Goal: Task Accomplishment & Management: Manage account settings

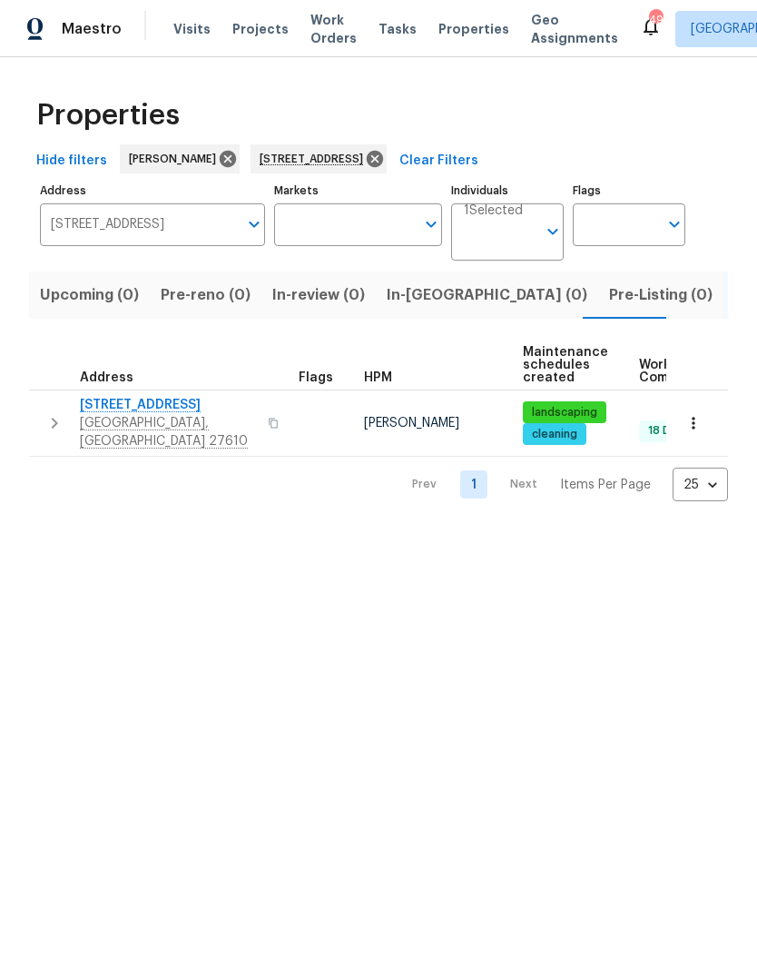
click at [149, 408] on span "[STREET_ADDRESS]" at bounding box center [168, 405] width 177 height 18
type input "1405 Cross Link Rd Raleigh NC 27610"
click at [173, 414] on span "[STREET_ADDRESS]" at bounding box center [168, 405] width 177 height 18
click at [383, 151] on icon at bounding box center [375, 159] width 16 height 16
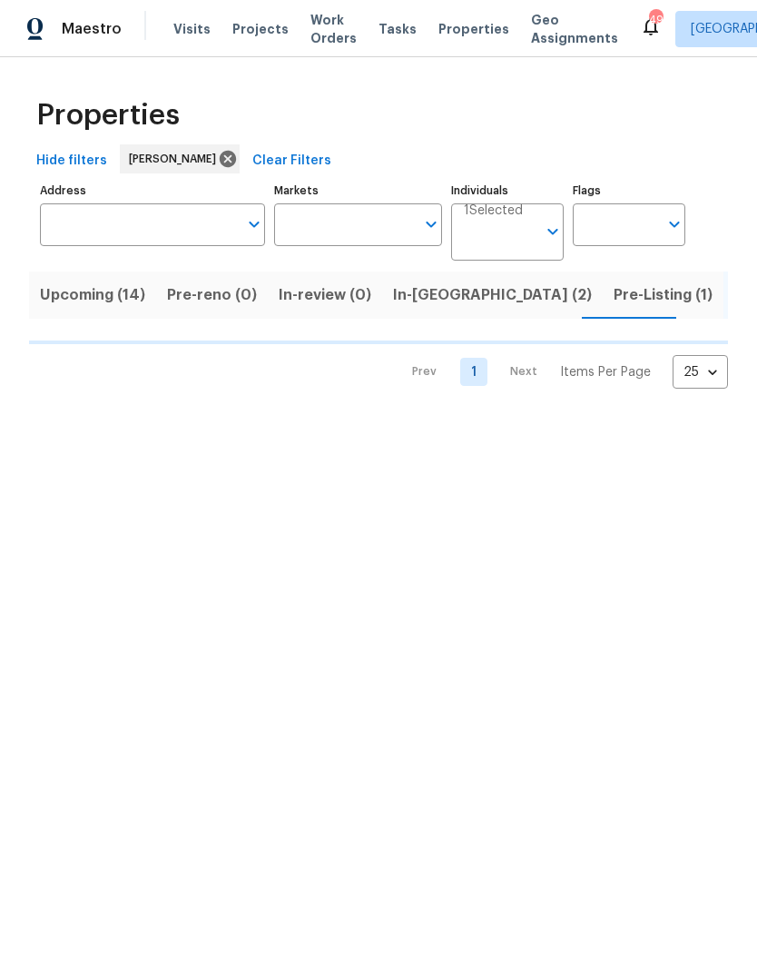
click at [93, 218] on input "Address" at bounding box center [139, 224] width 198 height 43
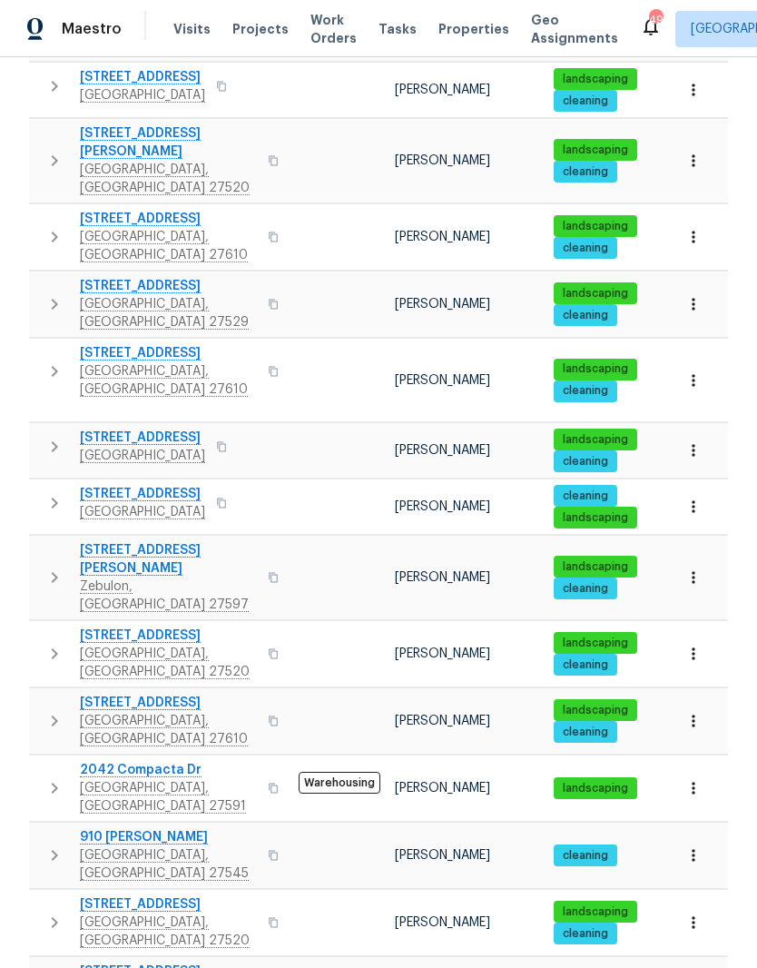
scroll to position [624, 0]
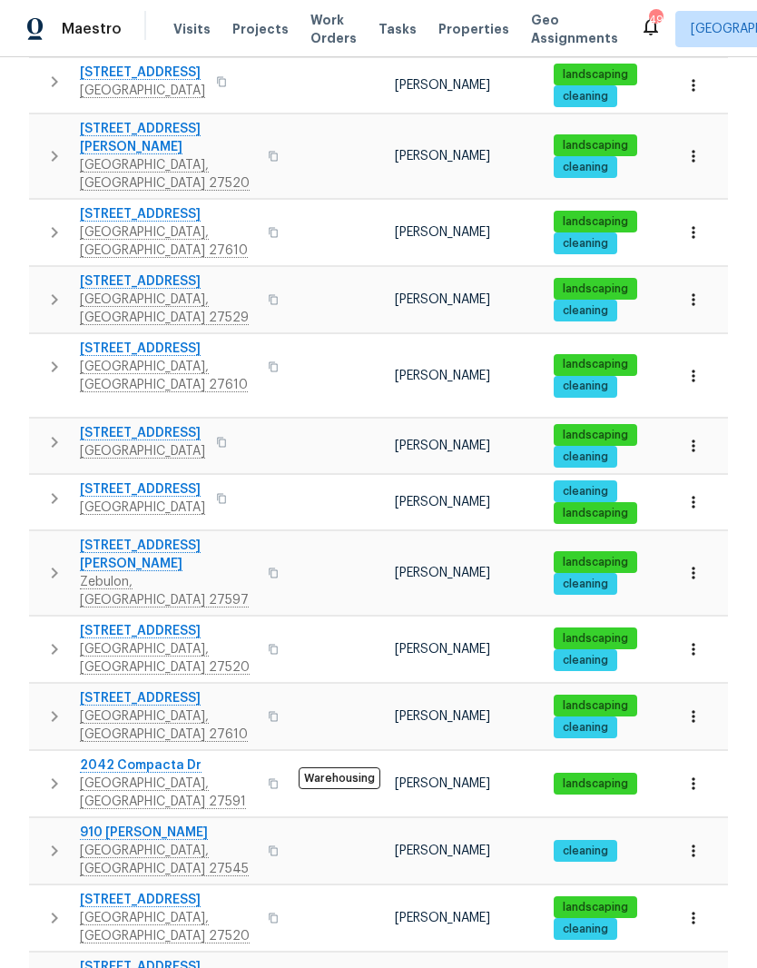
click at [110, 891] on span "210 Clearwater Ct" at bounding box center [168, 900] width 177 height 18
click at [701, 909] on icon "button" at bounding box center [694, 918] width 18 height 18
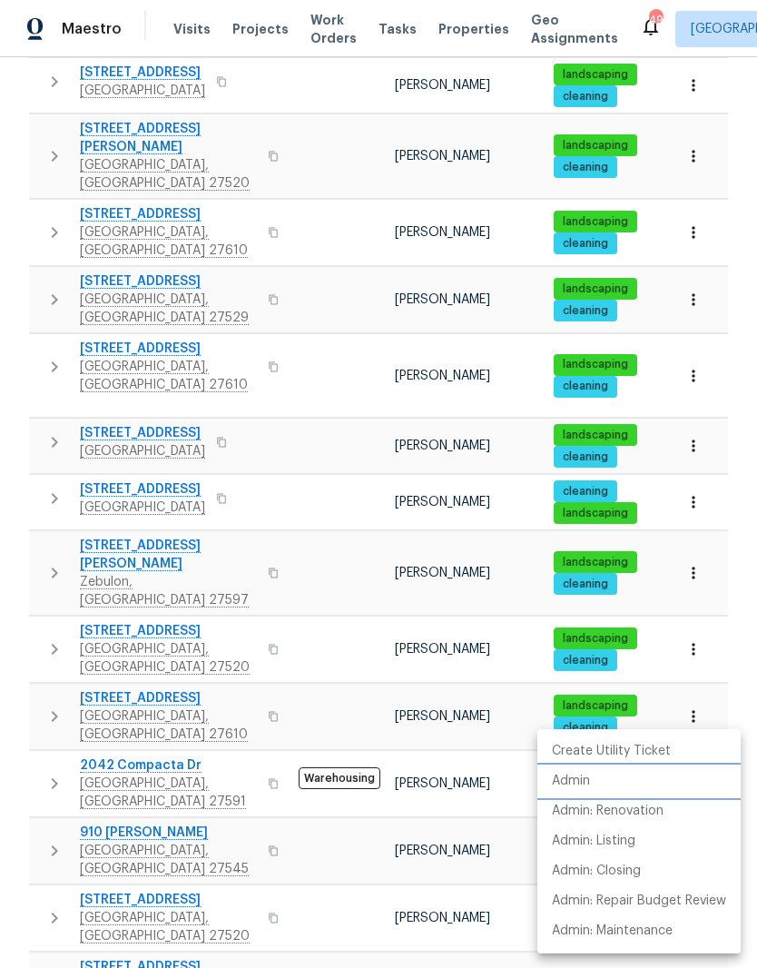
click at [645, 779] on li "Admin" at bounding box center [639, 782] width 203 height 30
click at [640, 778] on li "Admin" at bounding box center [639, 782] width 203 height 30
click at [483, 569] on div at bounding box center [378, 484] width 757 height 968
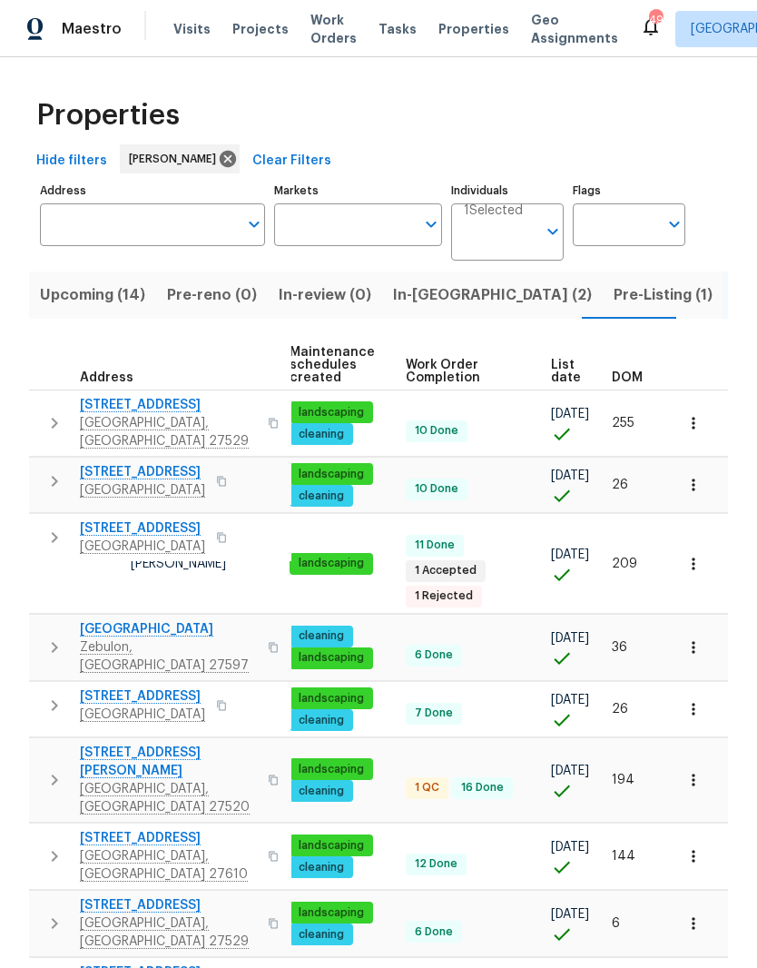
scroll to position [0, 264]
click at [97, 292] on span "Upcoming (14)" at bounding box center [92, 294] width 105 height 25
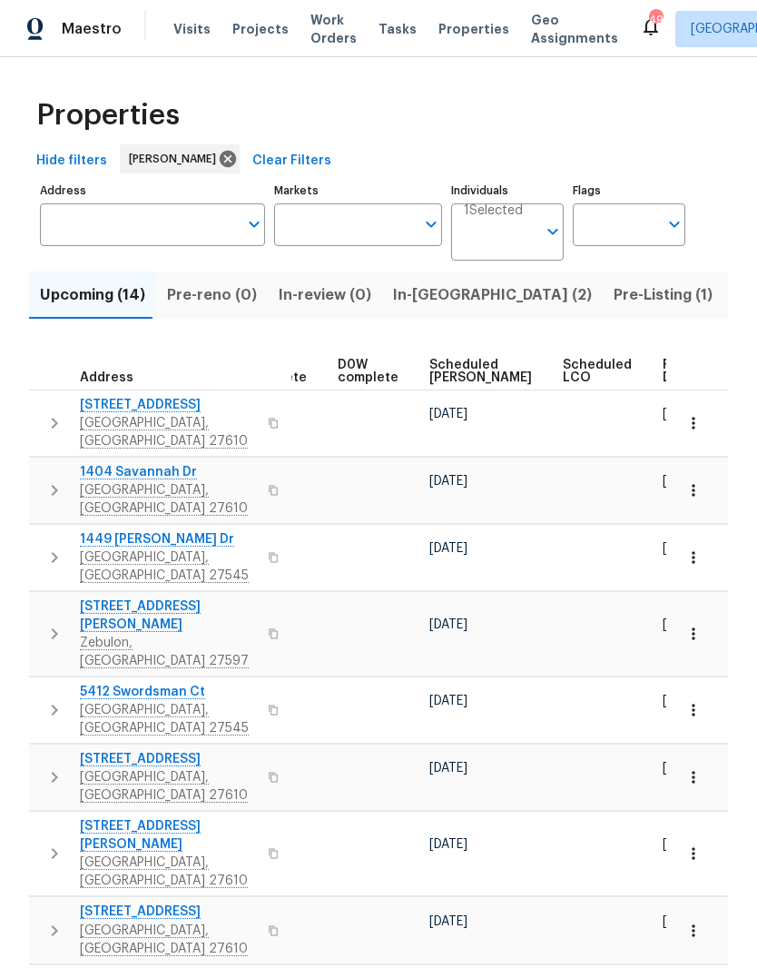
scroll to position [0, 455]
click at [664, 368] on span "Ready Date" at bounding box center [684, 371] width 40 height 25
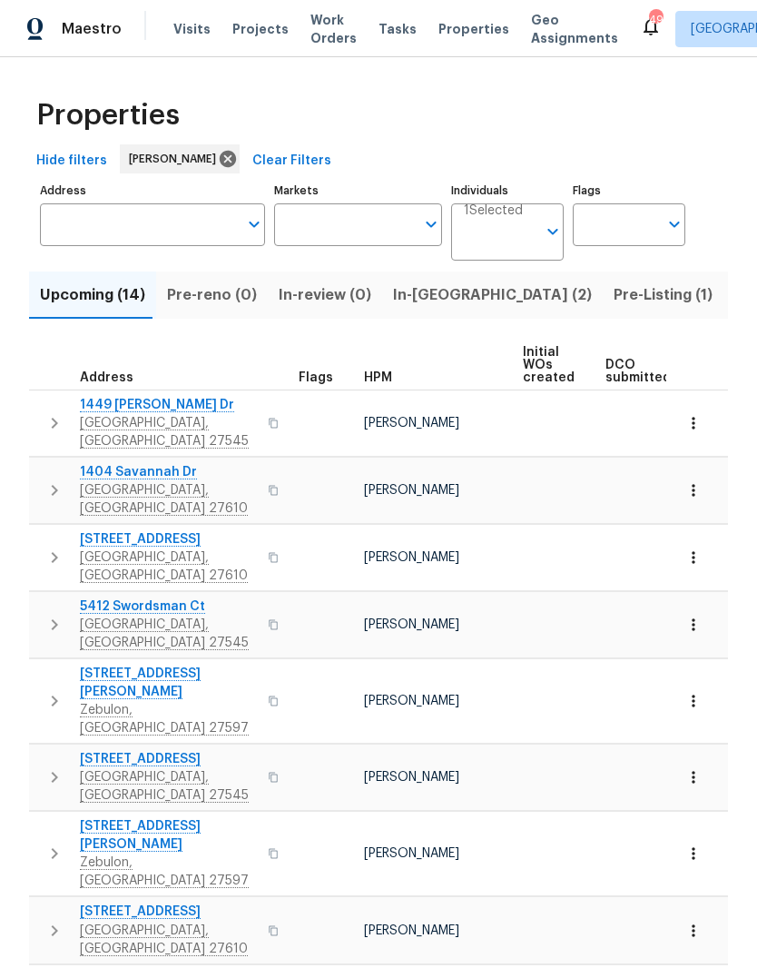
click at [413, 301] on span "In-reno (2)" at bounding box center [492, 294] width 199 height 25
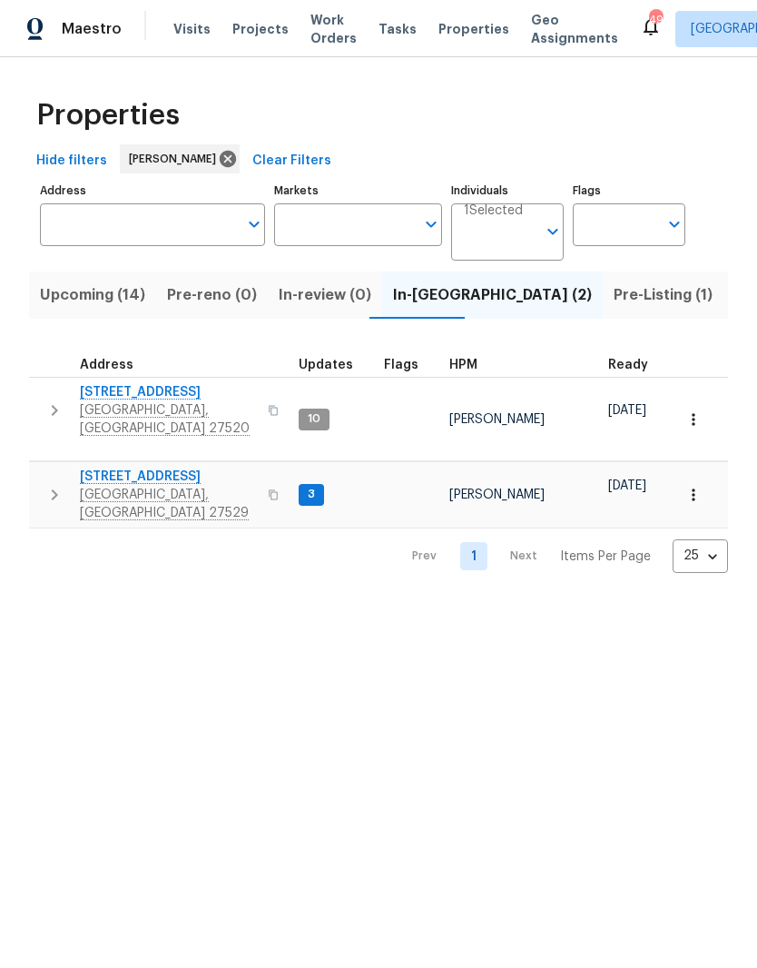
click at [107, 468] on span "4645 Low Ground Ct" at bounding box center [168, 477] width 177 height 18
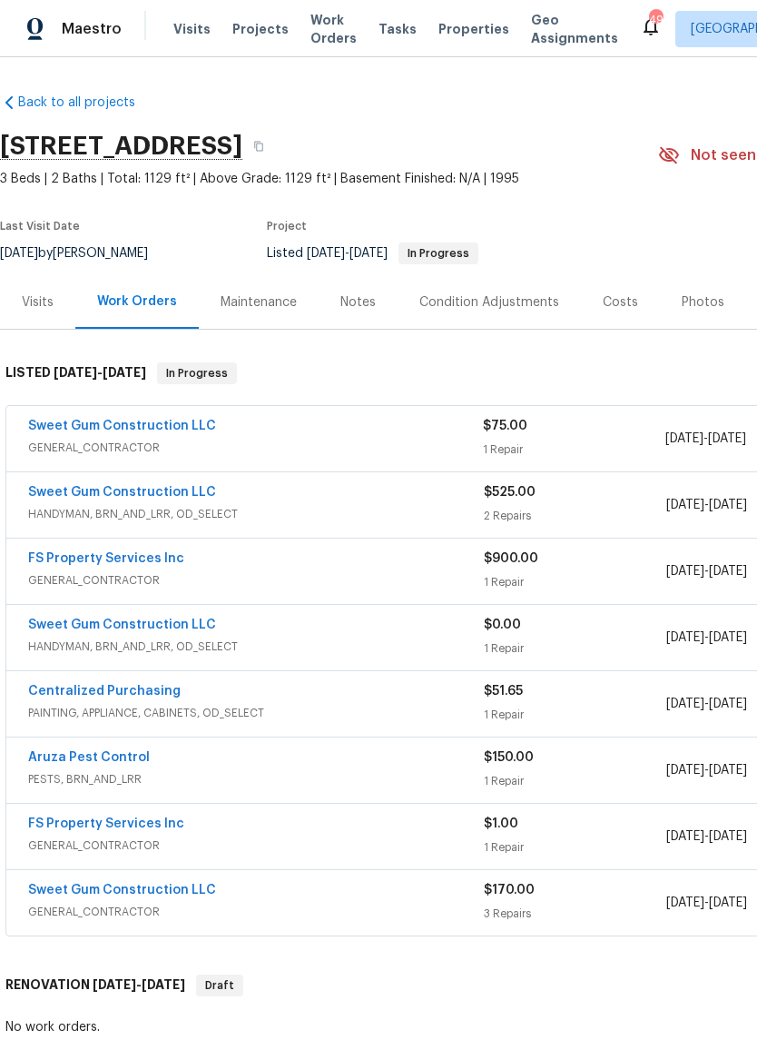
click at [60, 425] on link "Sweet Gum Construction LLC" at bounding box center [122, 426] width 188 height 13
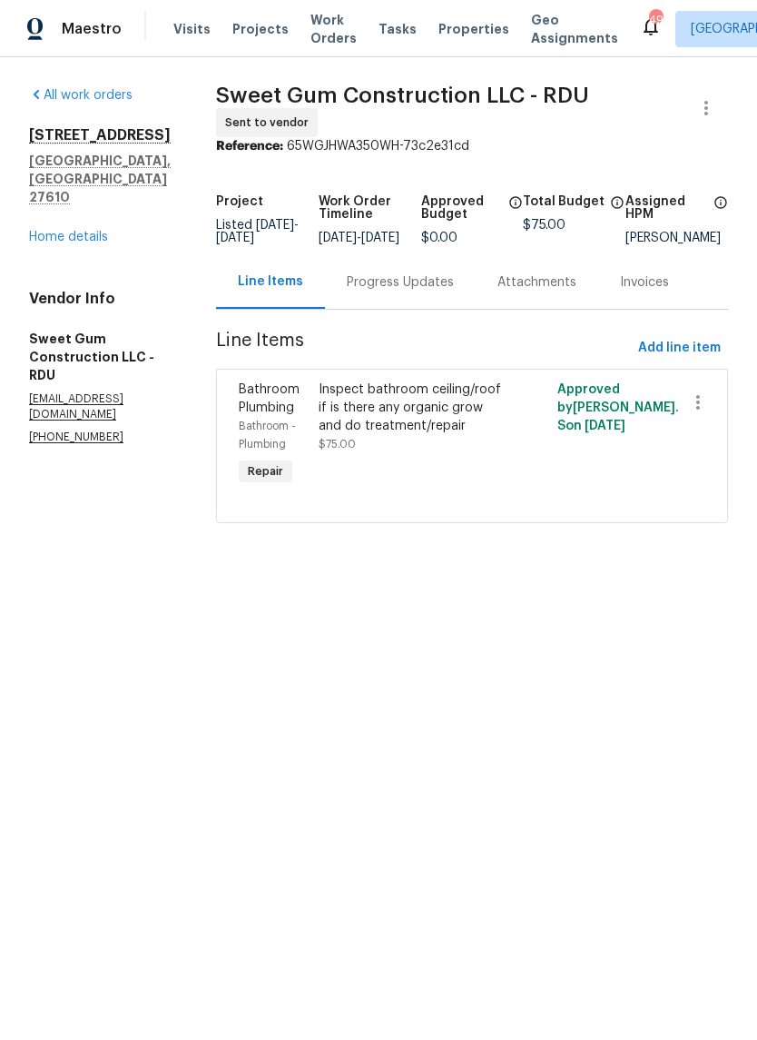
click at [419, 292] on div "Progress Updates" at bounding box center [400, 282] width 107 height 18
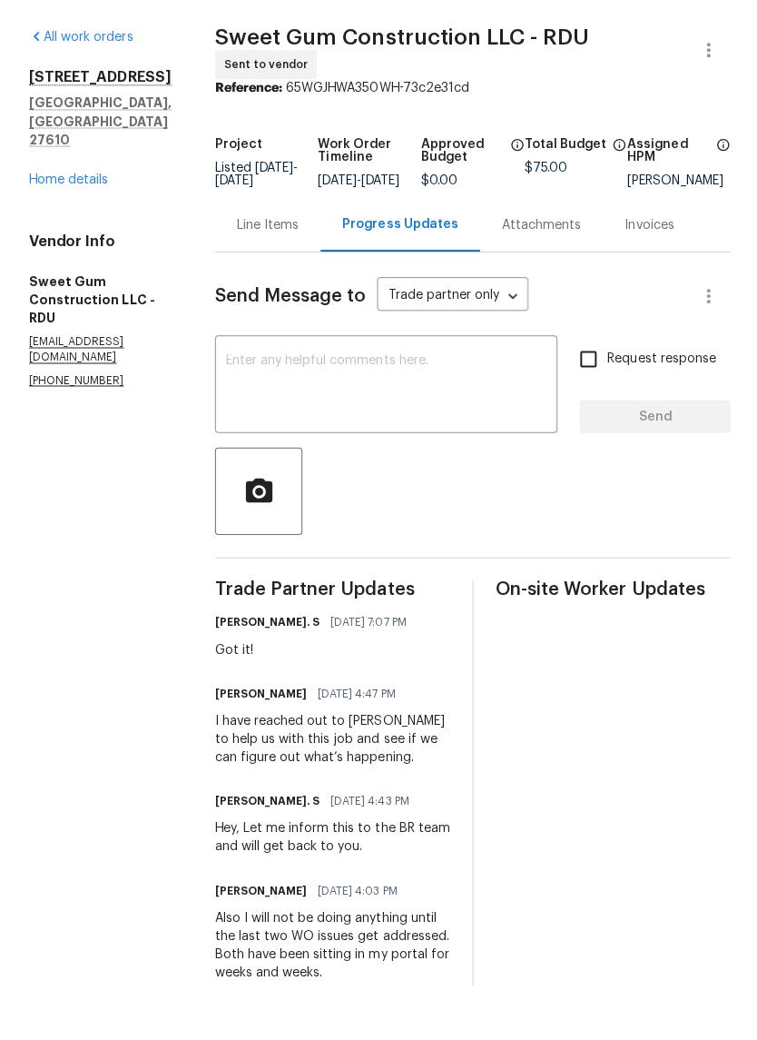
scroll to position [25, 0]
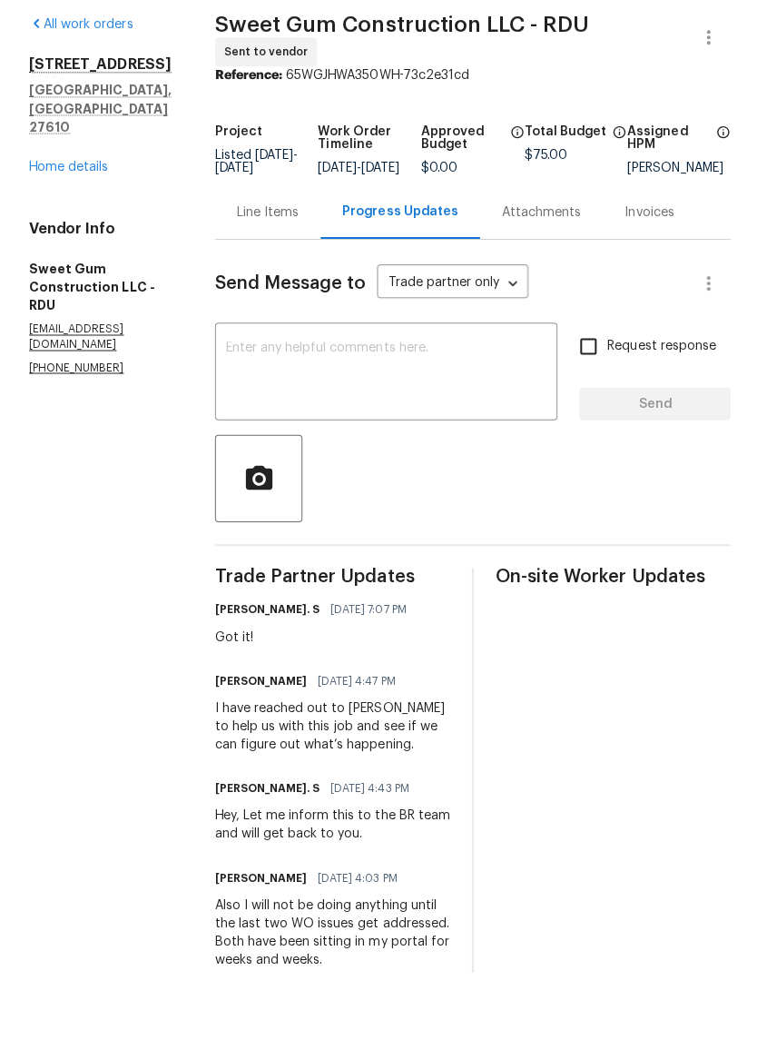
click at [52, 231] on link "Home details" at bounding box center [68, 237] width 79 height 13
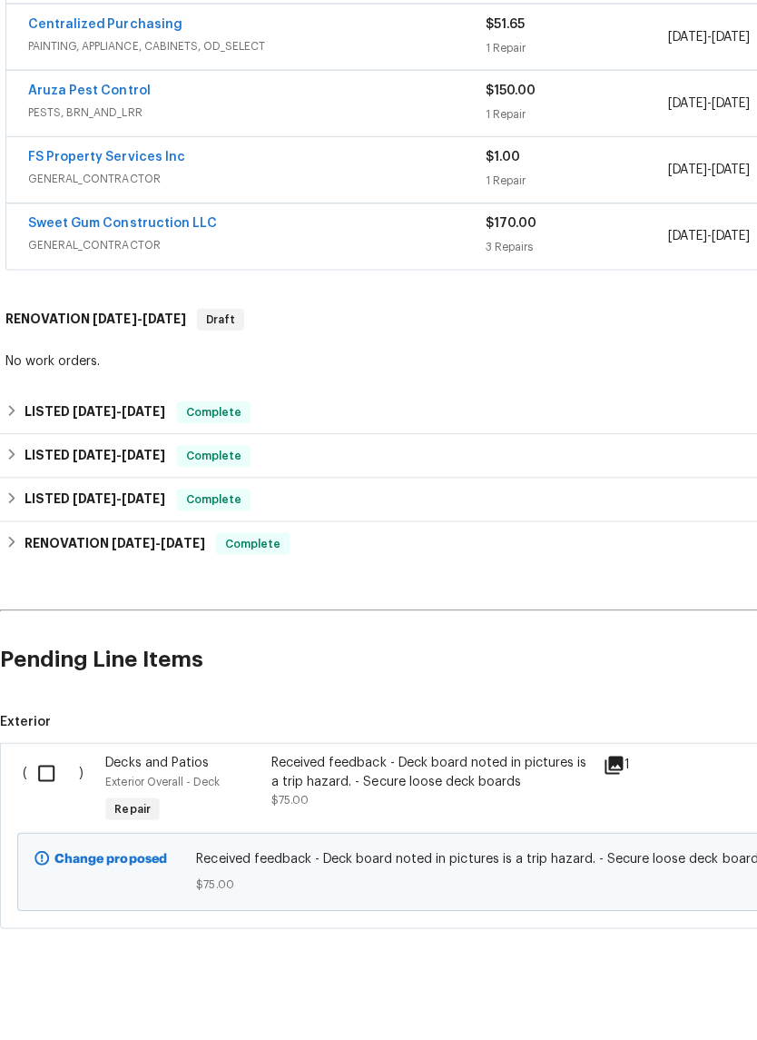
scroll to position [596, 0]
click at [474, 823] on div "Received feedback - Deck board noted in pictures is a trip hazard. - Secure loo…" at bounding box center [431, 841] width 320 height 36
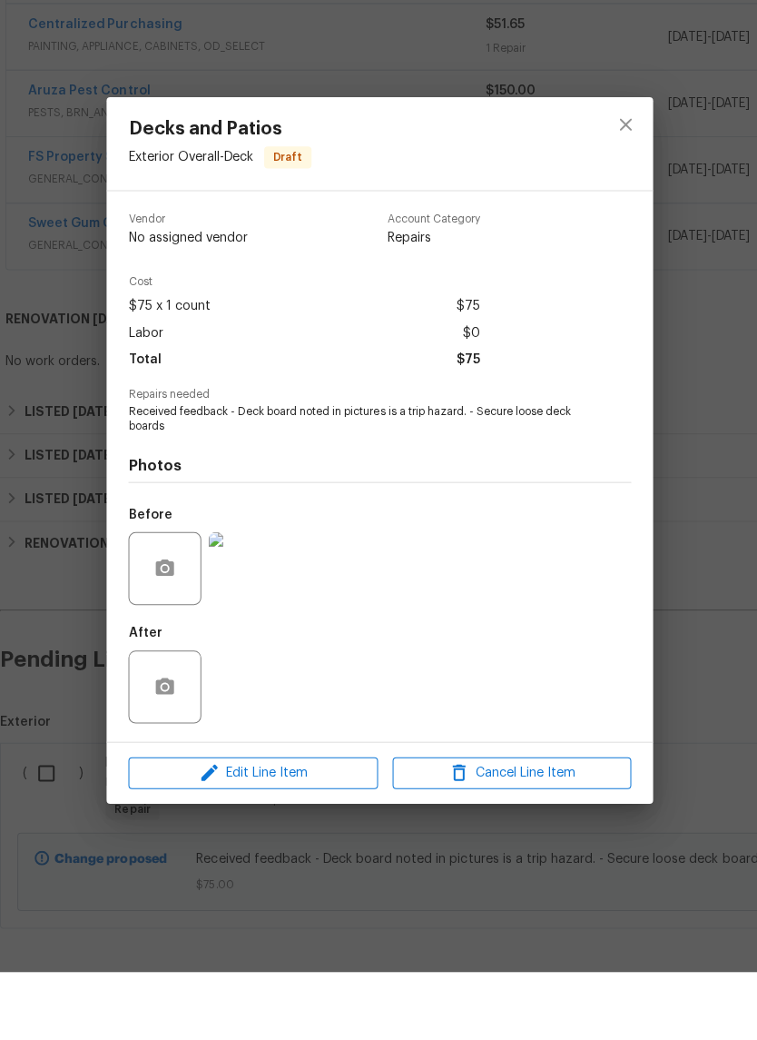
click at [271, 601] on img at bounding box center [244, 637] width 73 height 73
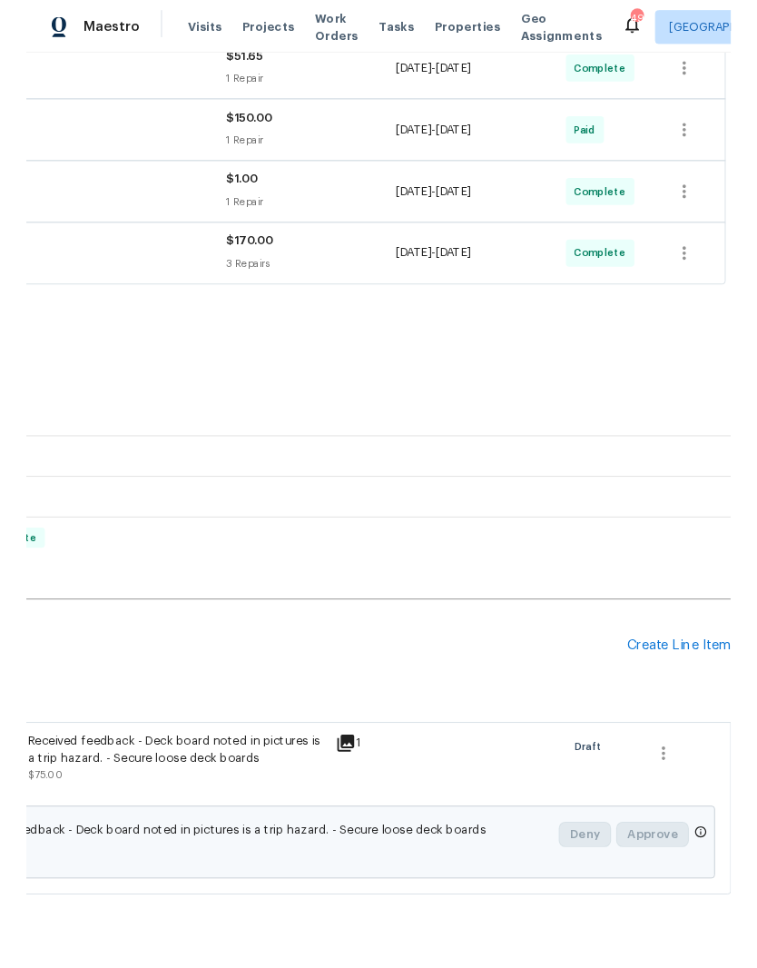
scroll to position [631, 269]
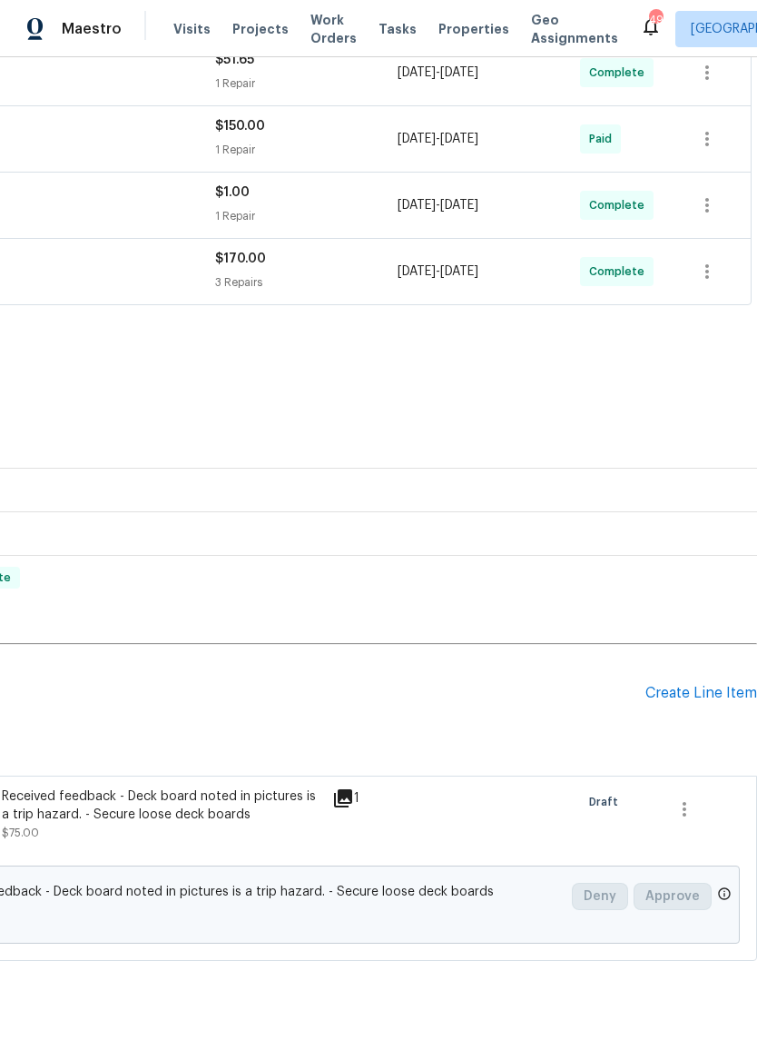
click at [732, 693] on div "Create Line Item" at bounding box center [702, 693] width 112 height 17
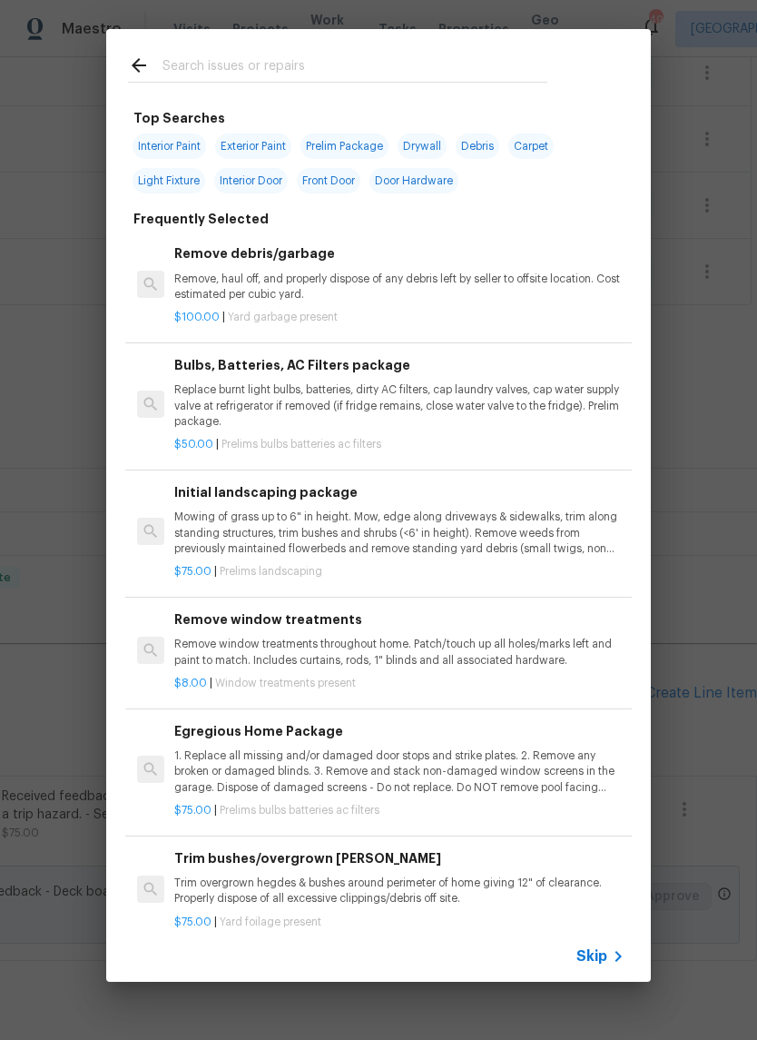
click at [192, 78] on input "text" at bounding box center [355, 67] width 385 height 27
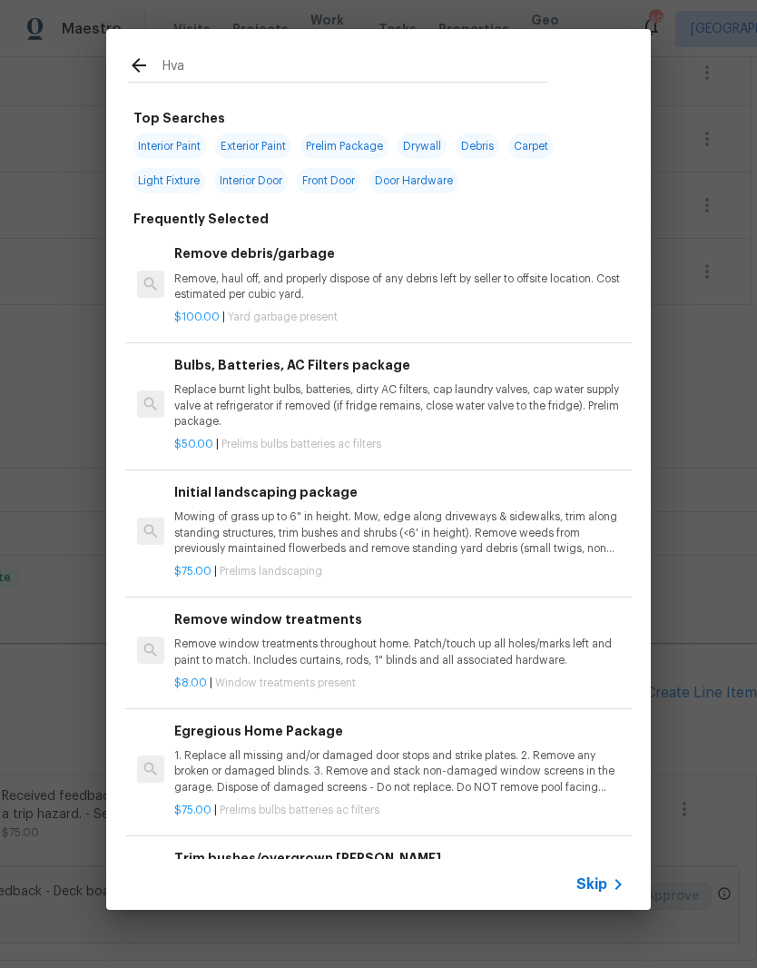
type input "Hvac"
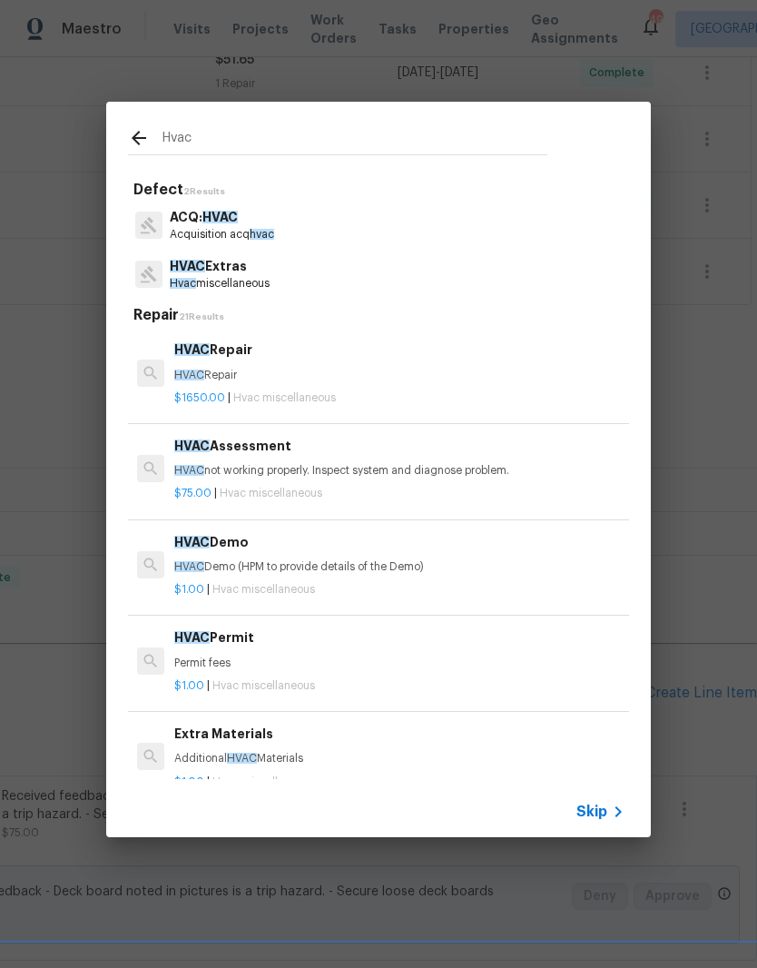
click at [530, 460] on div "HVAC Assessment HVAC not working properly. Inspect system and diagnose problem." at bounding box center [399, 458] width 450 height 44
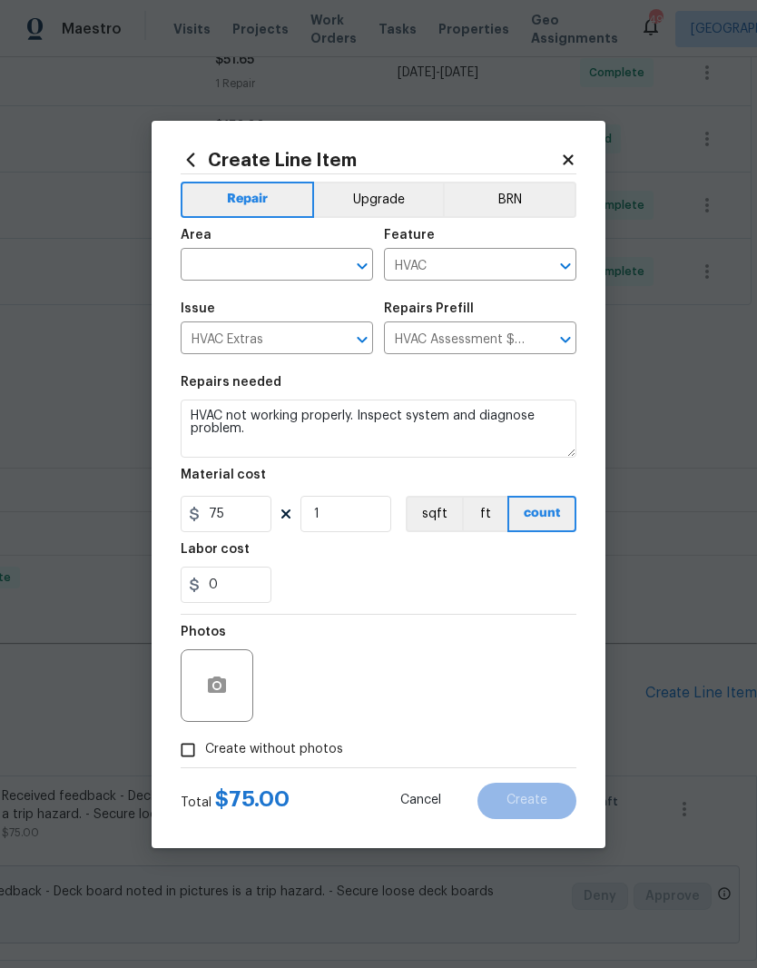
click at [208, 252] on input "text" at bounding box center [252, 266] width 142 height 28
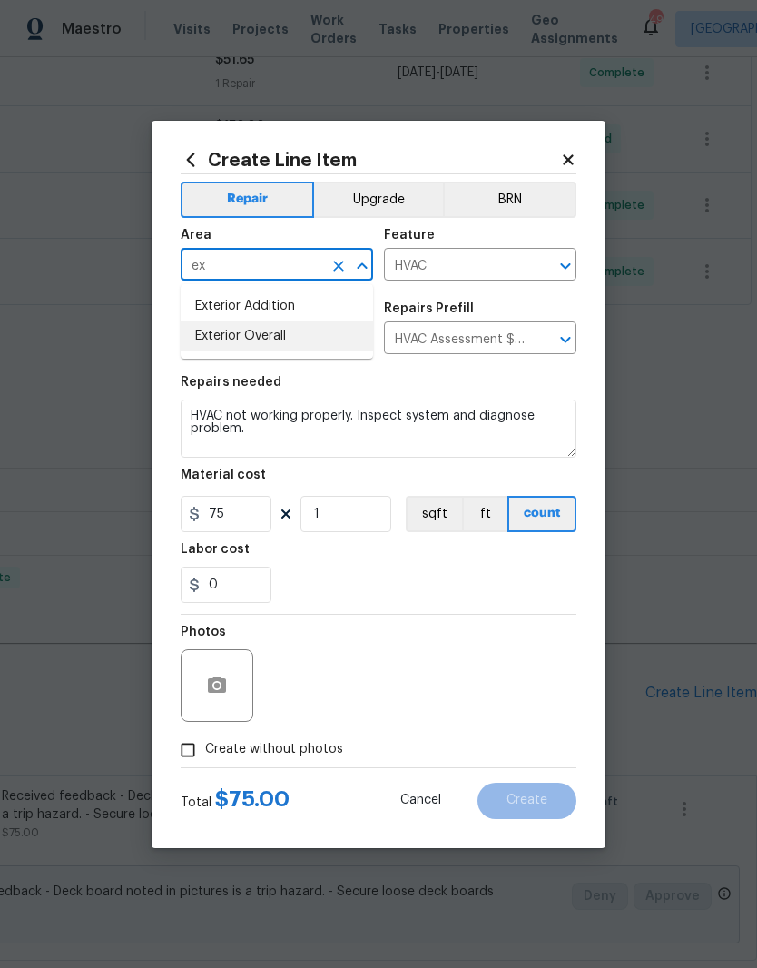
click at [236, 334] on li "Exterior Overall" at bounding box center [277, 337] width 193 height 30
type input "Exterior Overall"
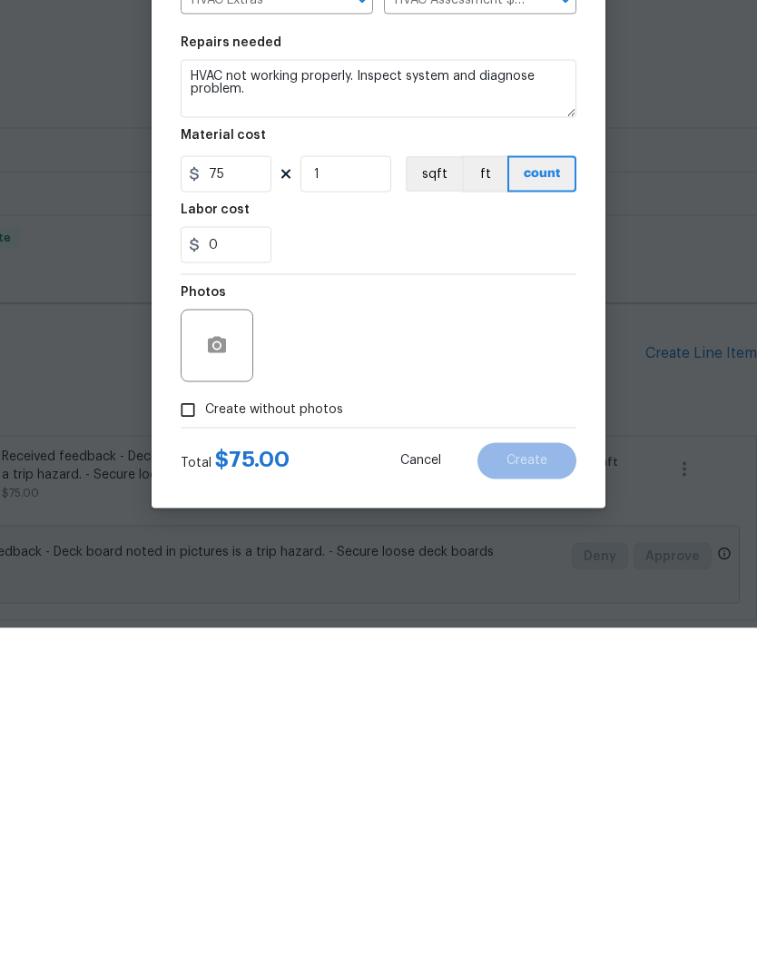
click at [187, 733] on input "Create without photos" at bounding box center [188, 750] width 35 height 35
checkbox input "true"
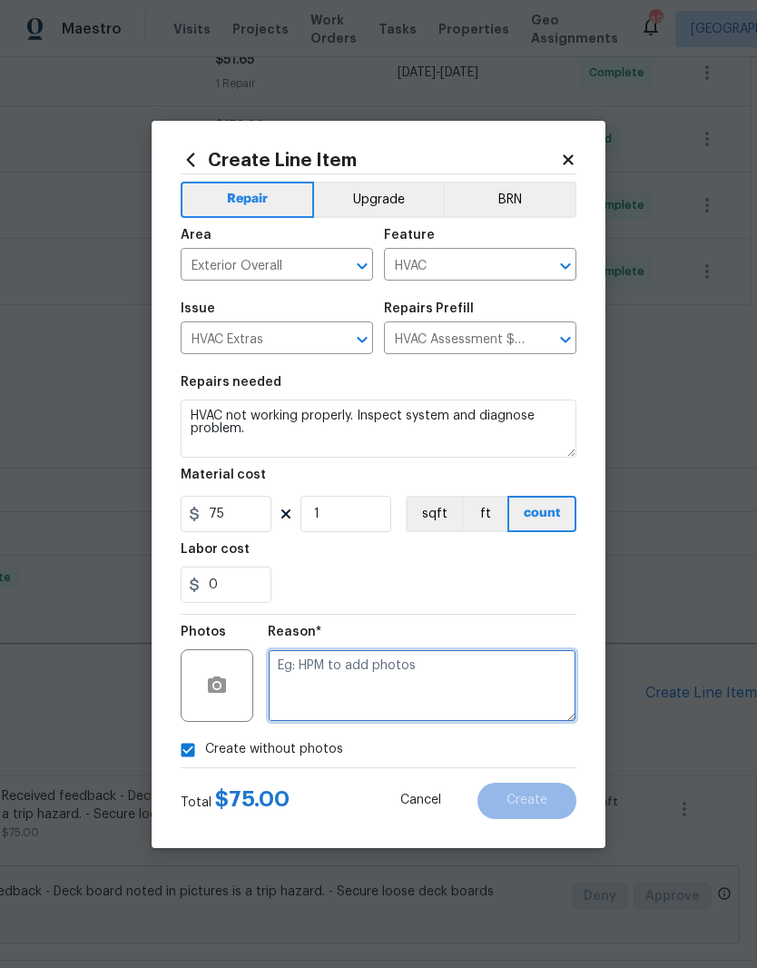
click at [521, 676] on textarea at bounding box center [422, 685] width 309 height 73
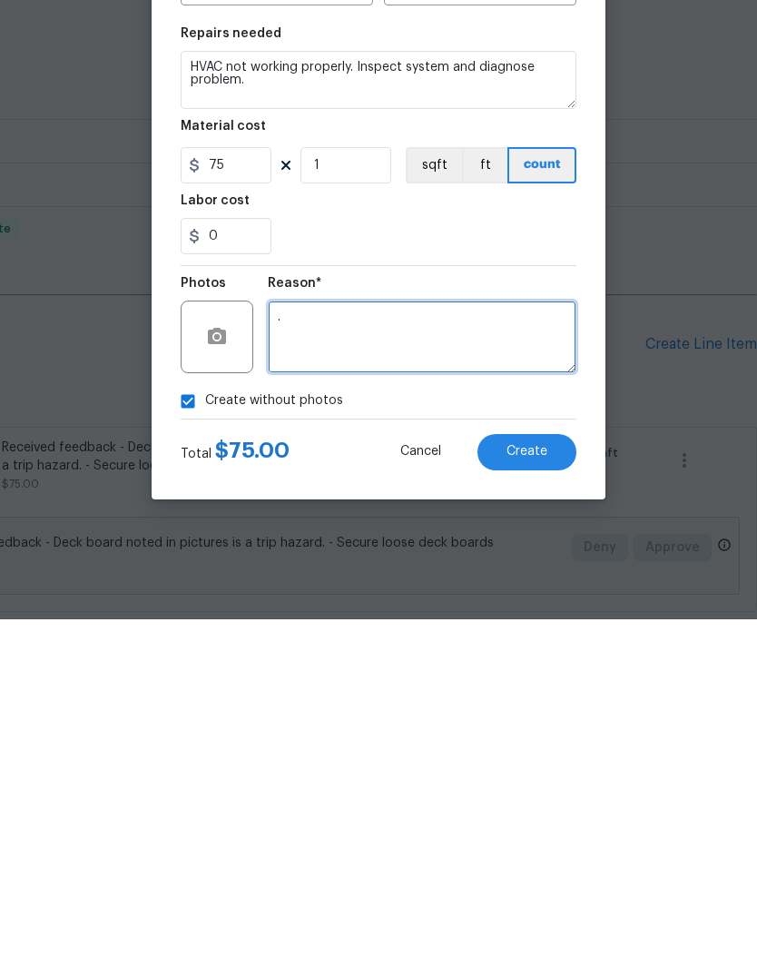
type textarea "."
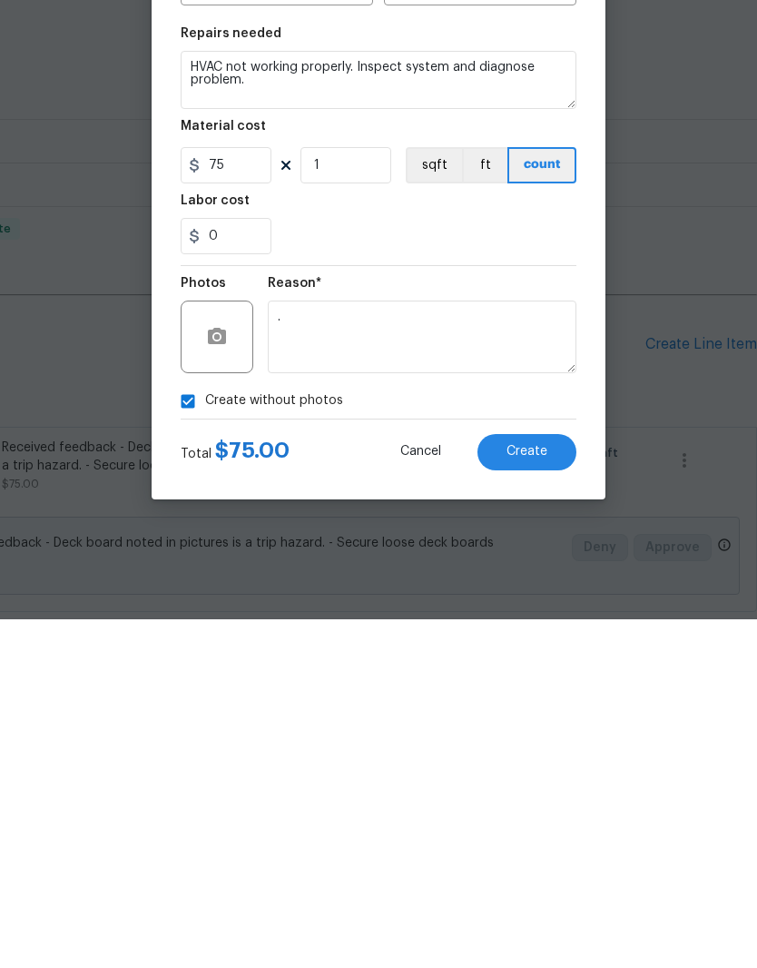
click at [559, 783] on button "Create" at bounding box center [527, 801] width 99 height 36
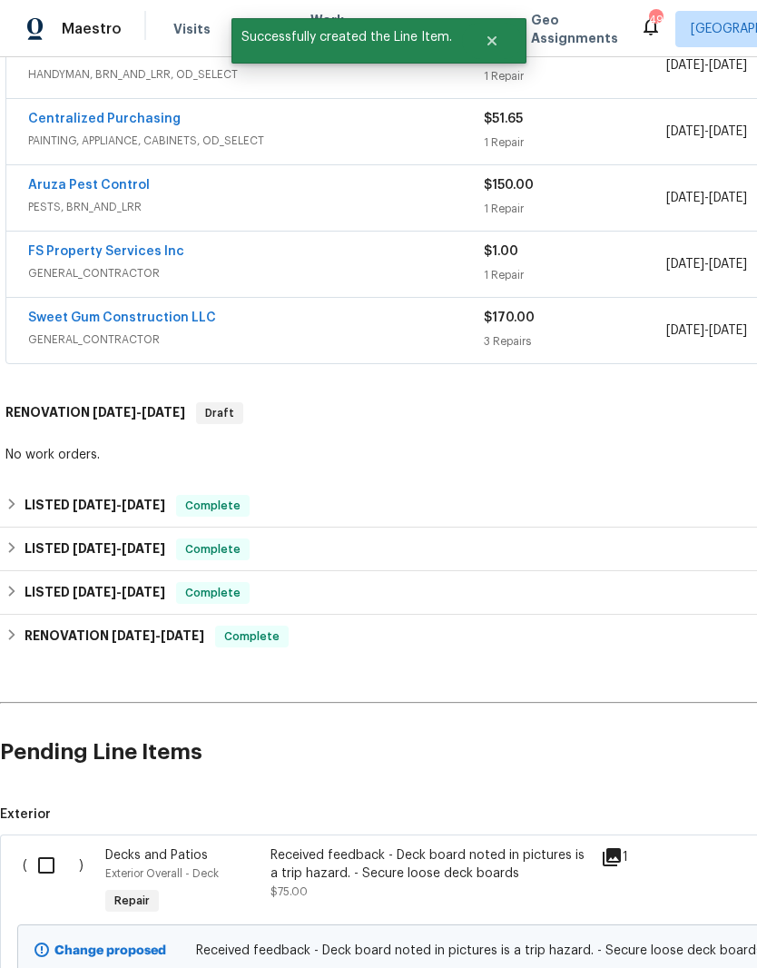
scroll to position [572, 0]
click at [42, 846] on input "checkbox" at bounding box center [53, 865] width 52 height 38
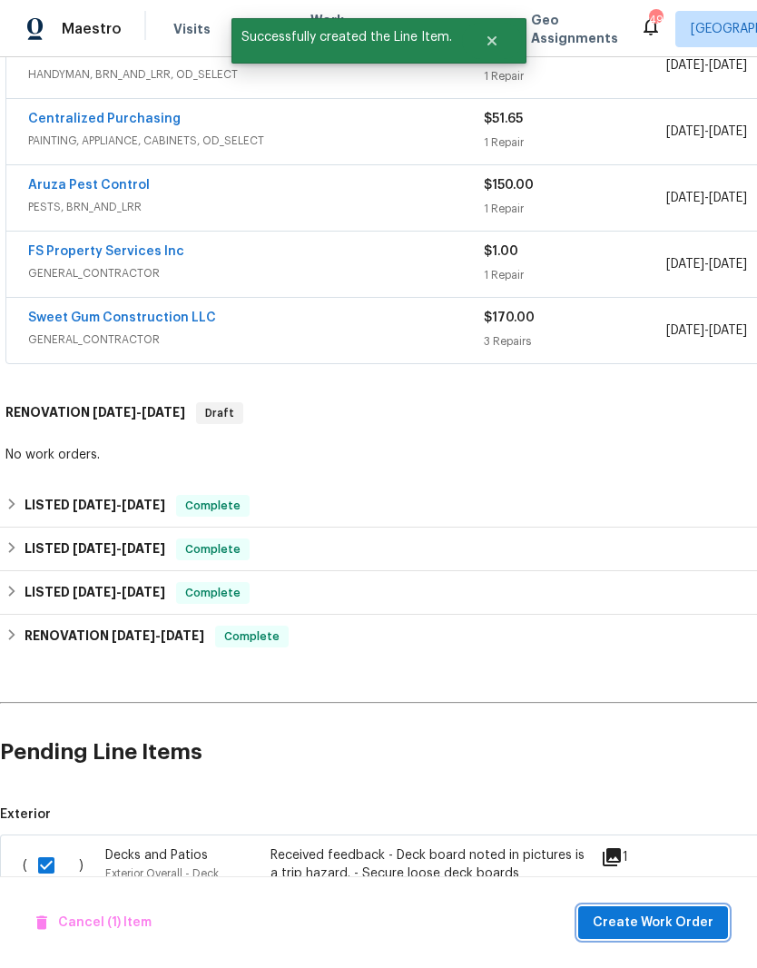
click at [628, 924] on span "Create Work Order" at bounding box center [653, 923] width 121 height 23
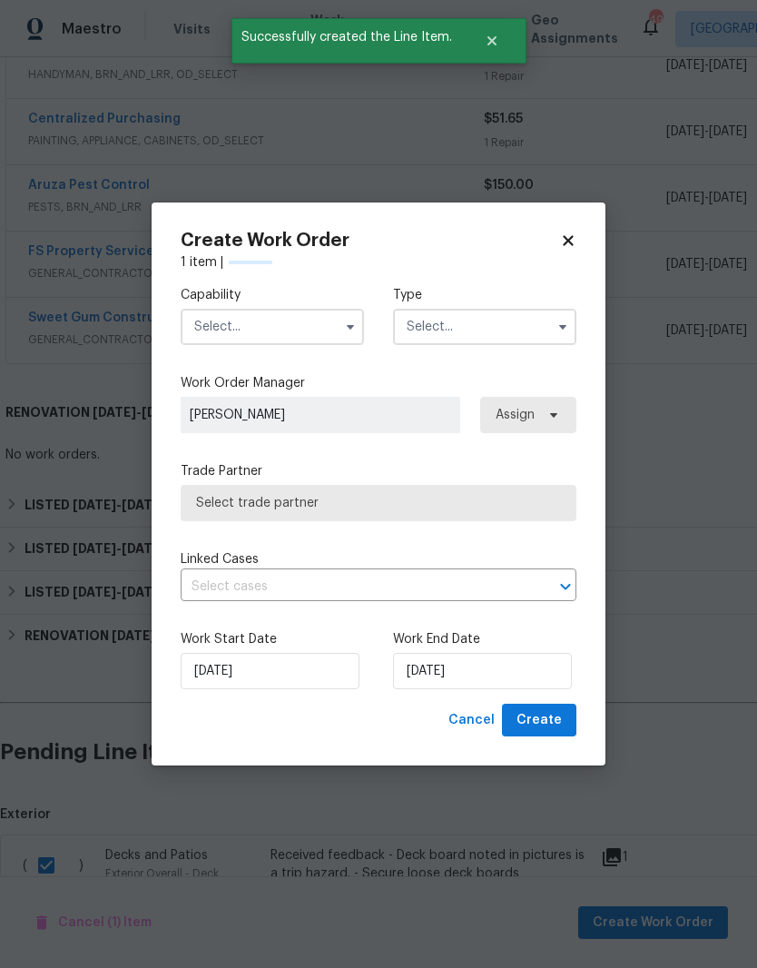
checkbox input "false"
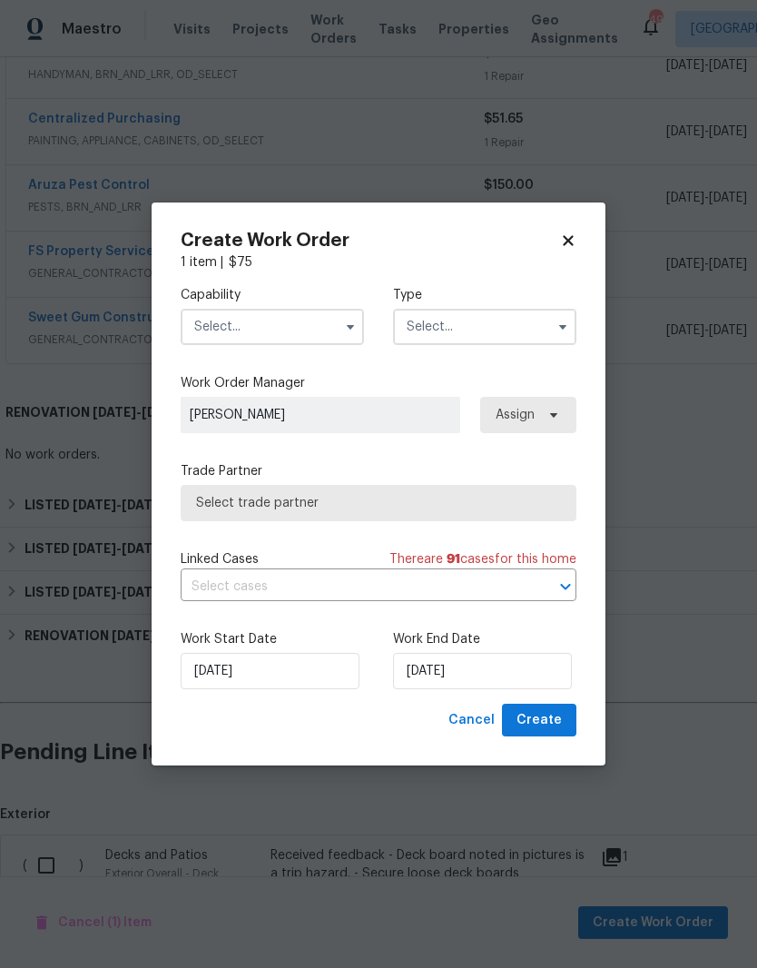
click at [233, 341] on input "text" at bounding box center [272, 327] width 183 height 36
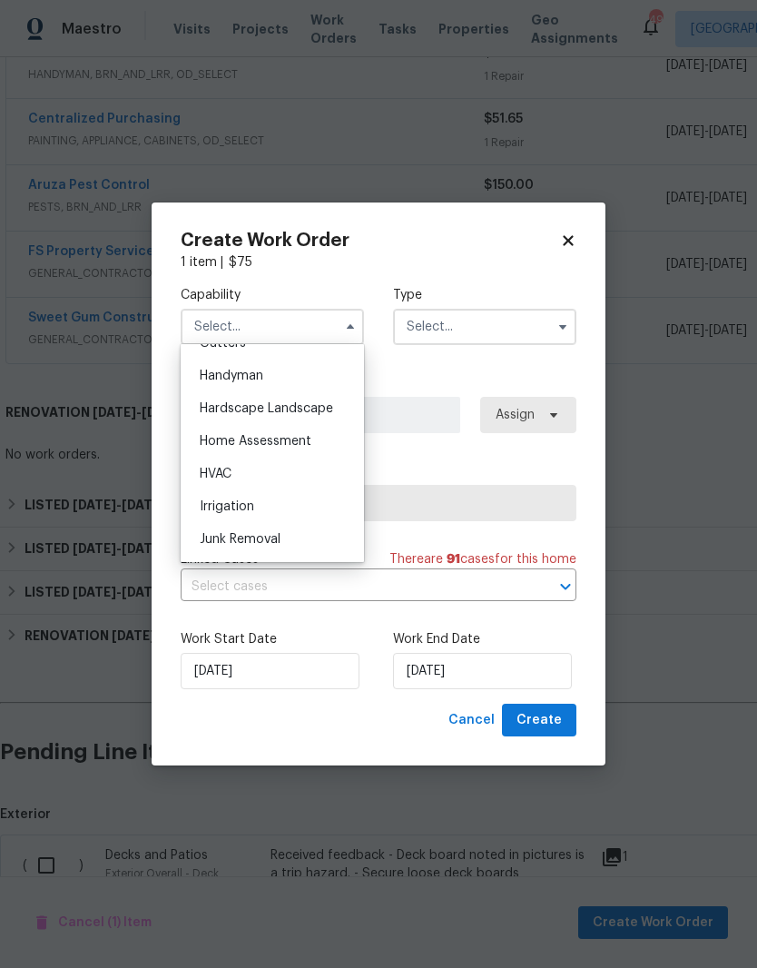
scroll to position [994, 0]
click at [313, 467] on div "HVAC" at bounding box center [272, 467] width 174 height 33
type input "HVAC"
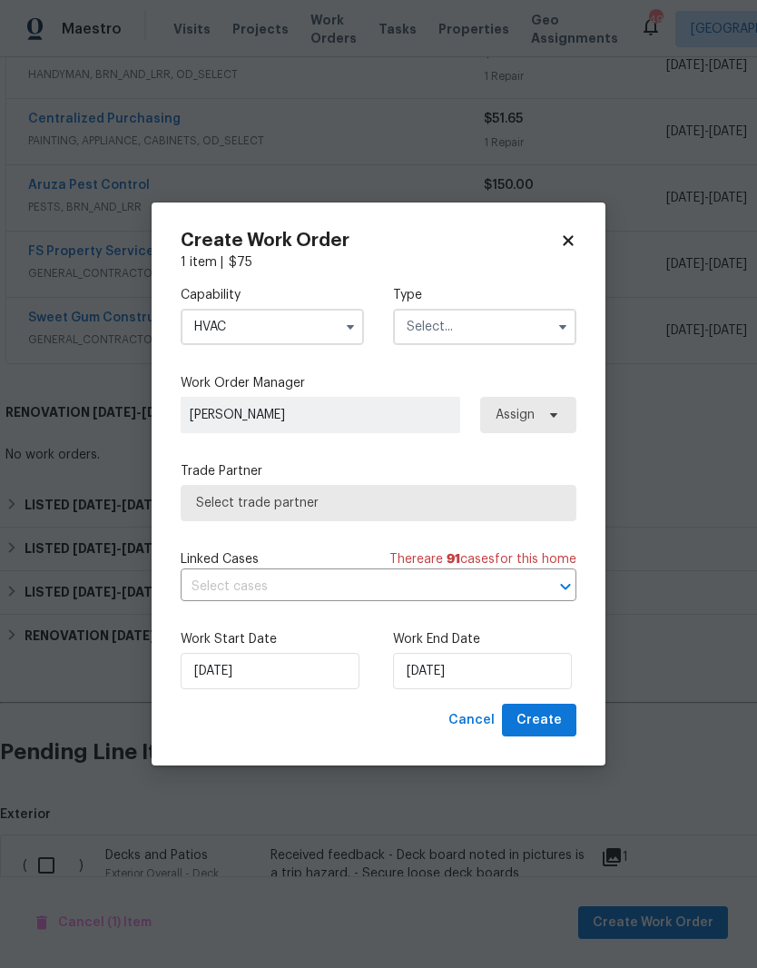
click at [548, 309] on input "text" at bounding box center [484, 327] width 183 height 36
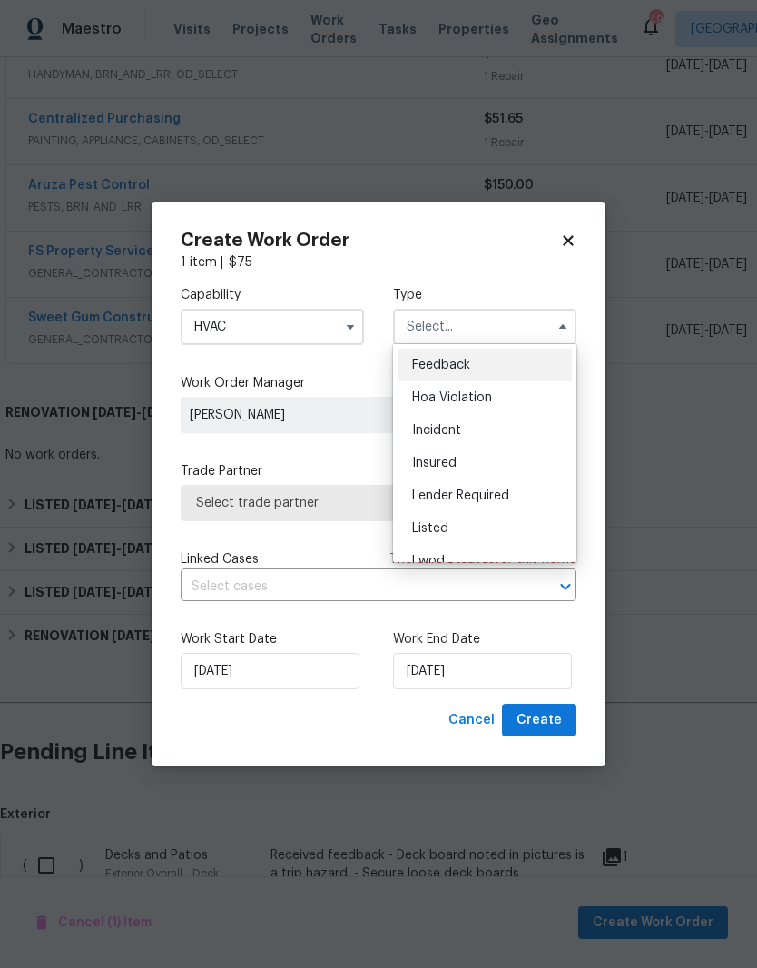
click at [524, 527] on div "Listed" at bounding box center [485, 528] width 174 height 33
type input "Listed"
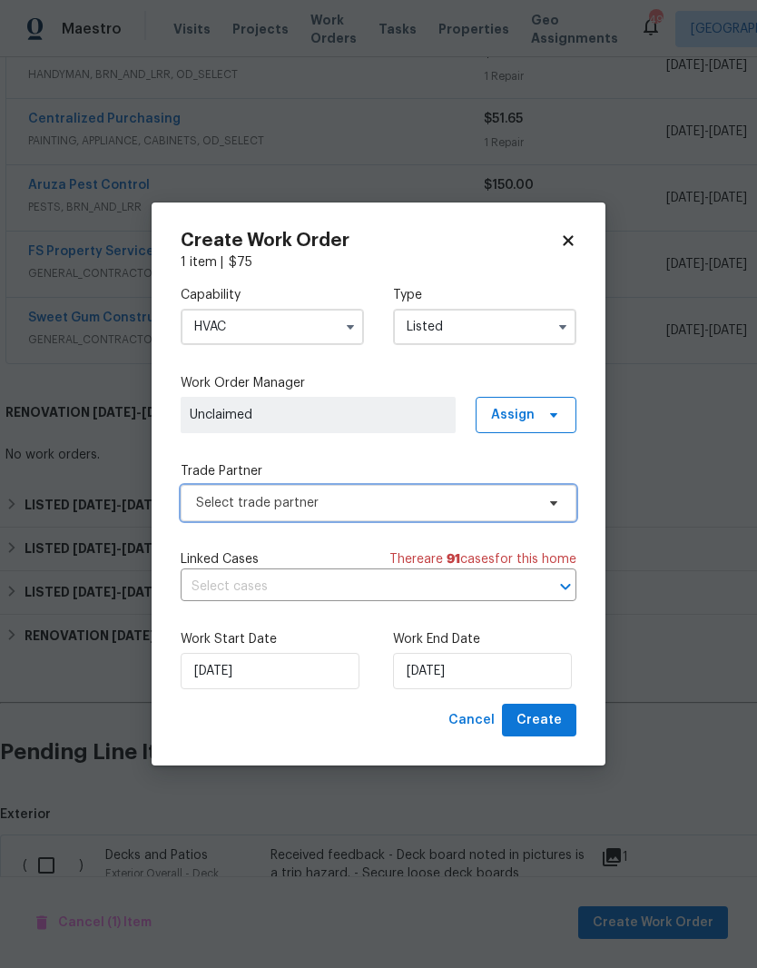
click at [537, 510] on span "Select trade partner" at bounding box center [379, 503] width 396 height 36
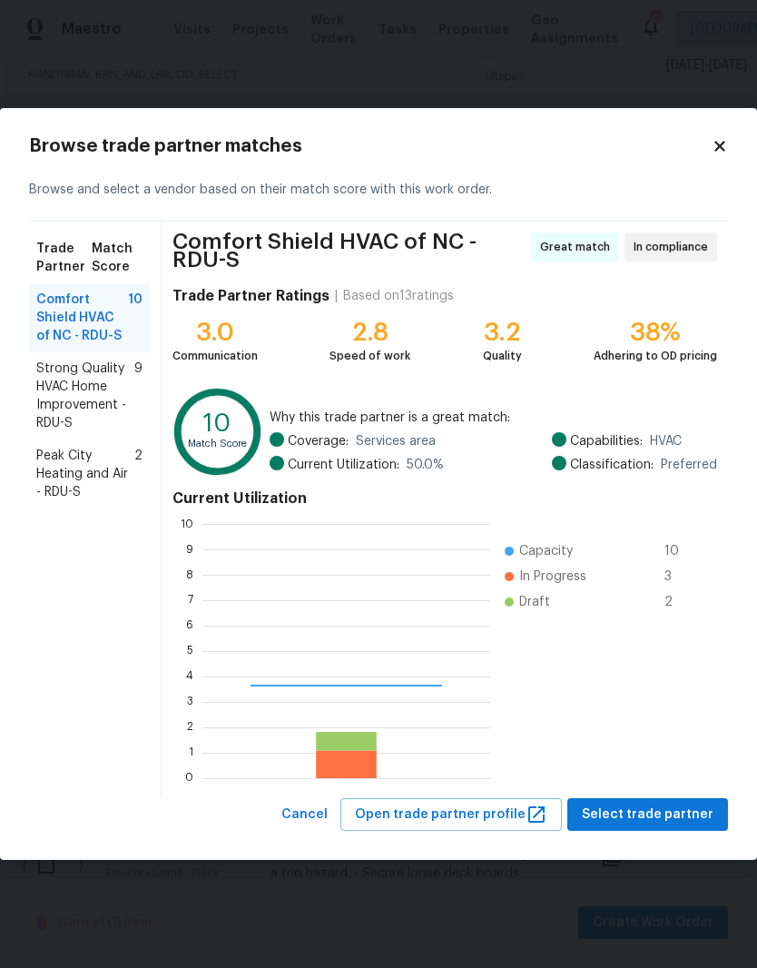
scroll to position [254, 288]
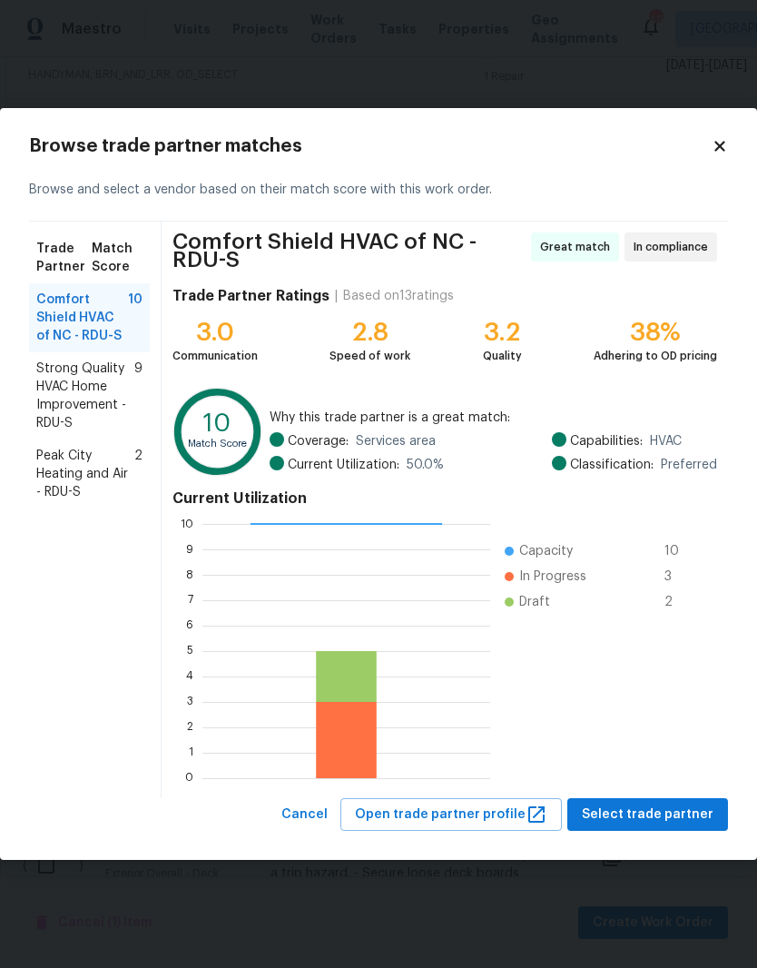
click at [74, 395] on span "Strong Quality HVAC Home Improvement - RDU-S" at bounding box center [85, 396] width 98 height 73
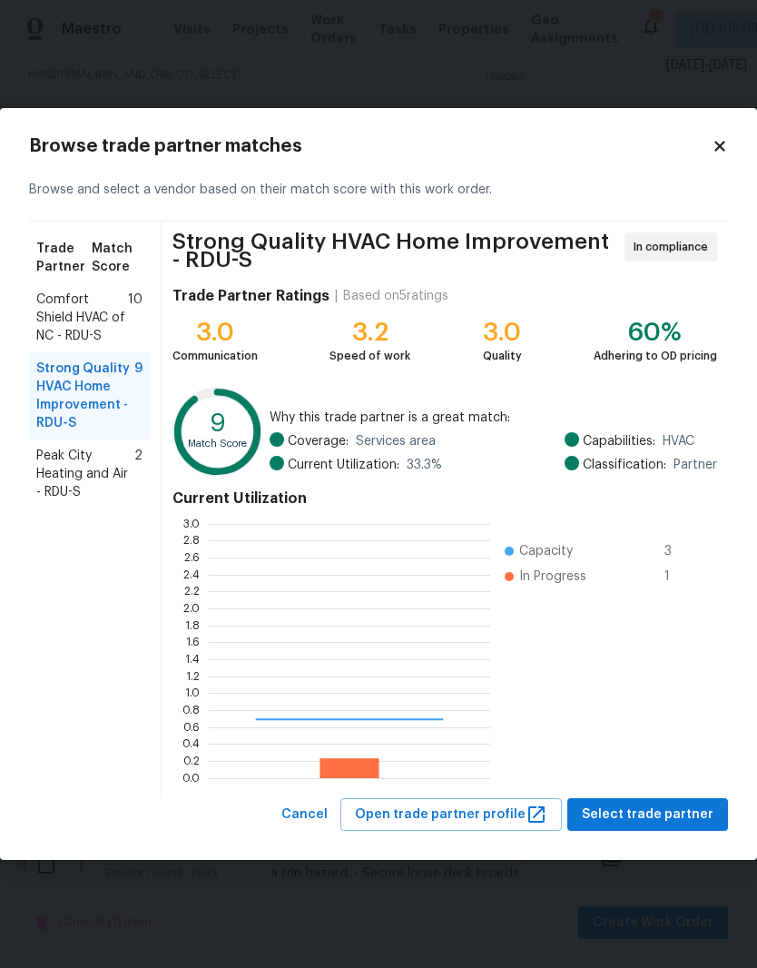
scroll to position [254, 282]
click at [67, 322] on span "Comfort Shield HVAC of NC - RDU-S" at bounding box center [82, 318] width 92 height 54
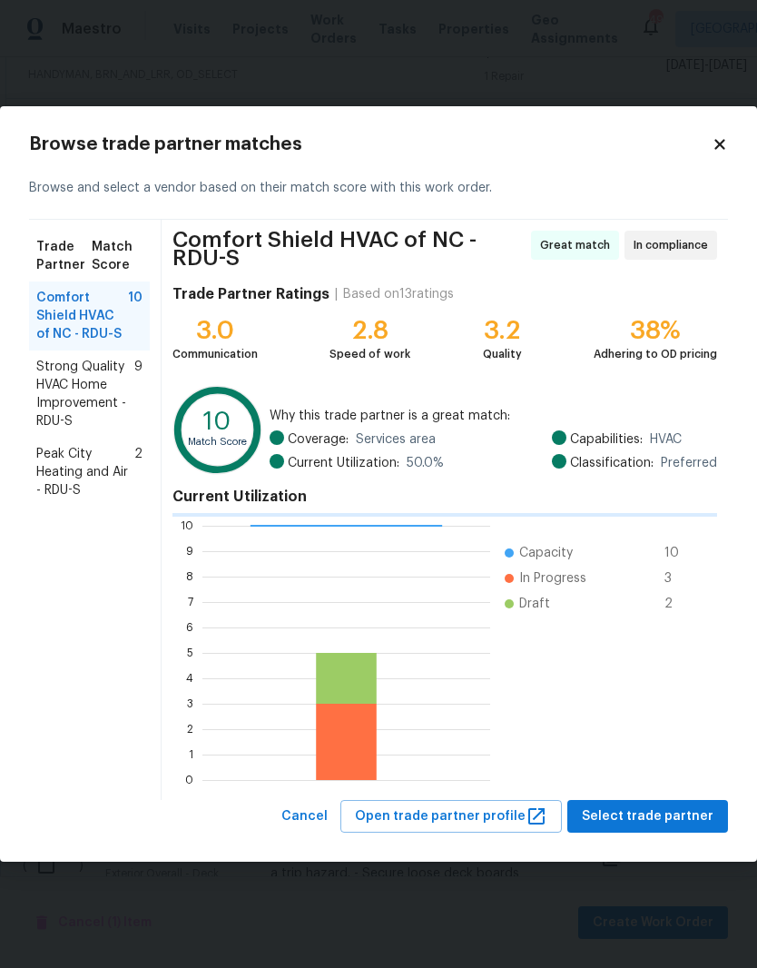
scroll to position [254, 288]
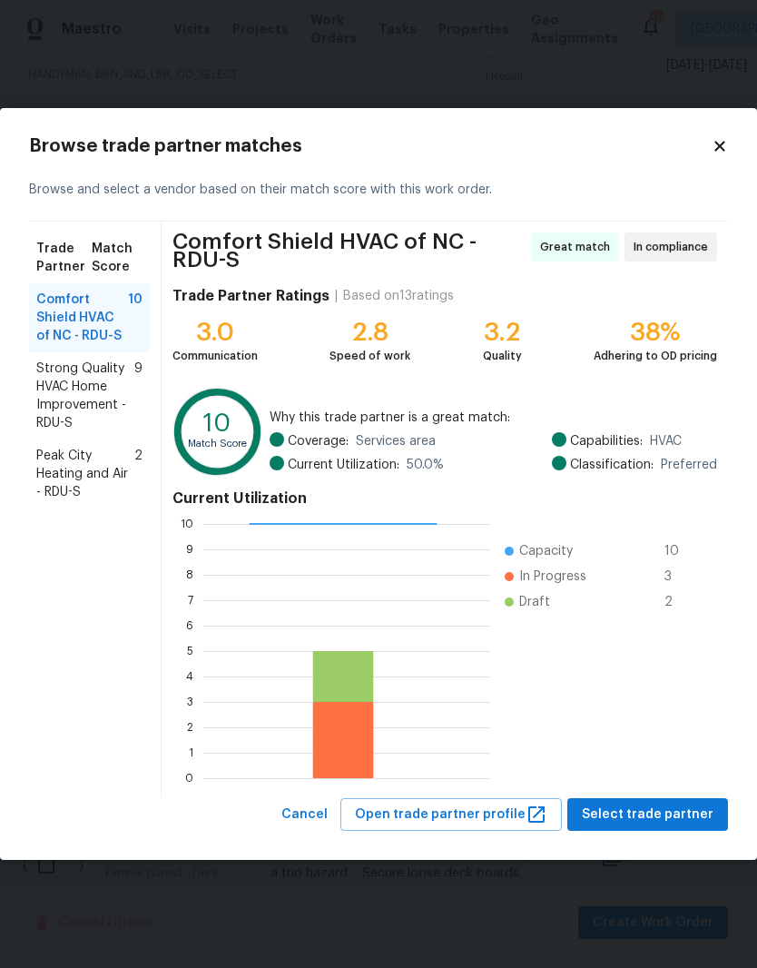
click at [60, 411] on span "Strong Quality HVAC Home Improvement - RDU-S" at bounding box center [85, 396] width 98 height 73
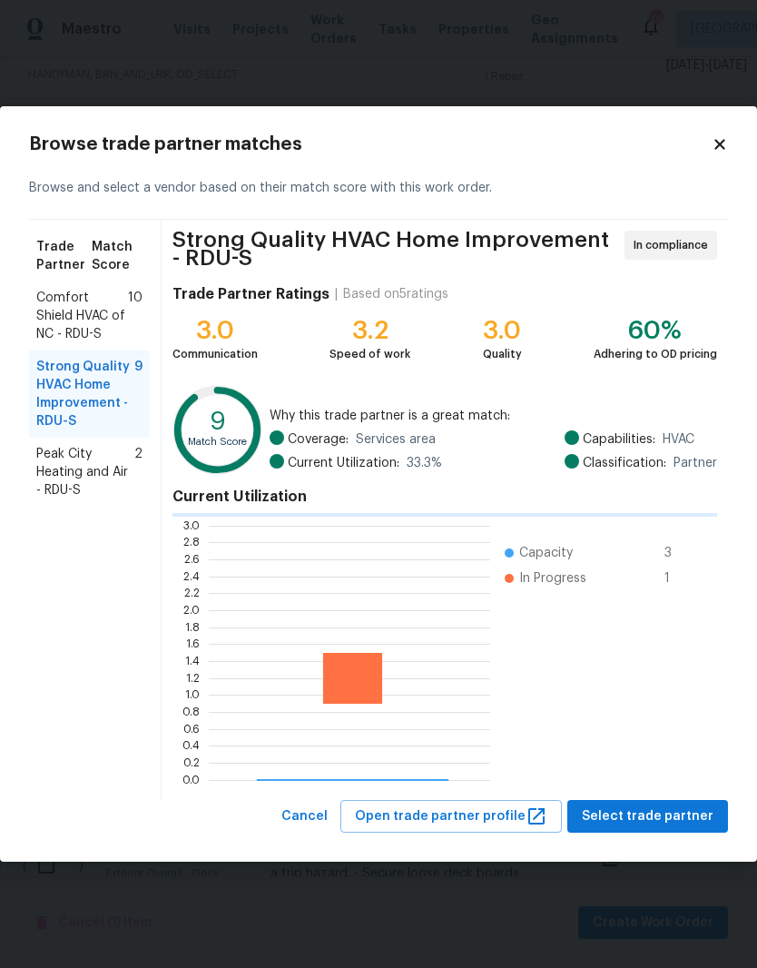
scroll to position [254, 282]
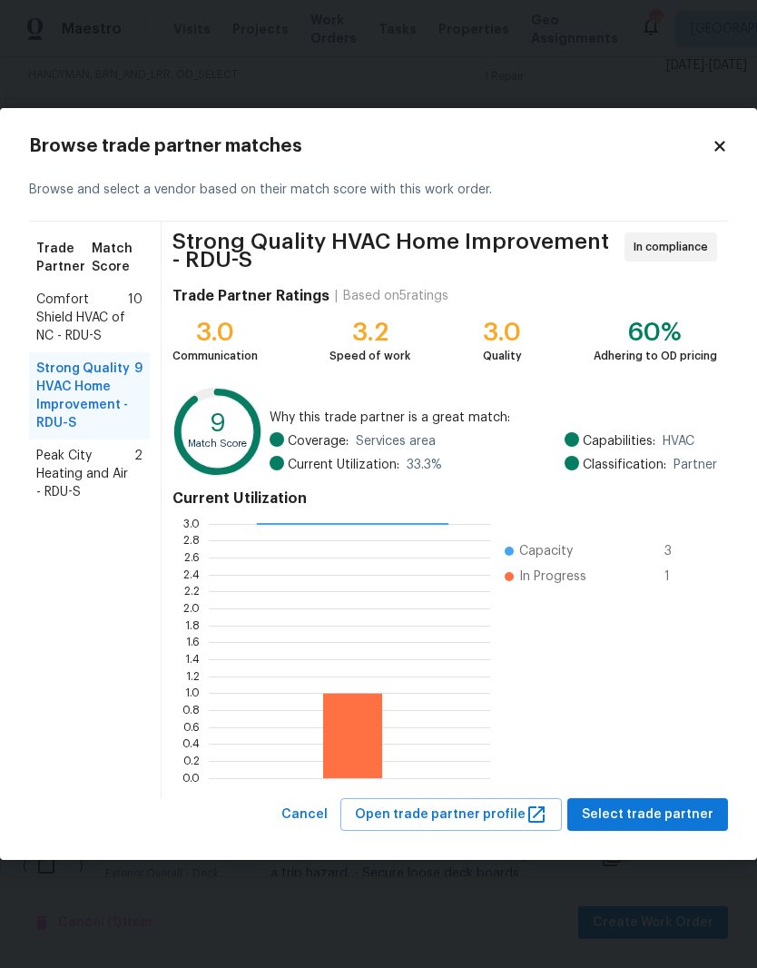
click at [52, 491] on span "Peak City Heating and Air - RDU-S" at bounding box center [85, 474] width 98 height 54
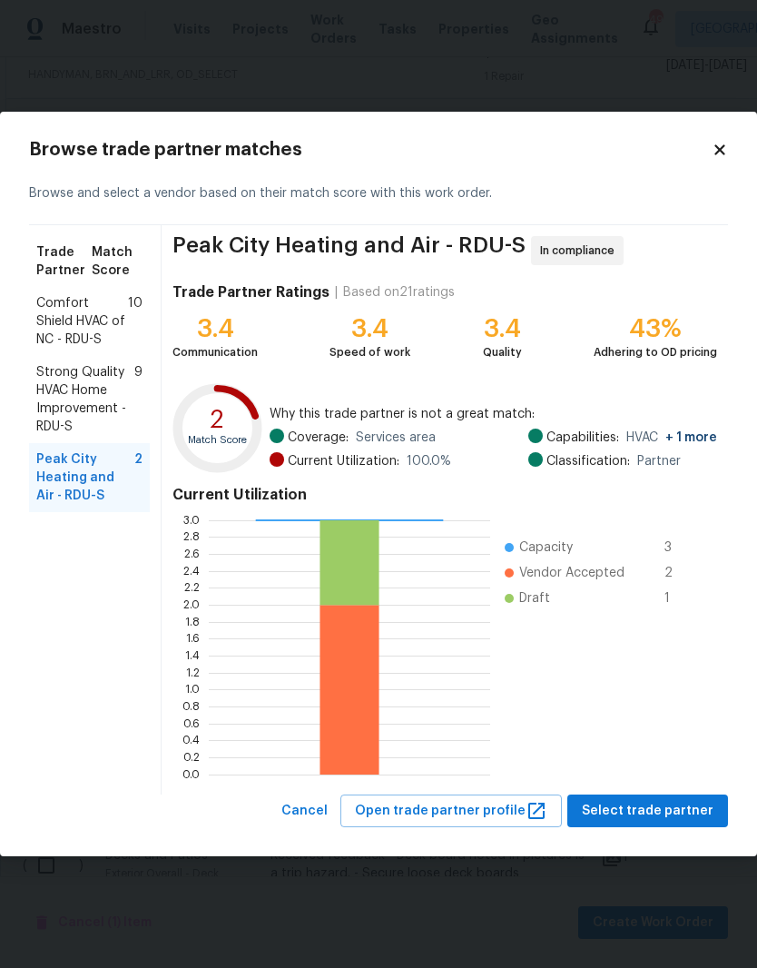
click at [74, 397] on span "Strong Quality HVAC Home Improvement - RDU-S" at bounding box center [85, 399] width 98 height 73
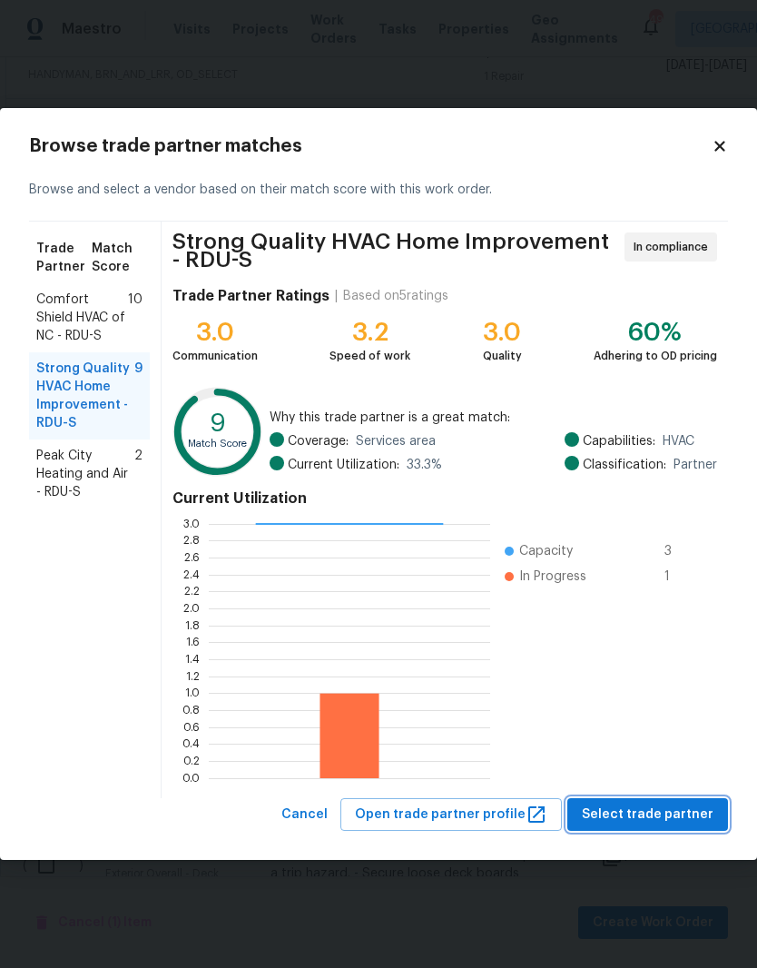
click at [703, 811] on span "Select trade partner" at bounding box center [648, 815] width 132 height 23
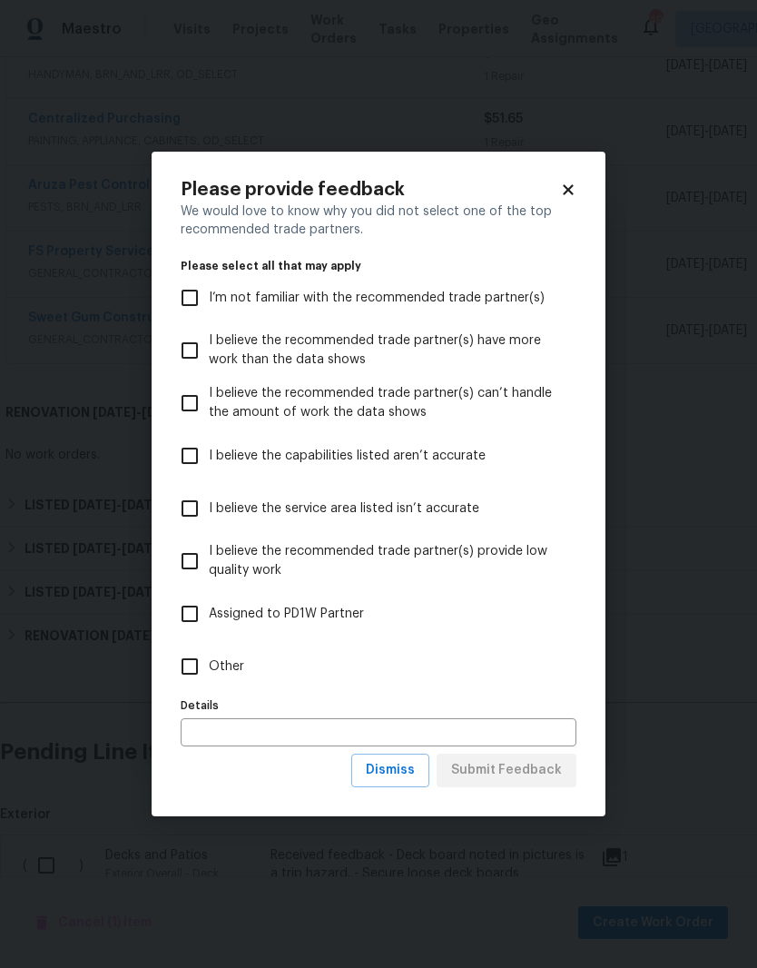
click at [179, 668] on input "Other" at bounding box center [190, 667] width 38 height 38
checkbox input "true"
click at [569, 779] on button "Submit Feedback" at bounding box center [507, 771] width 140 height 34
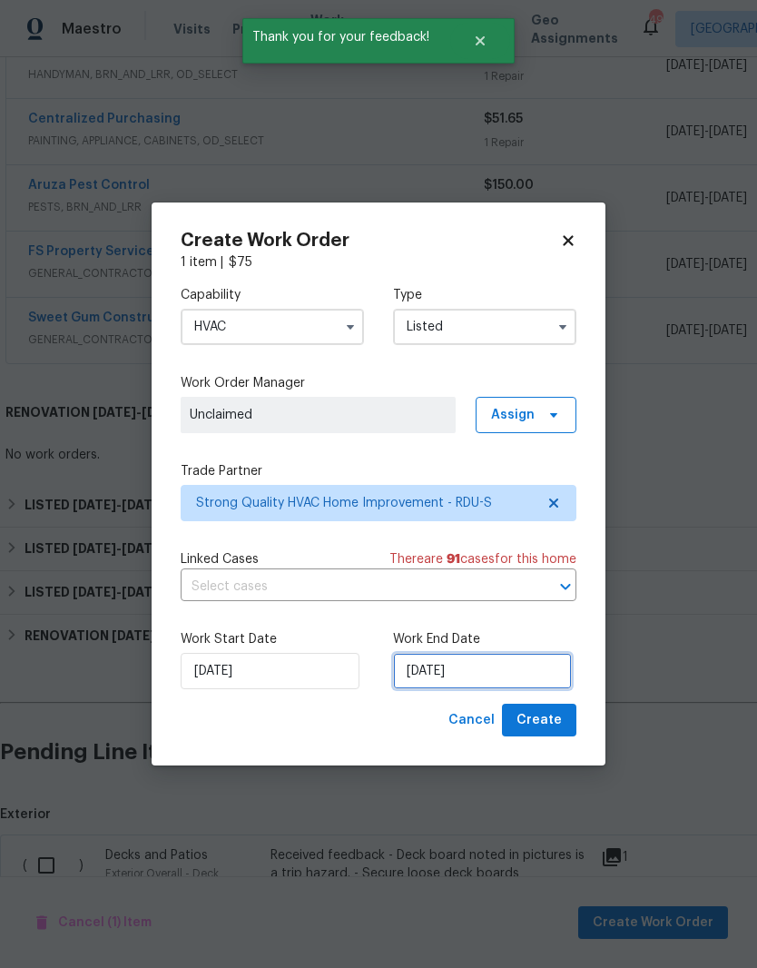
click at [516, 666] on input "[DATE]" at bounding box center [482, 671] width 179 height 36
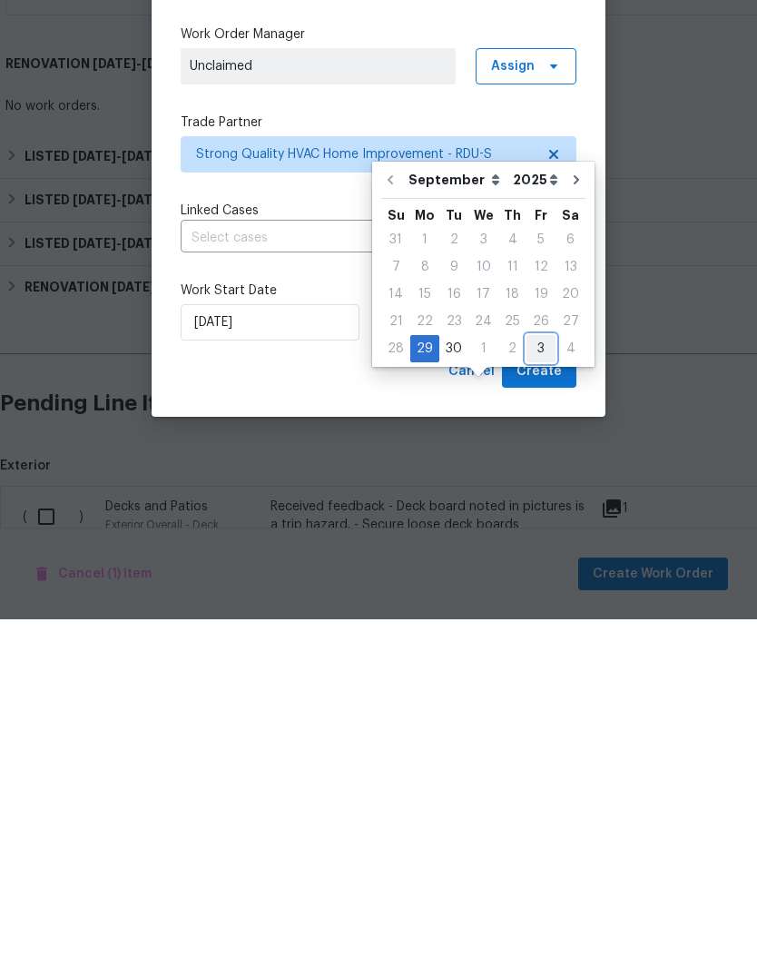
click at [536, 685] on div "3" at bounding box center [541, 697] width 29 height 25
type input "10/3/2025"
select select "9"
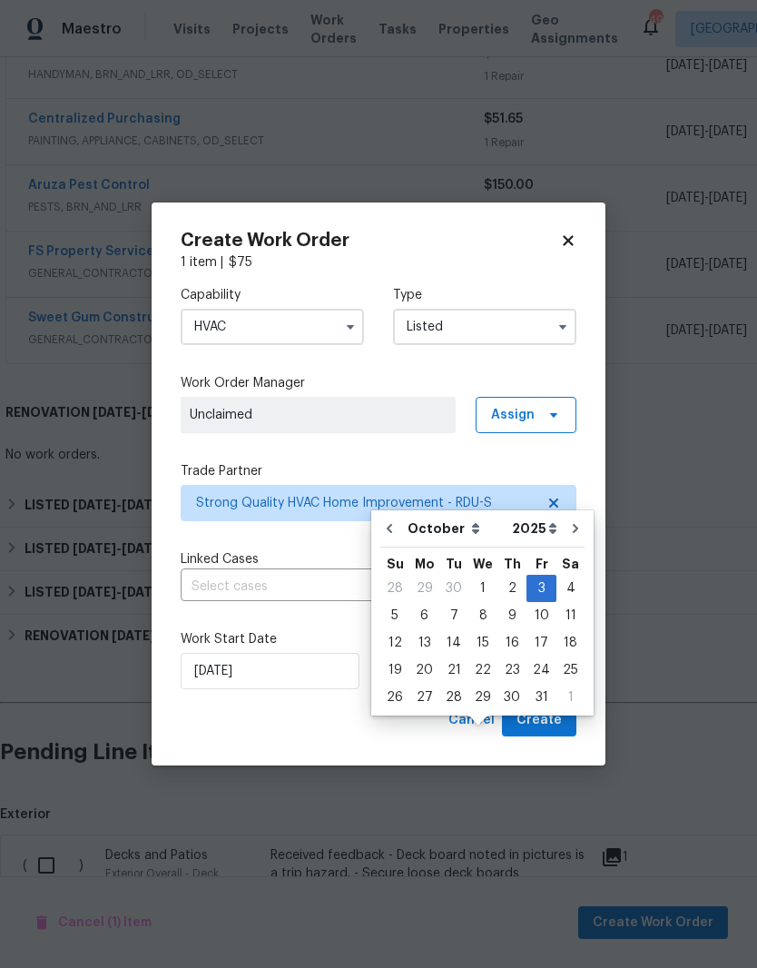
click at [292, 426] on span "Unclaimed" at bounding box center [318, 415] width 275 height 36
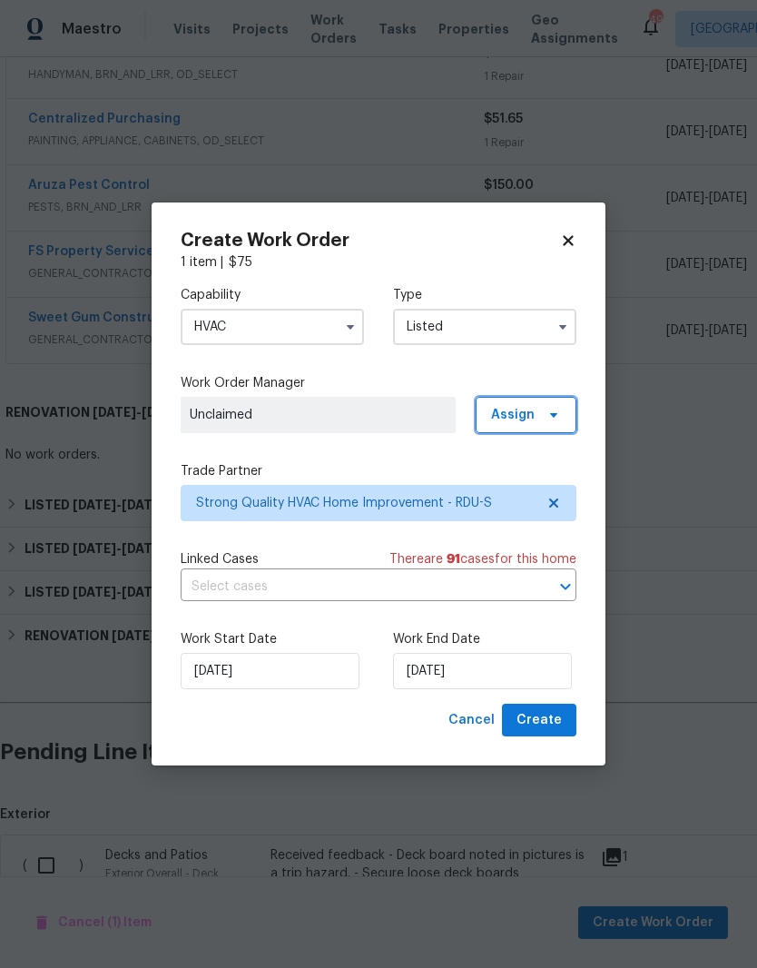
click at [551, 413] on icon at bounding box center [553, 415] width 7 height 5
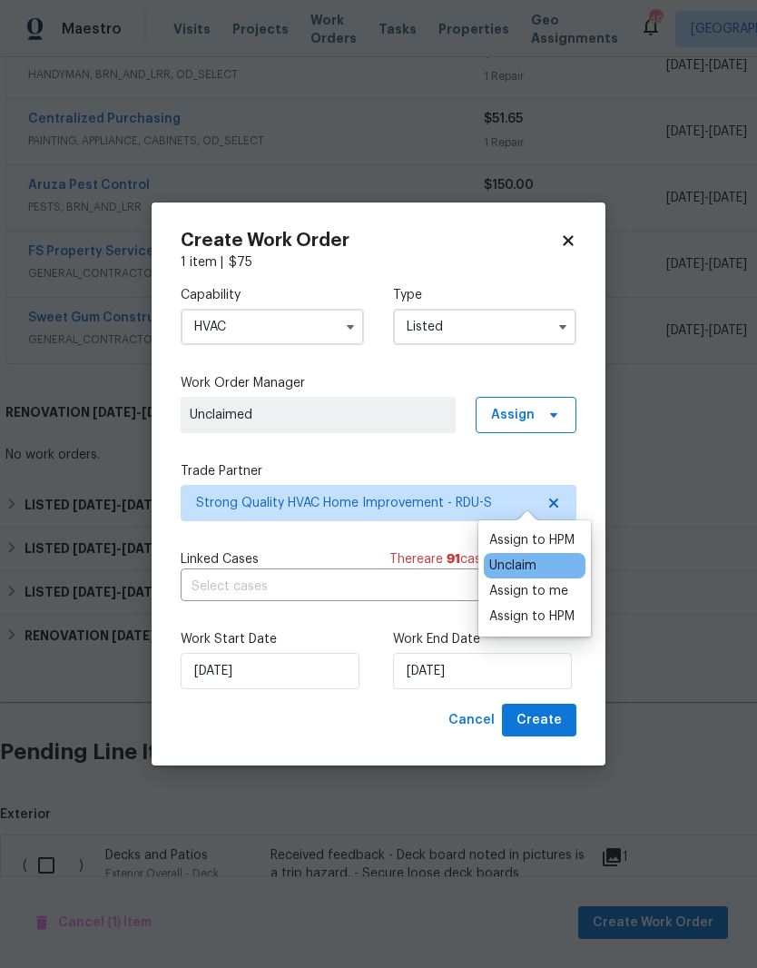
click at [571, 531] on div "Assign to HPM" at bounding box center [532, 540] width 85 height 18
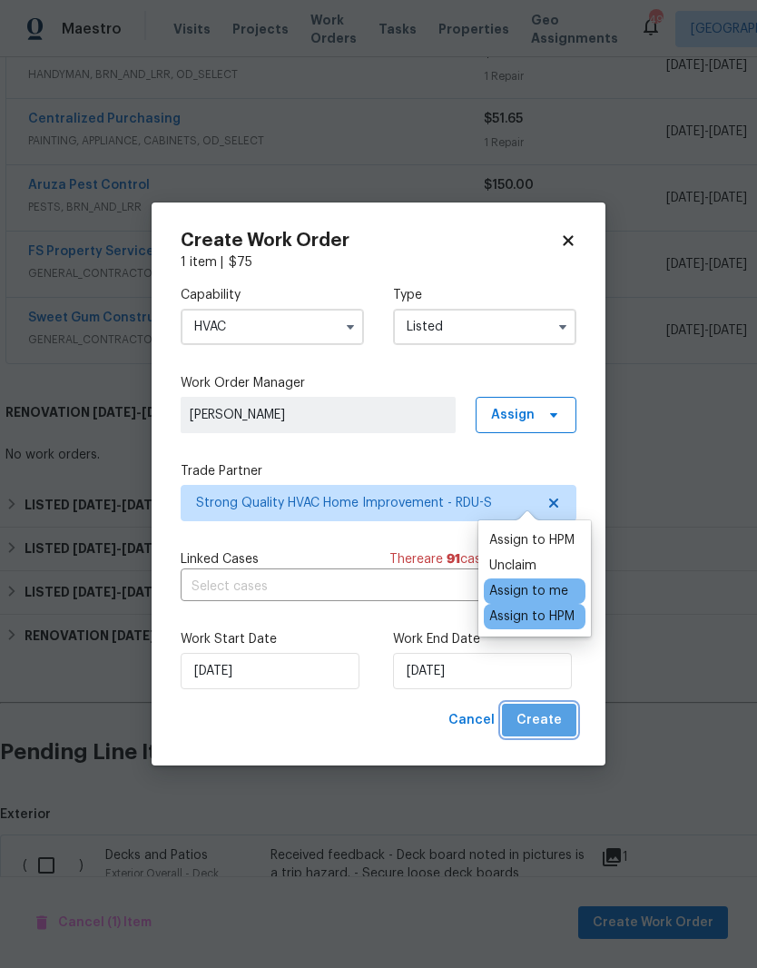
click at [565, 720] on button "Create" at bounding box center [539, 721] width 74 height 34
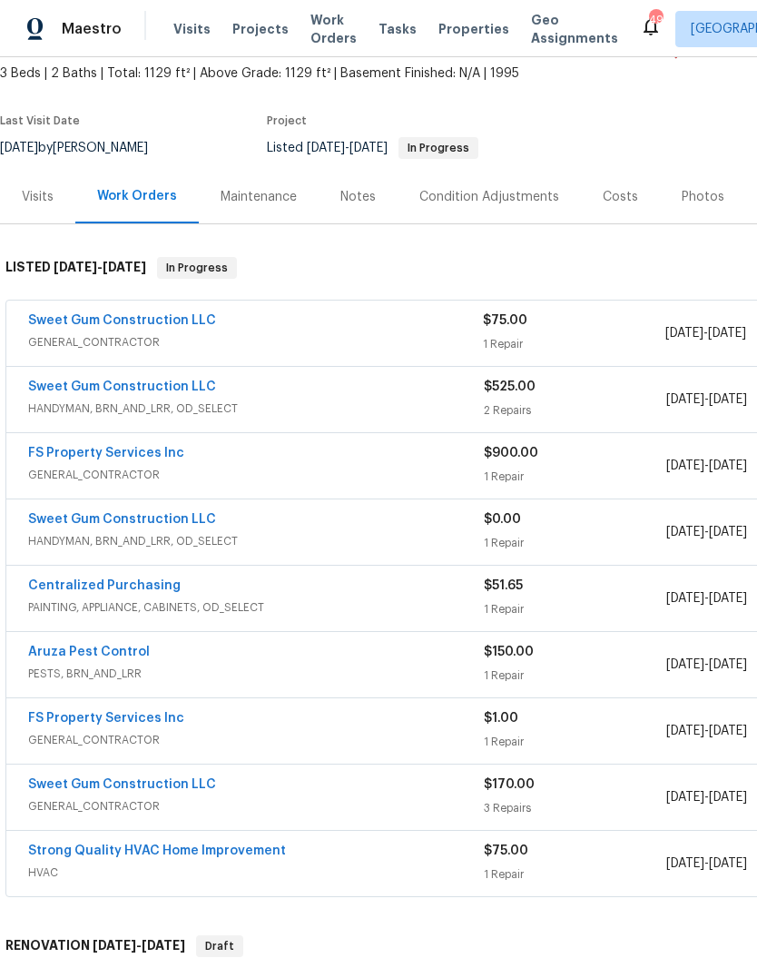
scroll to position [106, 0]
click at [51, 844] on link "Strong Quality HVAC Home Improvement" at bounding box center [157, 850] width 258 height 13
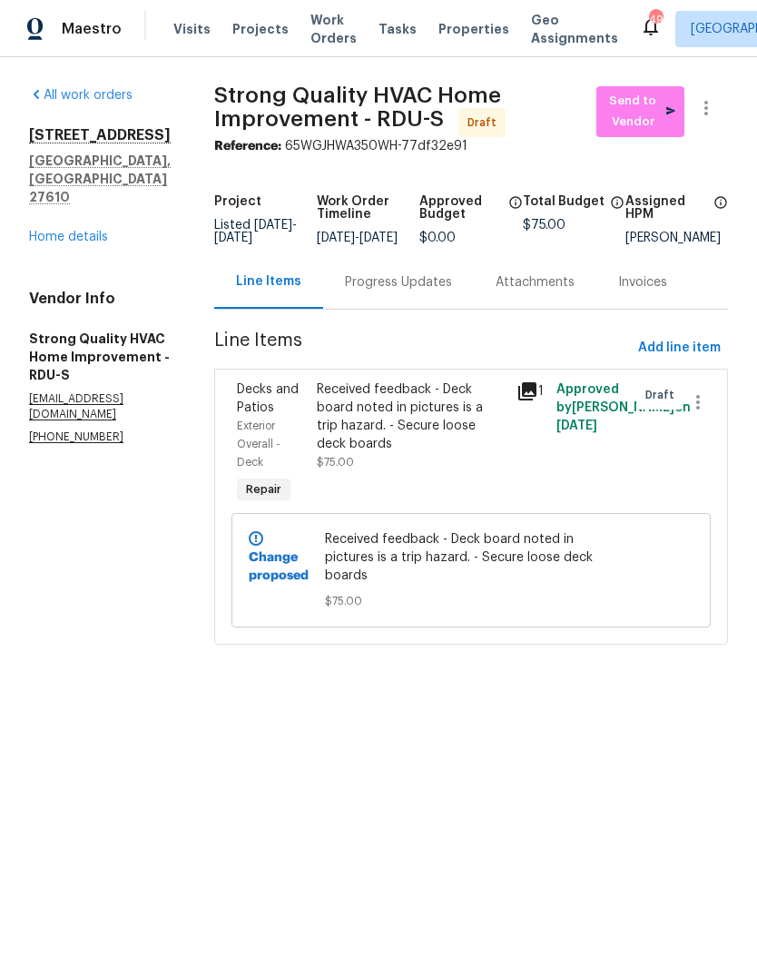
click at [441, 286] on div "Progress Updates" at bounding box center [398, 282] width 107 height 18
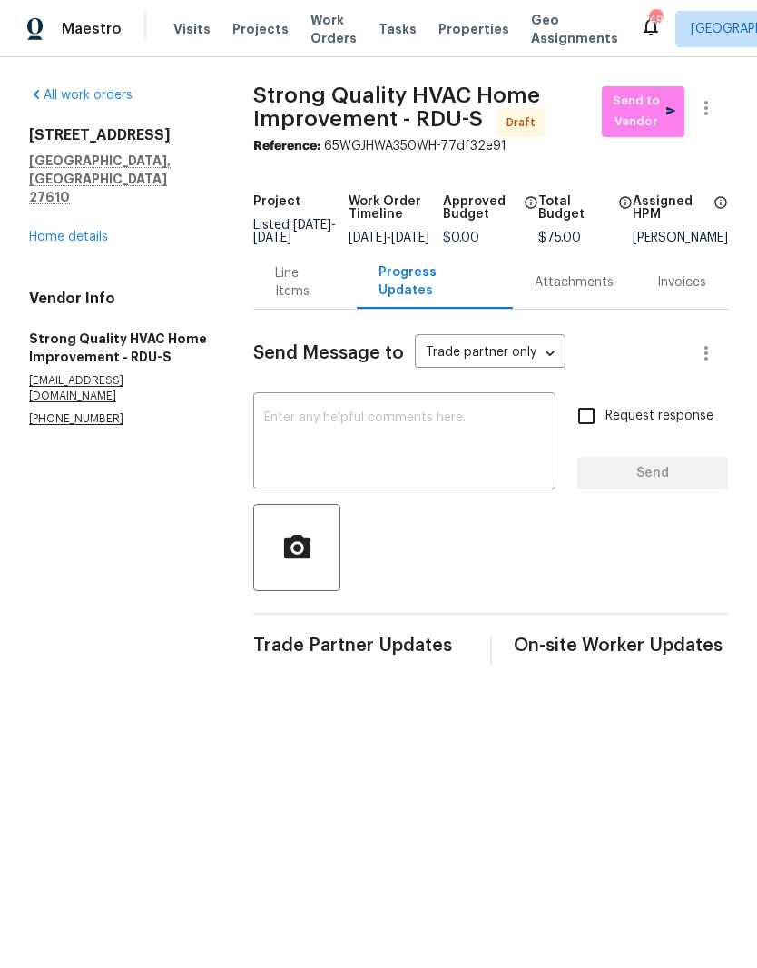
click at [466, 457] on textarea at bounding box center [404, 443] width 281 height 64
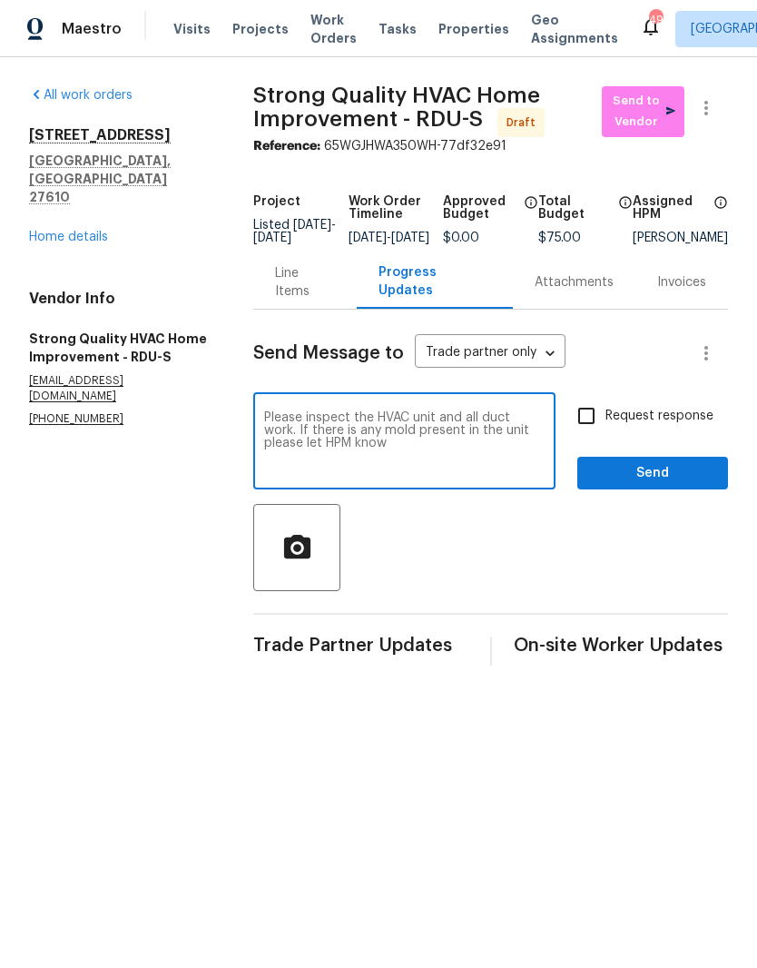
click at [355, 427] on textarea "Please inspect the HVAC unit and all duct work. If there is any mold present in…" at bounding box center [404, 443] width 281 height 64
click at [454, 462] on textarea "Please inspect the HVAC unit and all duct work. If there is any mold present in…" at bounding box center [404, 443] width 281 height 64
type textarea "Please inspect the HVAC unit and all duct work. If there is any mold present in…"
click at [589, 416] on input "Request response" at bounding box center [587, 416] width 38 height 38
checkbox input "true"
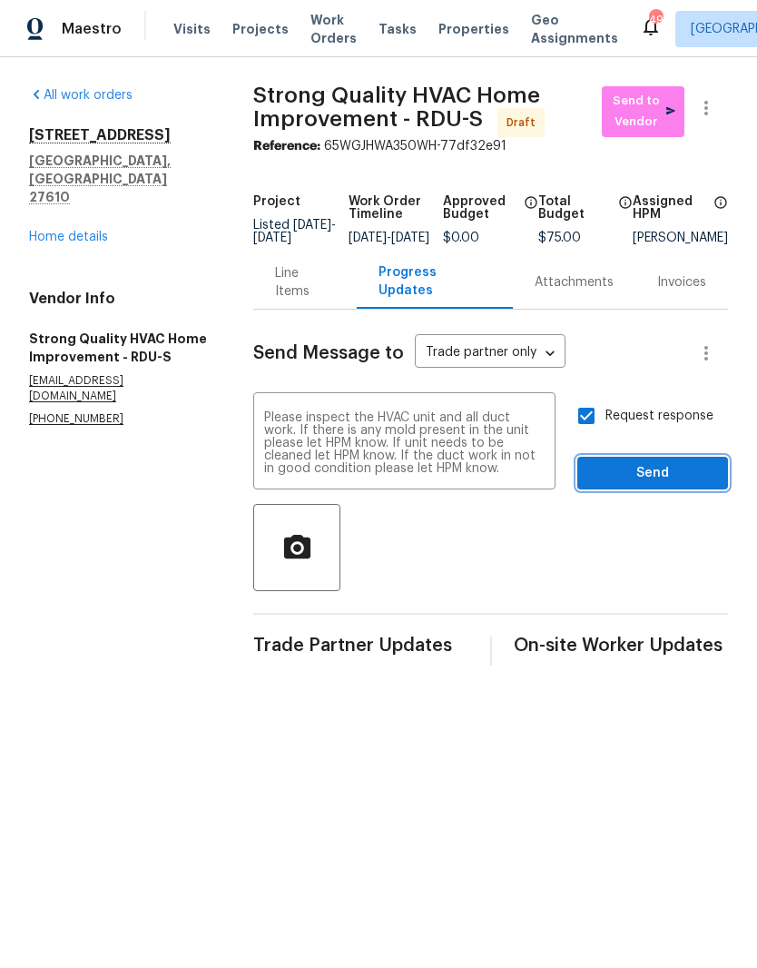
click at [696, 485] on span "Send" at bounding box center [653, 473] width 122 height 23
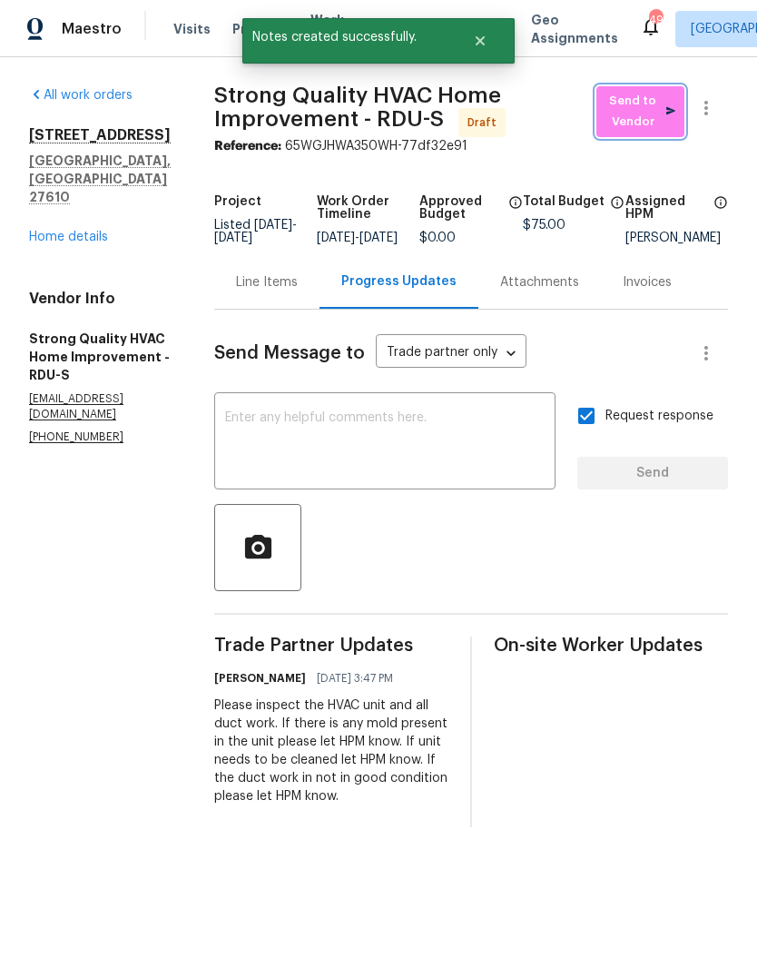
click at [664, 100] on span "Send to Vendor" at bounding box center [641, 112] width 70 height 42
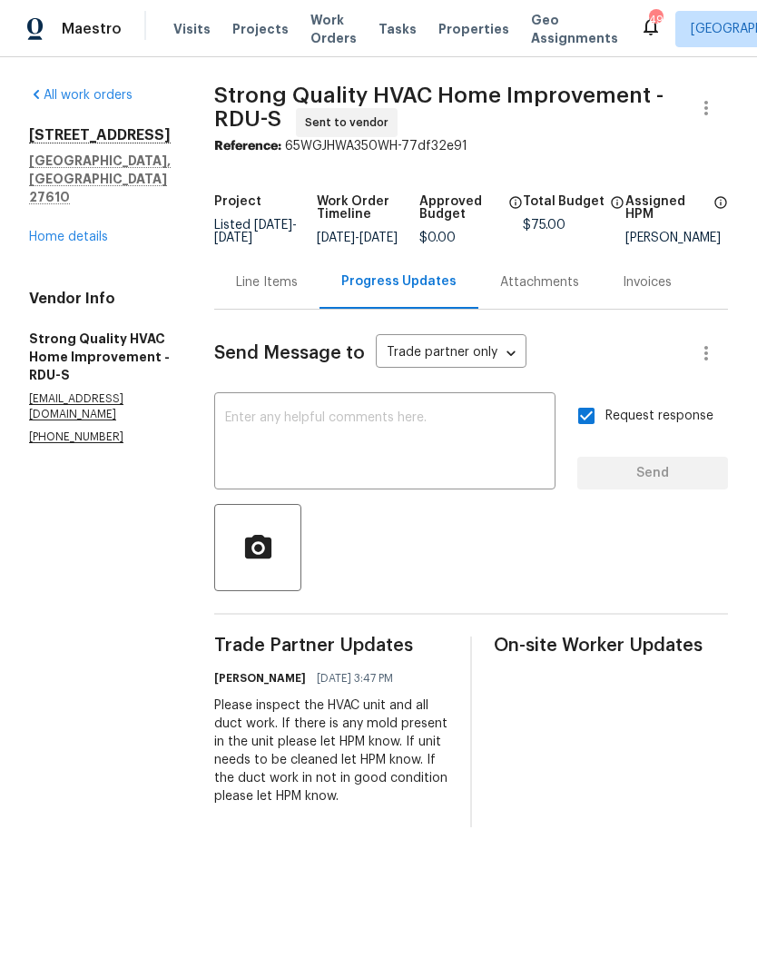
click at [279, 309] on div "Line Items" at bounding box center [266, 282] width 105 height 54
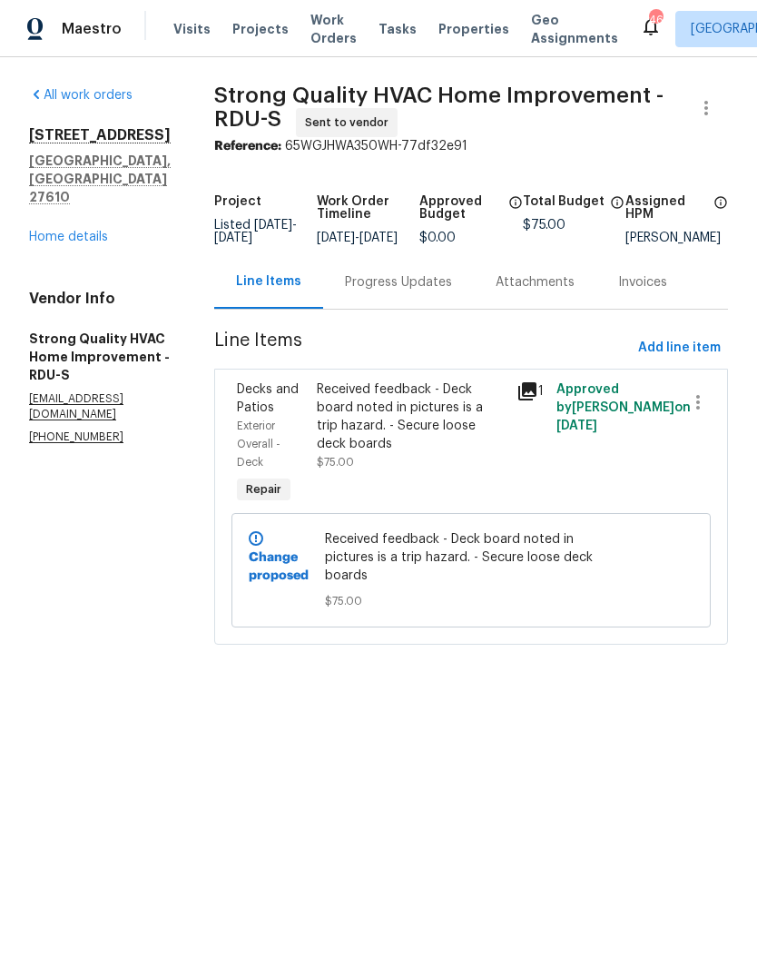
click at [74, 231] on link "Home details" at bounding box center [68, 237] width 79 height 13
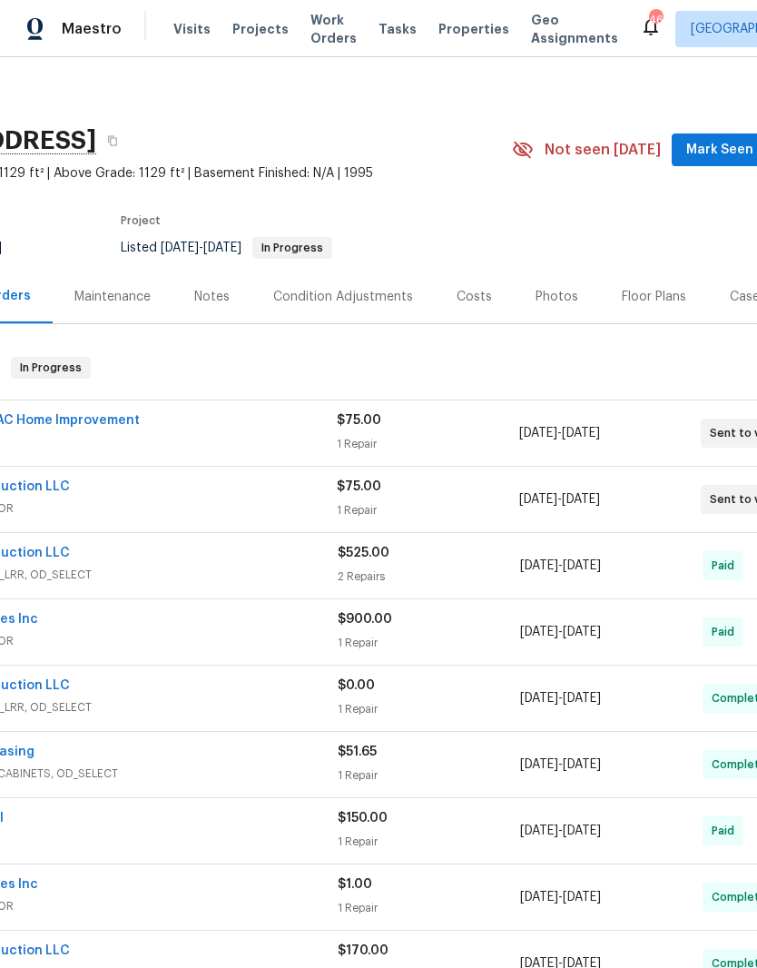
scroll to position [7, 220]
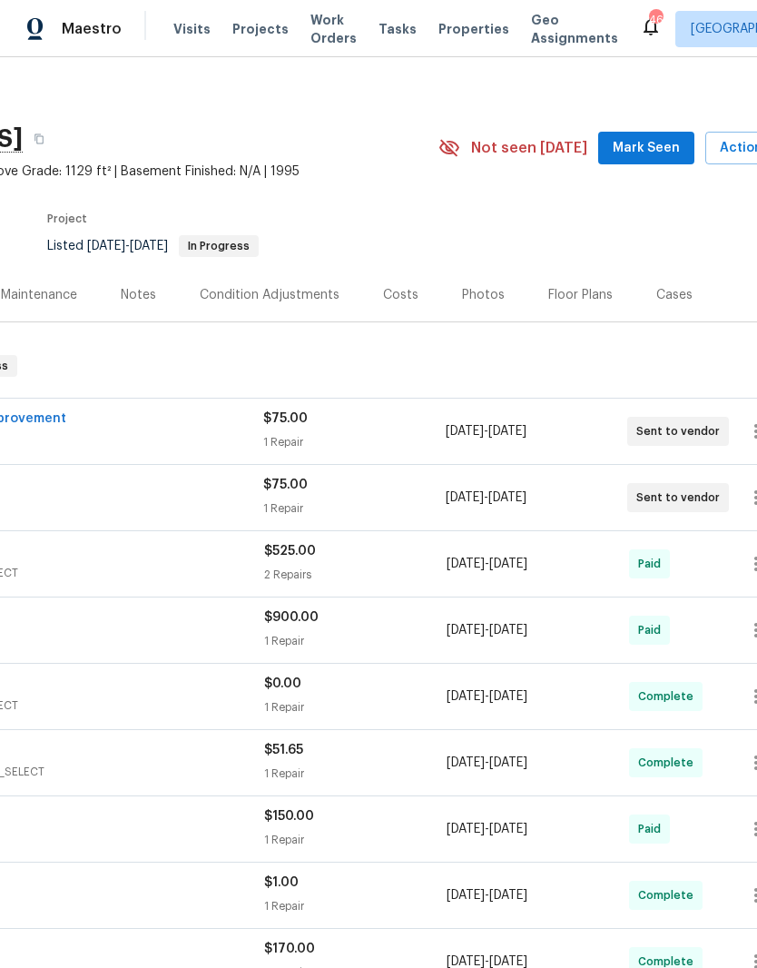
click at [668, 143] on span "Mark Seen" at bounding box center [646, 148] width 67 height 23
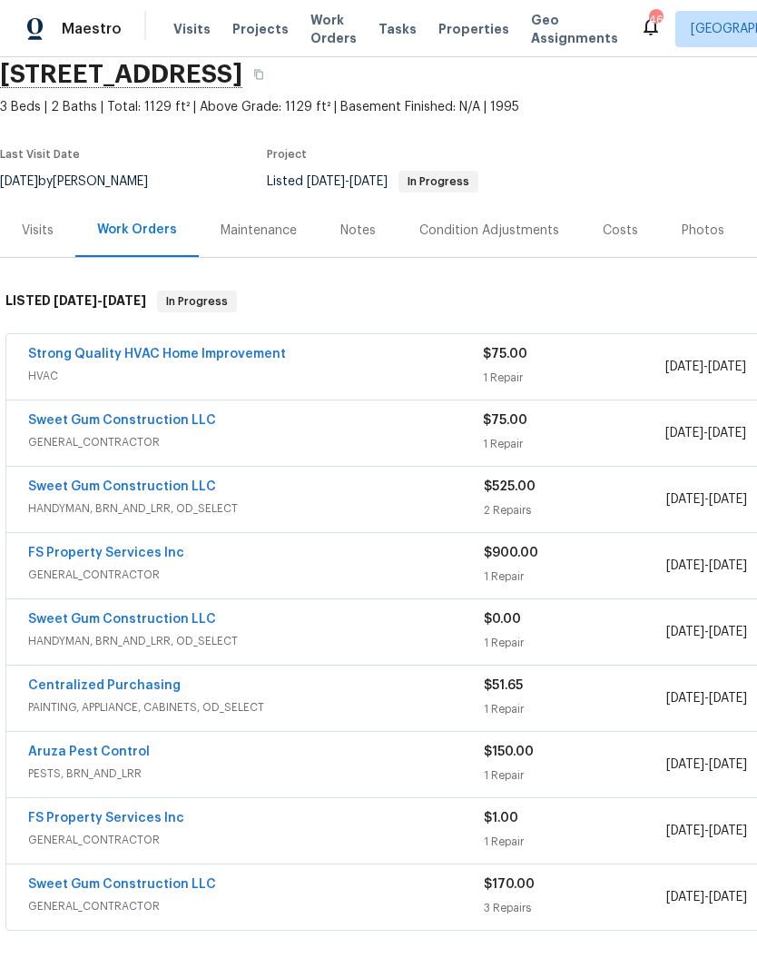
scroll to position [73, 0]
click at [51, 359] on link "Strong Quality HVAC Home Improvement" at bounding box center [157, 353] width 258 height 13
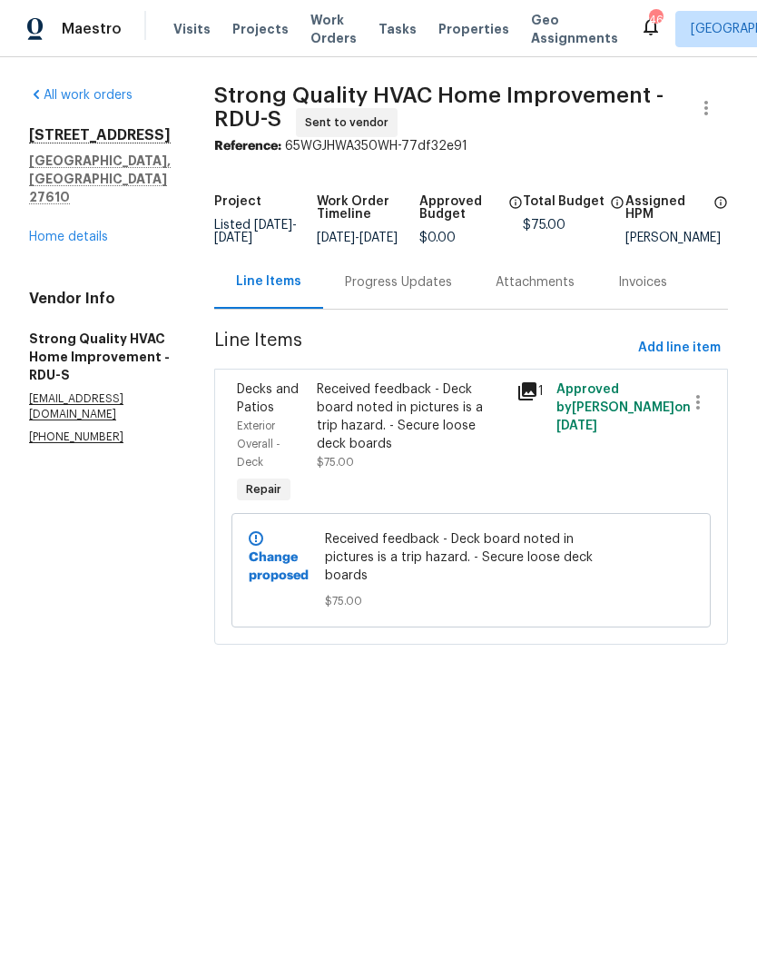
click at [476, 471] on div "Received feedback - Deck board noted in pictures is a trip hazard. - Secure loo…" at bounding box center [411, 426] width 189 height 91
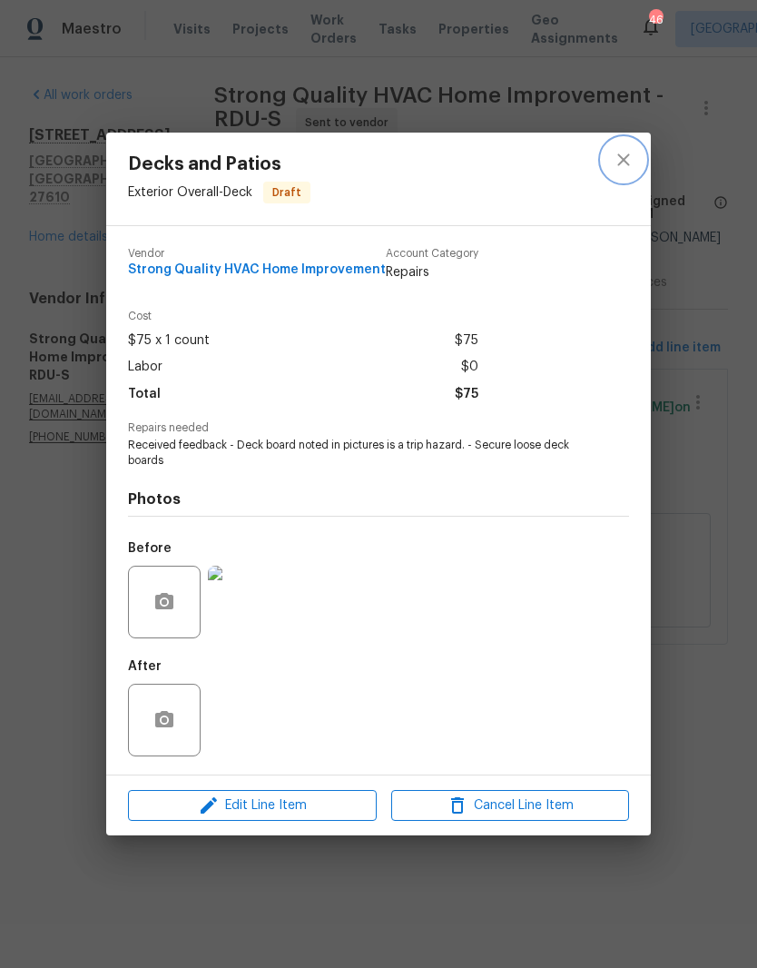
click at [626, 157] on icon "close" at bounding box center [624, 159] width 12 height 12
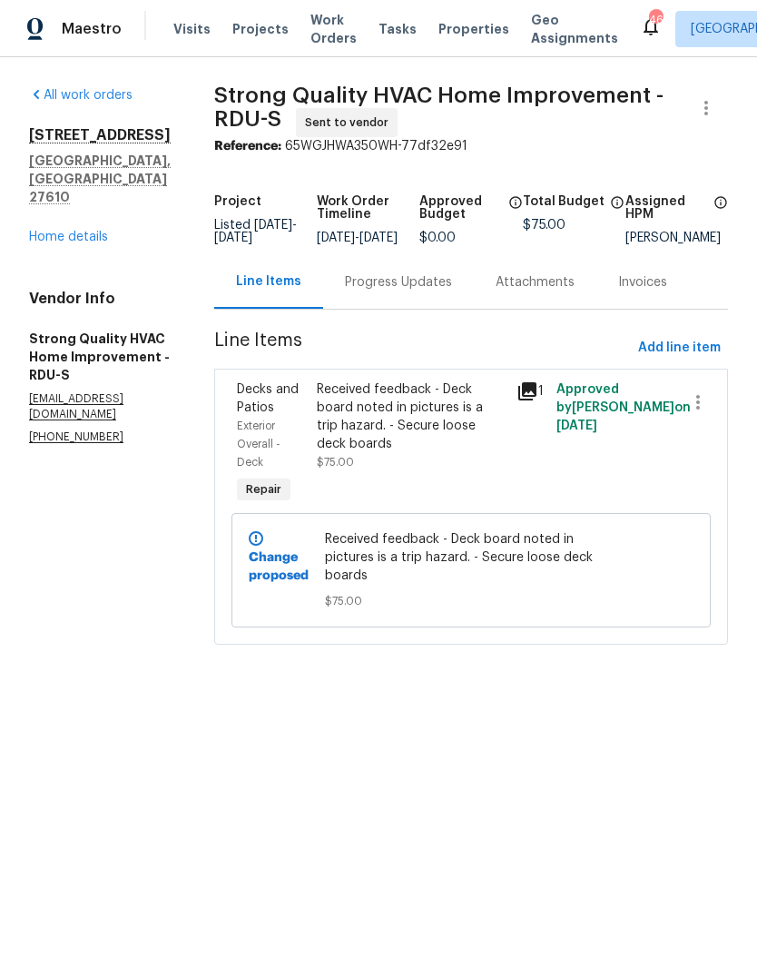
click at [63, 231] on link "Home details" at bounding box center [68, 237] width 79 height 13
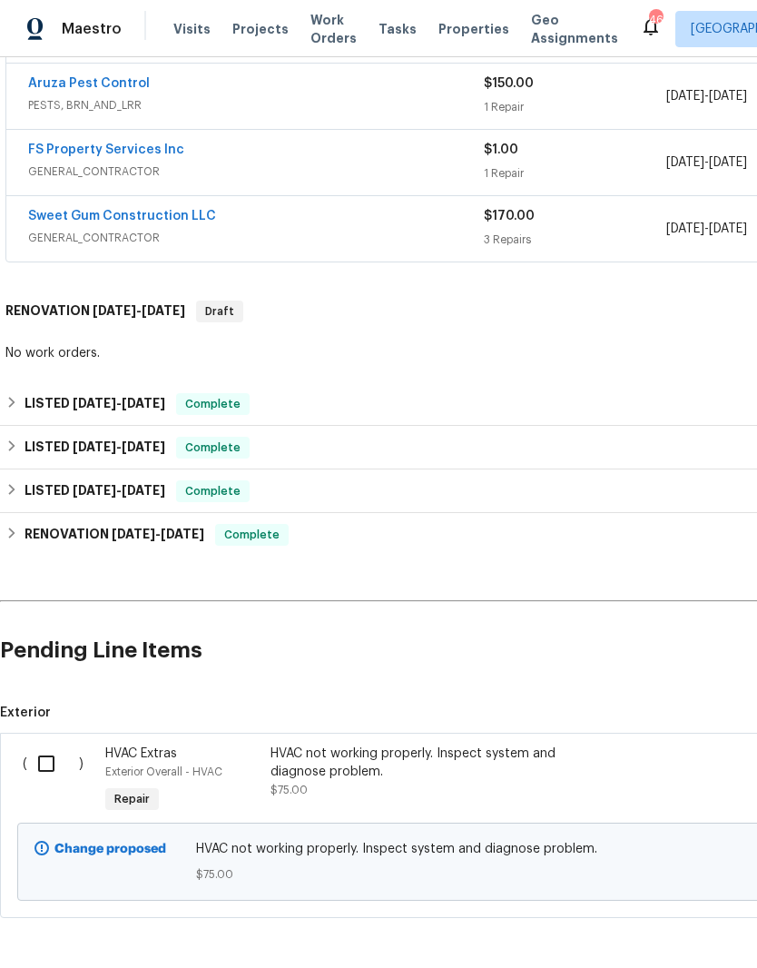
scroll to position [739, 0]
click at [45, 757] on input "checkbox" at bounding box center [53, 765] width 52 height 38
checkbox input "true"
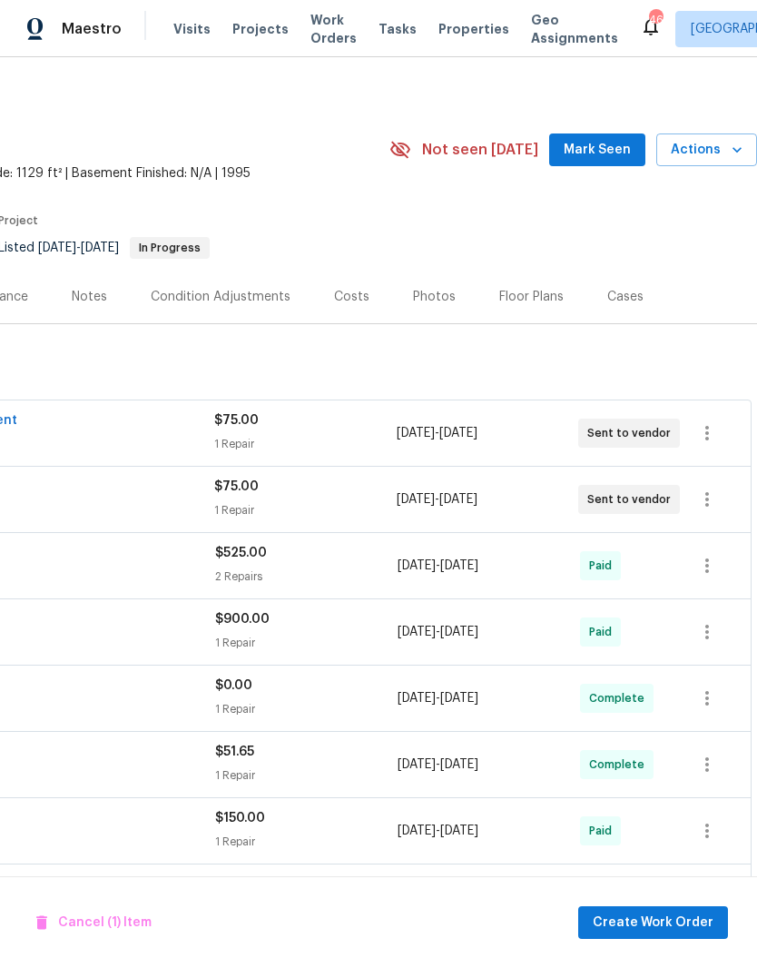
scroll to position [5, 269]
click at [708, 427] on icon "button" at bounding box center [708, 433] width 4 height 15
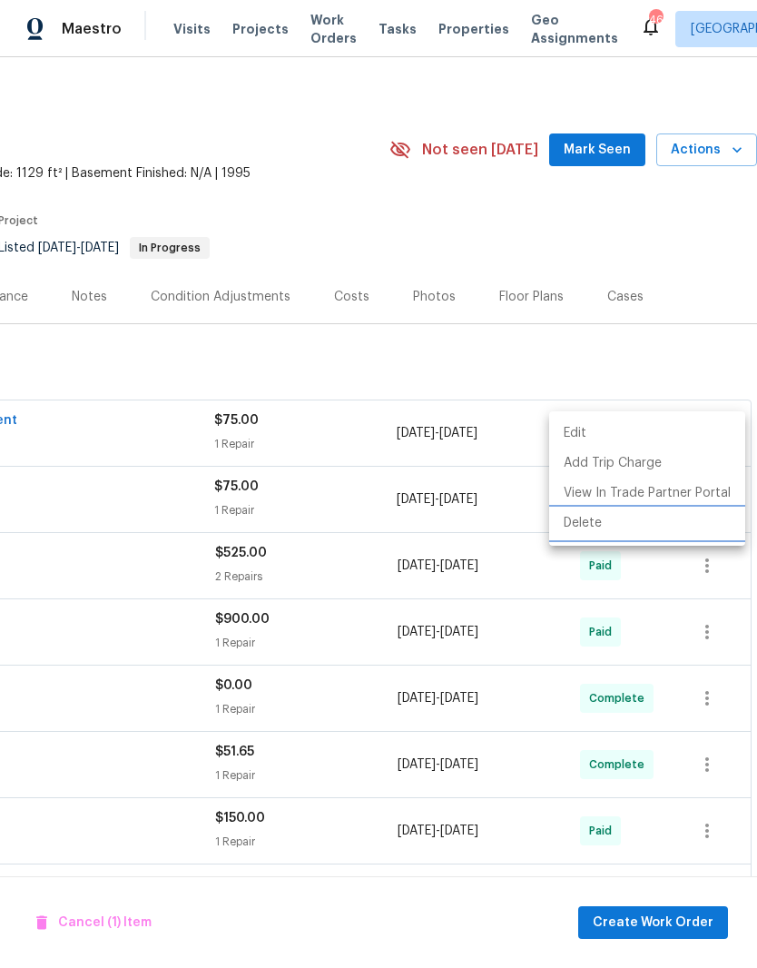
click at [660, 520] on li "Delete" at bounding box center [647, 524] width 196 height 30
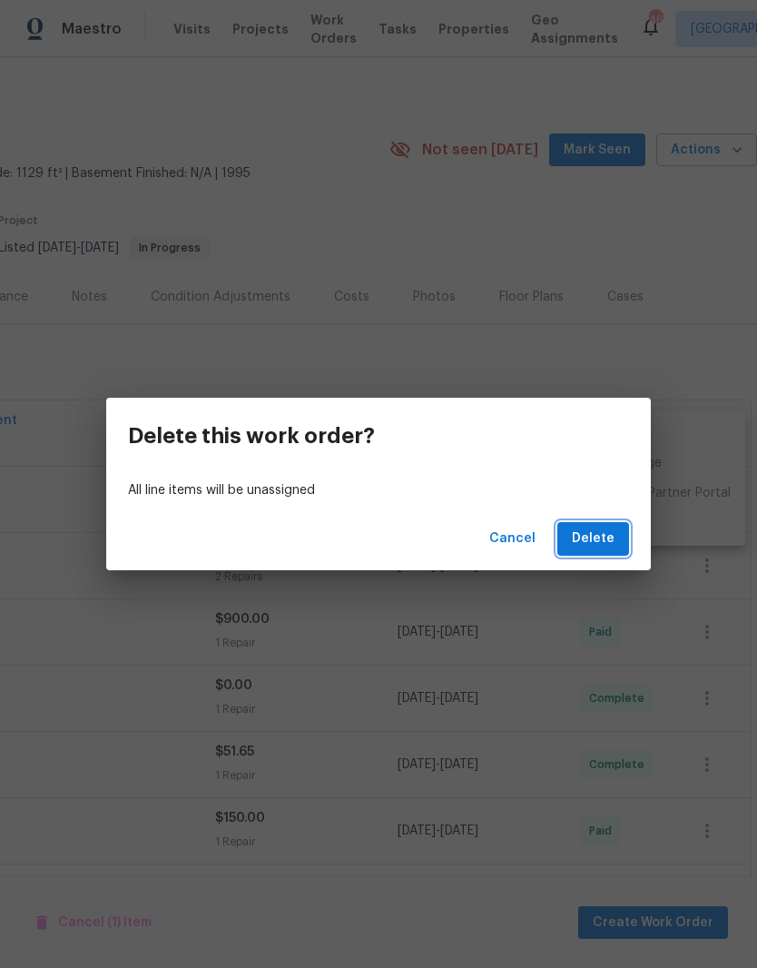
click at [611, 539] on span "Delete" at bounding box center [593, 539] width 43 height 23
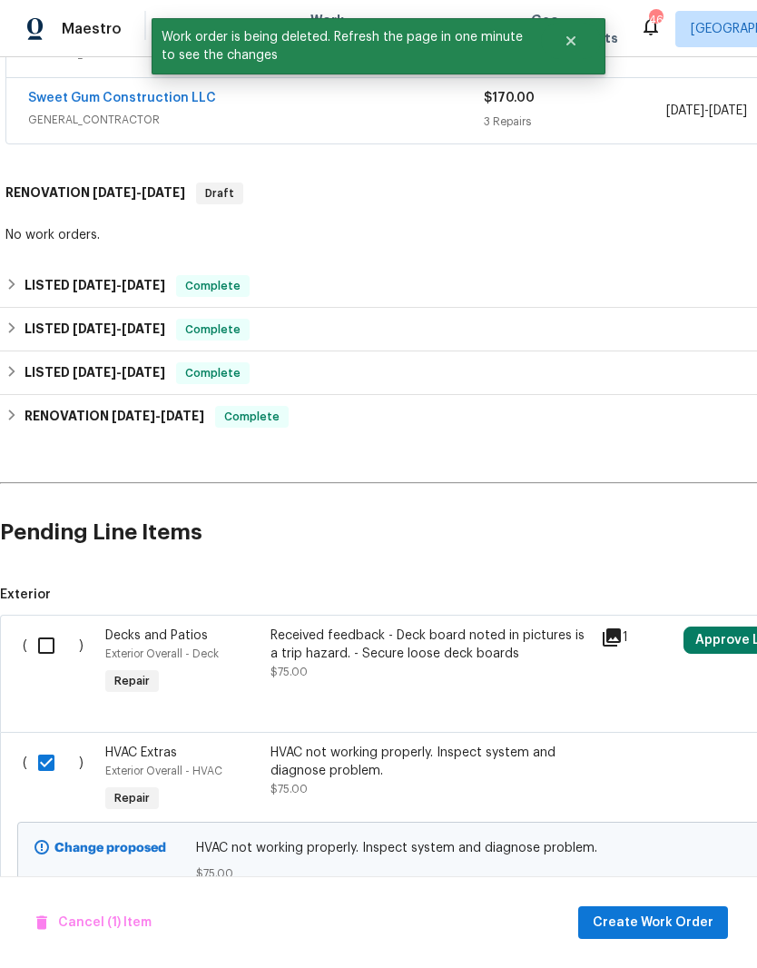
scroll to position [791, 0]
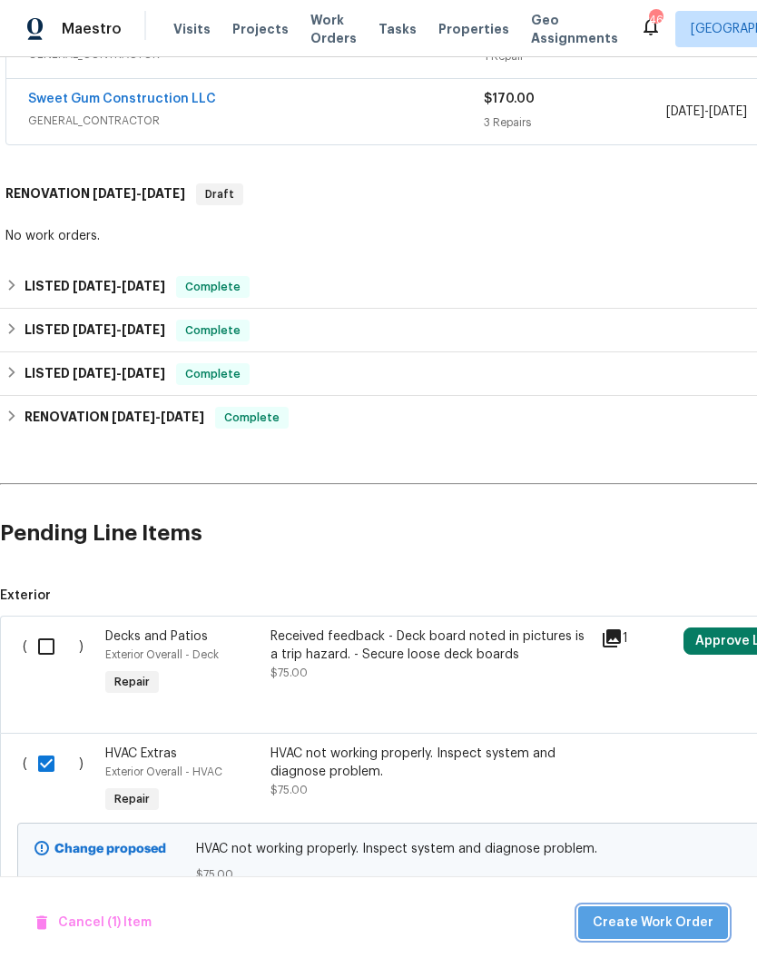
click at [689, 921] on span "Create Work Order" at bounding box center [653, 923] width 121 height 23
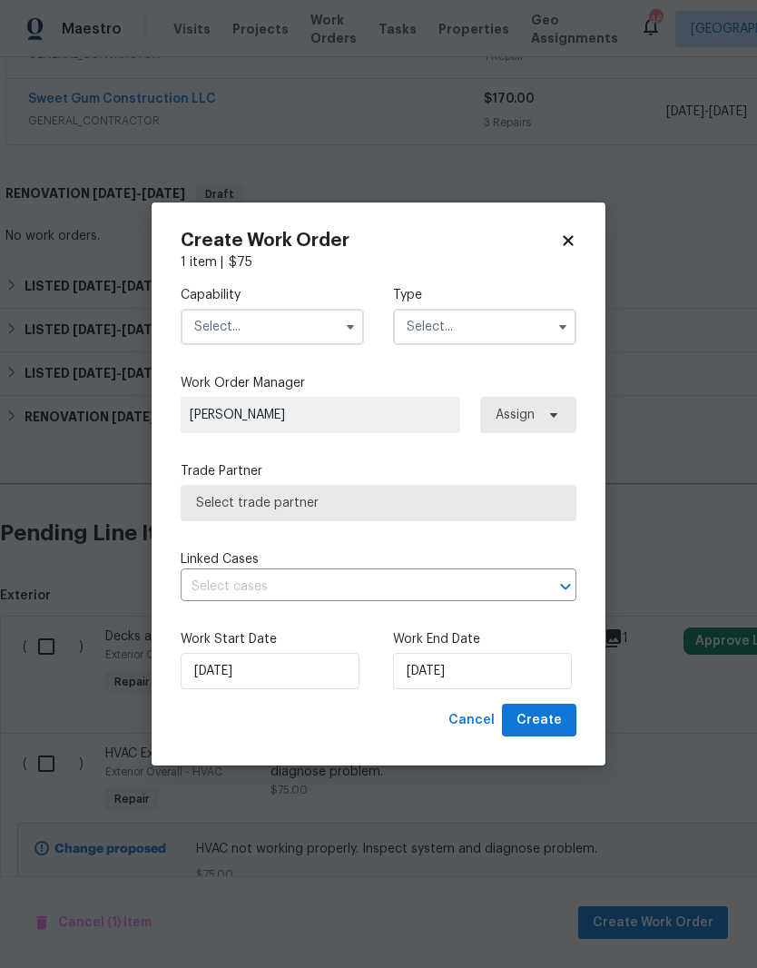
checkbox input "false"
click at [317, 323] on input "text" at bounding box center [272, 327] width 183 height 36
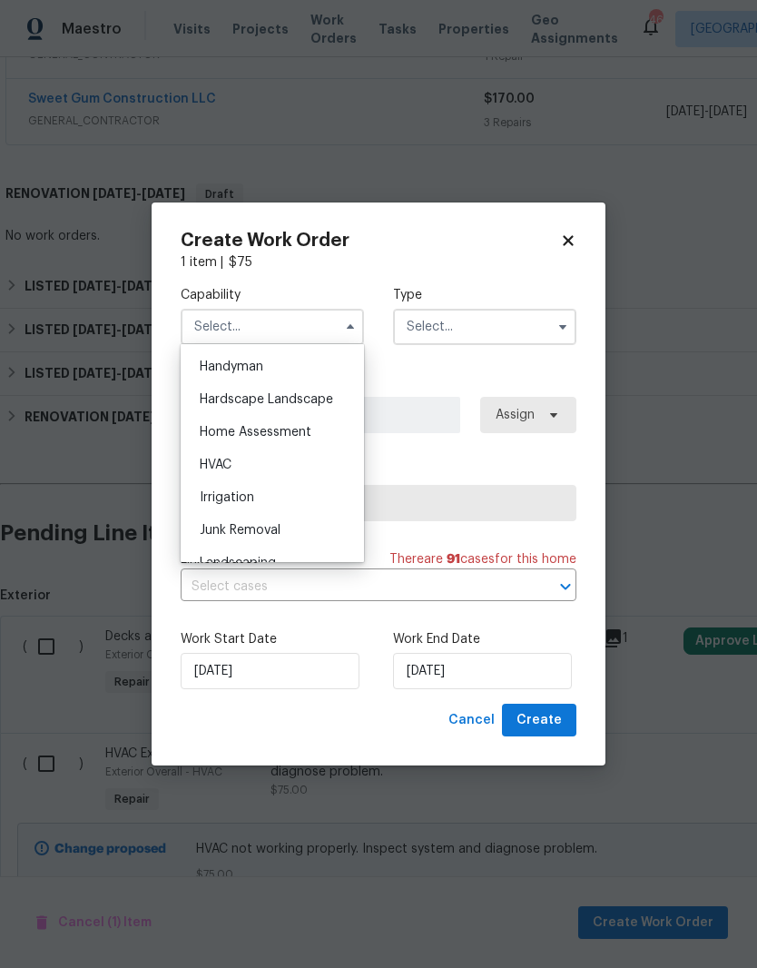
scroll to position [1008, 0]
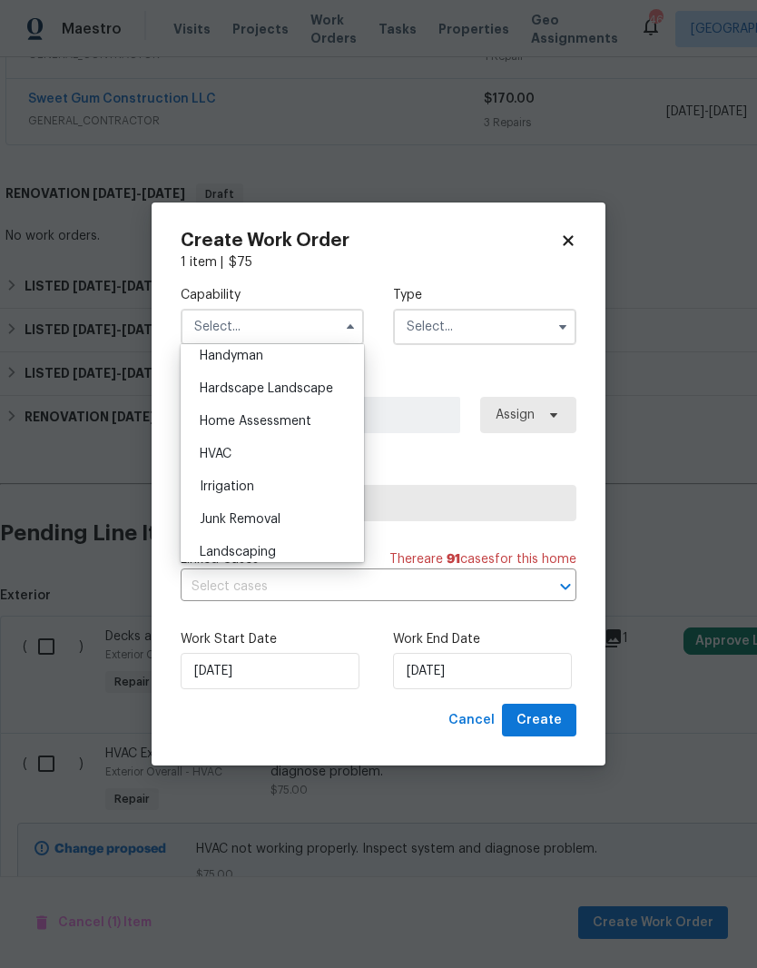
click at [309, 447] on div "HVAC" at bounding box center [272, 454] width 174 height 33
type input "HVAC"
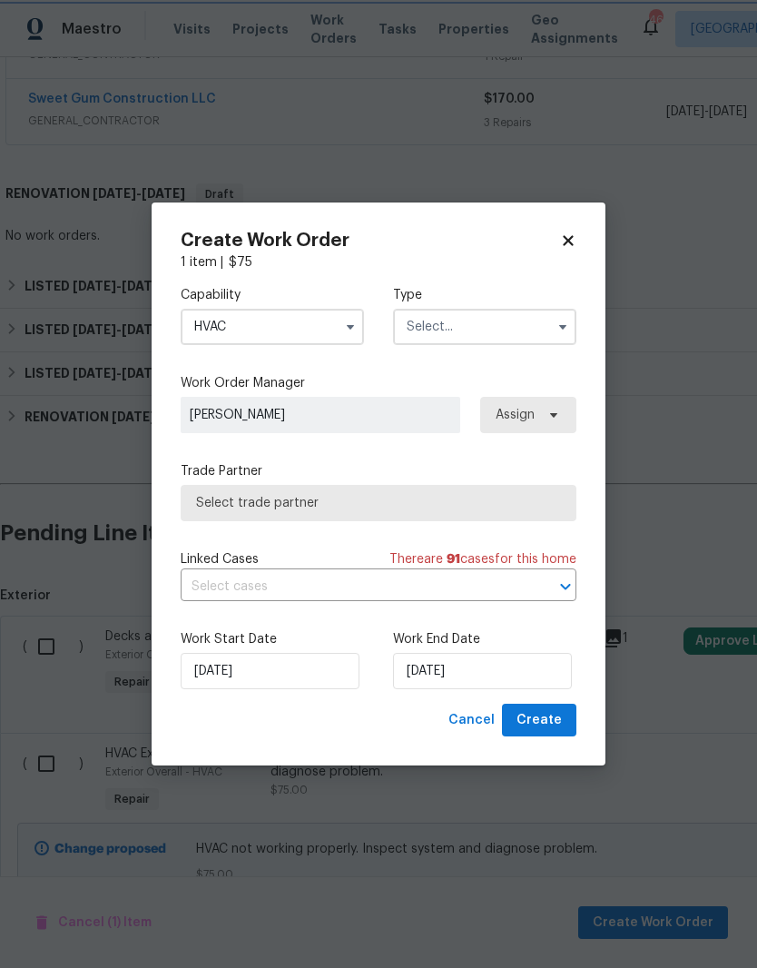
click at [539, 587] on div at bounding box center [552, 586] width 47 height 25
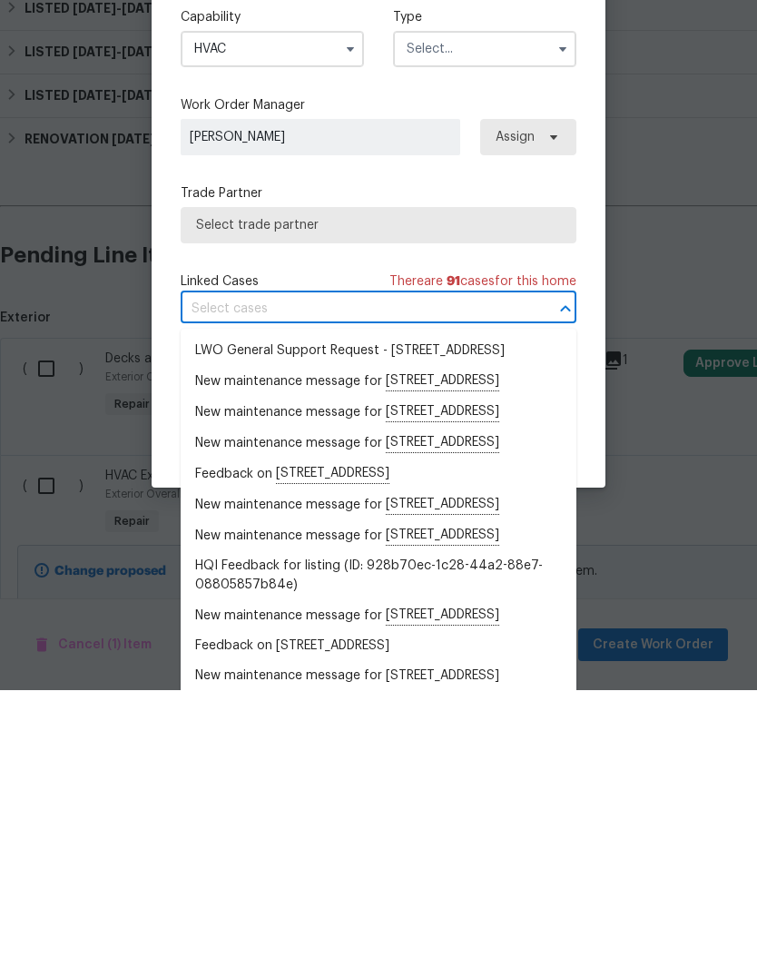
click at [388, 494] on span "Select trade partner" at bounding box center [378, 503] width 365 height 18
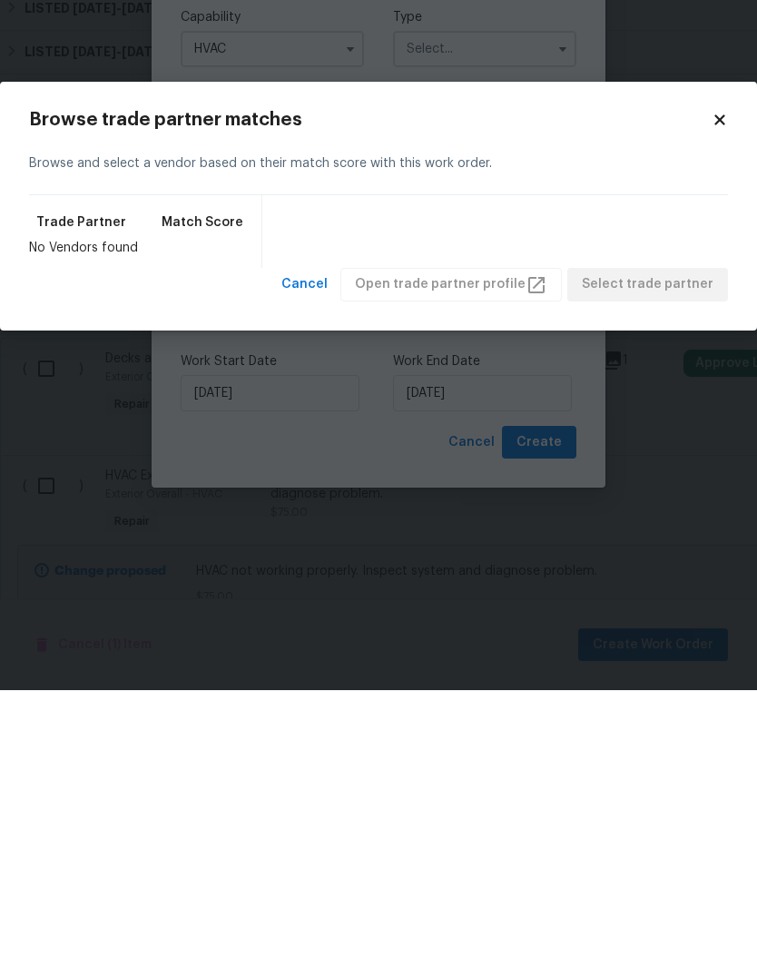
scroll to position [74, 0]
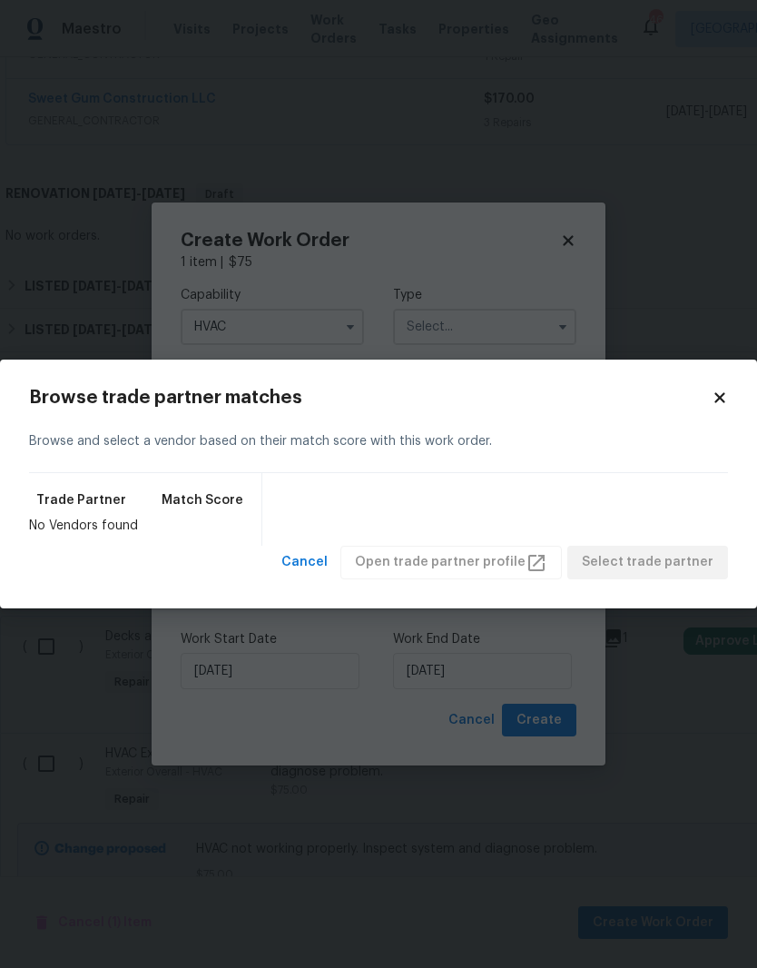
click at [722, 398] on icon at bounding box center [720, 398] width 10 height 10
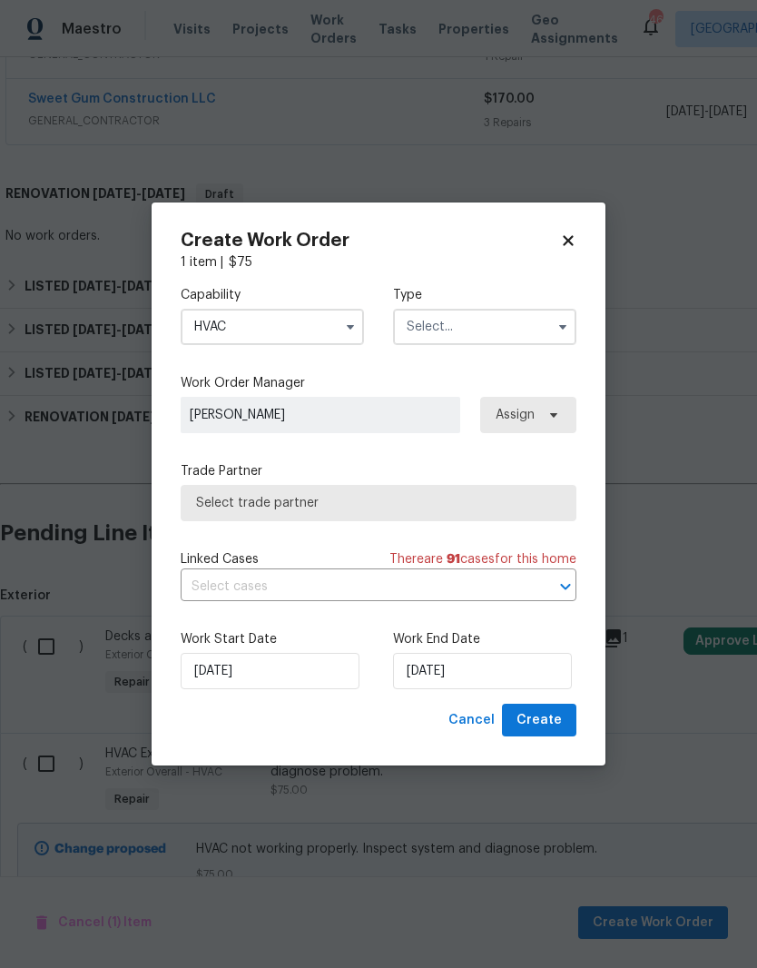
click at [321, 322] on input "HVAC" at bounding box center [272, 327] width 183 height 36
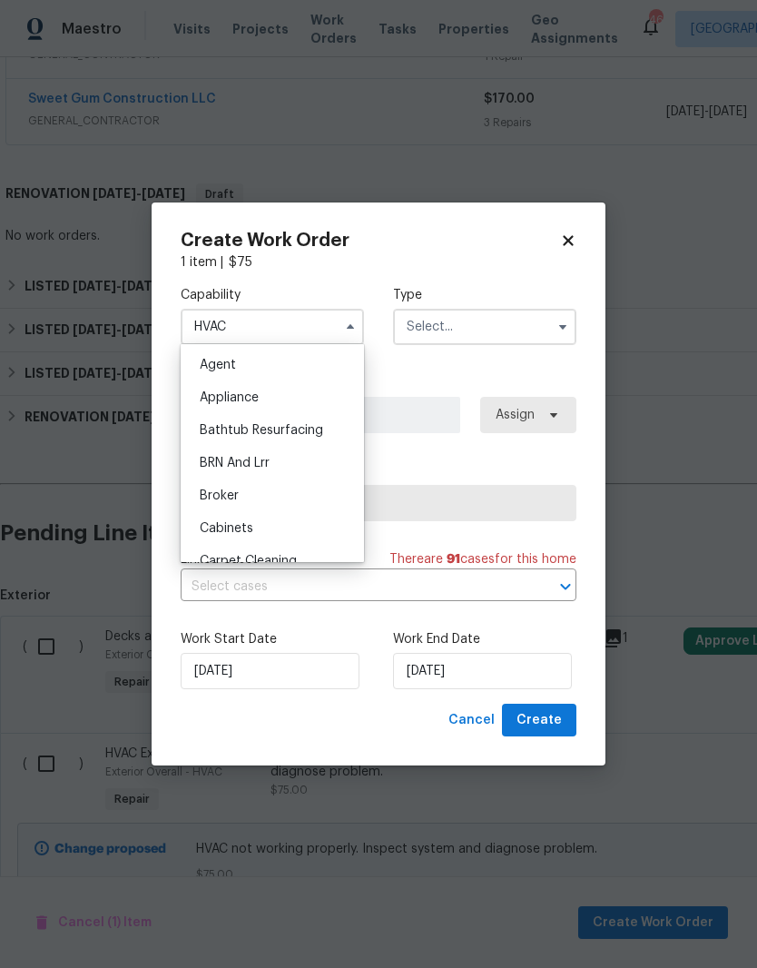
click at [430, 374] on label "Work Order Manager" at bounding box center [379, 383] width 396 height 18
click at [516, 325] on input "text" at bounding box center [484, 327] width 183 height 36
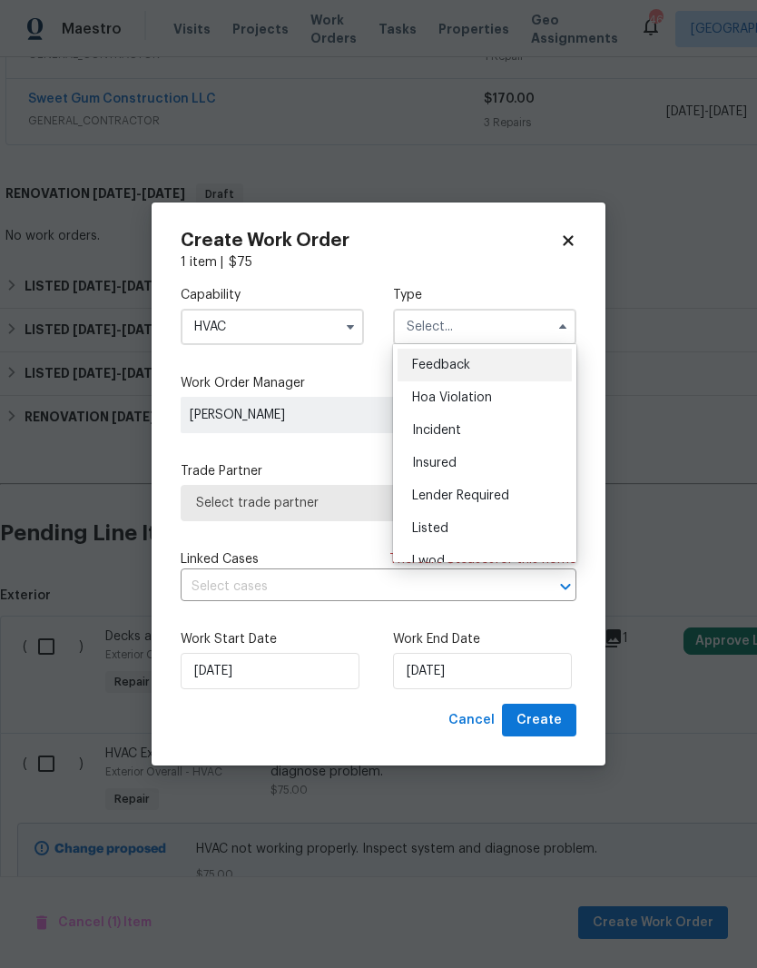
click at [505, 525] on div "Listed" at bounding box center [485, 528] width 174 height 33
type input "Listed"
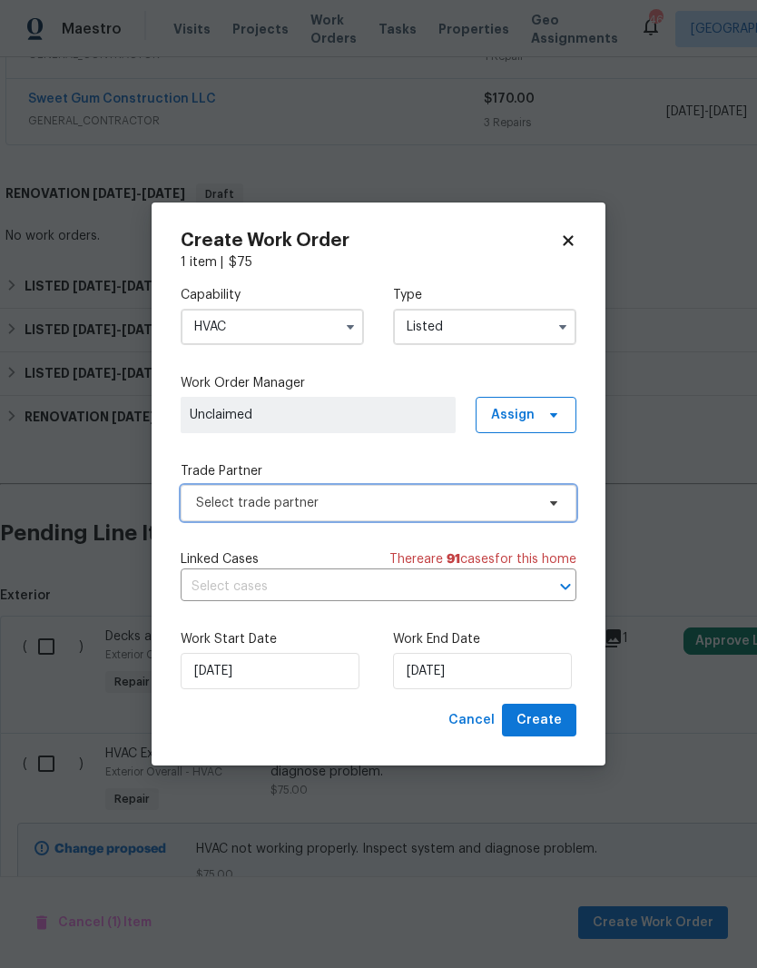
click at [522, 500] on span "Select trade partner" at bounding box center [365, 503] width 339 height 18
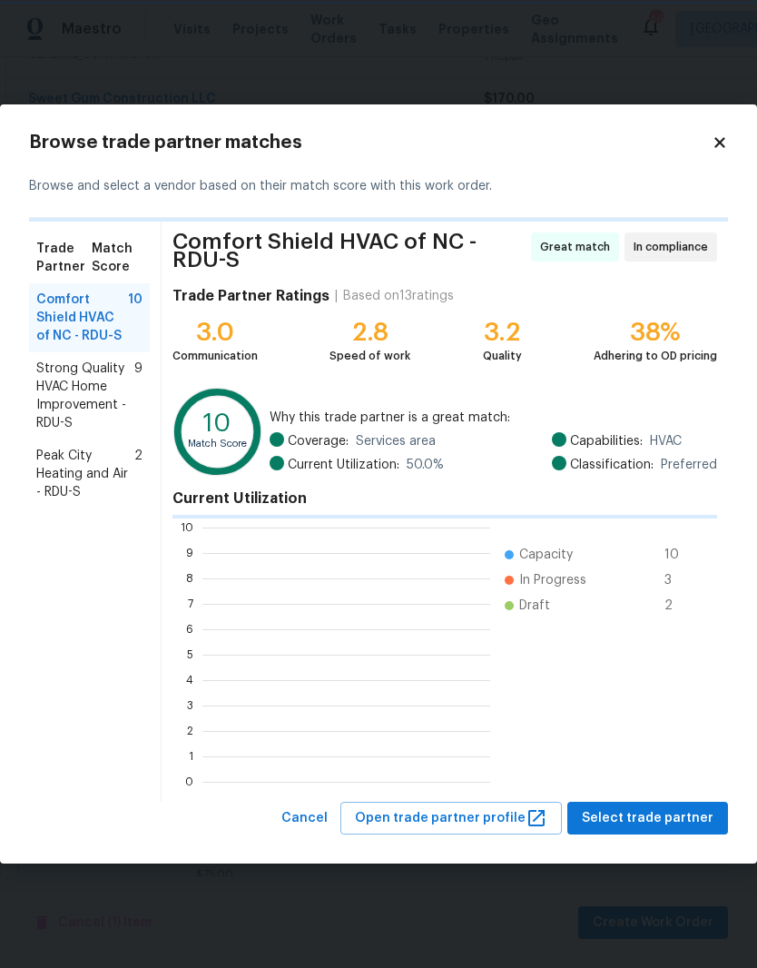
scroll to position [2, 2]
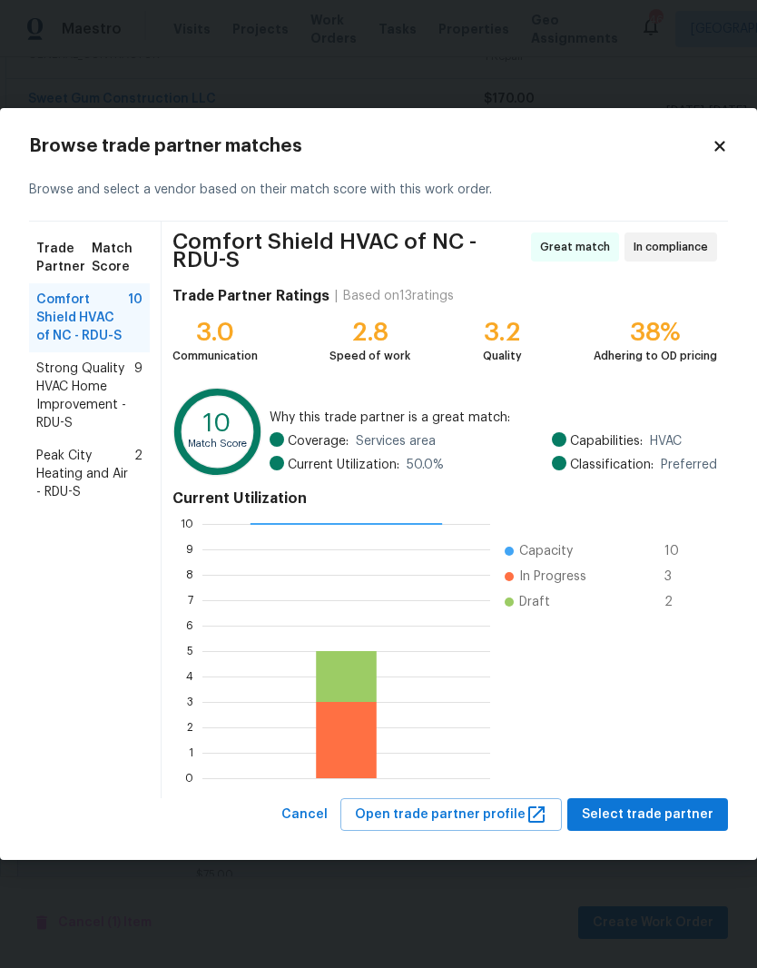
click at [62, 396] on span "Strong Quality HVAC Home Improvement - RDU-S" at bounding box center [85, 396] width 98 height 73
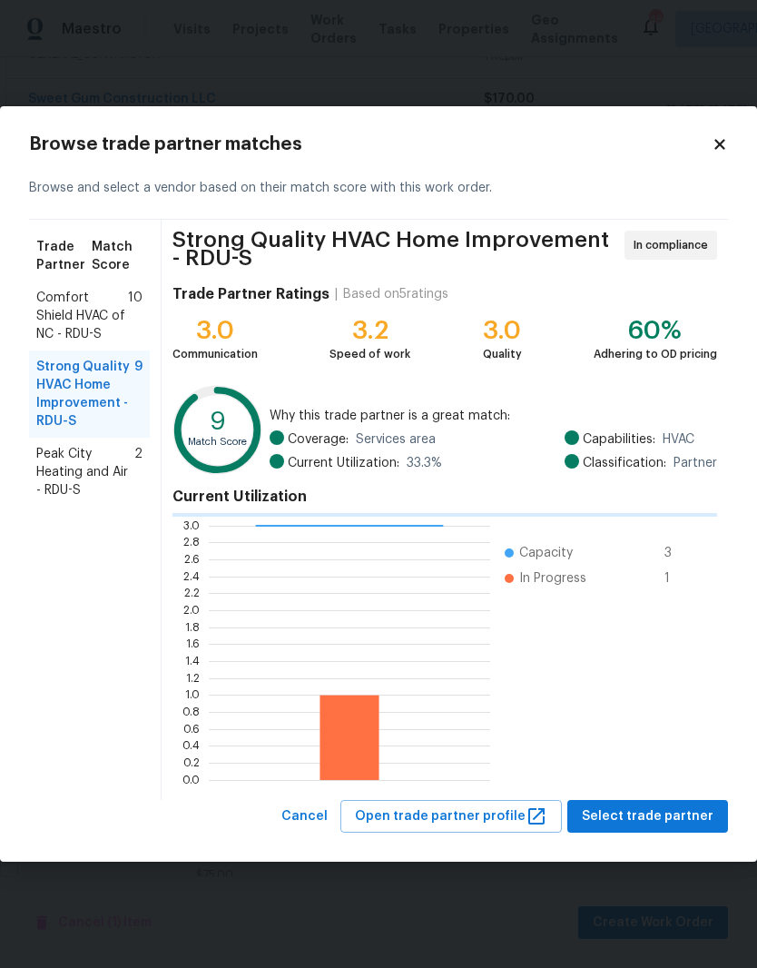
scroll to position [254, 282]
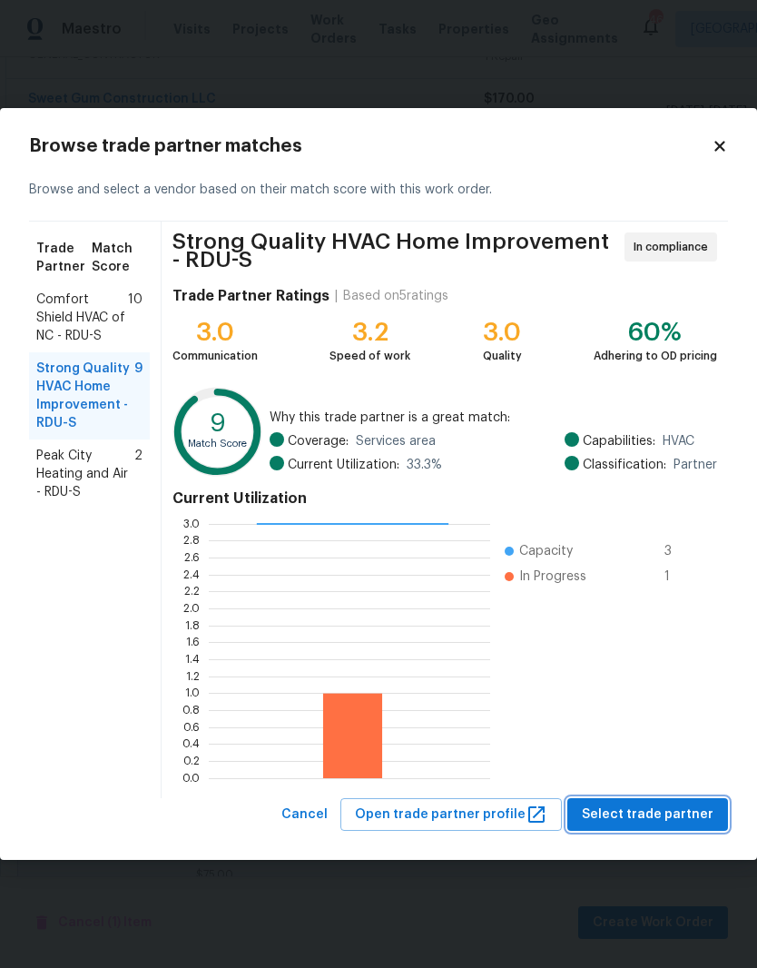
click at [631, 818] on span "Select trade partner" at bounding box center [648, 815] width 132 height 23
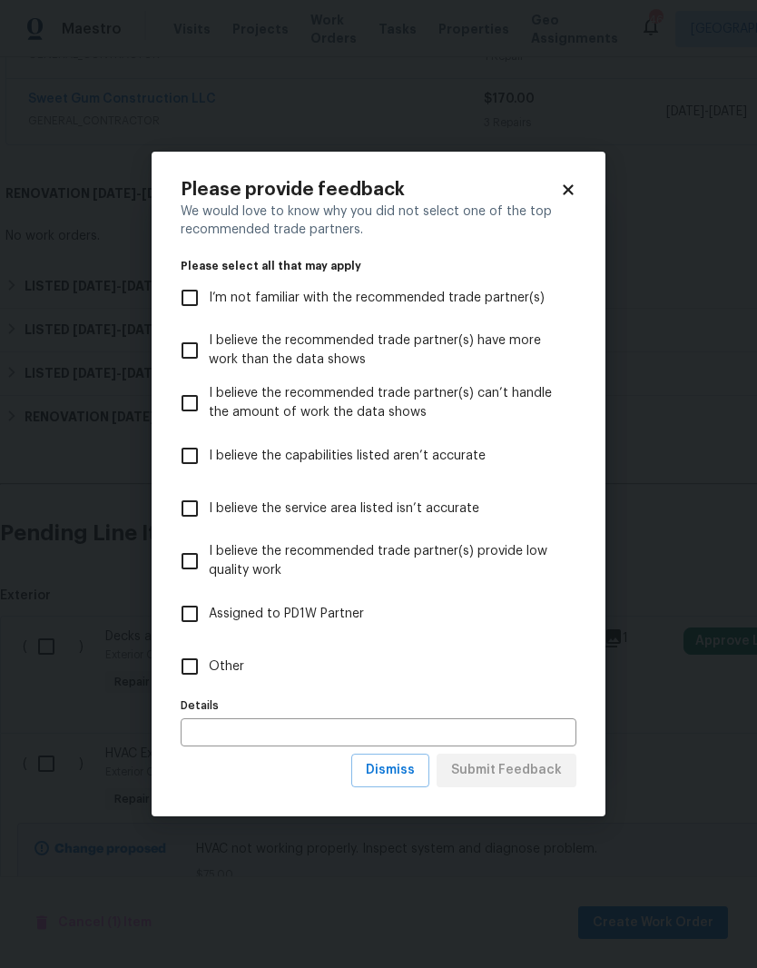
click at [242, 668] on span "Other" at bounding box center [226, 667] width 35 height 19
click at [209, 668] on input "Other" at bounding box center [190, 667] width 38 height 38
checkbox input "true"
click at [543, 771] on span "Submit Feedback" at bounding box center [506, 770] width 111 height 23
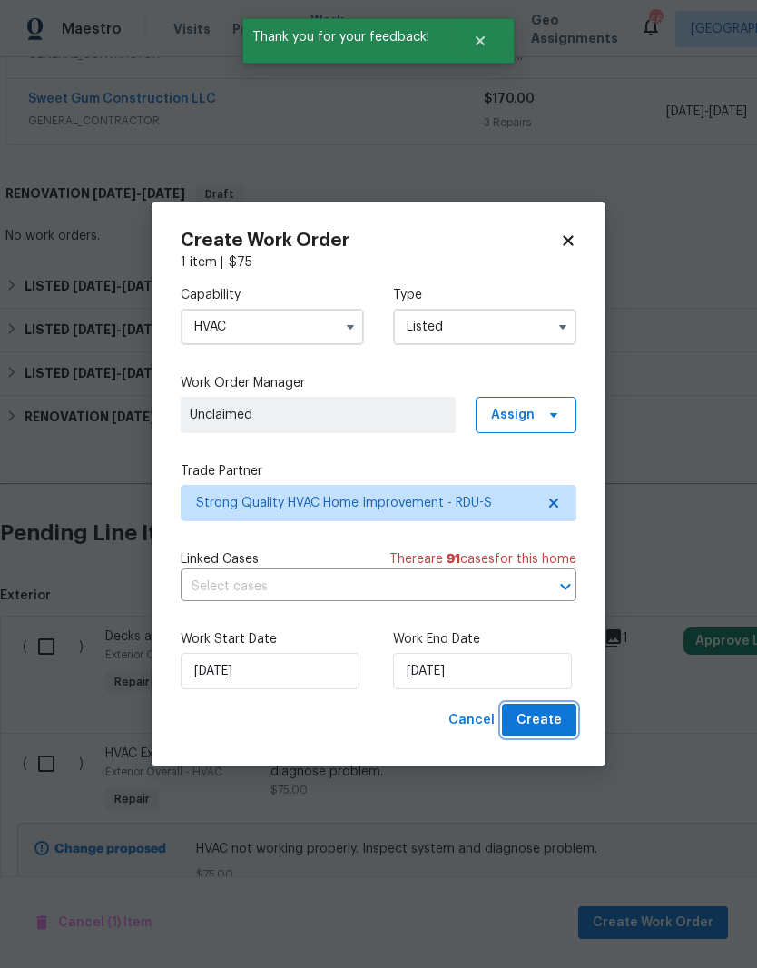
click at [563, 713] on button "Create" at bounding box center [539, 721] width 74 height 34
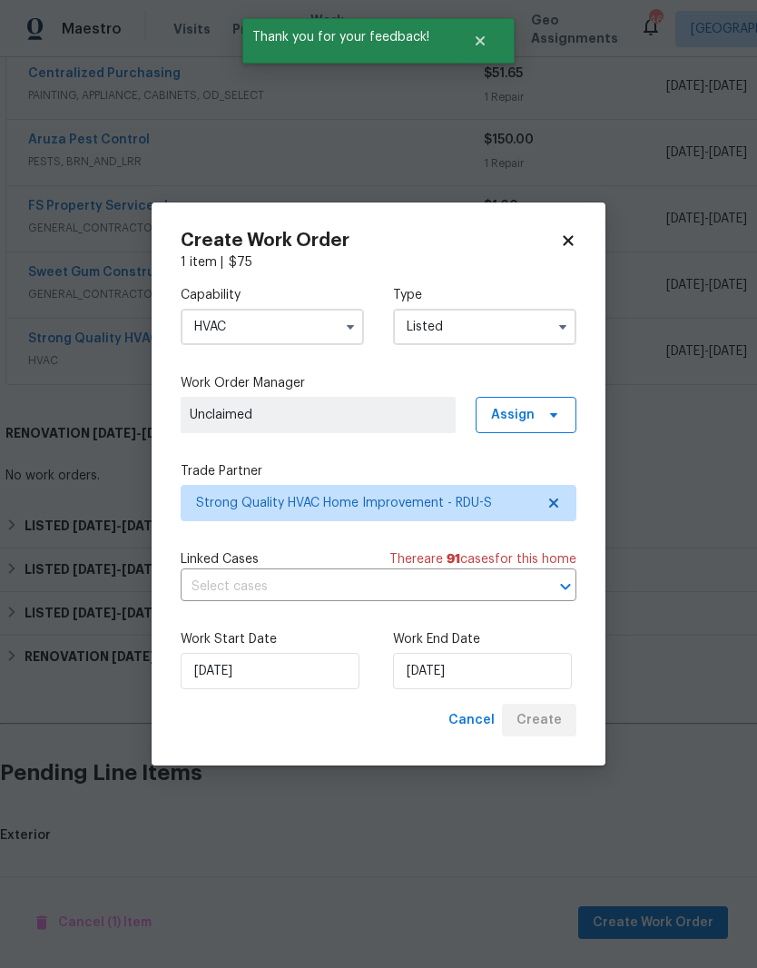
scroll to position [542, 0]
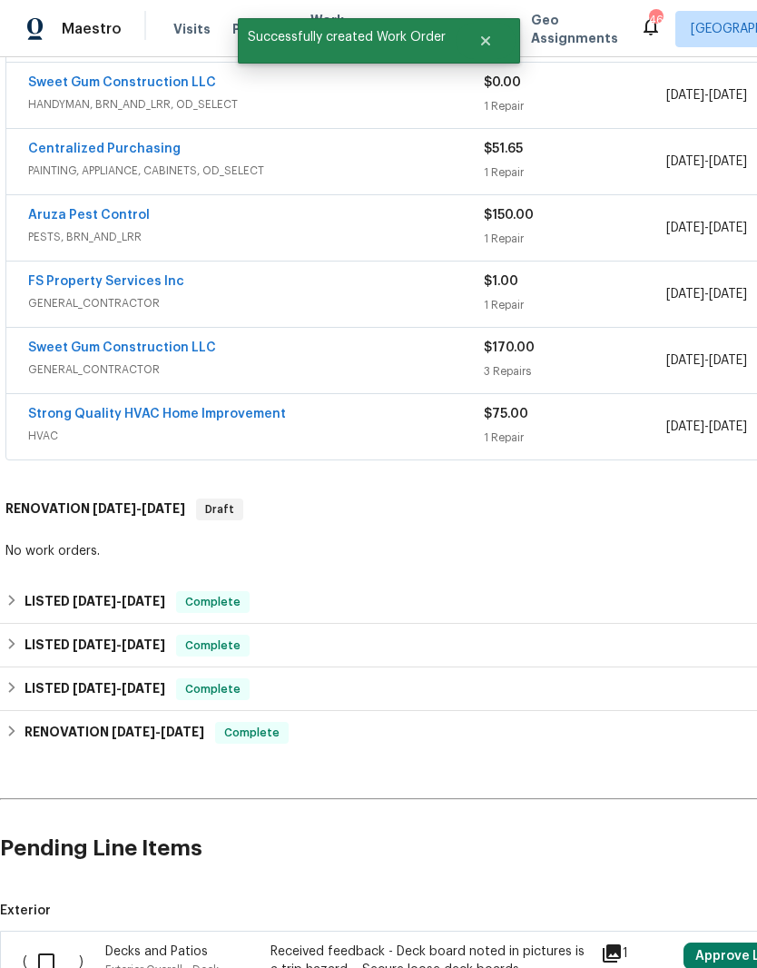
click at [104, 408] on link "Strong Quality HVAC Home Improvement" at bounding box center [157, 414] width 258 height 13
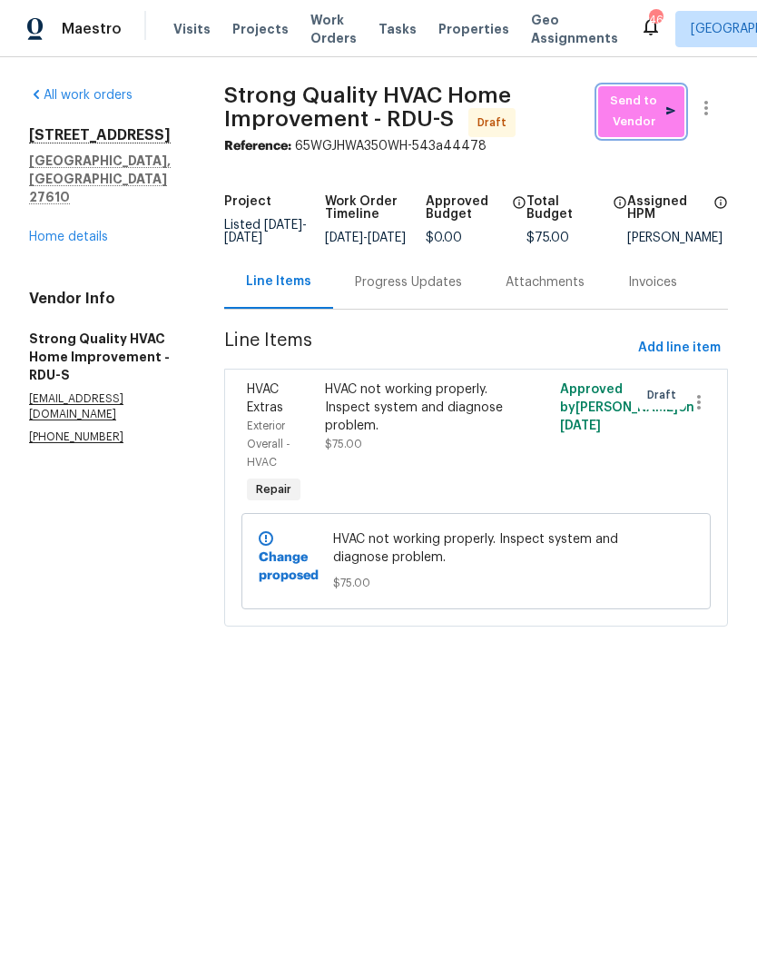
click at [645, 102] on span "Send to Vendor" at bounding box center [642, 112] width 68 height 42
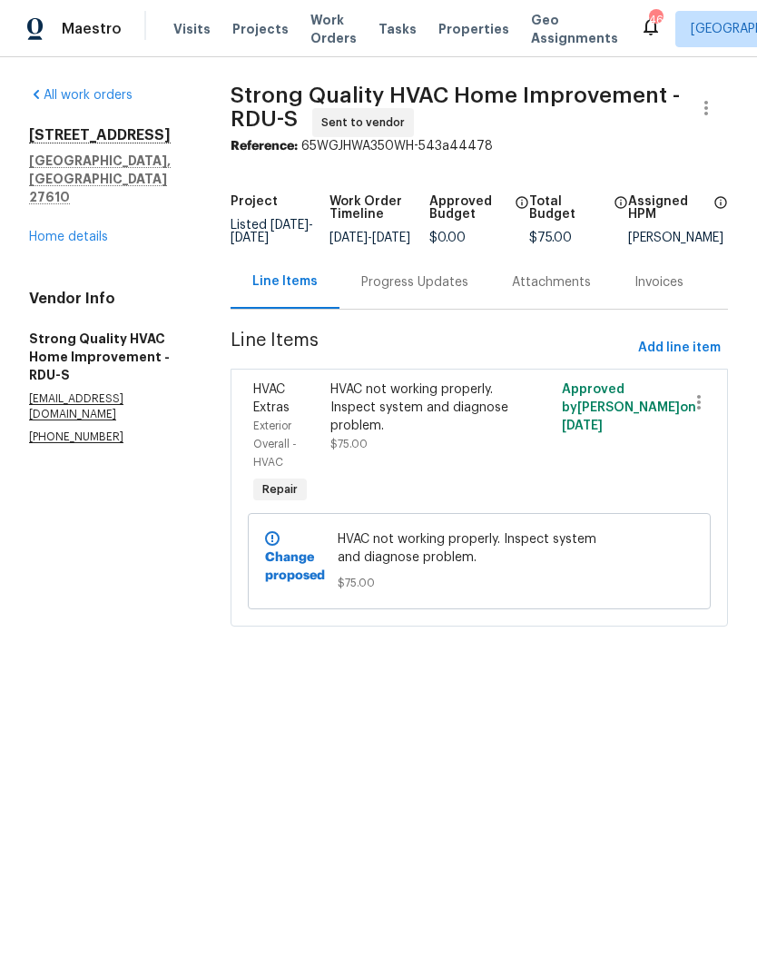
click at [385, 304] on div "Progress Updates" at bounding box center [415, 282] width 151 height 54
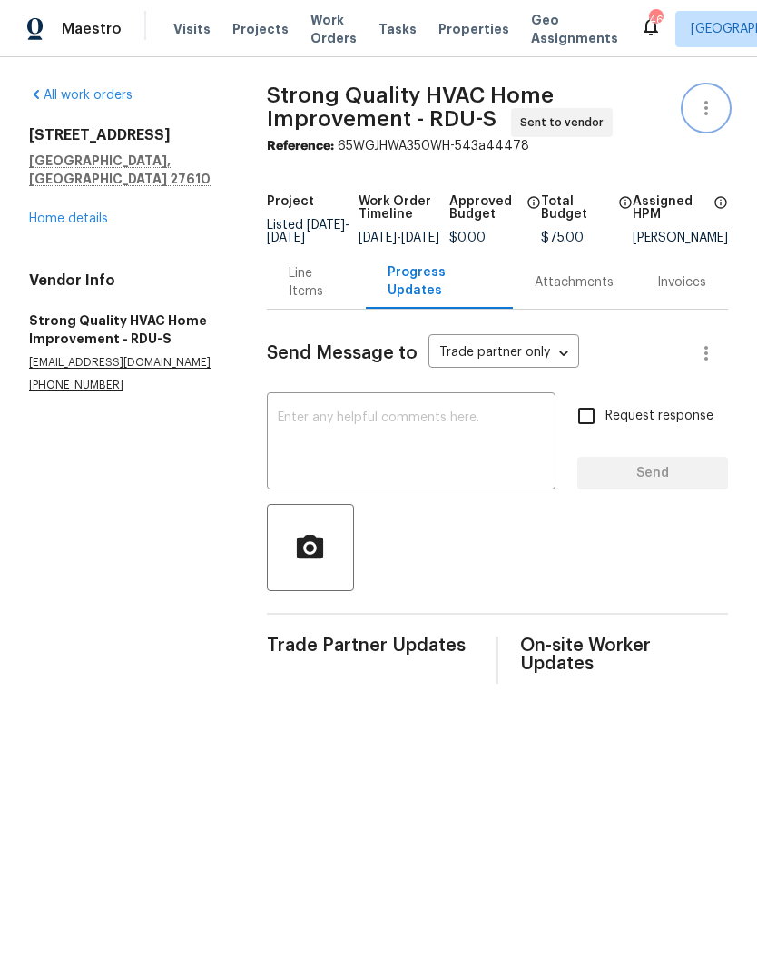
click at [702, 98] on icon "button" at bounding box center [707, 108] width 22 height 22
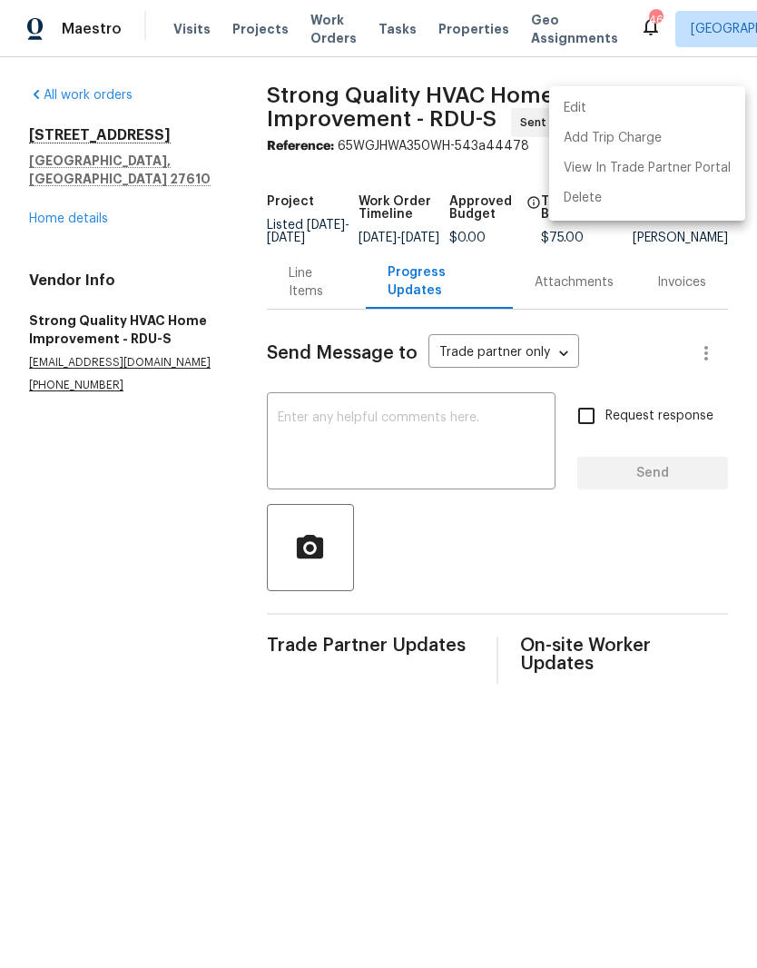
click at [663, 113] on li "Edit" at bounding box center [647, 109] width 196 height 30
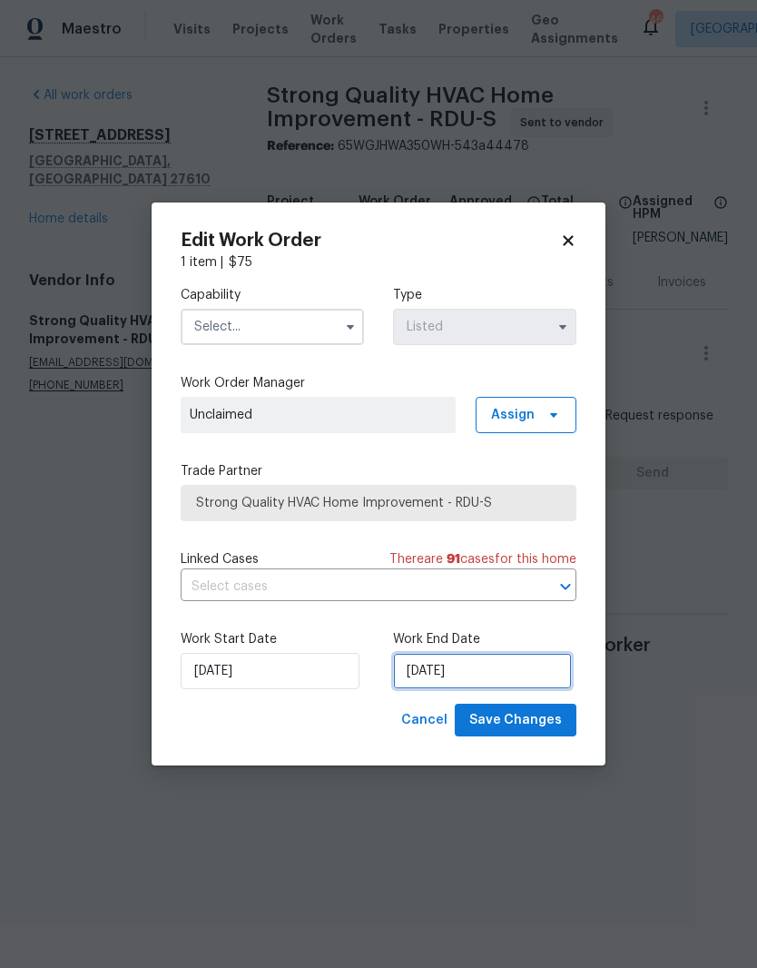
click at [478, 667] on input "[DATE]" at bounding box center [482, 671] width 179 height 36
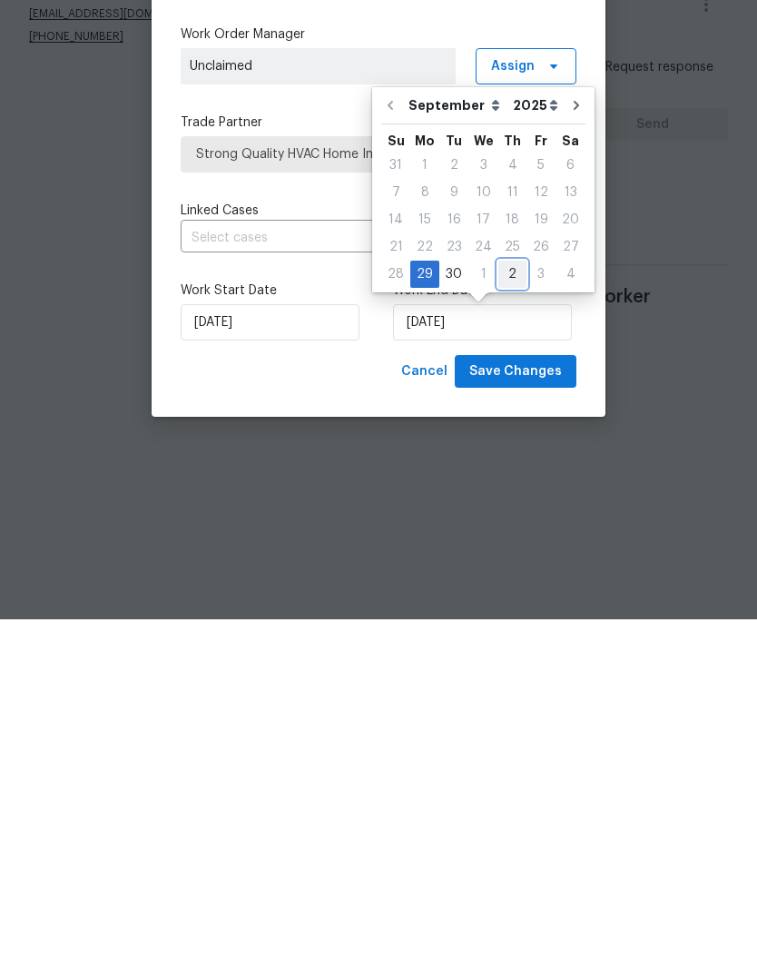
click at [511, 610] on div "2" at bounding box center [513, 622] width 28 height 25
type input "10/2/2025"
select select "9"
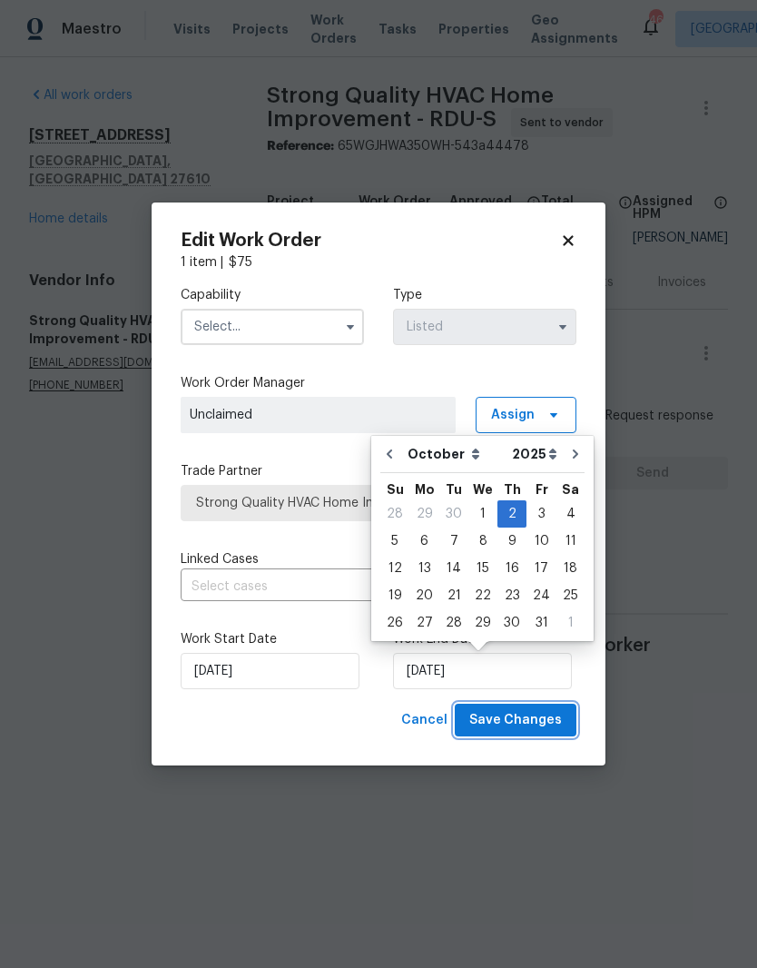
click at [553, 723] on span "Save Changes" at bounding box center [516, 720] width 93 height 23
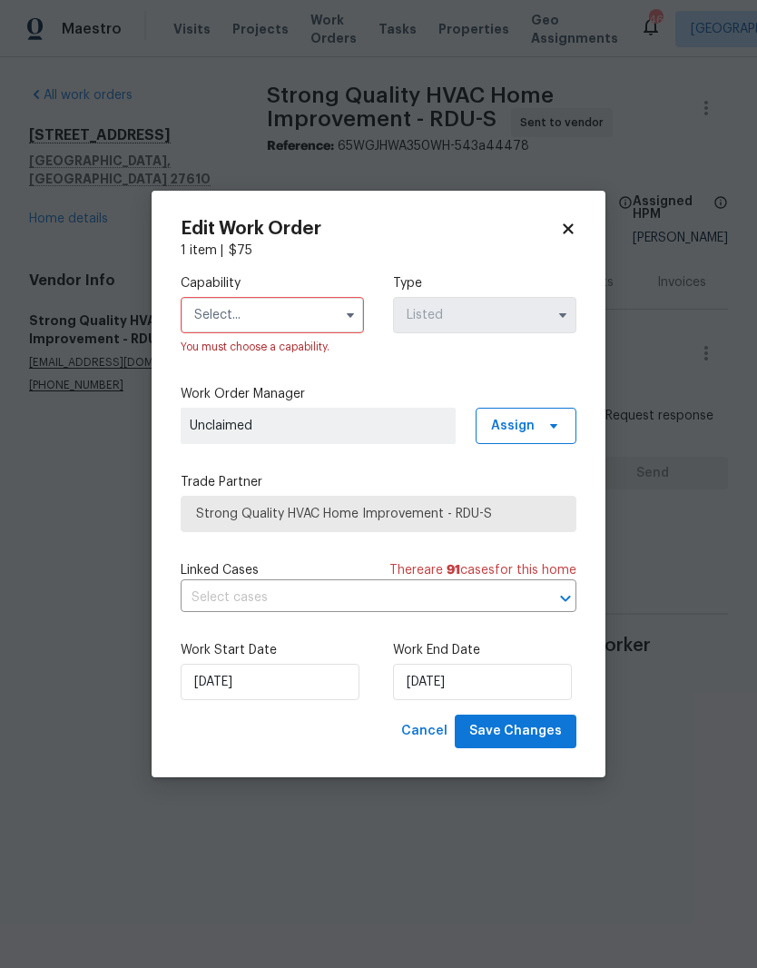
click at [236, 331] on input "text" at bounding box center [272, 315] width 183 height 36
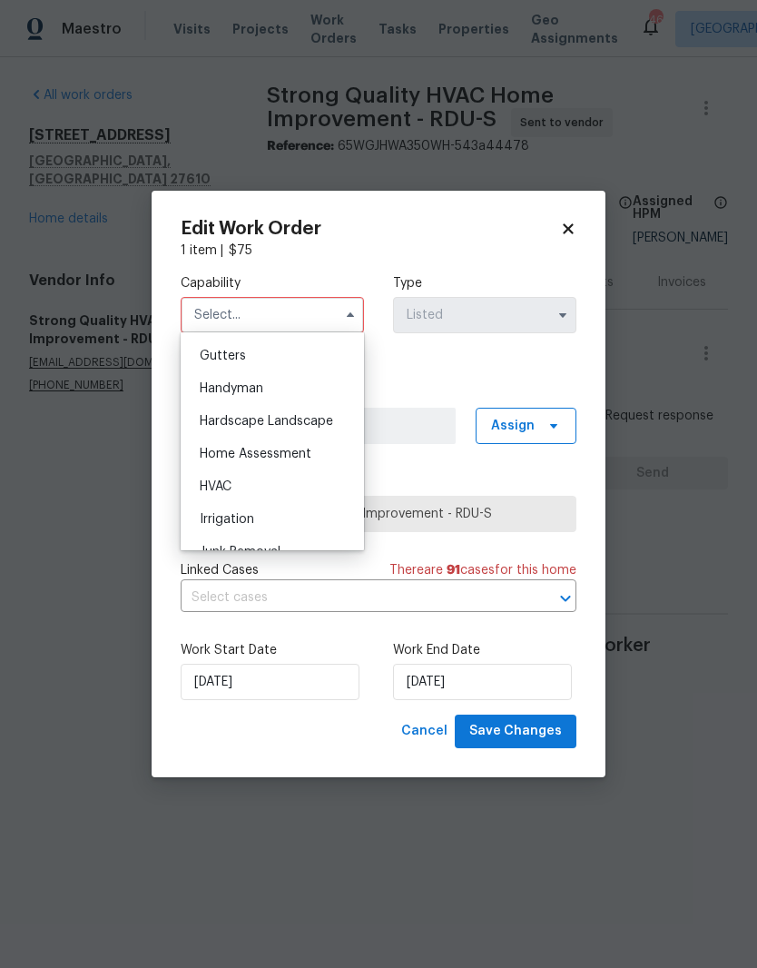
scroll to position [1012, 0]
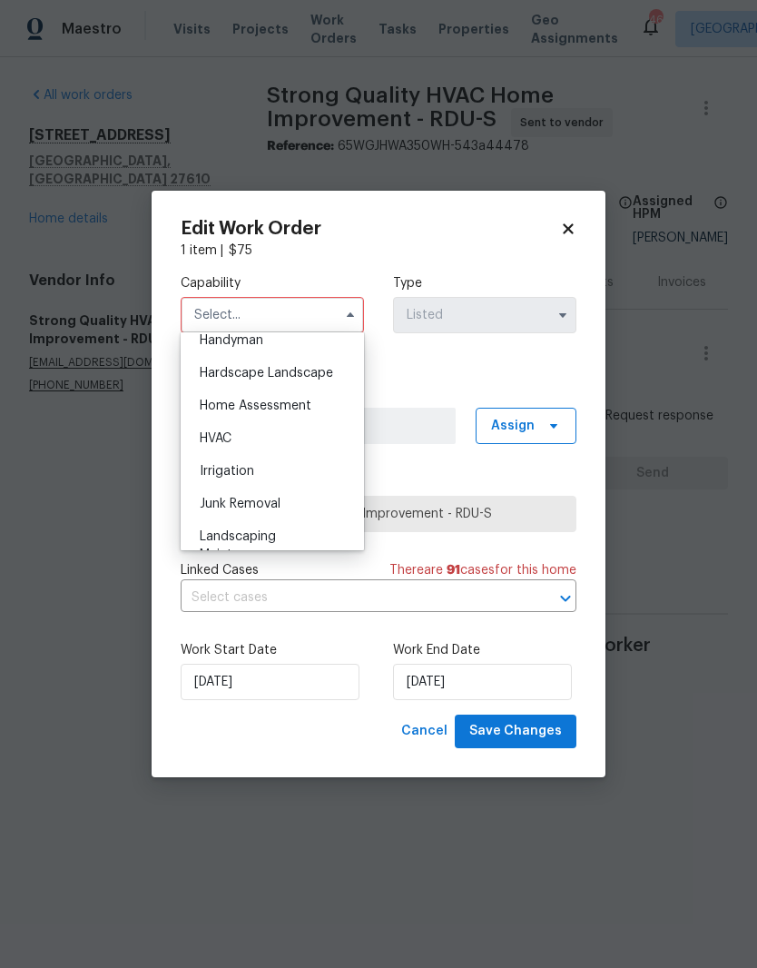
click at [308, 436] on div "HVAC" at bounding box center [272, 438] width 174 height 33
type input "HVAC"
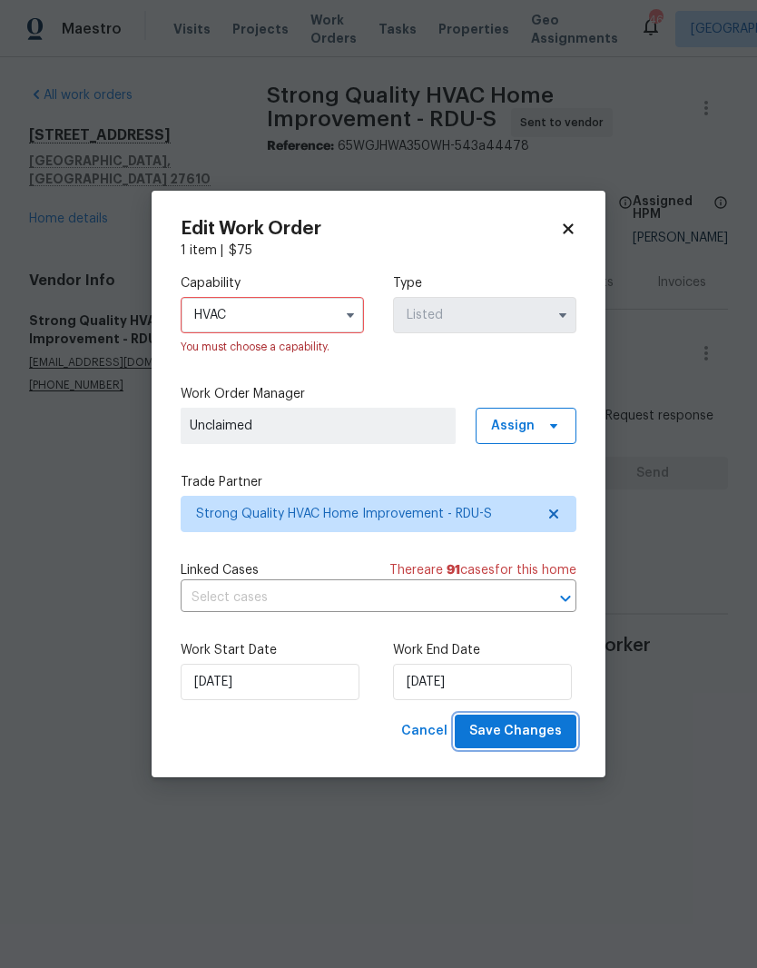
click at [559, 734] on span "Save Changes" at bounding box center [516, 731] width 93 height 23
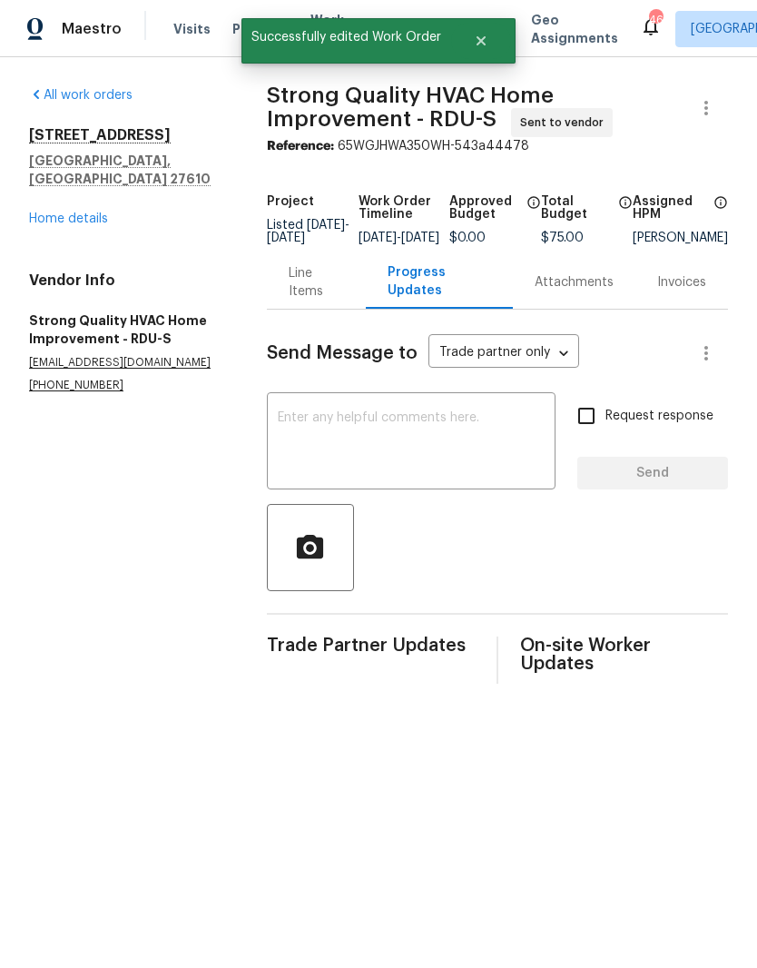
click at [526, 434] on textarea at bounding box center [411, 443] width 267 height 64
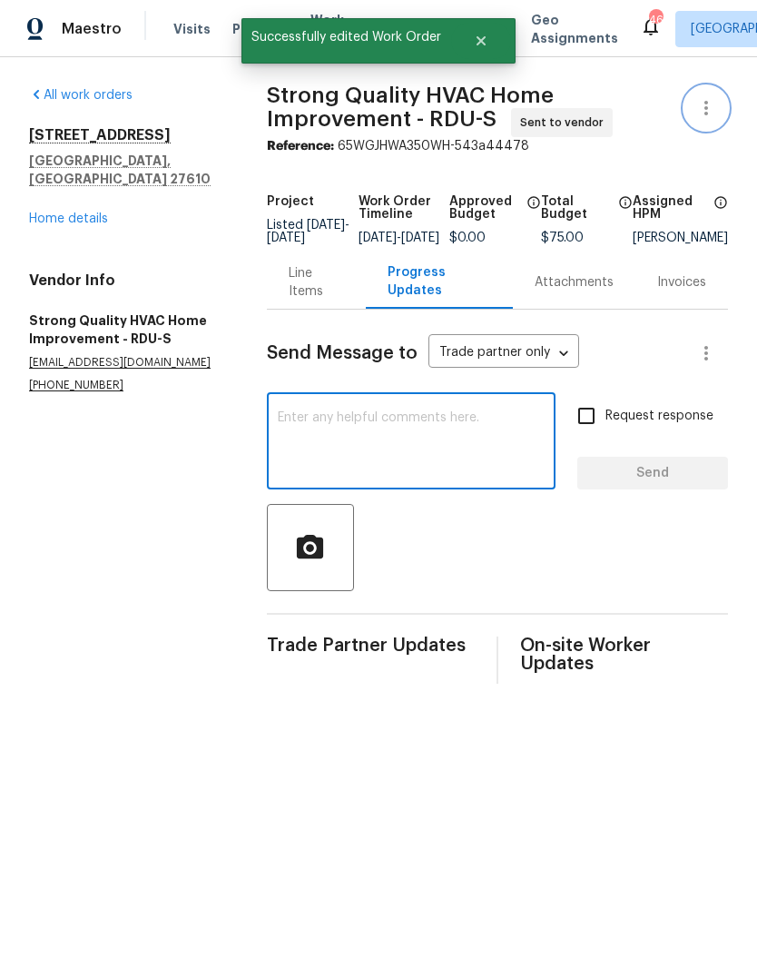
click at [719, 114] on button "button" at bounding box center [707, 108] width 44 height 44
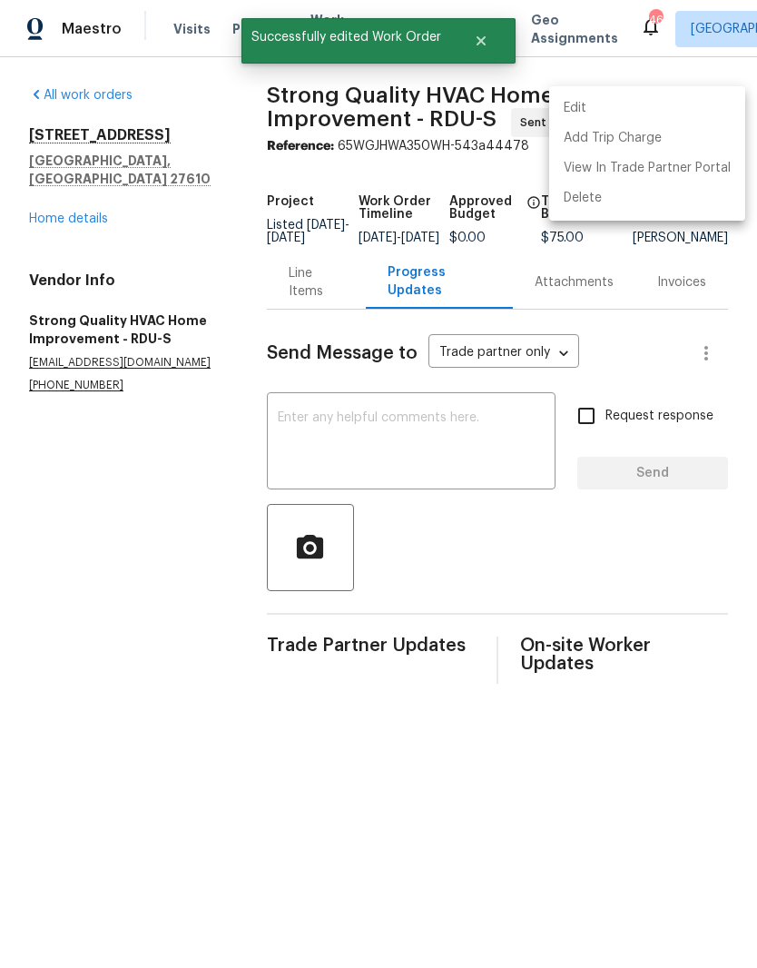
click at [674, 105] on li "Edit" at bounding box center [647, 109] width 196 height 30
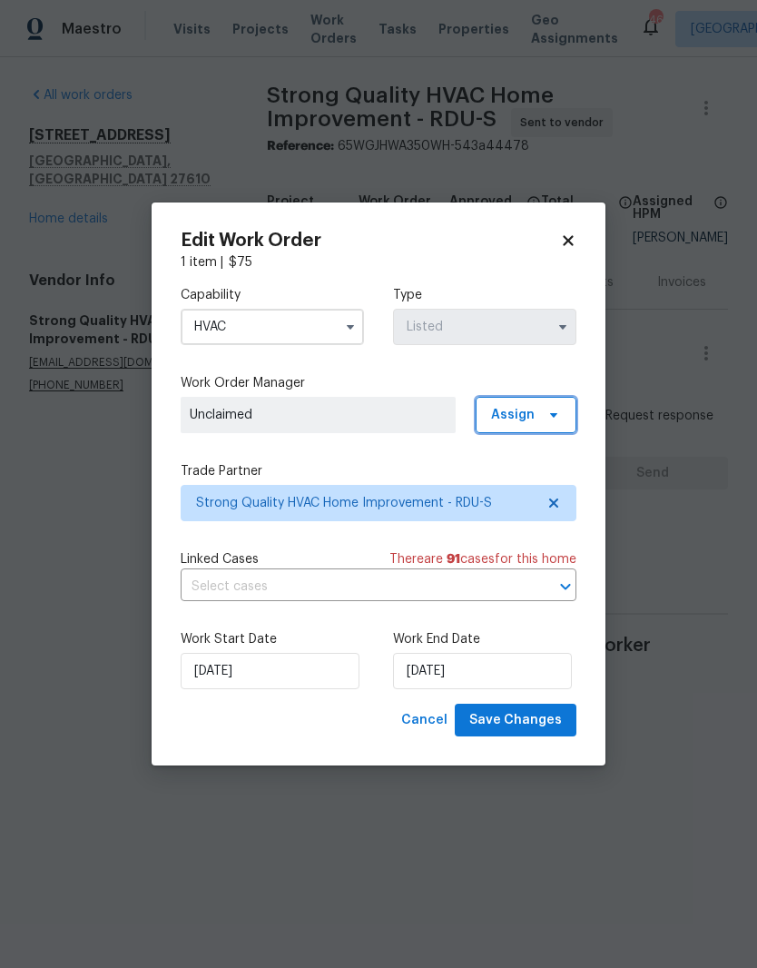
click at [551, 417] on icon at bounding box center [554, 415] width 15 height 15
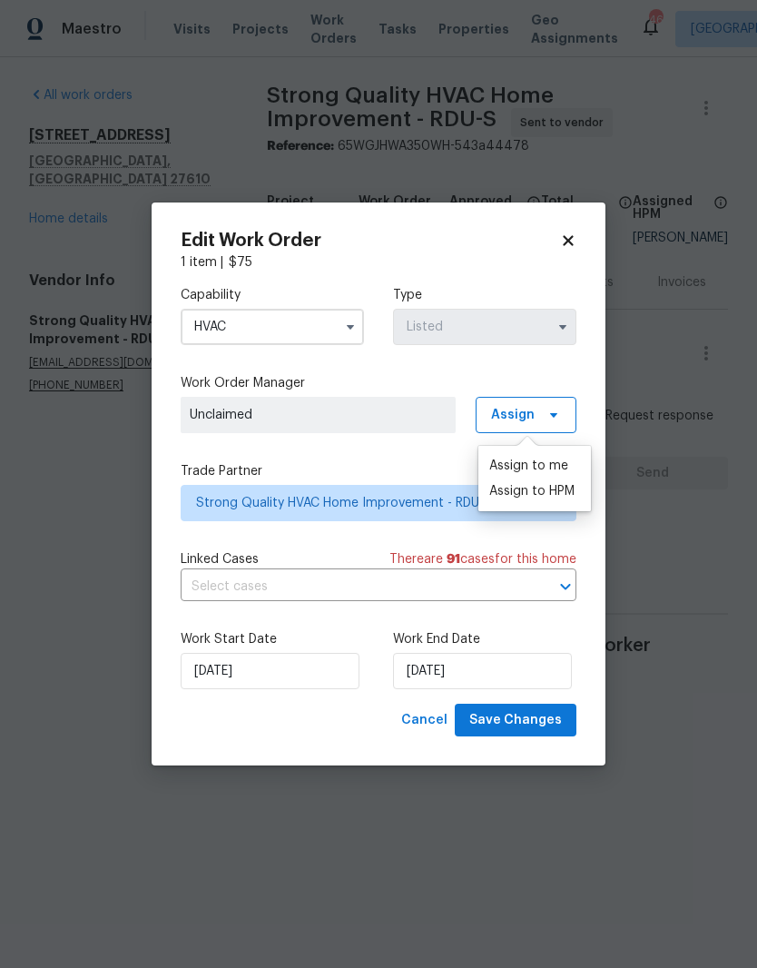
click at [573, 488] on div "Assign to HPM" at bounding box center [532, 491] width 85 height 18
click at [569, 620] on div "Work Start Date 9/29/2025 Work End Date 10/2/2025" at bounding box center [379, 660] width 396 height 88
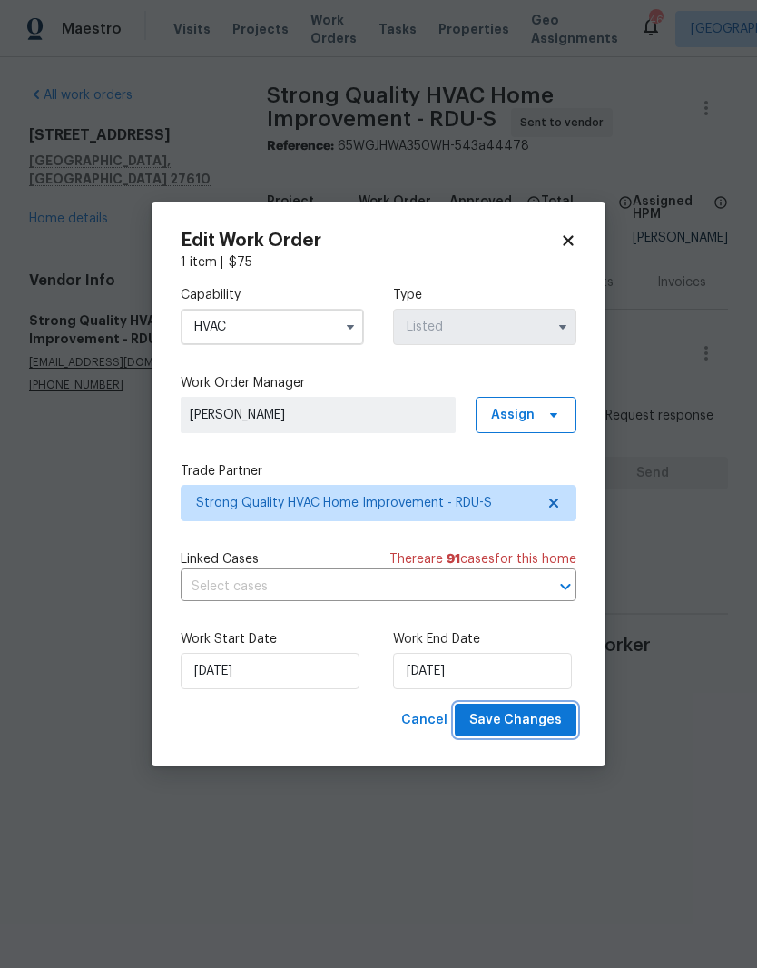
click at [547, 713] on span "Save Changes" at bounding box center [516, 720] width 93 height 23
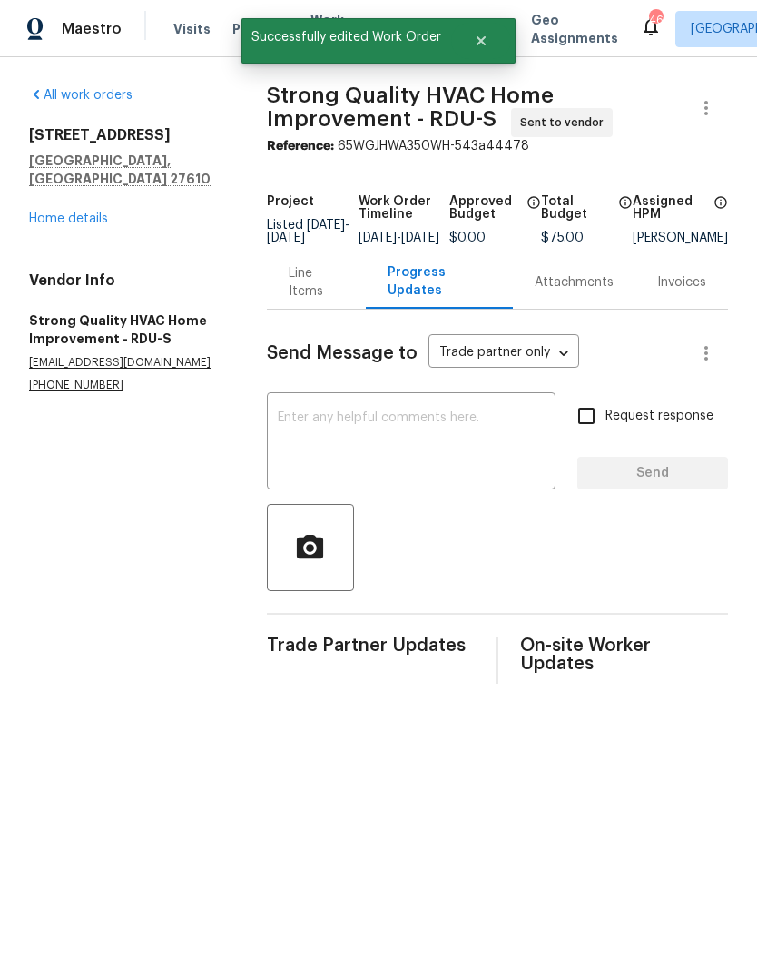
click at [326, 280] on div "Line Items" at bounding box center [316, 282] width 55 height 36
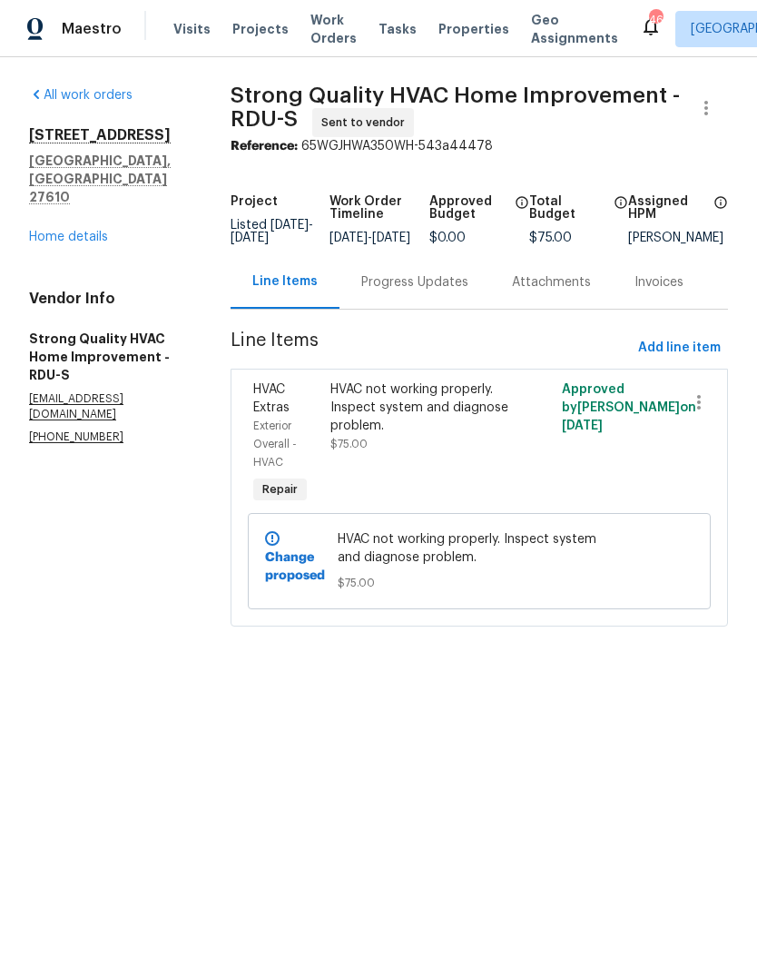
click at [445, 283] on div "Progress Updates" at bounding box center [415, 282] width 151 height 54
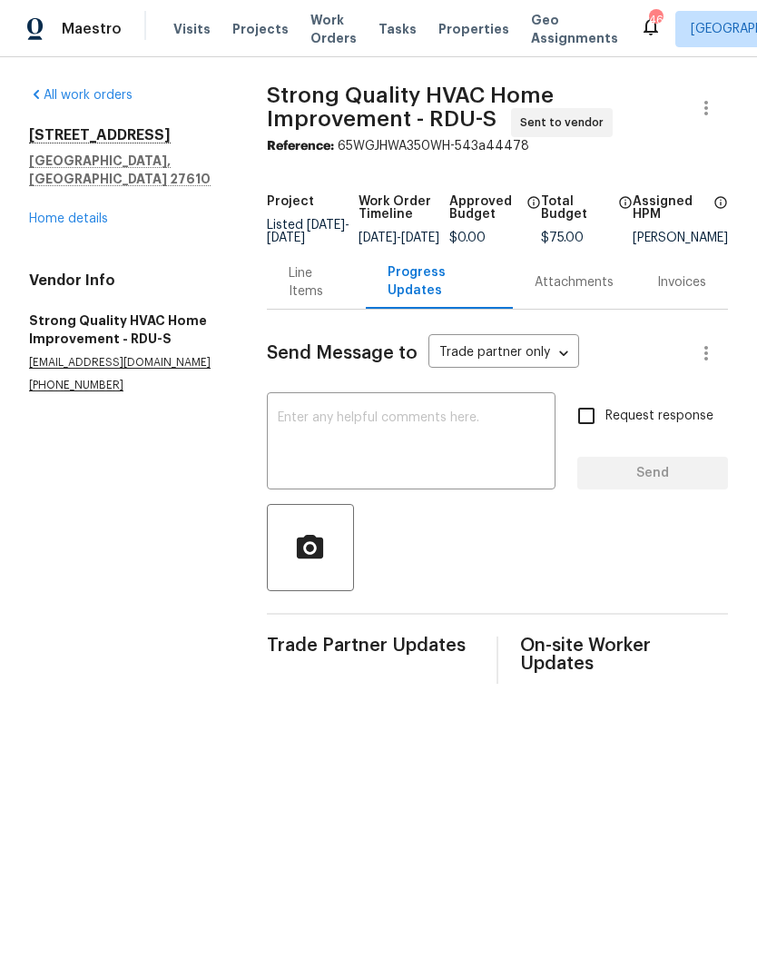
click at [464, 447] on textarea at bounding box center [411, 443] width 267 height 64
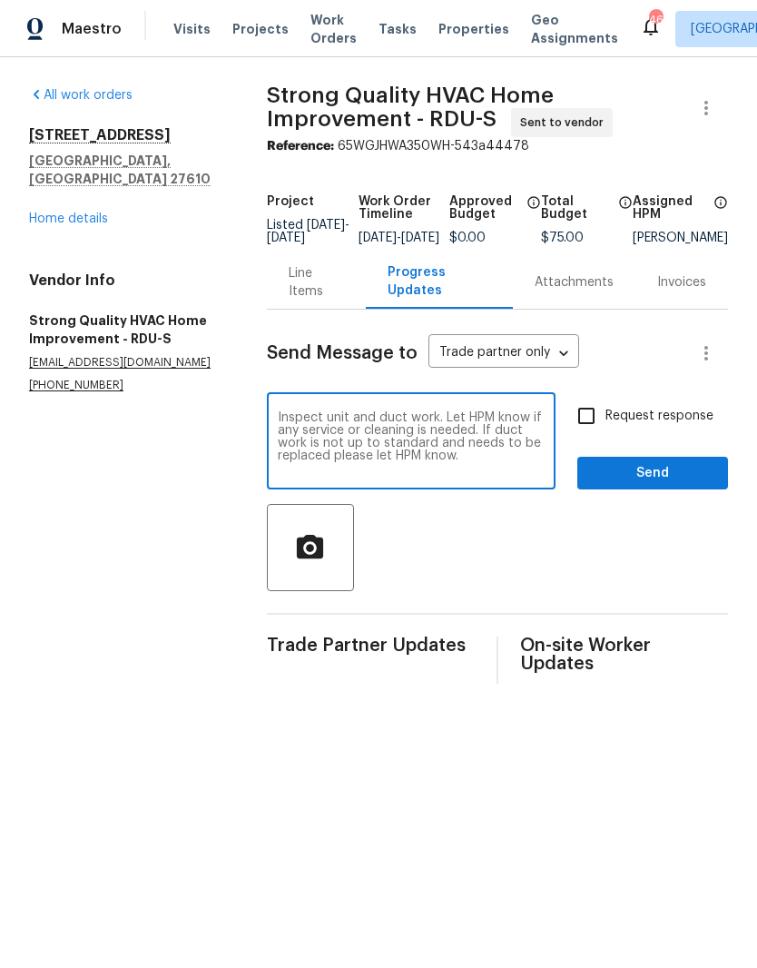
type textarea "Inspect unit and duct work. Let HPM know if any service or cleaning is needed. …"
click at [598, 431] on input "Request response" at bounding box center [587, 416] width 38 height 38
checkbox input "true"
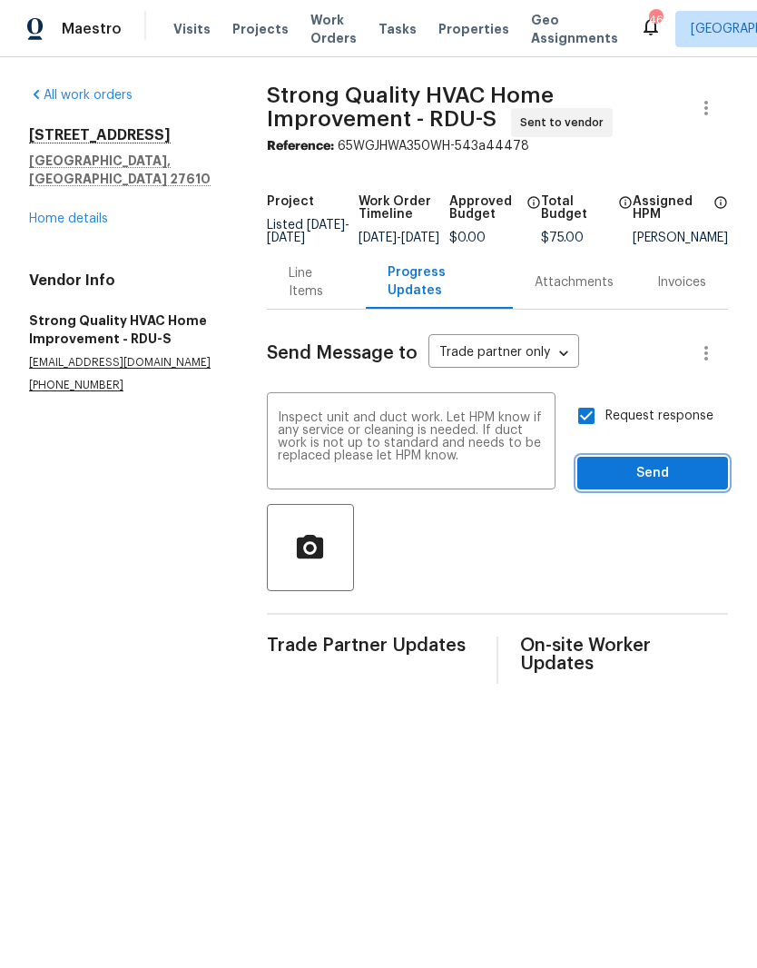
click at [696, 473] on button "Send" at bounding box center [653, 474] width 151 height 34
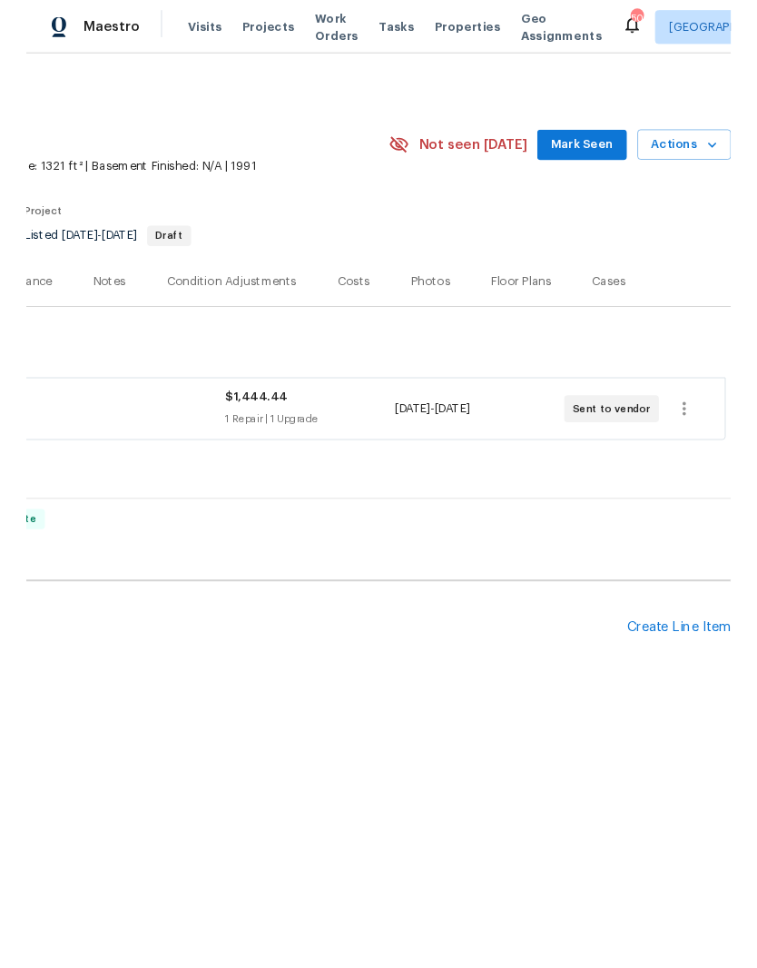
scroll to position [0, 269]
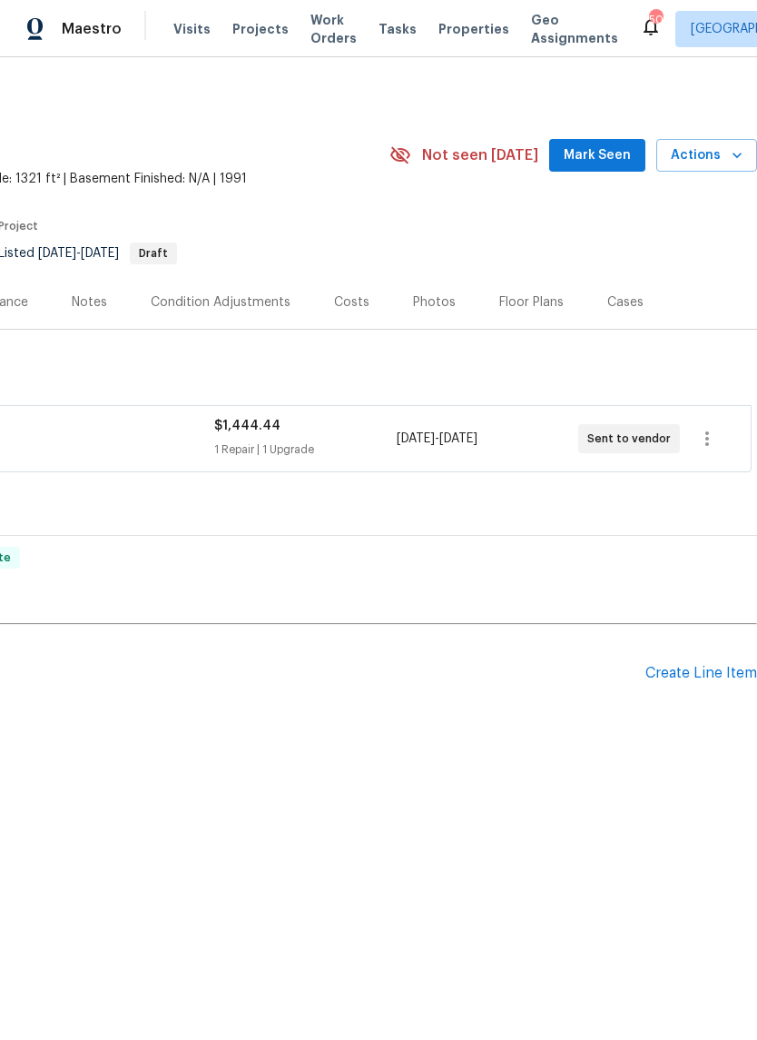
click at [734, 669] on div "Create Line Item" at bounding box center [702, 673] width 112 height 17
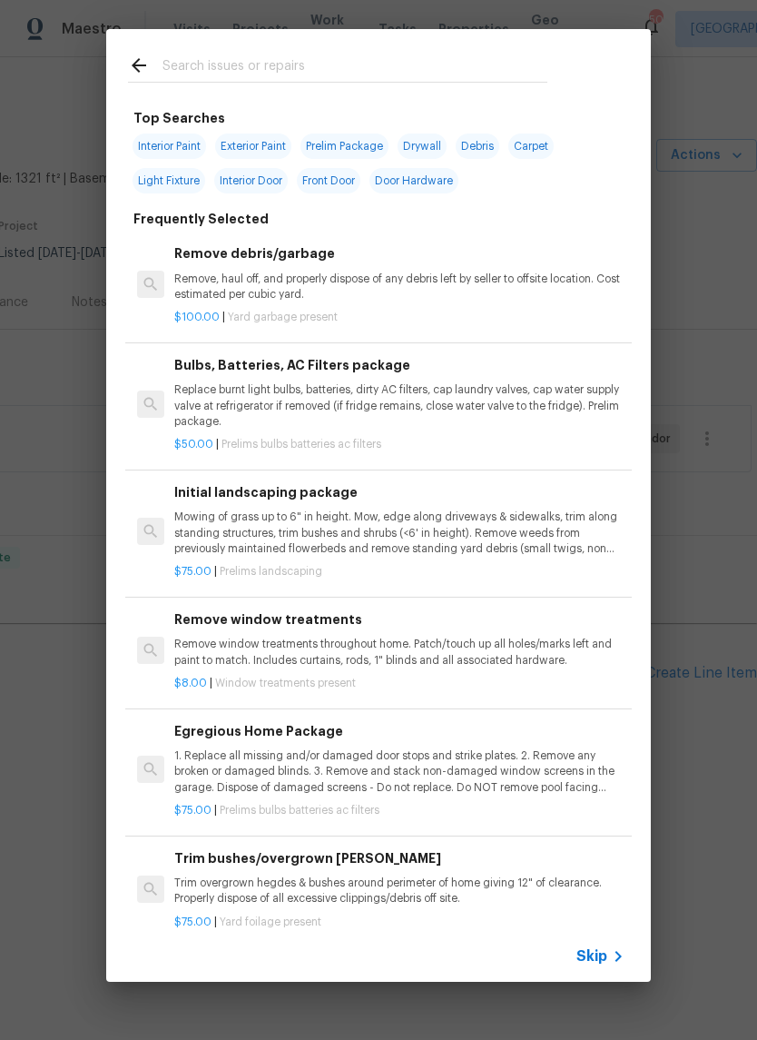
click at [479, 61] on input "text" at bounding box center [355, 67] width 385 height 27
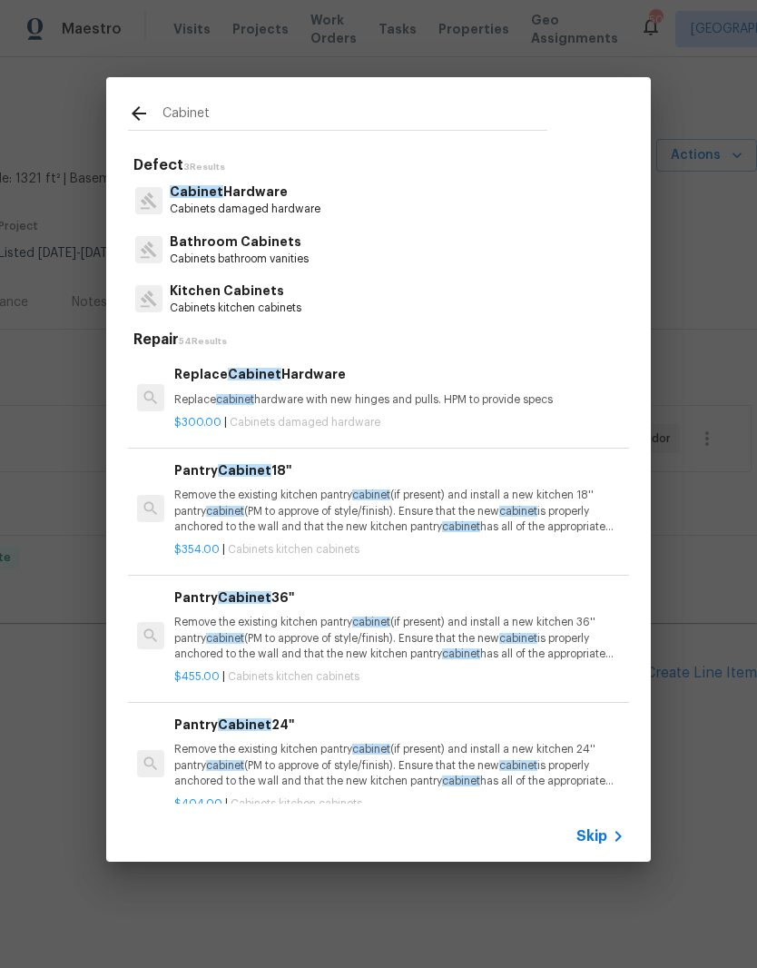
type input "Cabinet"
click at [332, 290] on div "Kitchen Cabinets Cabinets kitchen cabinets" at bounding box center [378, 298] width 501 height 49
click at [331, 290] on div "Kitchen Cabinets Cabinets kitchen cabinets" at bounding box center [378, 298] width 501 height 49
click at [262, 295] on p "Kitchen Cabinets" at bounding box center [236, 291] width 132 height 19
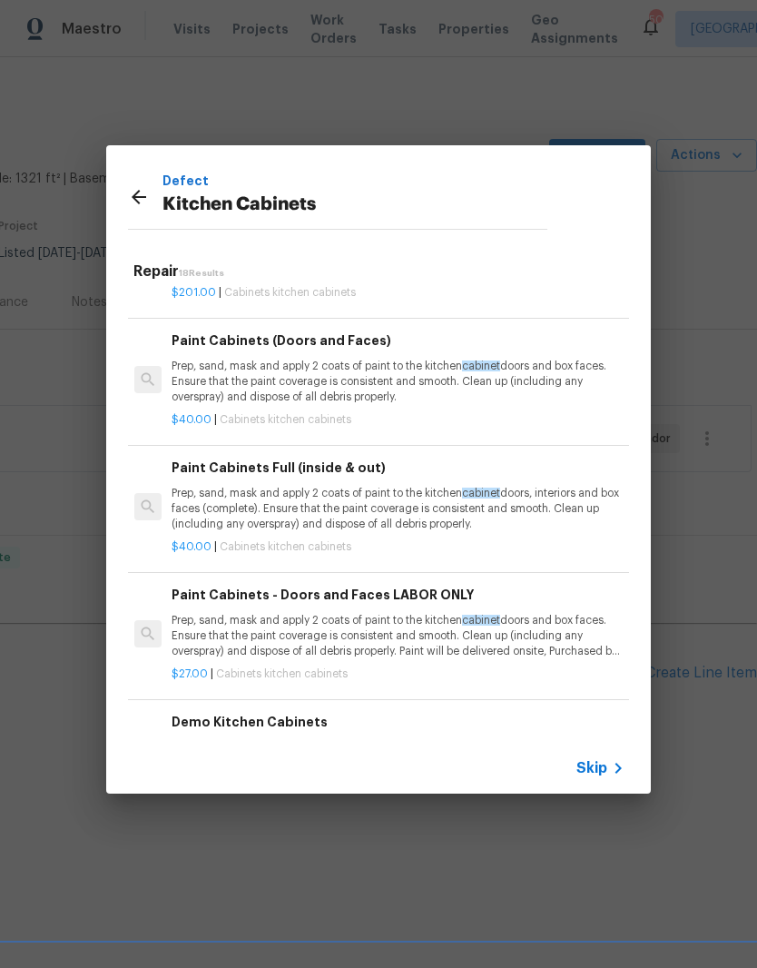
scroll to position [1095, 3]
click at [539, 485] on p "Prep, sand, mask and apply 2 coats of paint to the kitchen cabinet doors, inter…" at bounding box center [397, 508] width 450 height 46
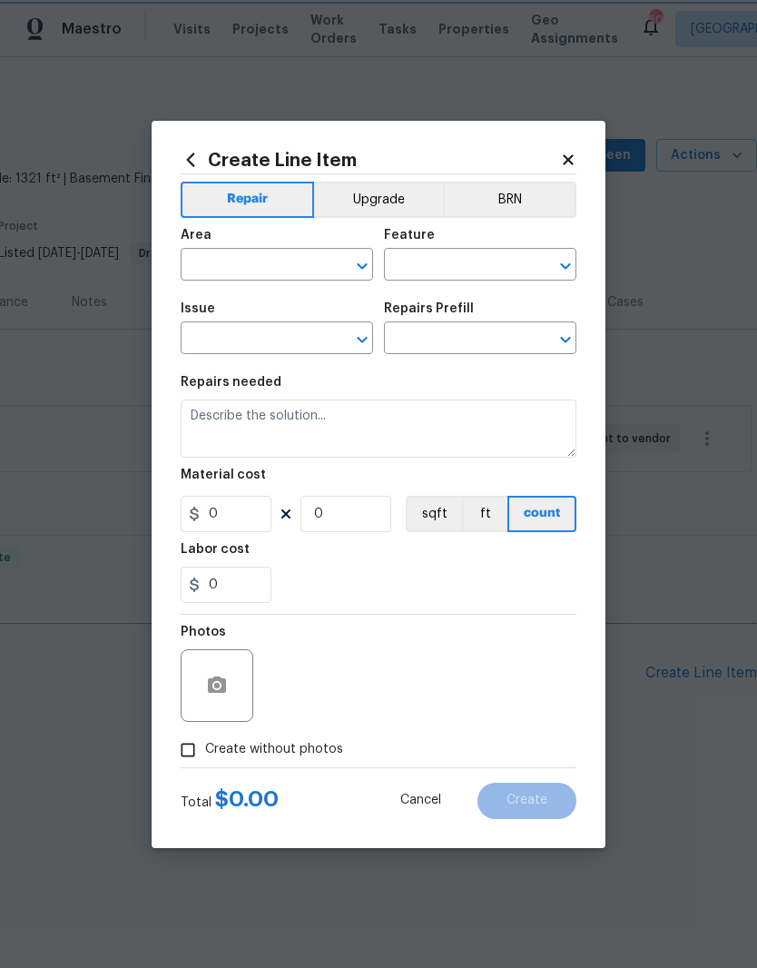
type input "Cabinets"
type input "Kitchen Cabinets"
type input "Paint Cabinets Full (inside & out) $40.00"
type textarea "Prep, sand, mask and apply 2 coats of paint to the kitchen cabinet doors, inter…"
type input "40"
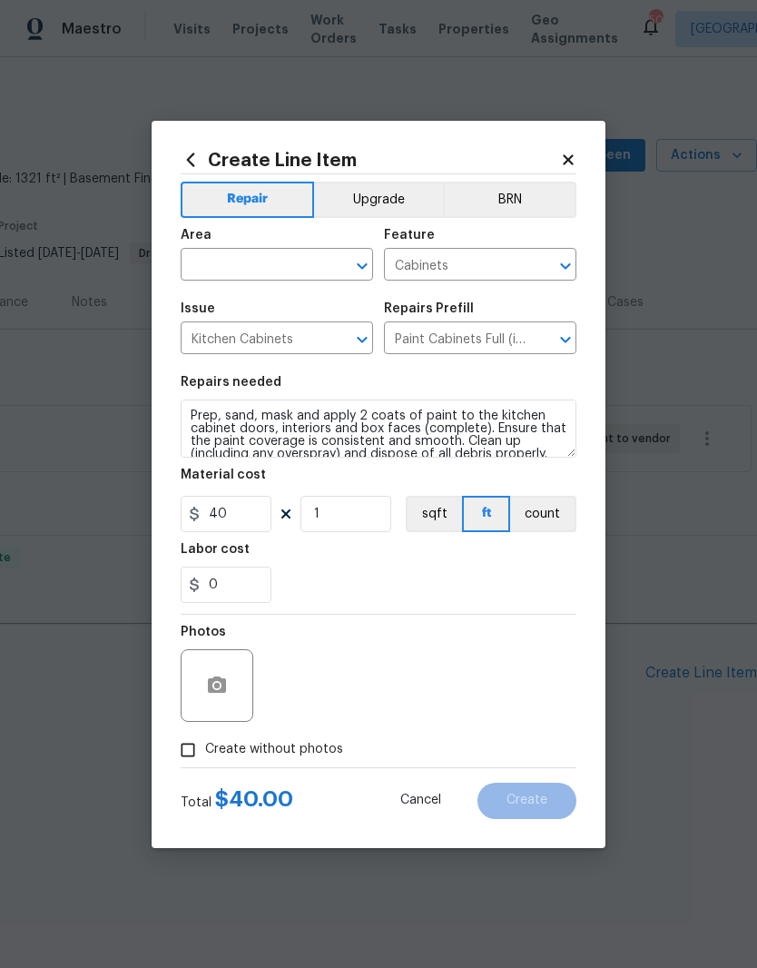
click at [533, 472] on div "Material cost" at bounding box center [379, 481] width 396 height 24
click at [365, 516] on input "1" at bounding box center [346, 514] width 91 height 36
click at [326, 576] on div "0" at bounding box center [379, 585] width 396 height 36
click at [334, 519] on input "40" at bounding box center [346, 514] width 91 height 36
type input "30"
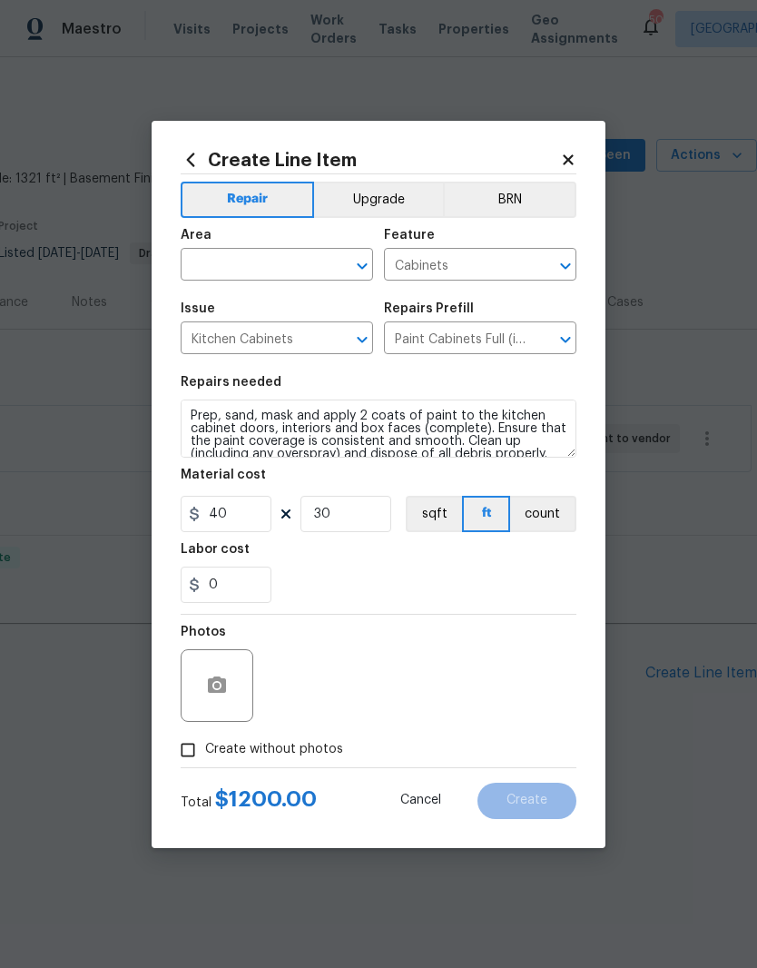
click at [299, 567] on div "Labor cost" at bounding box center [379, 555] width 396 height 24
click at [291, 276] on input "text" at bounding box center [252, 266] width 142 height 28
click at [213, 302] on li "Kitchen" at bounding box center [277, 307] width 193 height 30
type input "Kitchen"
click at [310, 560] on div "Labor cost" at bounding box center [379, 555] width 396 height 24
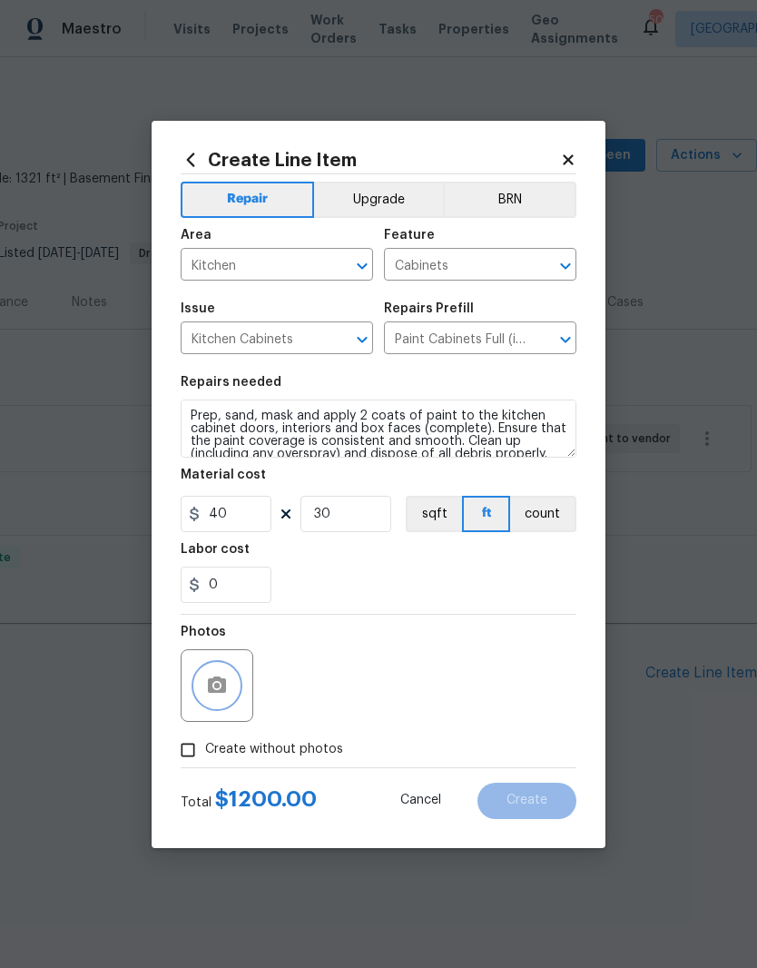
click at [203, 700] on button "button" at bounding box center [217, 686] width 44 height 44
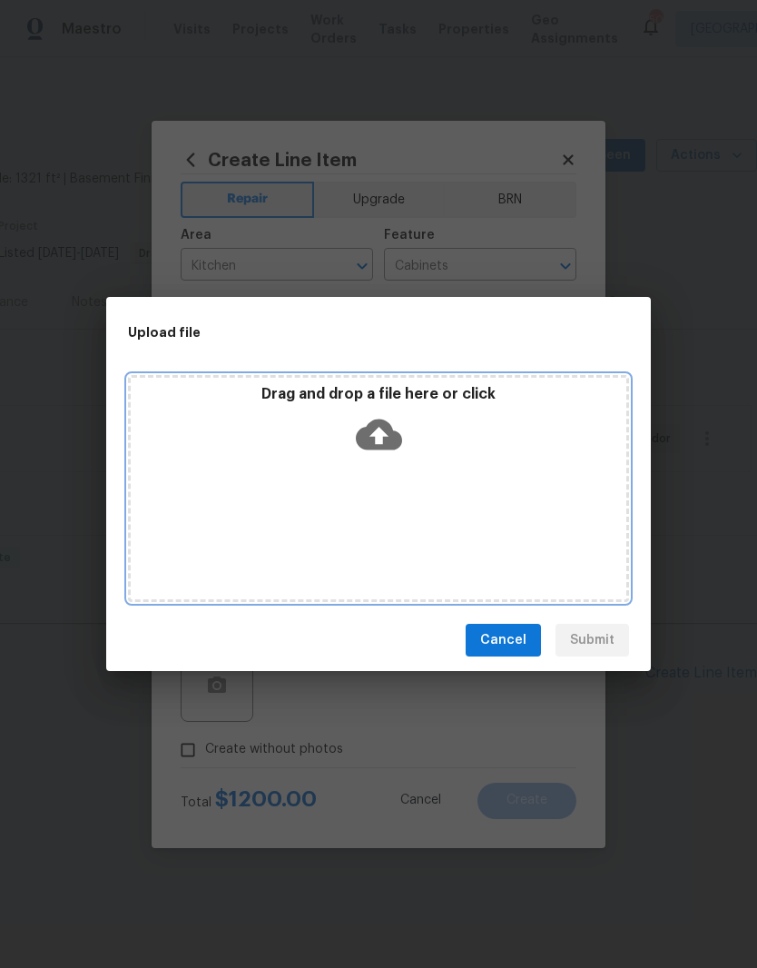
click at [478, 457] on div "Drag and drop a file here or click" at bounding box center [379, 424] width 496 height 78
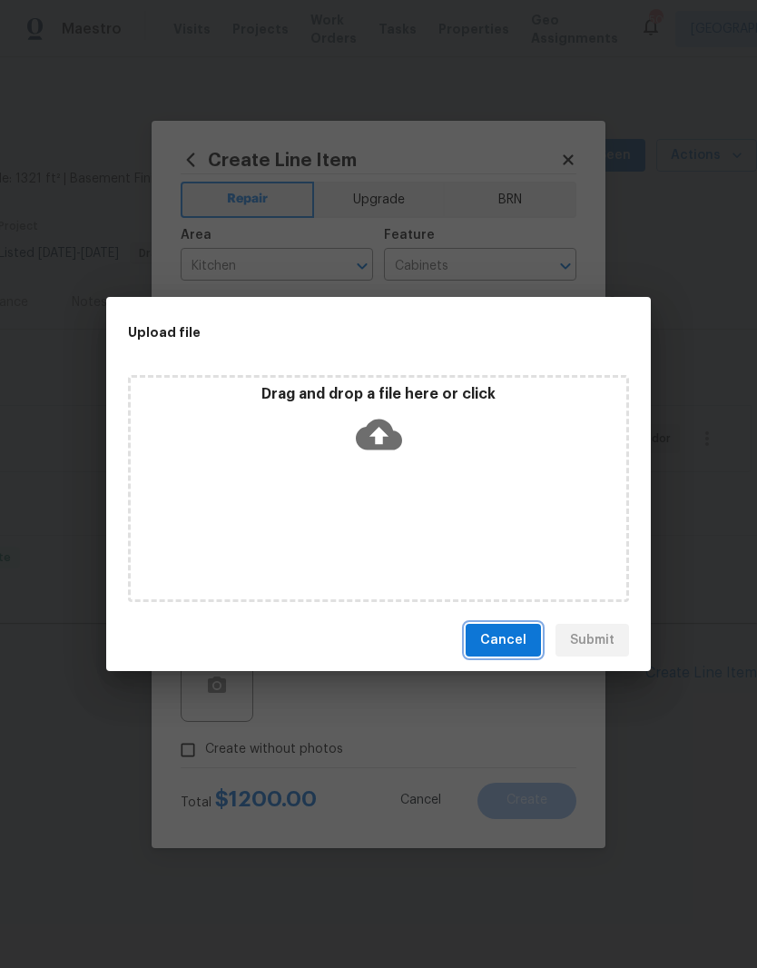
click at [526, 632] on span "Cancel" at bounding box center [503, 640] width 46 height 23
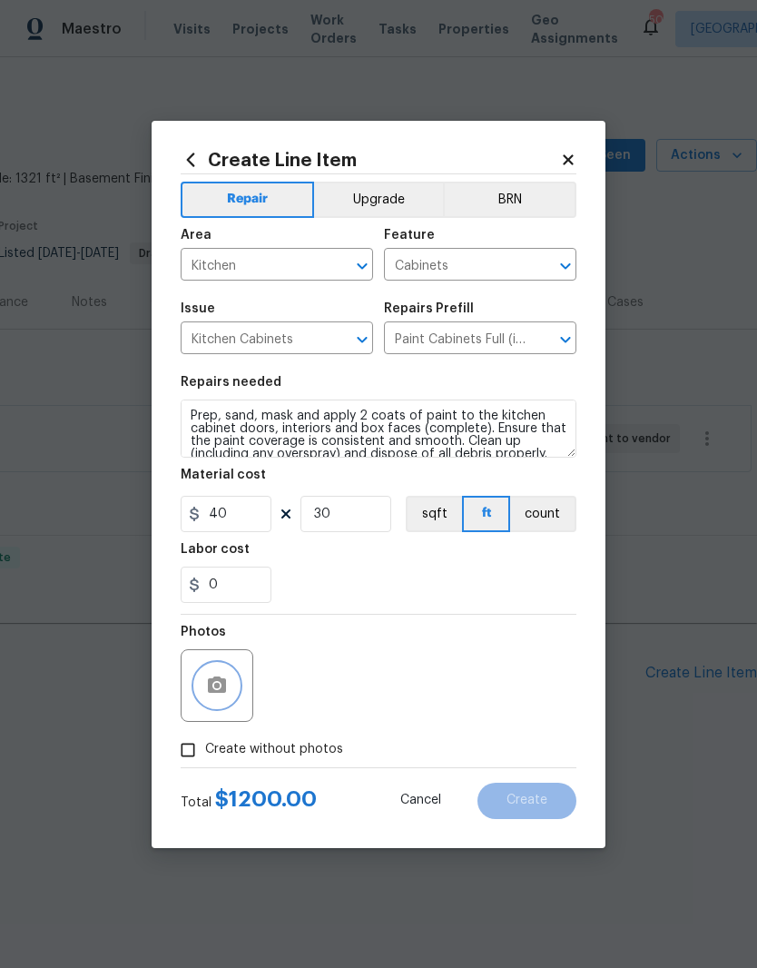
click at [223, 688] on icon "button" at bounding box center [217, 685] width 18 height 16
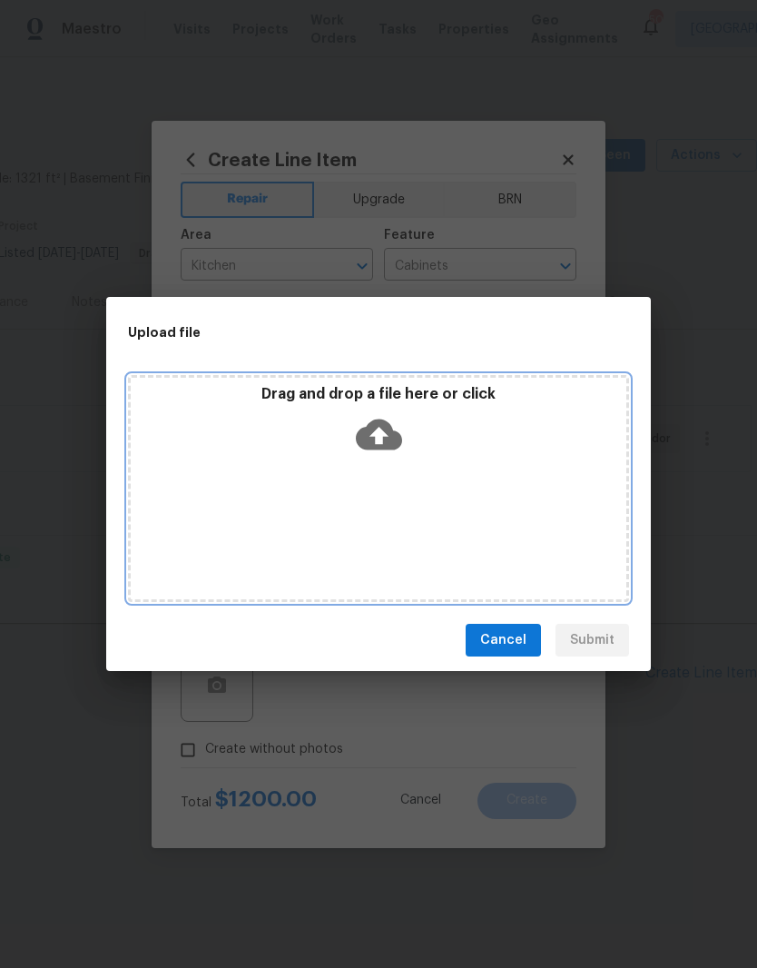
click at [573, 532] on div "Drag and drop a file here or click" at bounding box center [378, 488] width 501 height 227
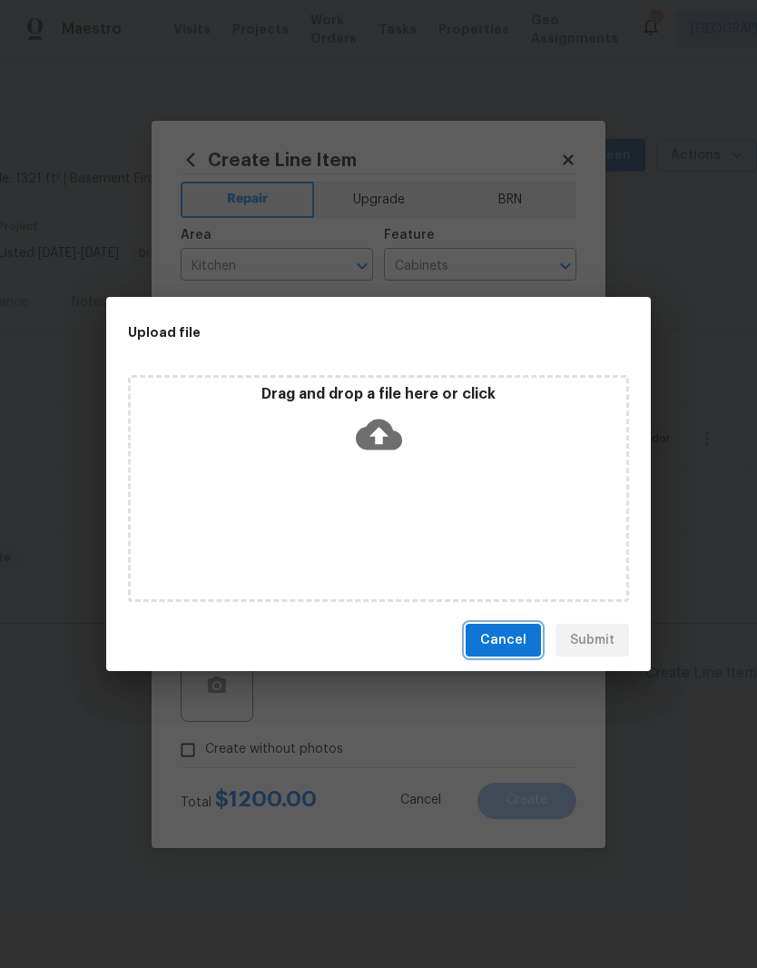
click at [510, 638] on span "Cancel" at bounding box center [503, 640] width 46 height 23
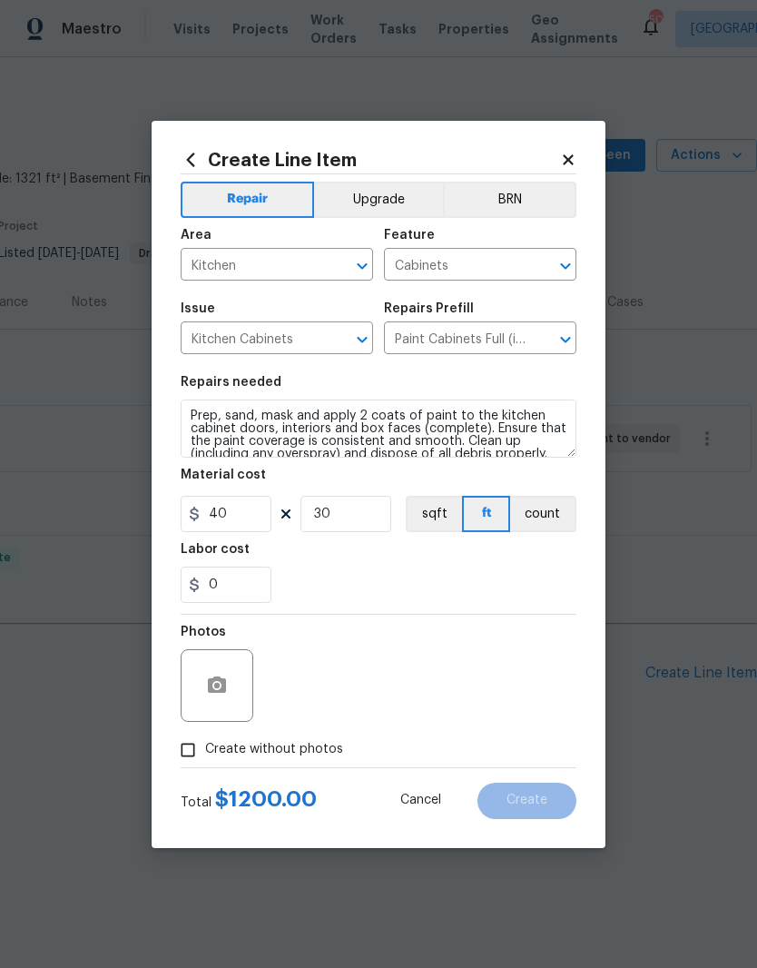
click at [183, 757] on input "Create without photos" at bounding box center [188, 750] width 35 height 35
checkbox input "true"
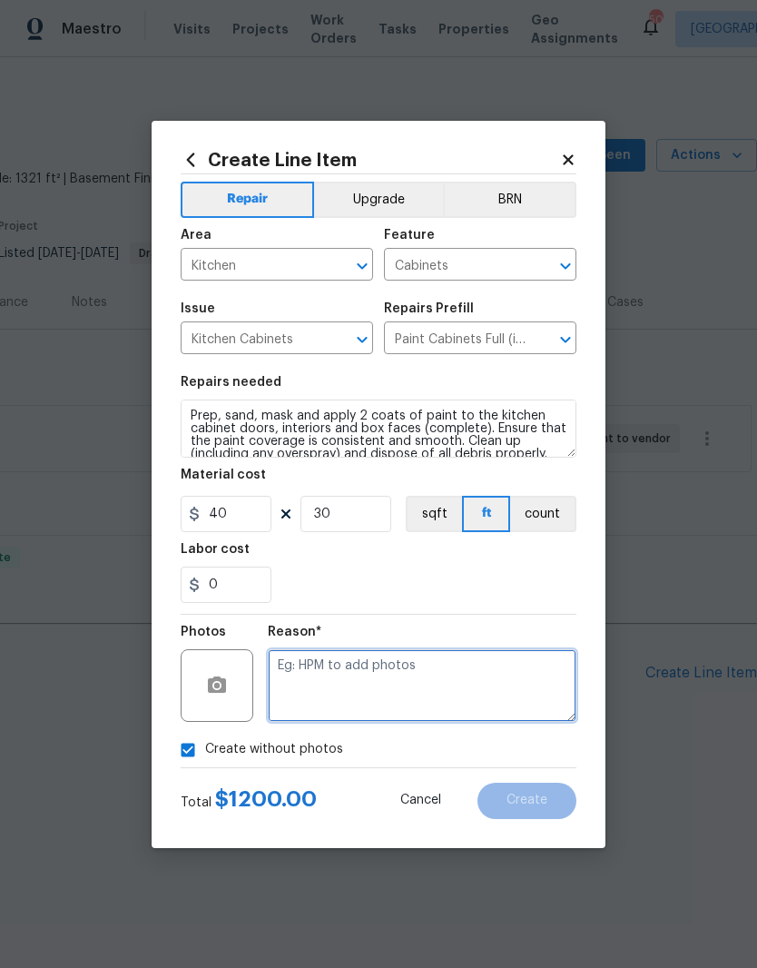
click at [507, 689] on textarea at bounding box center [422, 685] width 309 height 73
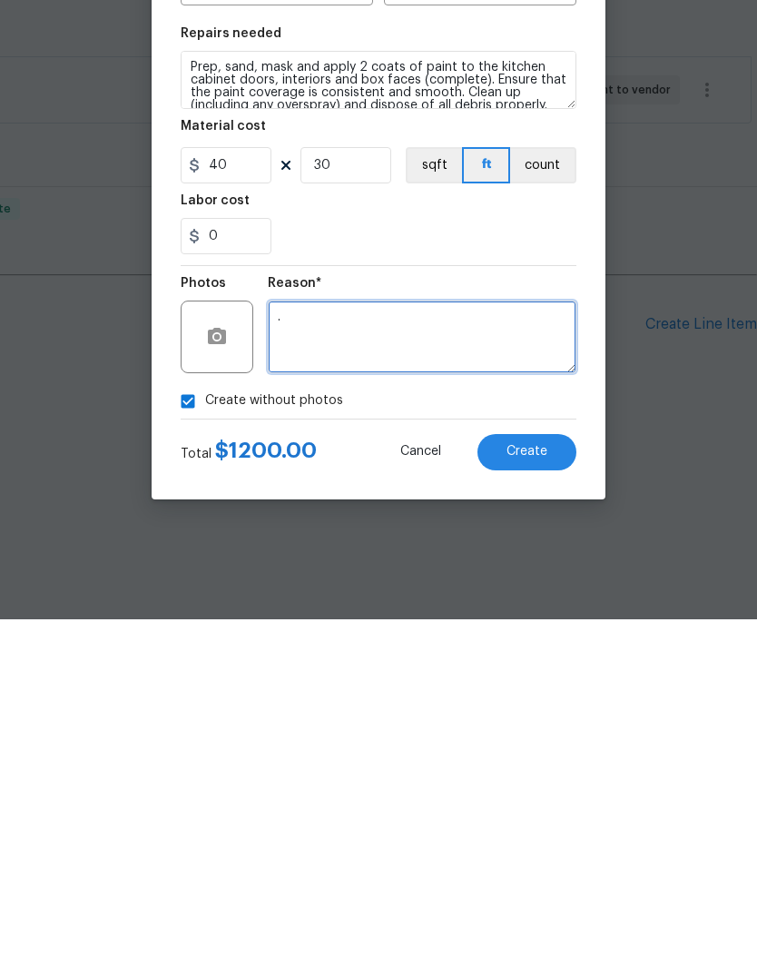
type textarea "."
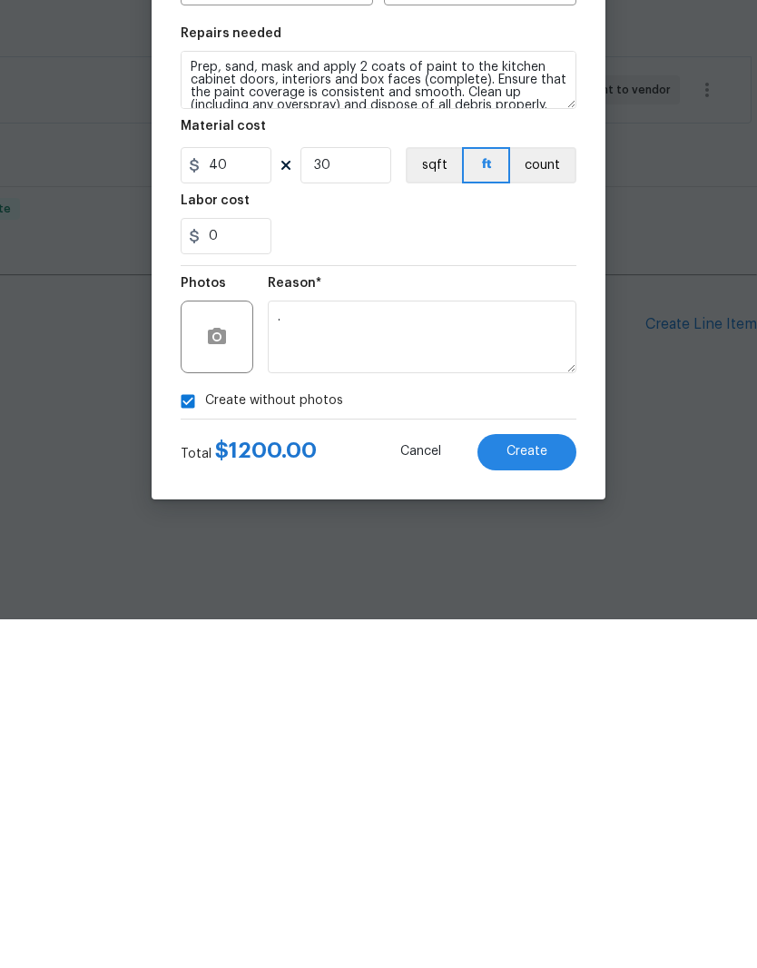
click at [558, 783] on button "Create" at bounding box center [527, 801] width 99 height 36
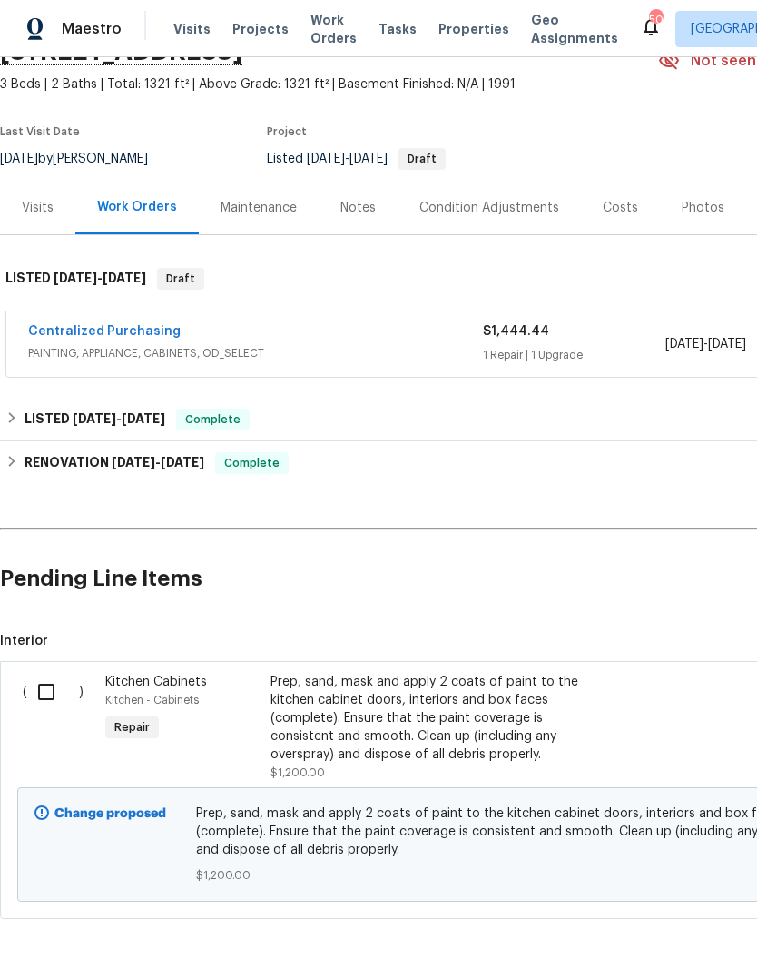
scroll to position [94, 0]
click at [41, 687] on input "checkbox" at bounding box center [53, 692] width 52 height 38
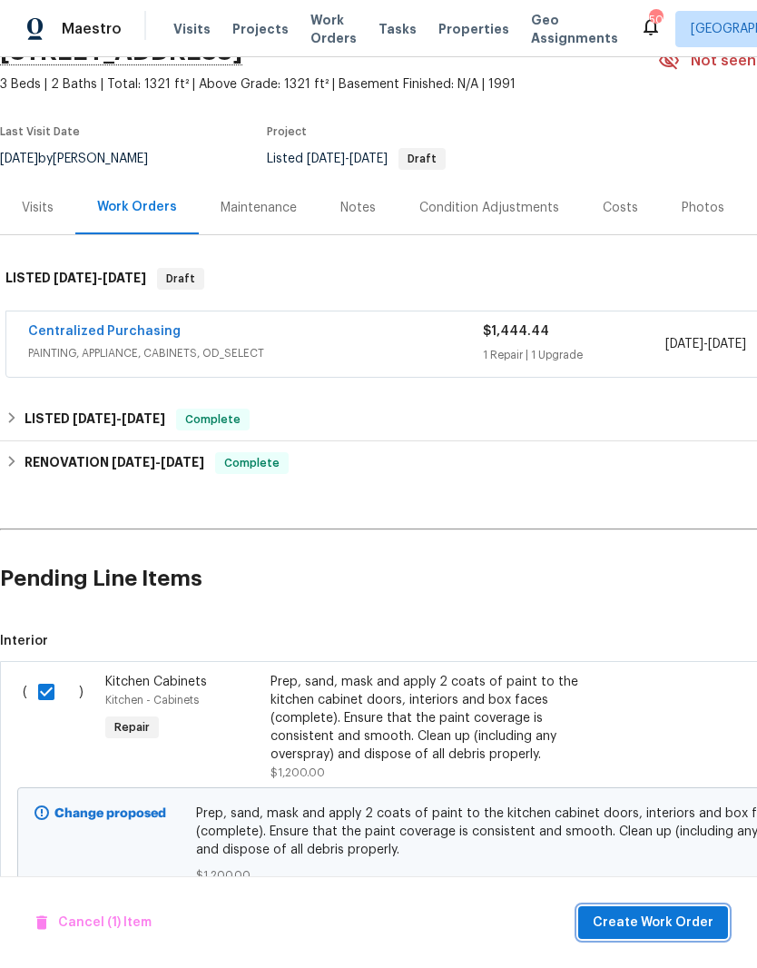
click at [643, 922] on span "Create Work Order" at bounding box center [653, 923] width 121 height 23
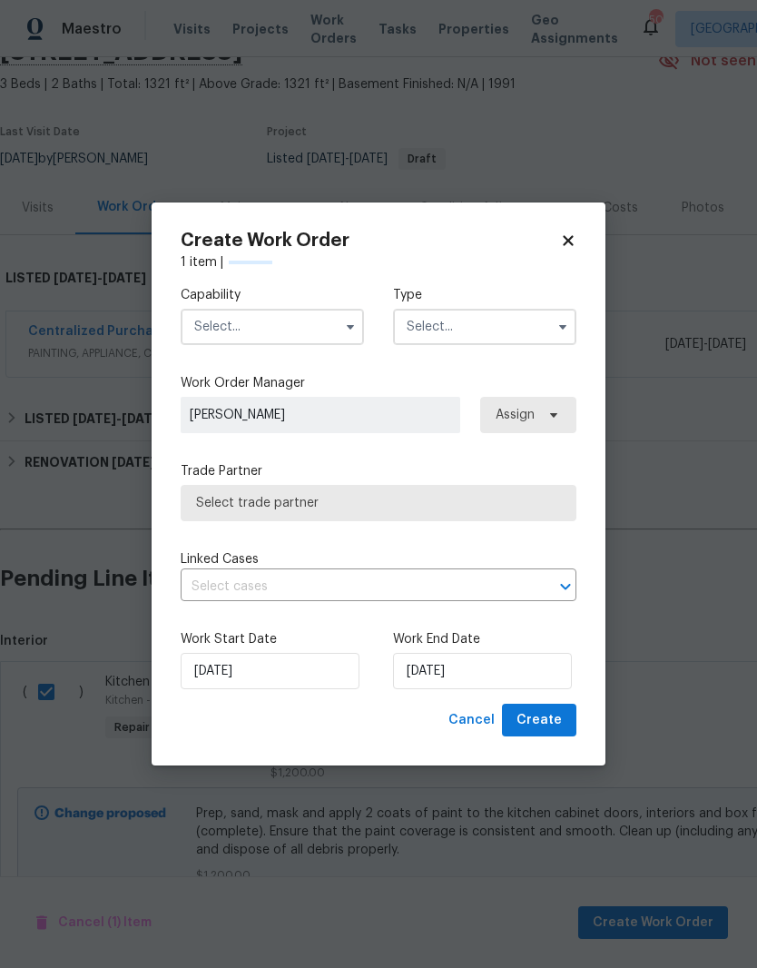
checkbox input "false"
click at [290, 319] on input "text" at bounding box center [272, 327] width 183 height 36
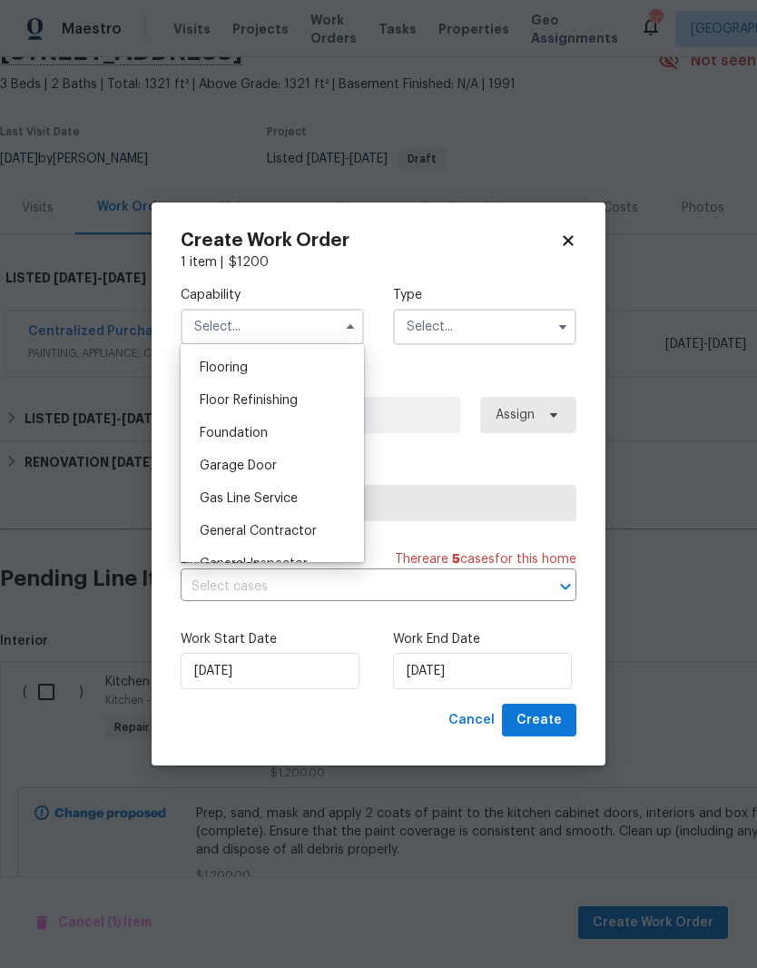
scroll to position [709, 0]
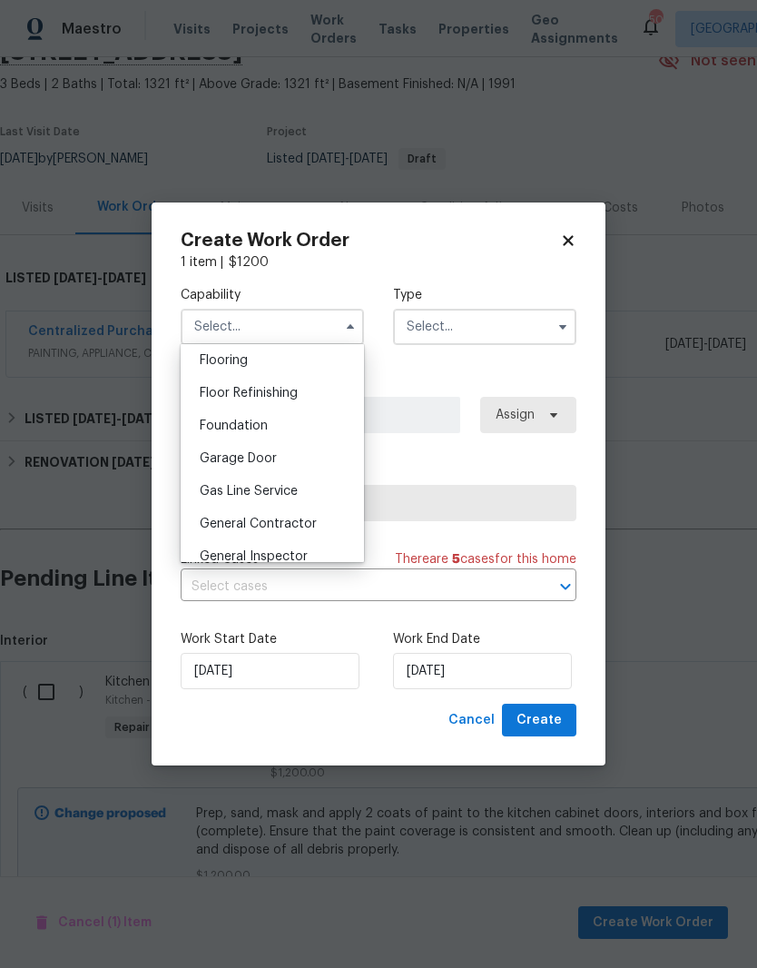
click at [328, 520] on div "General Contractor" at bounding box center [272, 524] width 174 height 33
type input "General Contractor"
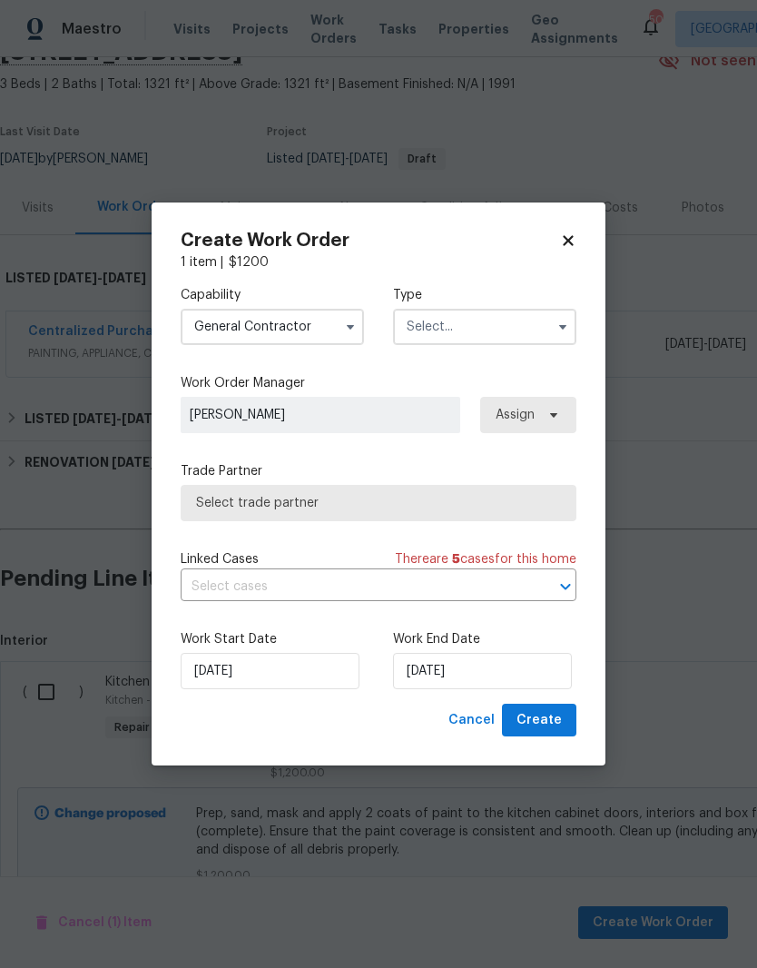
click at [534, 333] on input "text" at bounding box center [484, 327] width 183 height 36
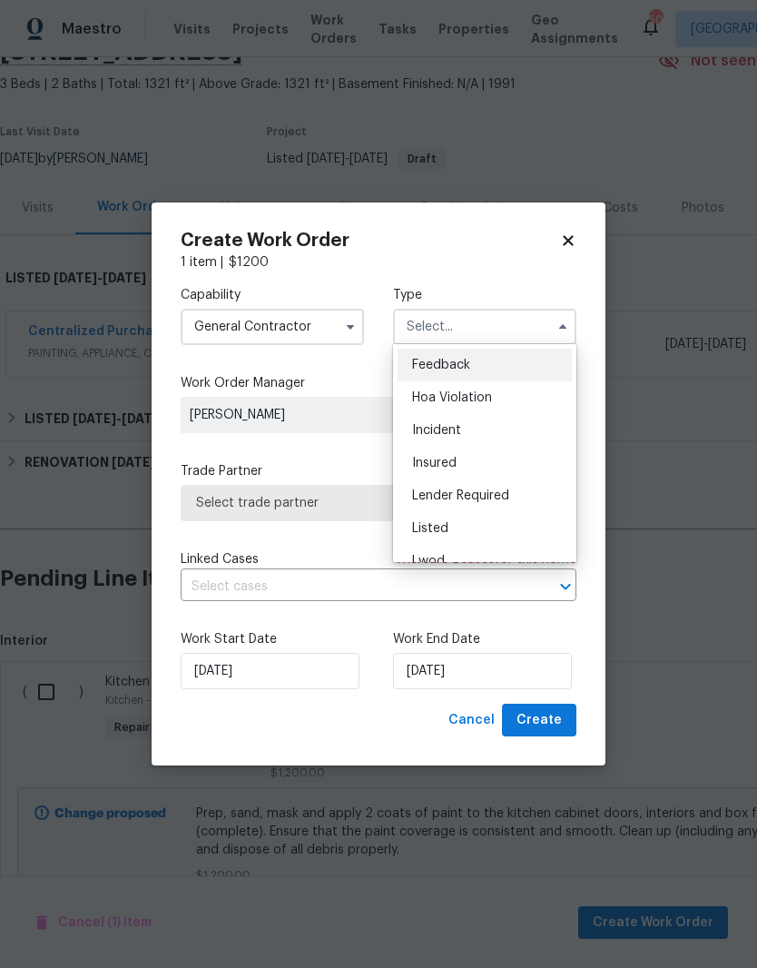
click at [533, 527] on div "Listed" at bounding box center [485, 528] width 174 height 33
type input "Listed"
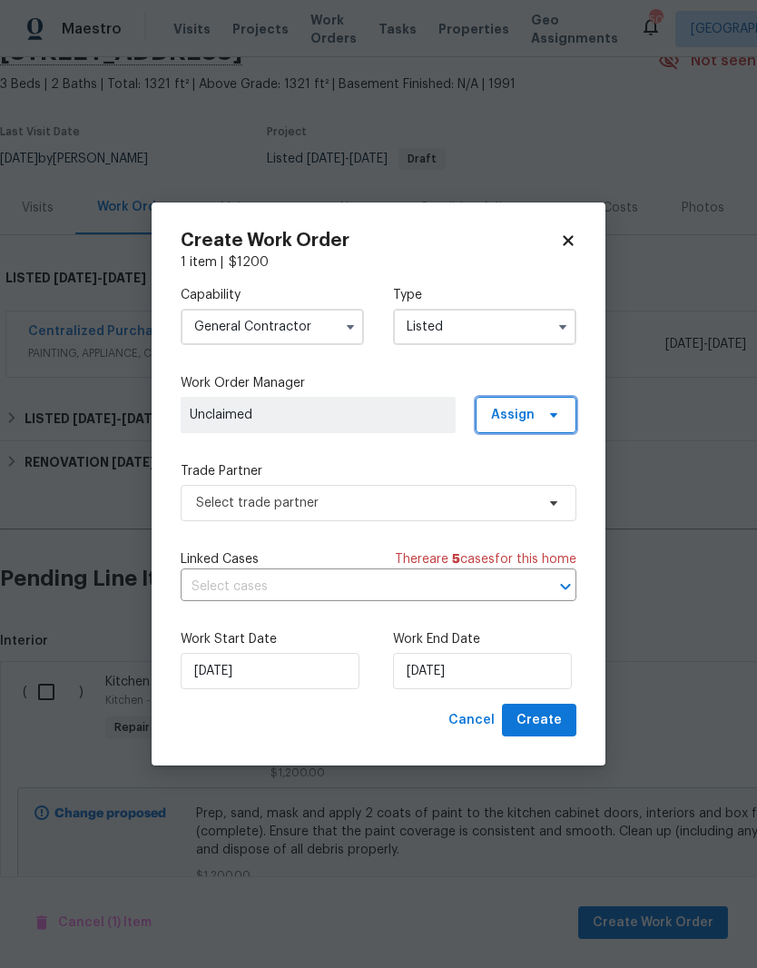
click at [556, 419] on icon at bounding box center [554, 415] width 15 height 15
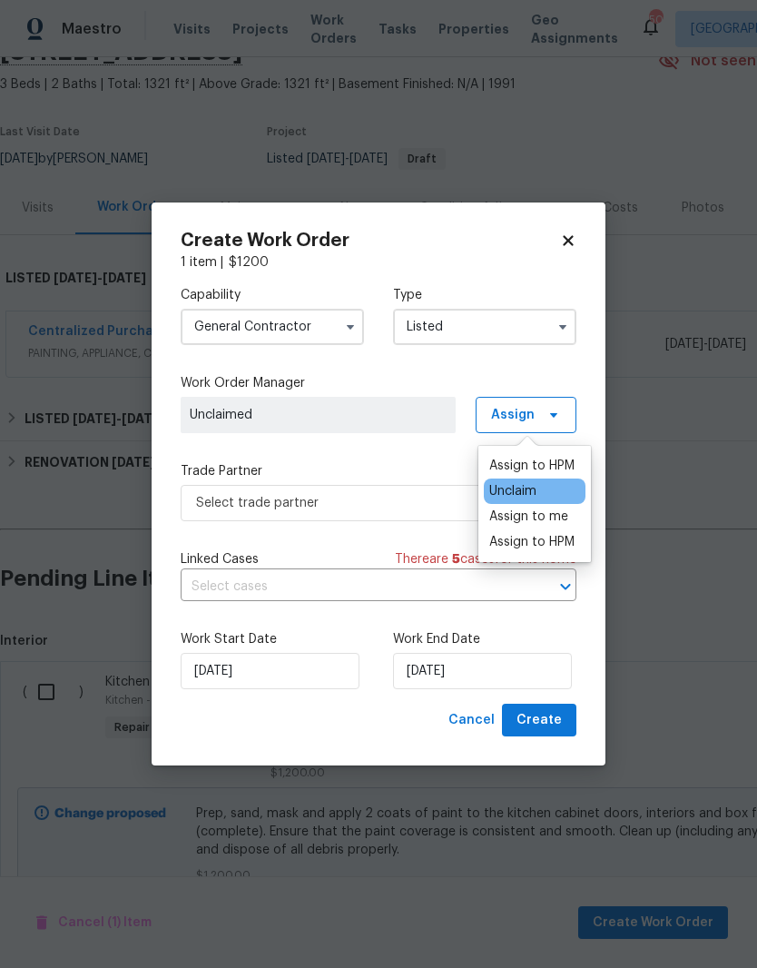
click at [573, 458] on div "Assign to HPM" at bounding box center [532, 466] width 85 height 18
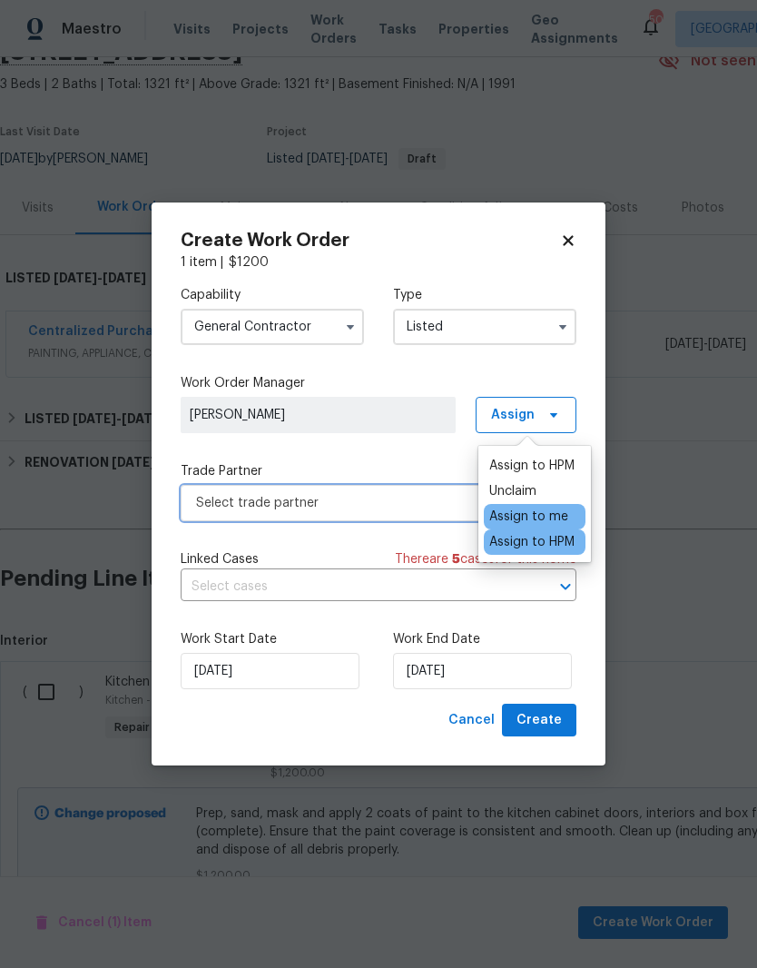
click at [423, 501] on span "Select trade partner" at bounding box center [365, 503] width 339 height 18
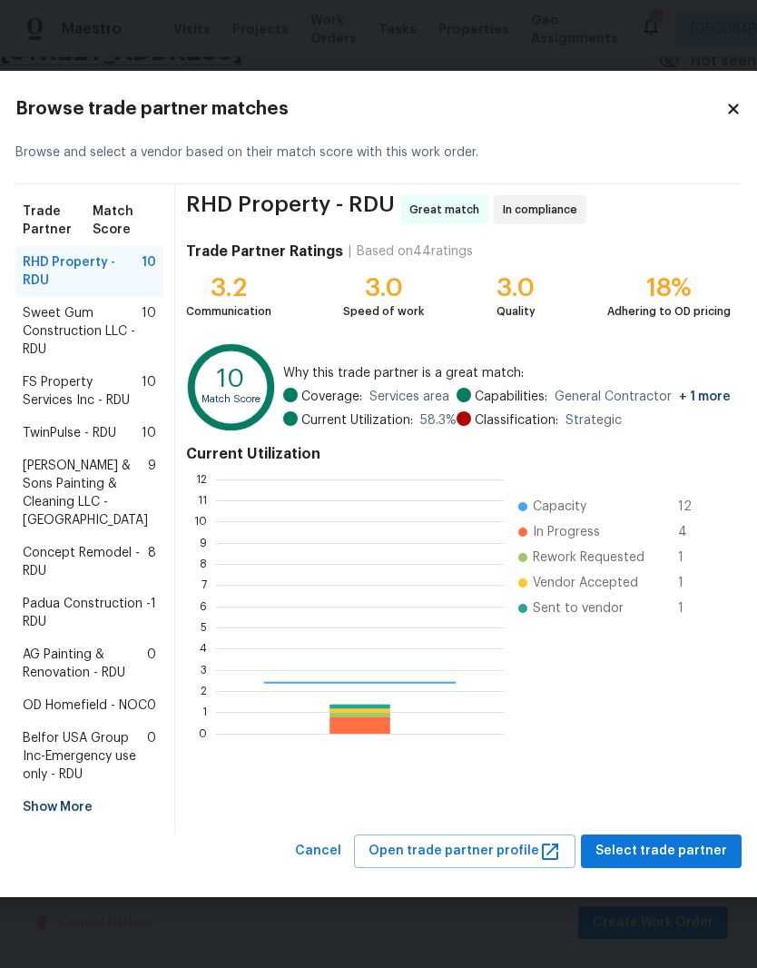
scroll to position [254, 288]
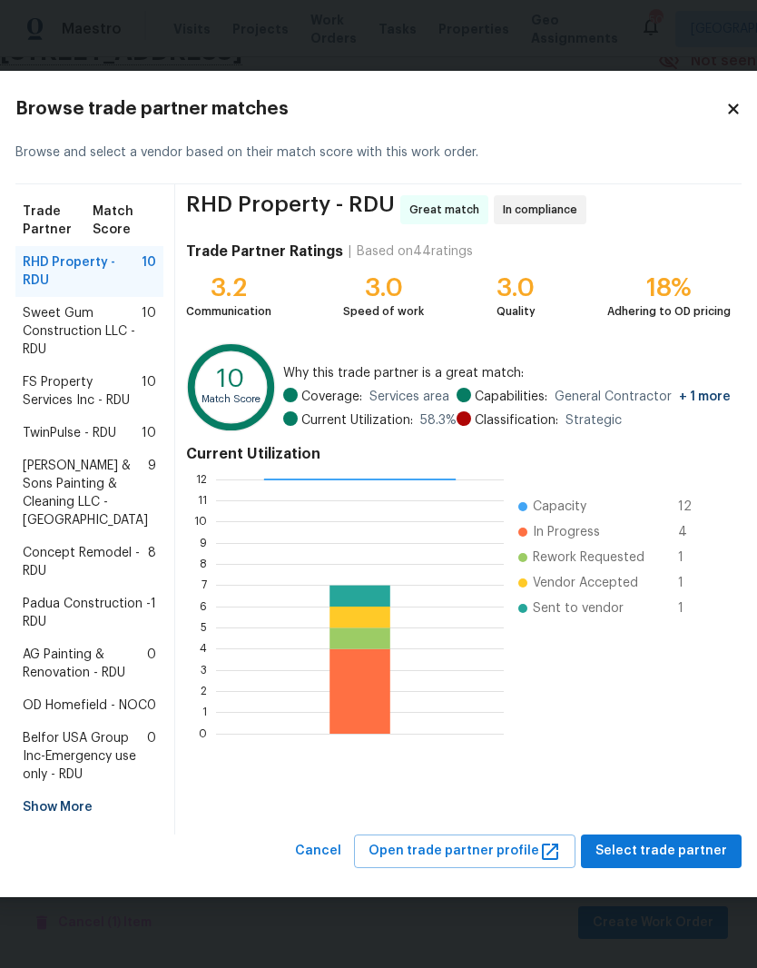
click at [57, 679] on span "AG Painting & Renovation - RDU" at bounding box center [85, 664] width 124 height 36
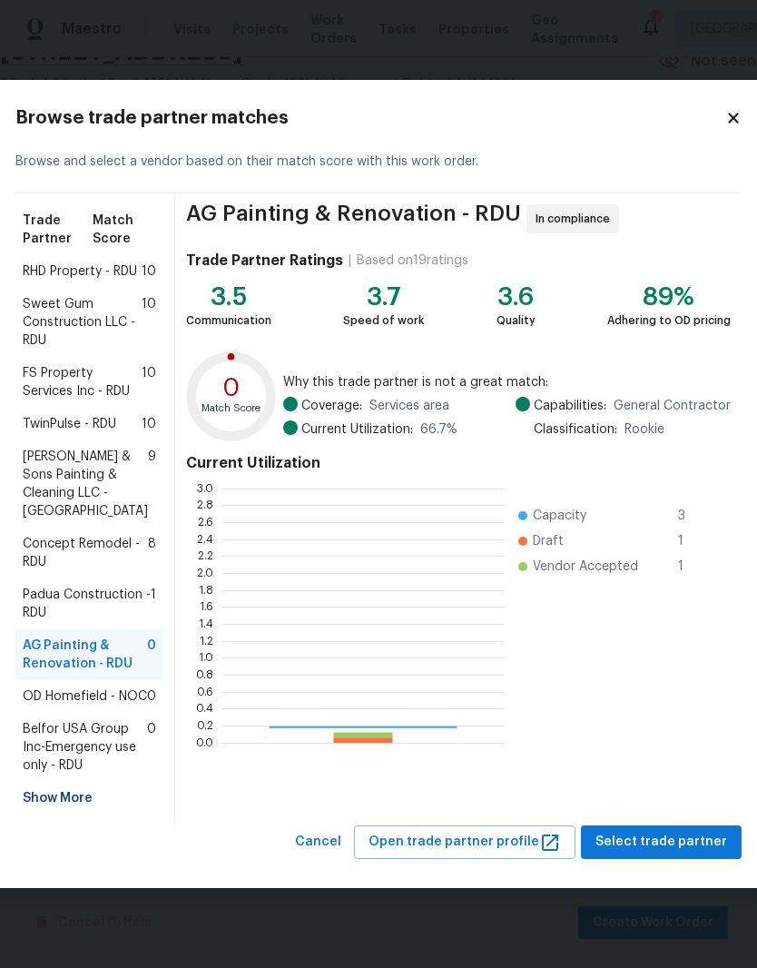
scroll to position [254, 282]
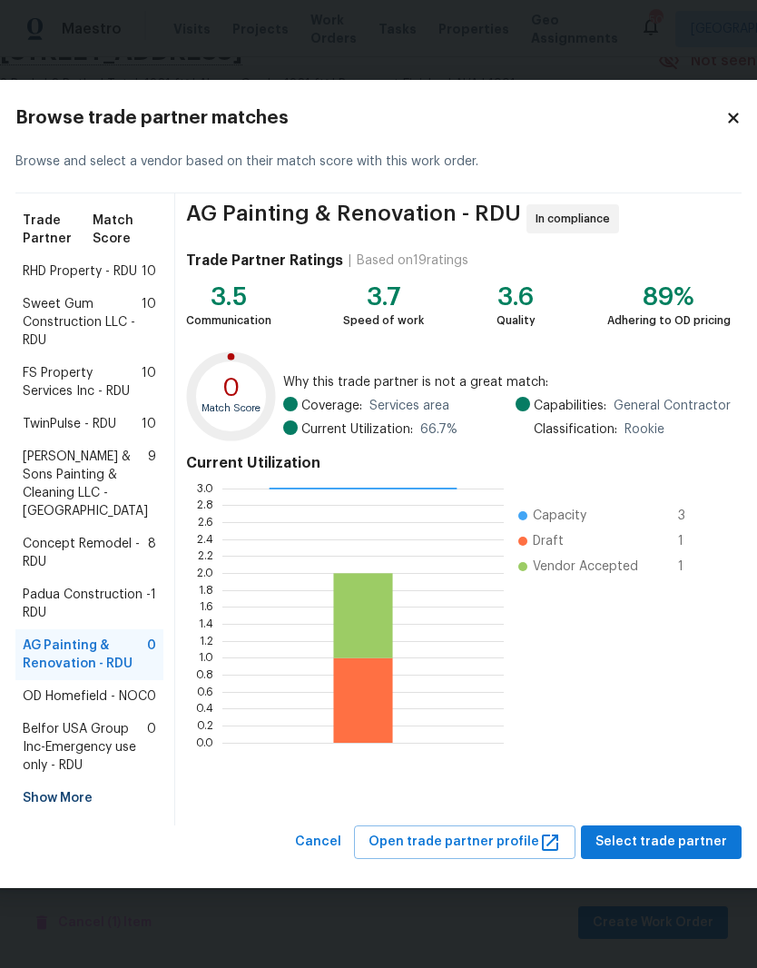
click at [74, 262] on span "RHD Property - RDU" at bounding box center [80, 271] width 114 height 18
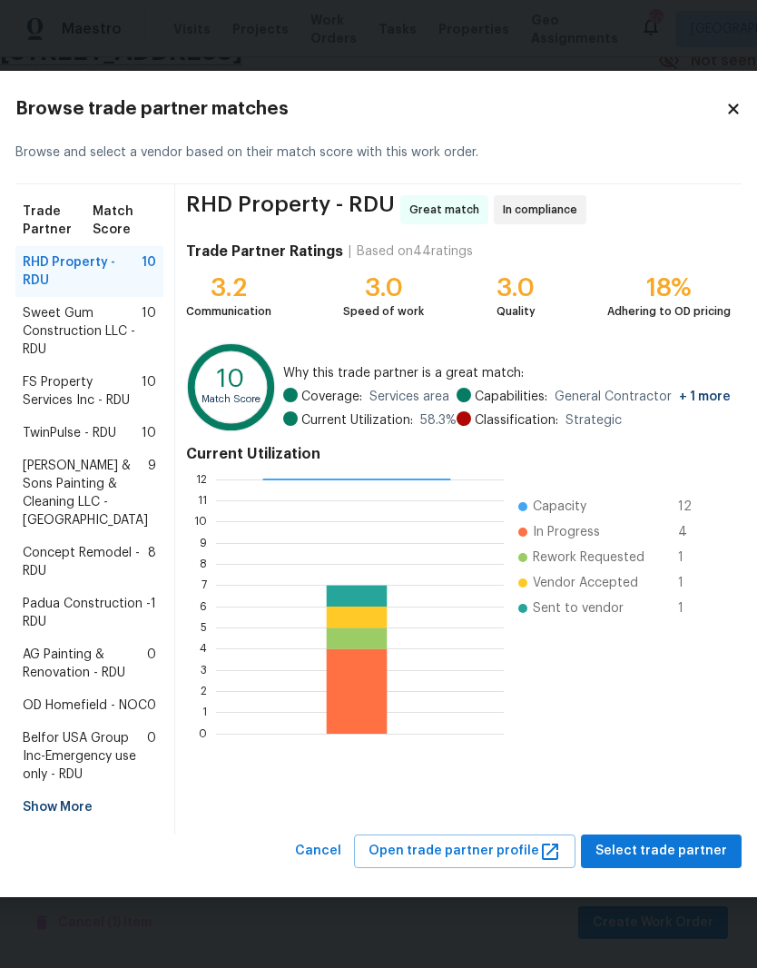
click at [62, 483] on span "Hodge & Sons Painting & Cleaning LLC - RDU" at bounding box center [85, 493] width 125 height 73
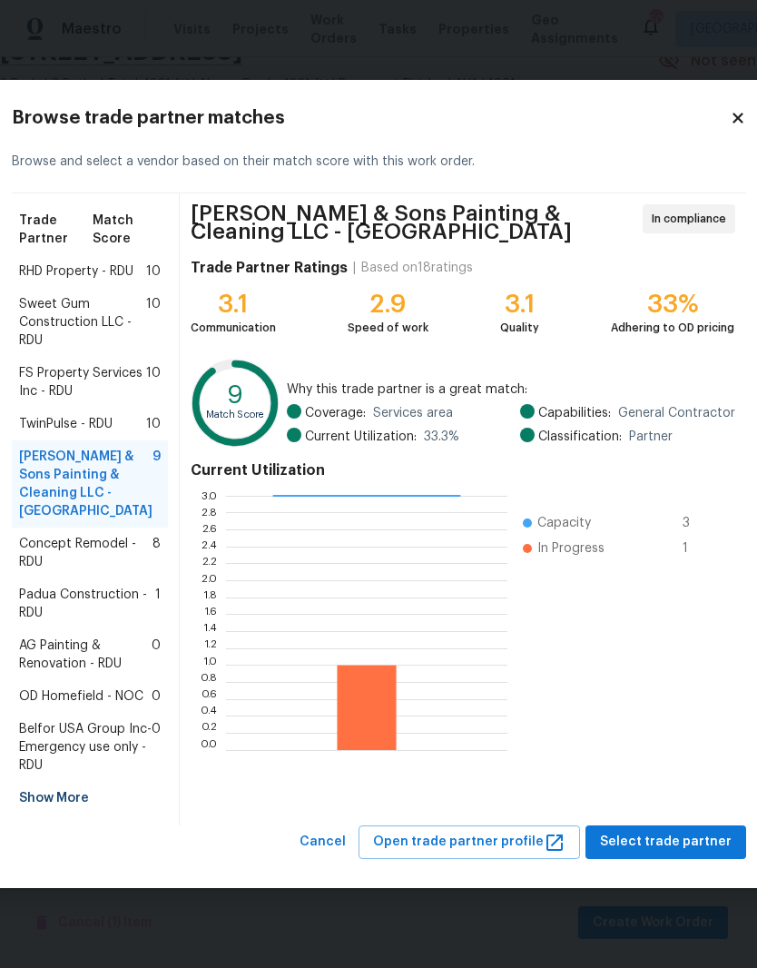
scroll to position [21, 0]
click at [62, 815] on div "Show More" at bounding box center [90, 798] width 156 height 33
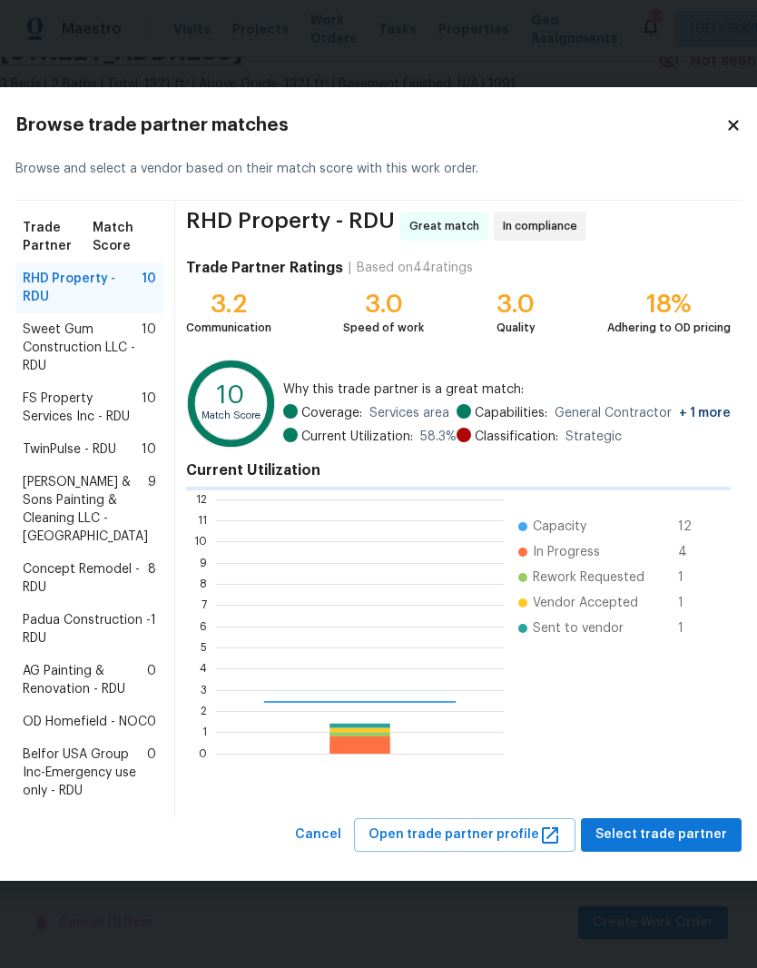
scroll to position [254, 288]
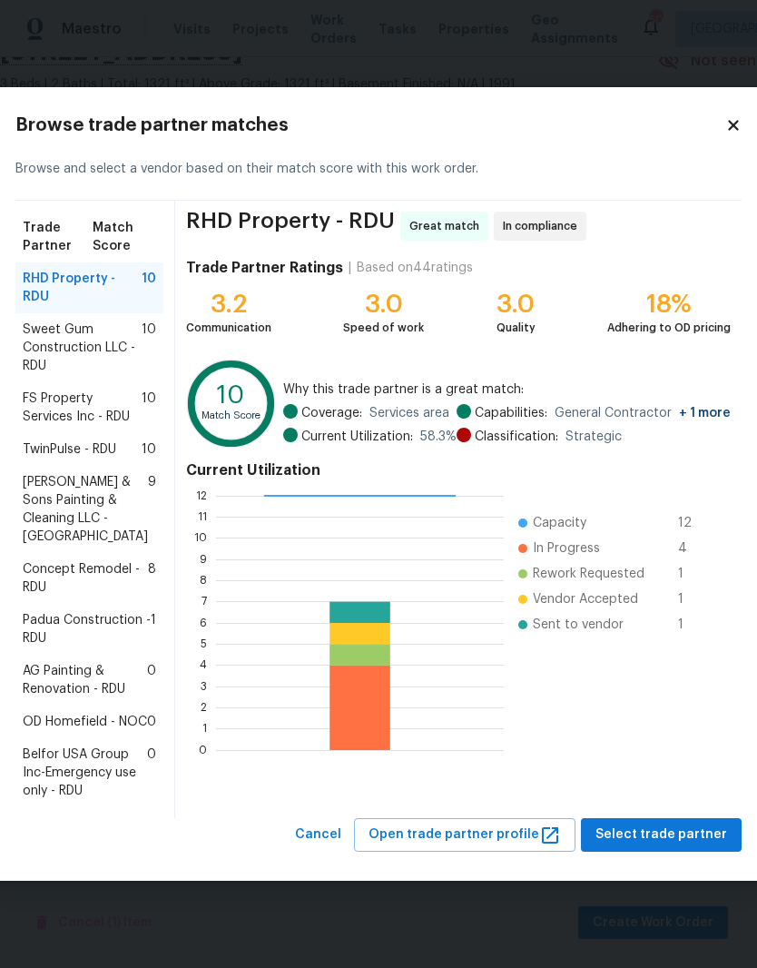
click at [728, 121] on icon at bounding box center [733, 126] width 10 height 10
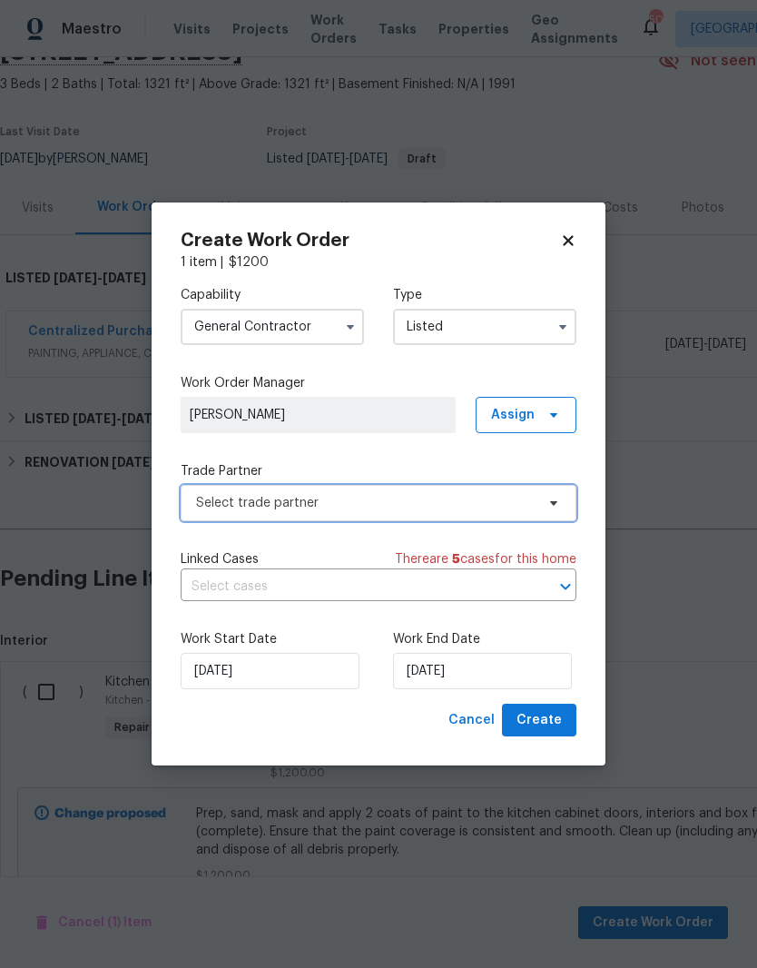
click at [509, 504] on span "Select trade partner" at bounding box center [365, 503] width 339 height 18
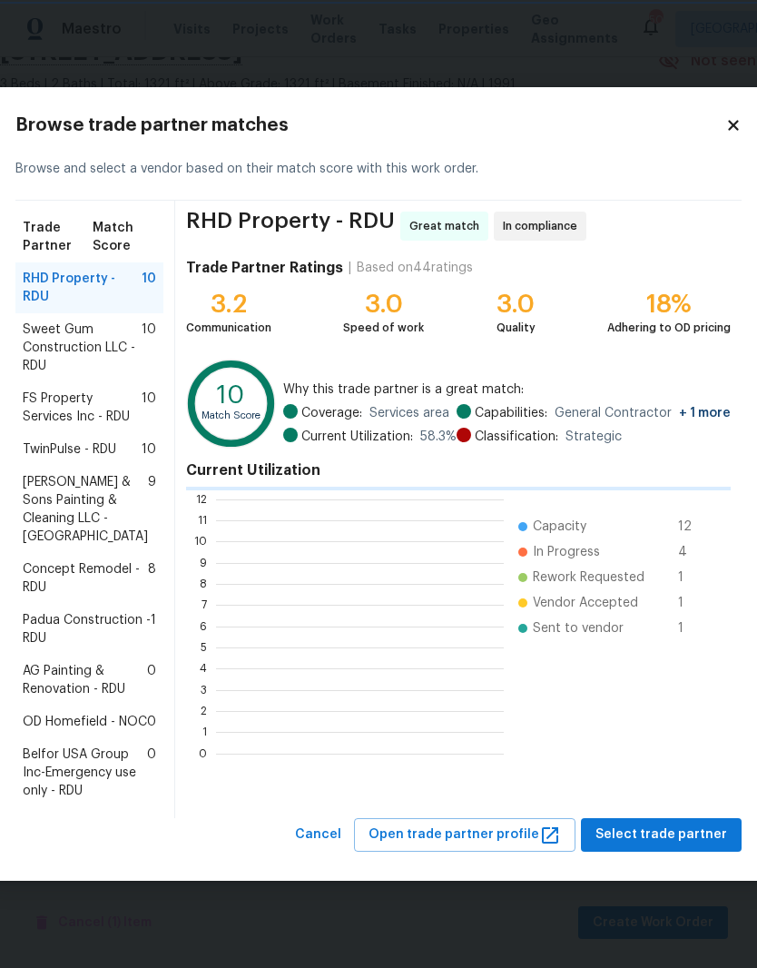
scroll to position [2, 2]
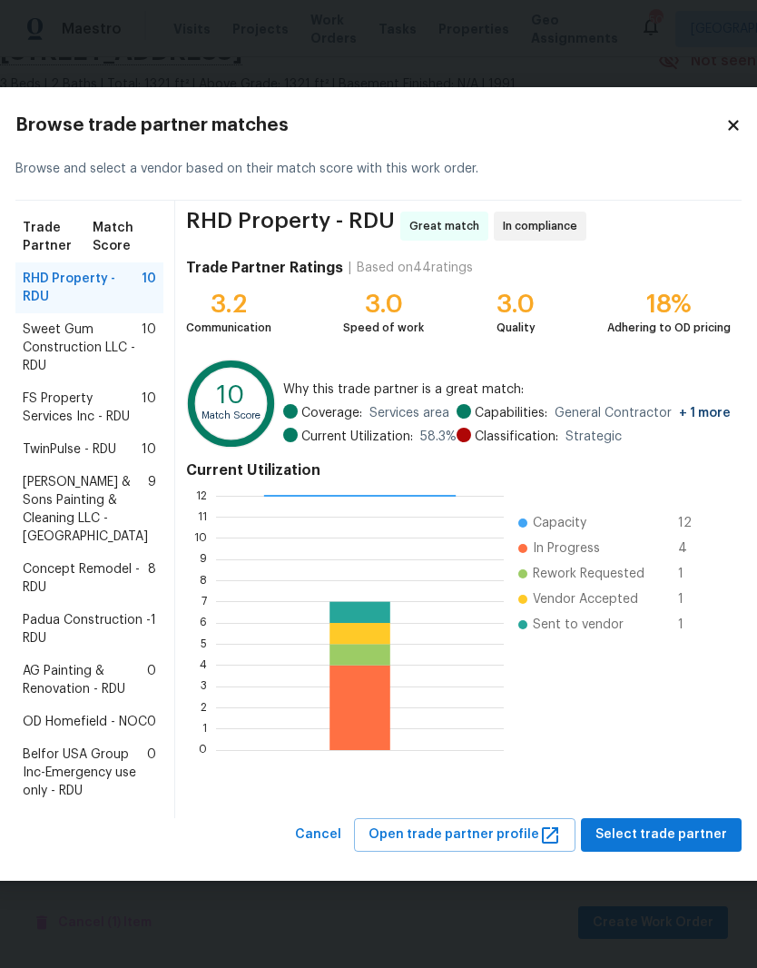
click at [74, 698] on span "AG Painting & Renovation - RDU" at bounding box center [85, 680] width 124 height 36
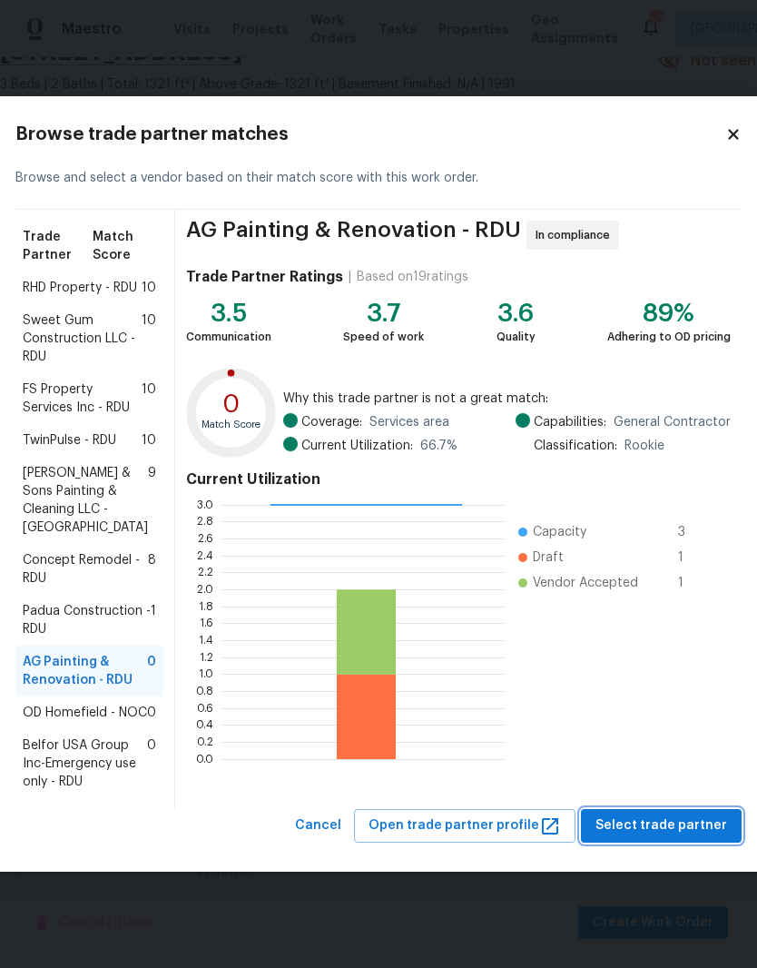
click at [650, 837] on span "Select trade partner" at bounding box center [662, 826] width 132 height 23
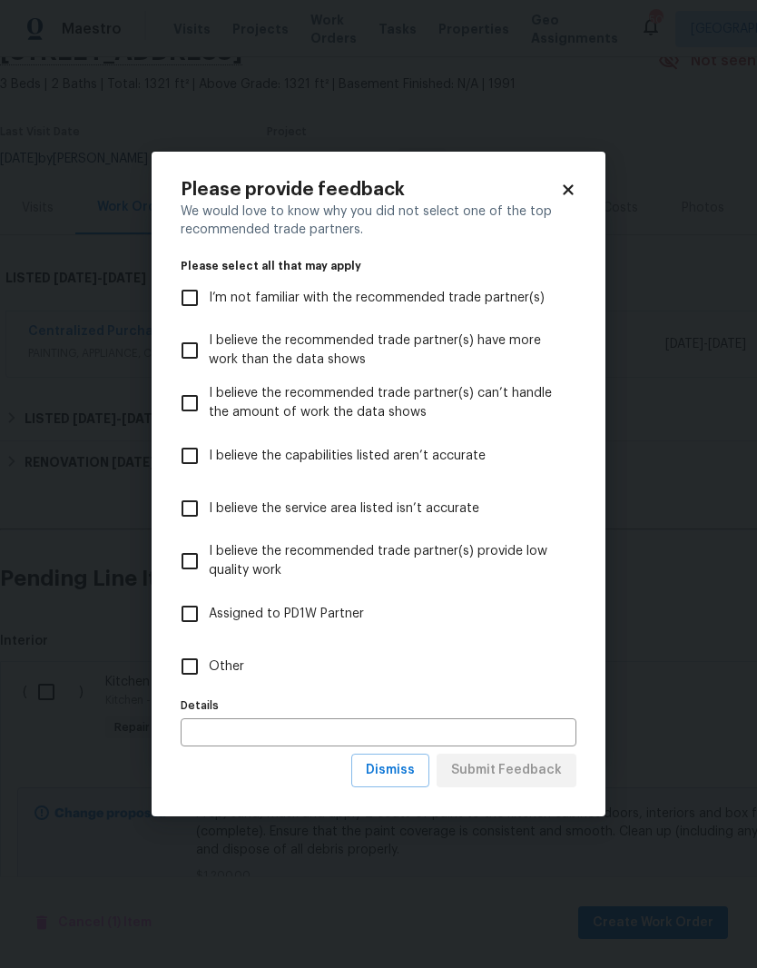
click at [233, 661] on span "Other" at bounding box center [226, 667] width 35 height 19
click at [209, 661] on input "Other" at bounding box center [190, 667] width 38 height 38
checkbox input "true"
click at [503, 782] on span "Submit Feedback" at bounding box center [506, 770] width 111 height 23
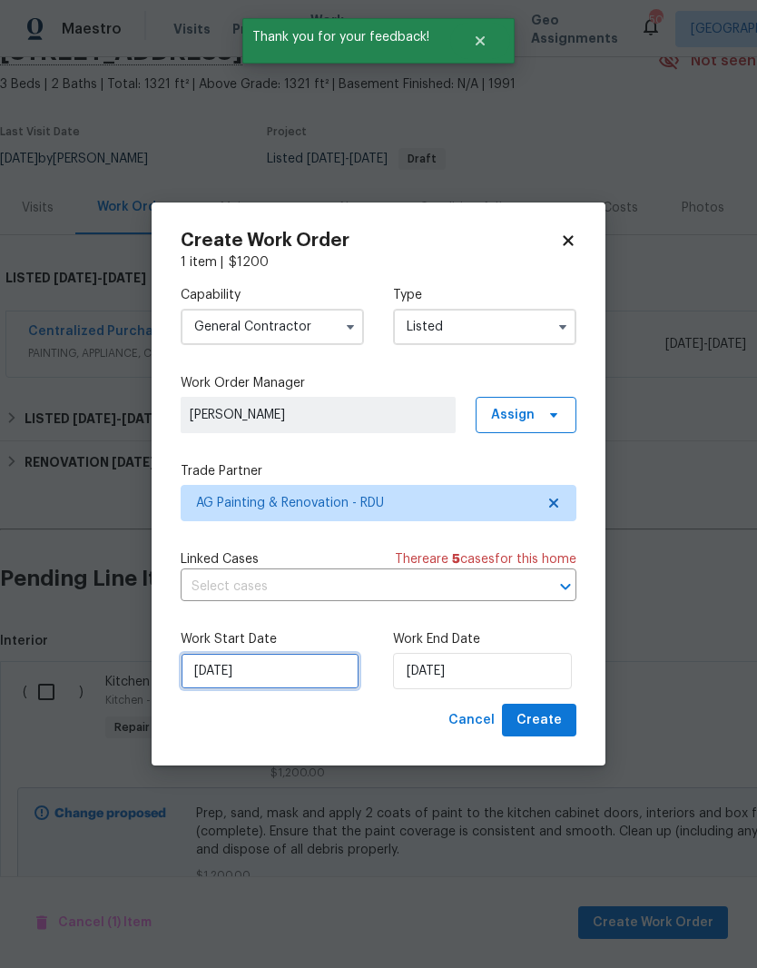
click at [295, 681] on input "[DATE]" at bounding box center [270, 671] width 179 height 36
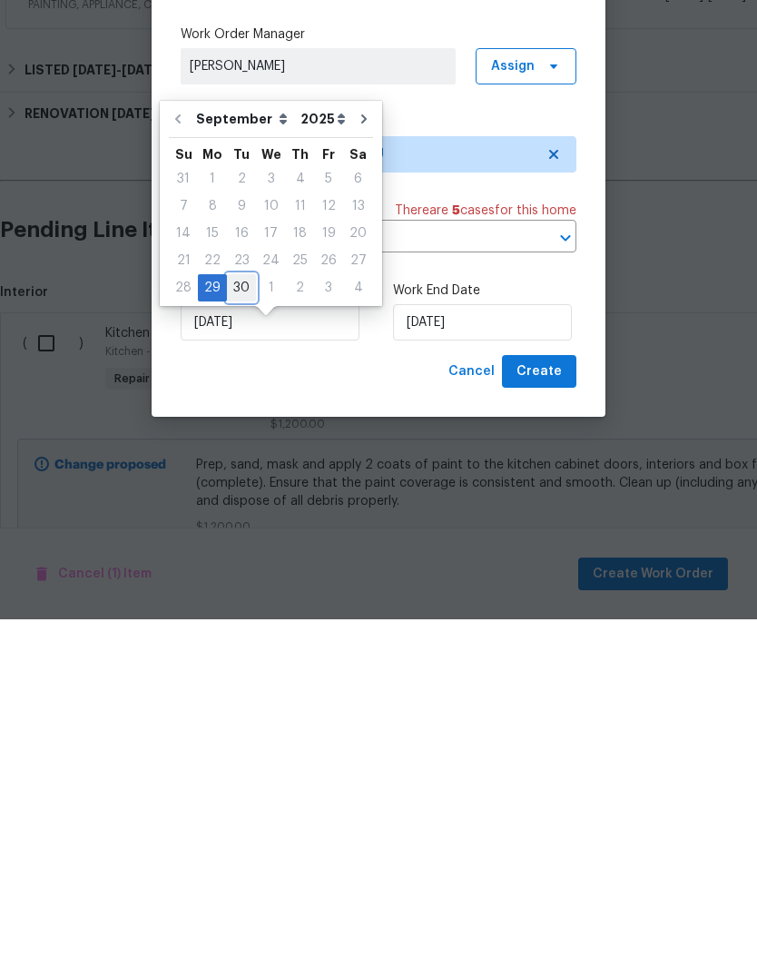
click at [247, 624] on div "30" at bounding box center [241, 636] width 29 height 25
type input "9/30/2025"
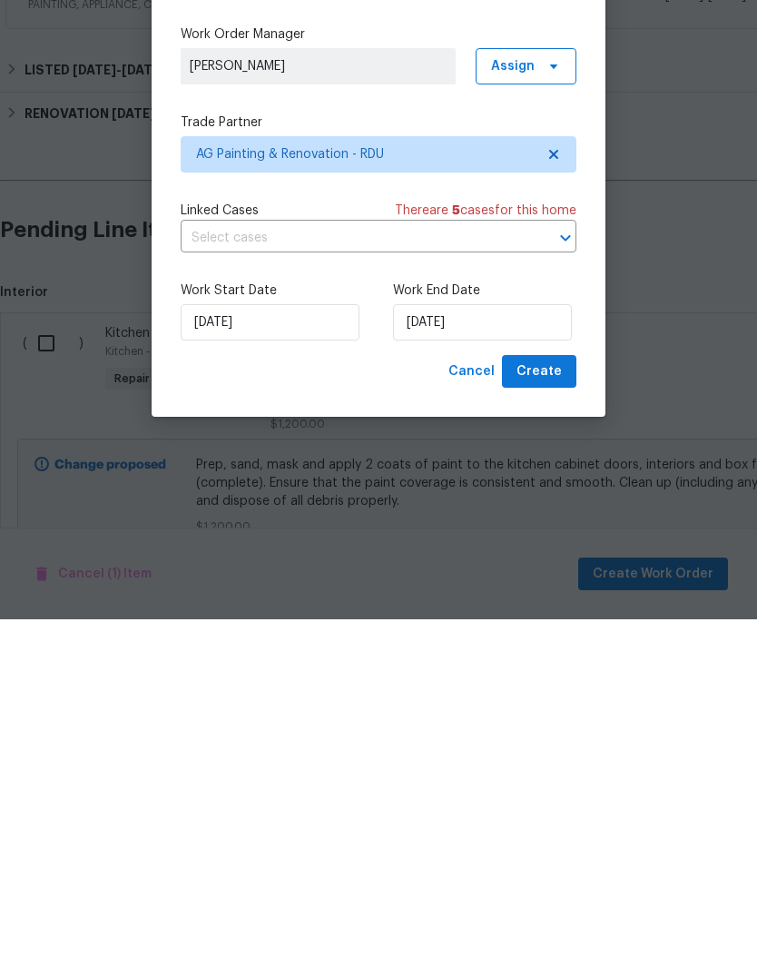
scroll to position [74, 0]
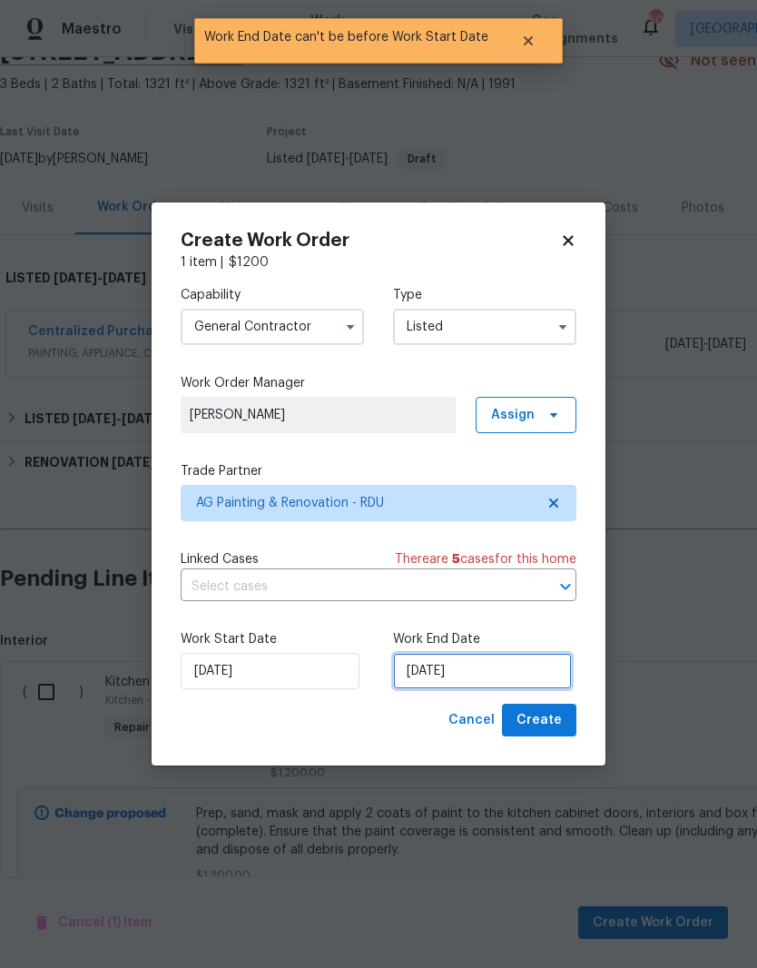
click at [487, 673] on input "9/30/2025" at bounding box center [482, 671] width 179 height 36
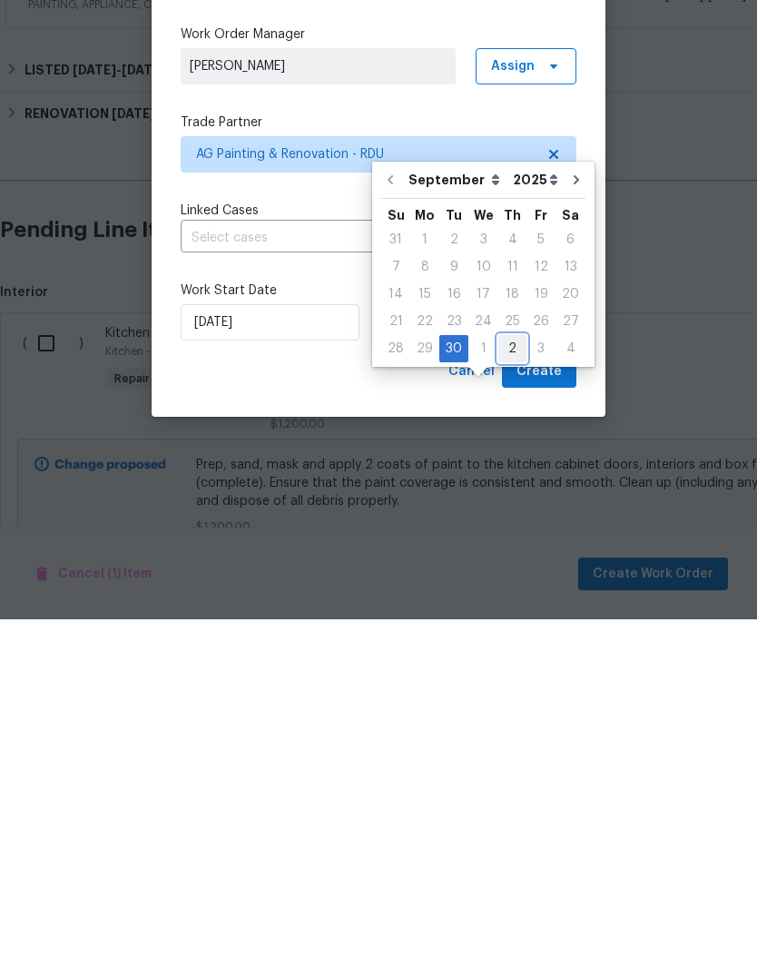
click at [502, 685] on div "2" at bounding box center [513, 697] width 28 height 25
type input "10/2/2025"
select select "9"
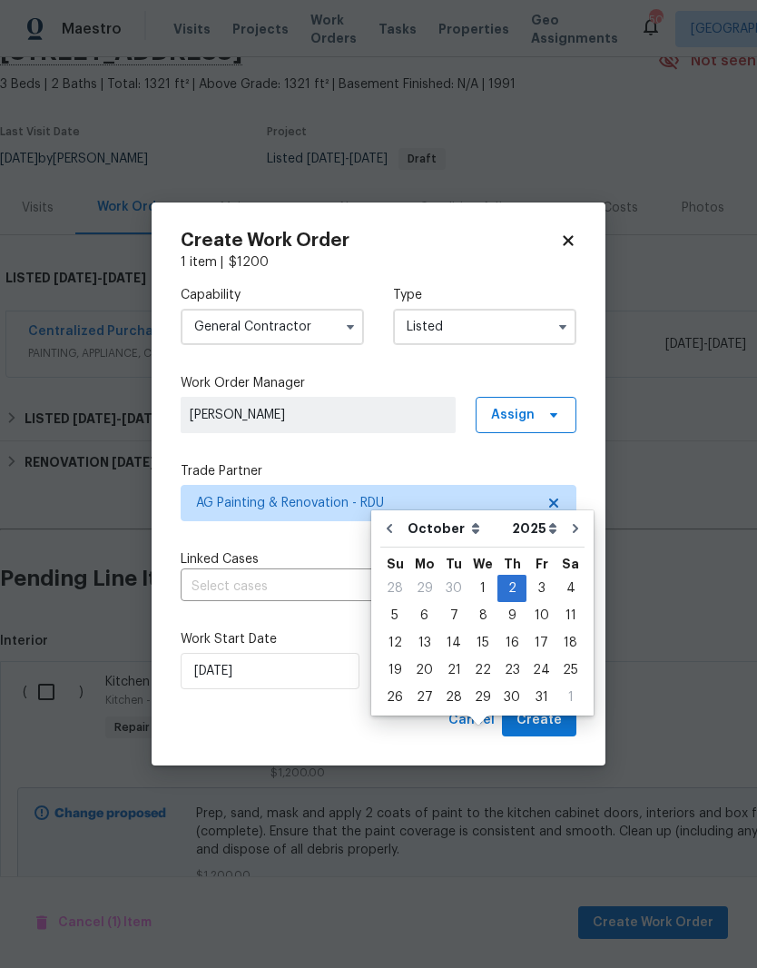
click at [399, 727] on div "Cancel Create" at bounding box center [379, 721] width 396 height 34
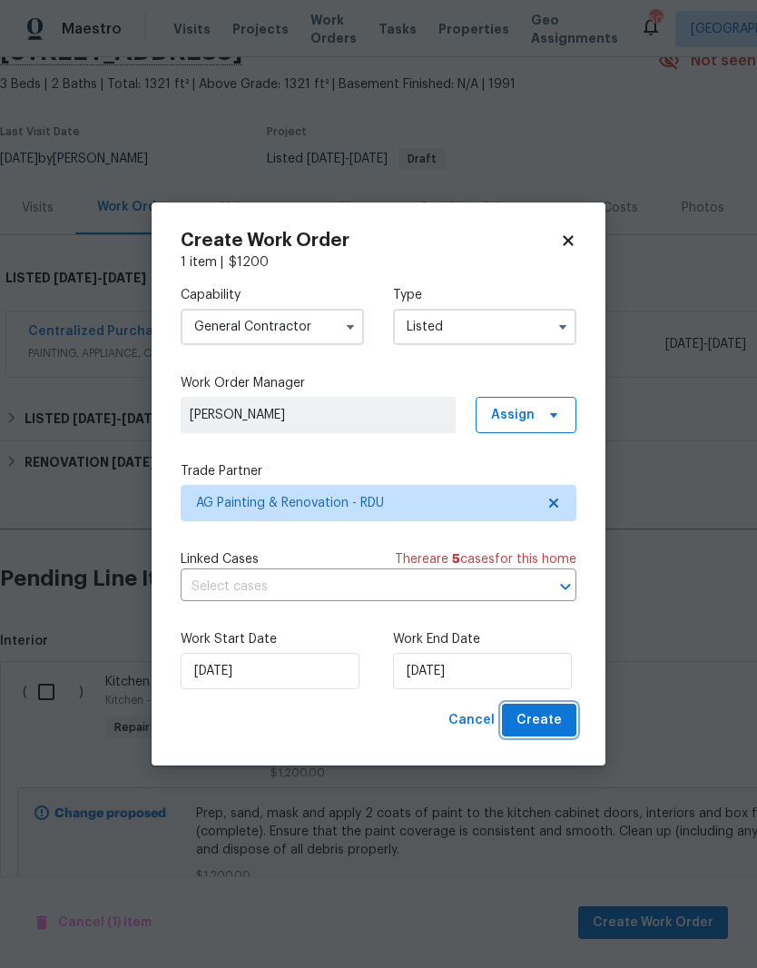
click at [565, 724] on button "Create" at bounding box center [539, 721] width 74 height 34
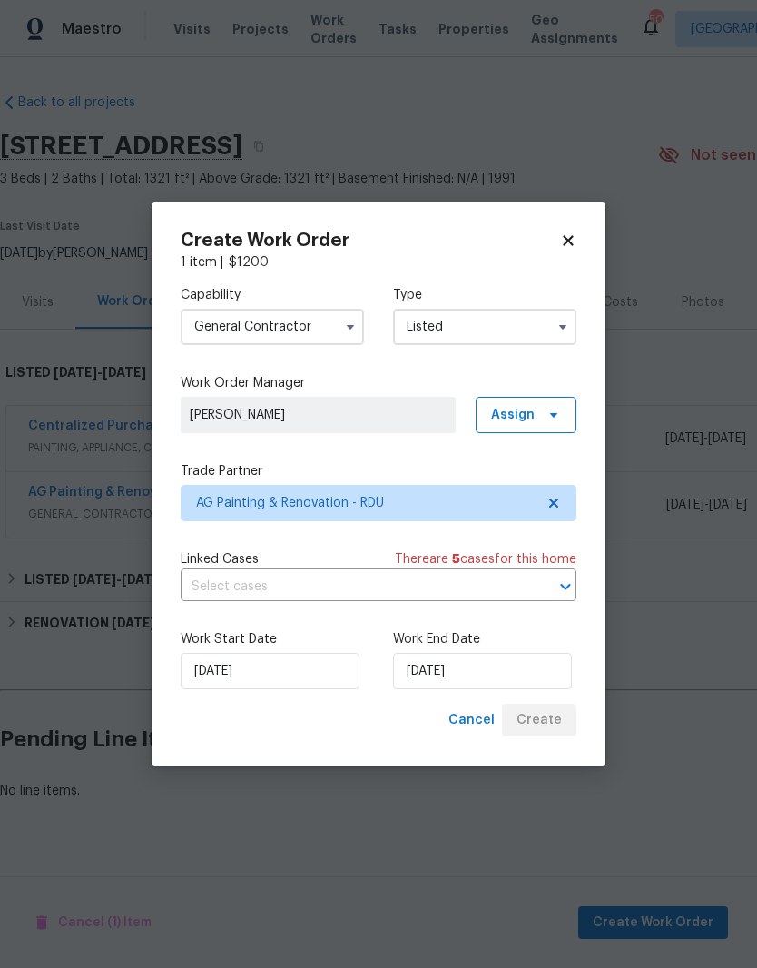
scroll to position [0, 0]
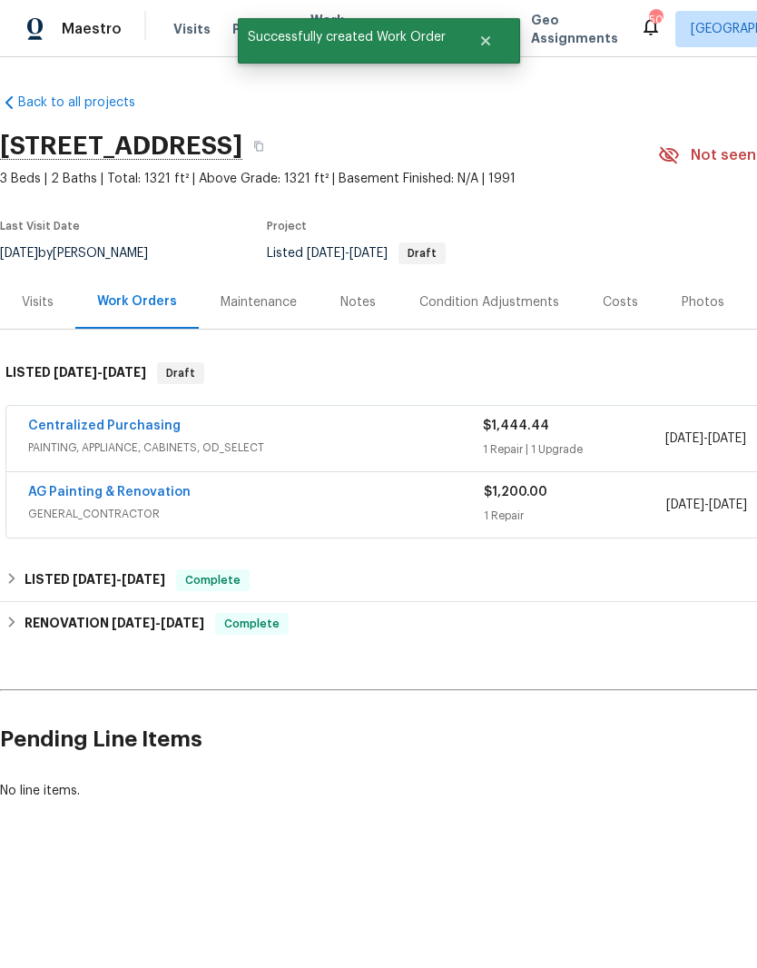
click at [153, 497] on link "AG Painting & Renovation" at bounding box center [109, 492] width 163 height 13
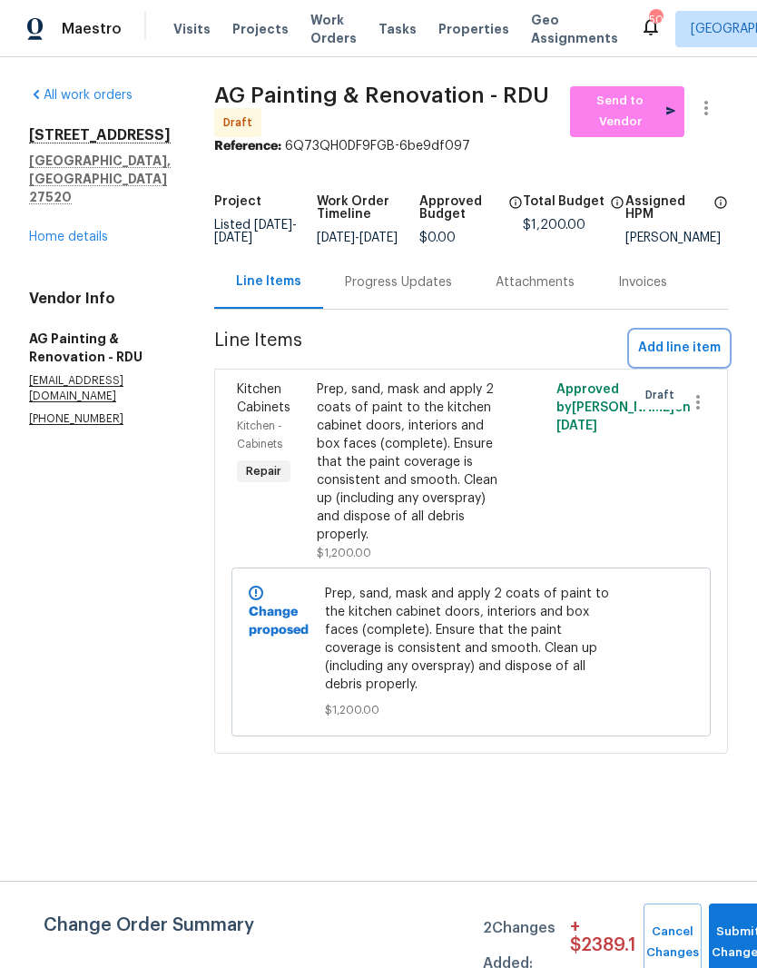
click at [703, 351] on span "Add line item" at bounding box center [679, 348] width 83 height 23
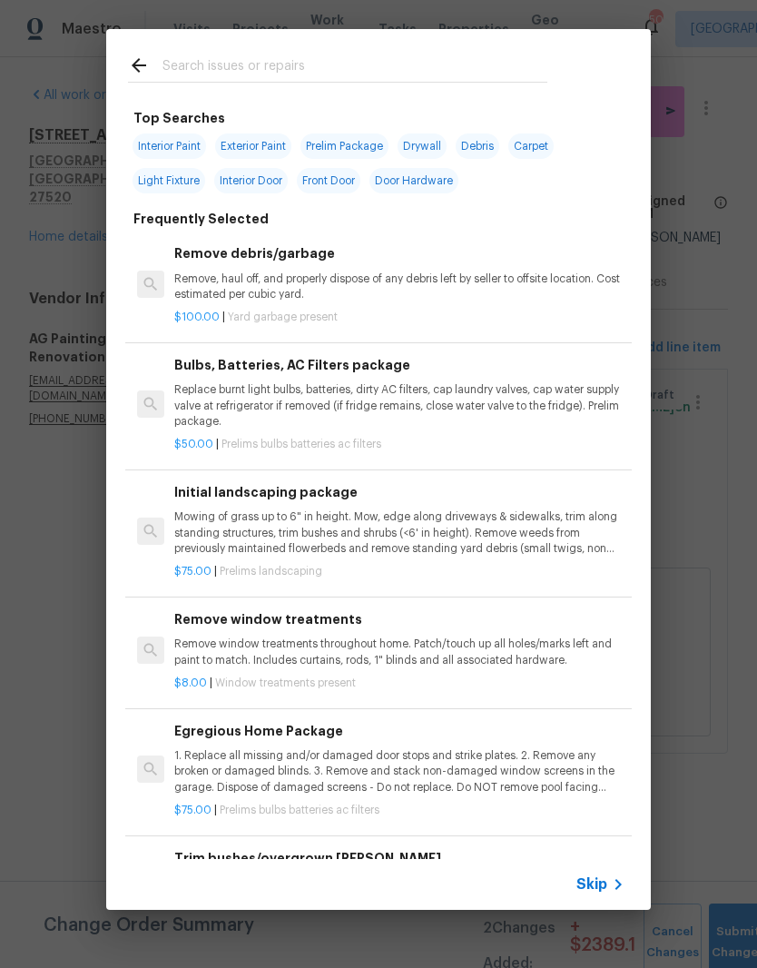
click at [430, 74] on input "text" at bounding box center [355, 67] width 385 height 27
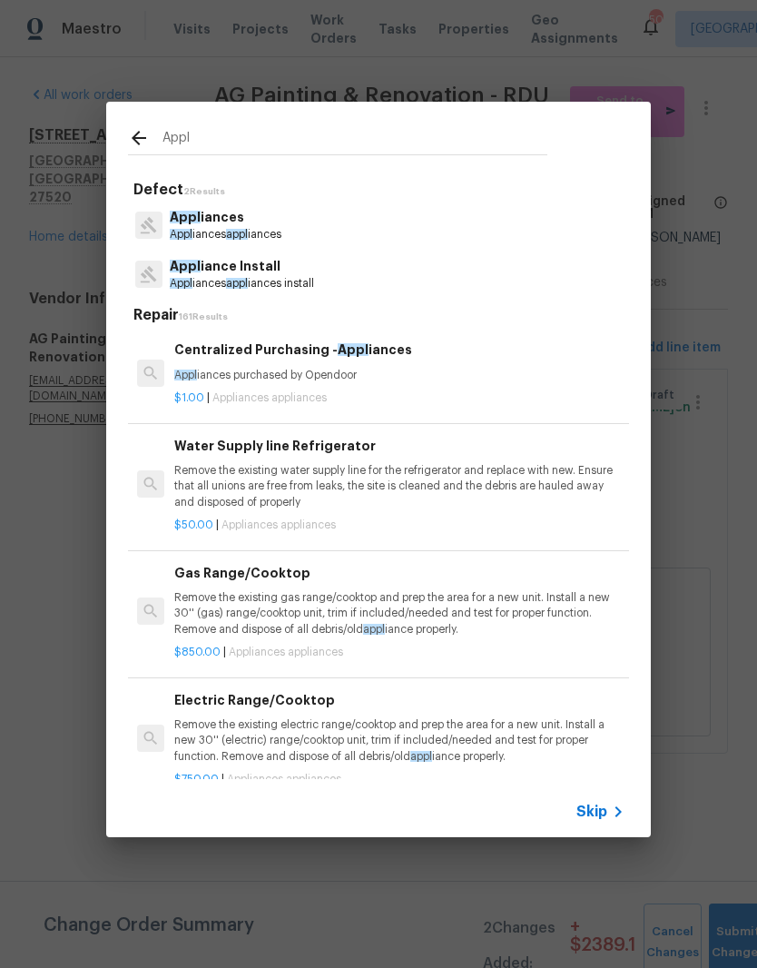
type input "Appl"
click at [332, 233] on div "Appl iances Appl iances appl iances" at bounding box center [378, 225] width 501 height 49
click at [332, 232] on div "Appl iances Appl iances appl iances" at bounding box center [378, 225] width 501 height 49
click at [261, 226] on p "Appl iances" at bounding box center [226, 217] width 112 height 19
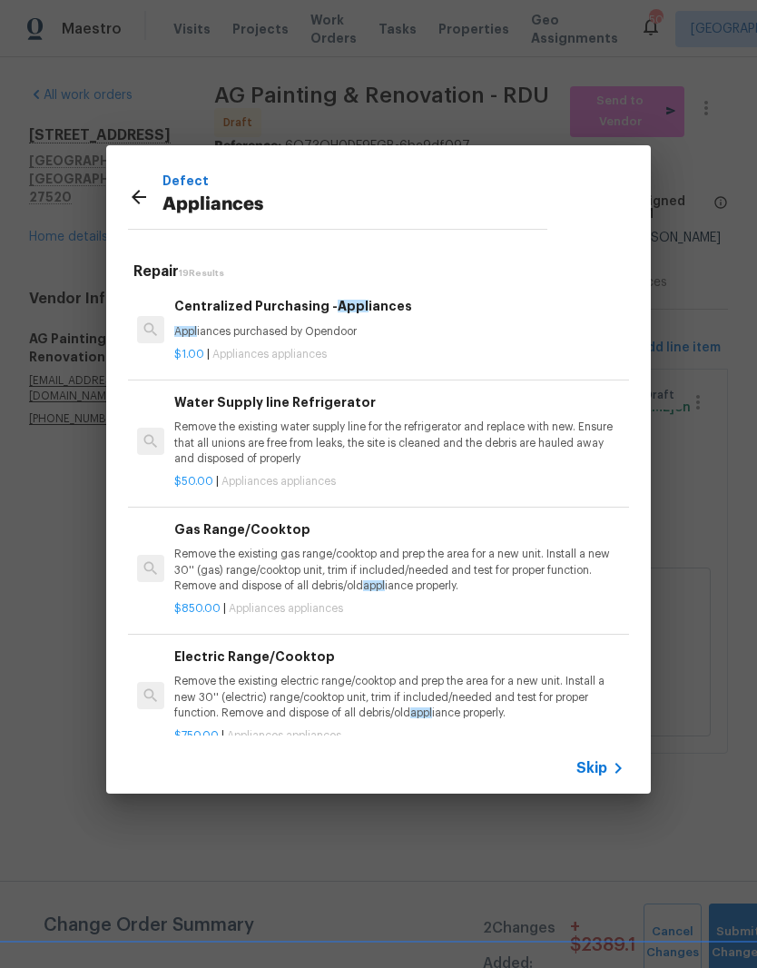
click at [138, 186] on icon at bounding box center [139, 197] width 22 height 22
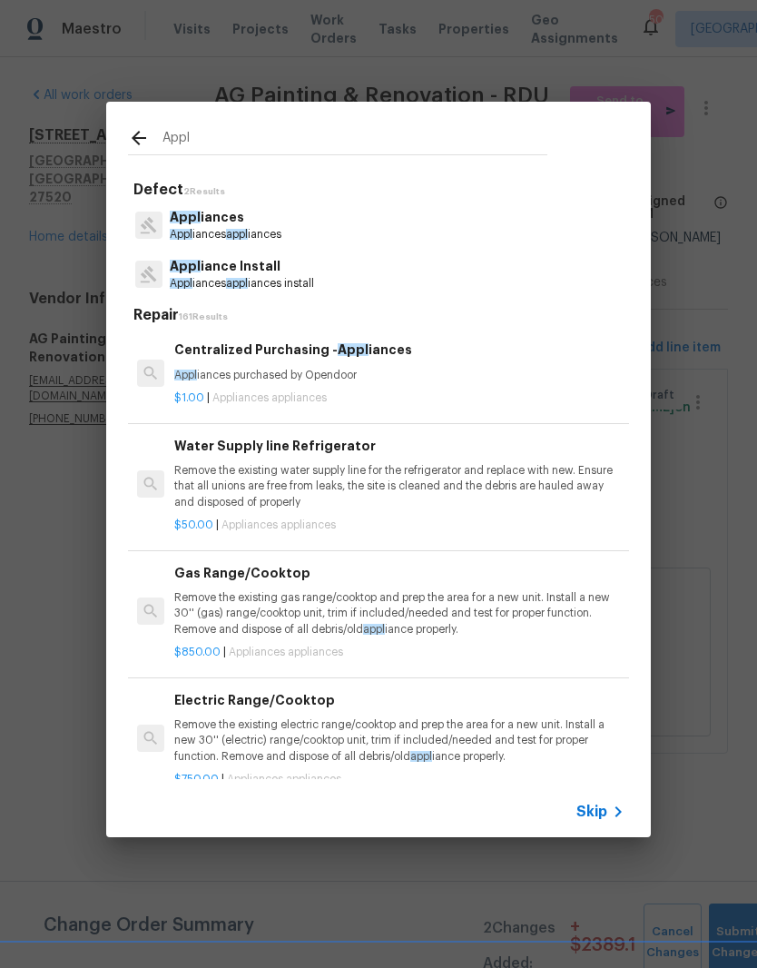
click at [313, 282] on p "Appl iances appl iances install" at bounding box center [242, 283] width 144 height 15
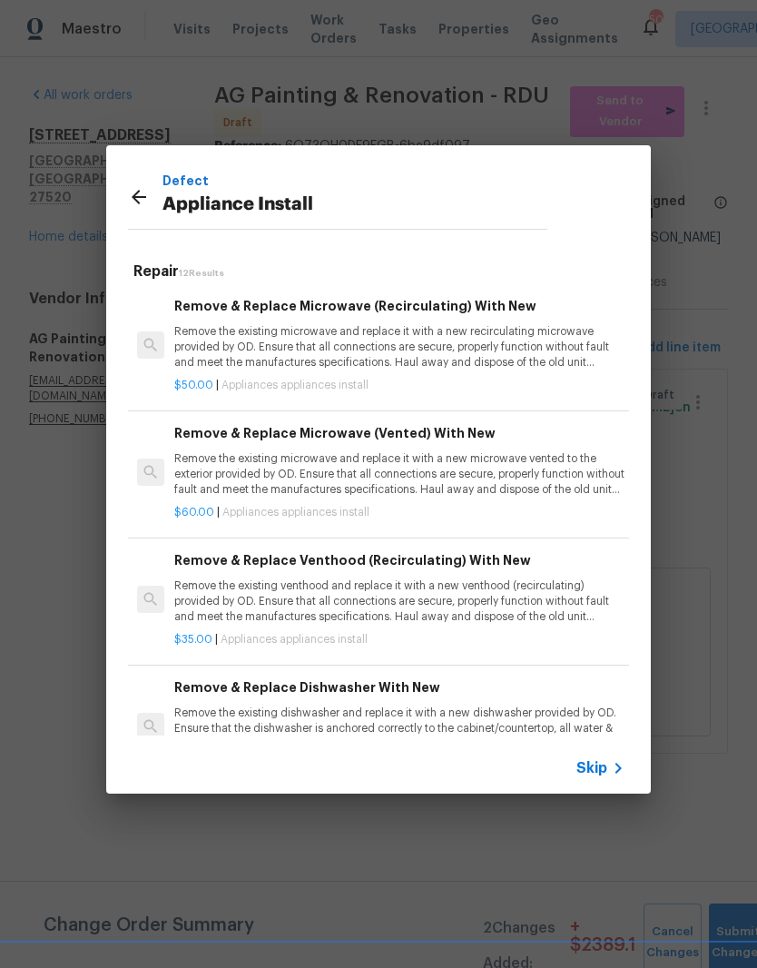
click at [526, 589] on p "Remove the existing venthood and replace it with a new venthood (recirculating)…" at bounding box center [399, 602] width 450 height 46
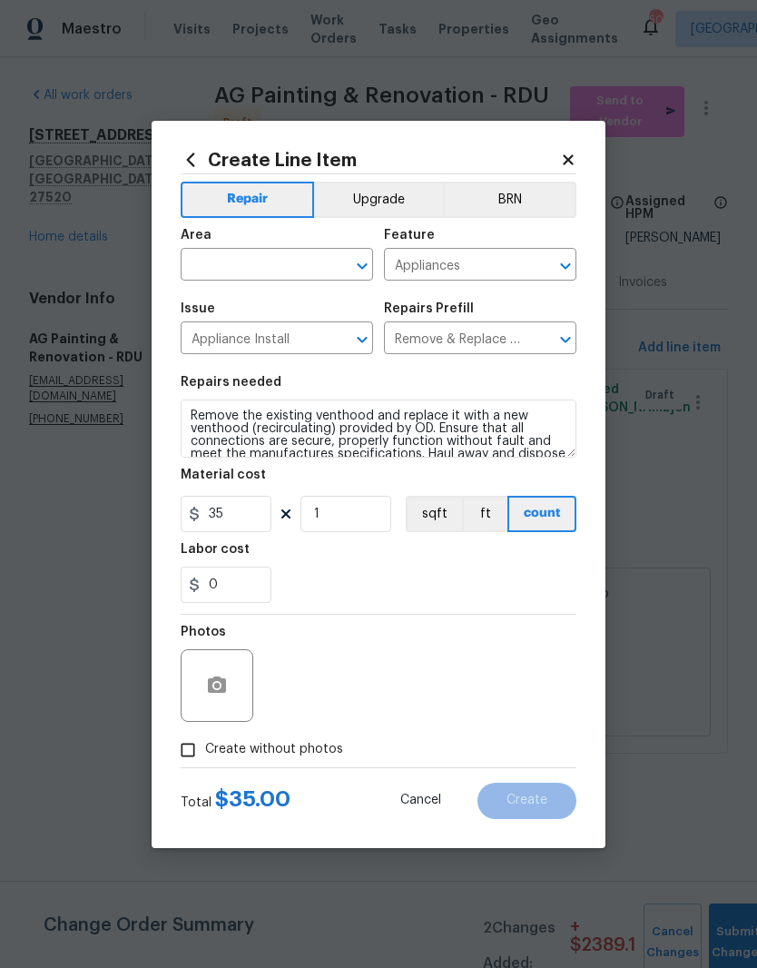
click at [291, 265] on input "text" at bounding box center [252, 266] width 142 height 28
click at [298, 307] on li "Kitchen" at bounding box center [277, 307] width 193 height 30
type input "Kitchen"
click at [368, 574] on div "0" at bounding box center [379, 585] width 396 height 36
click at [242, 668] on div at bounding box center [217, 685] width 73 height 73
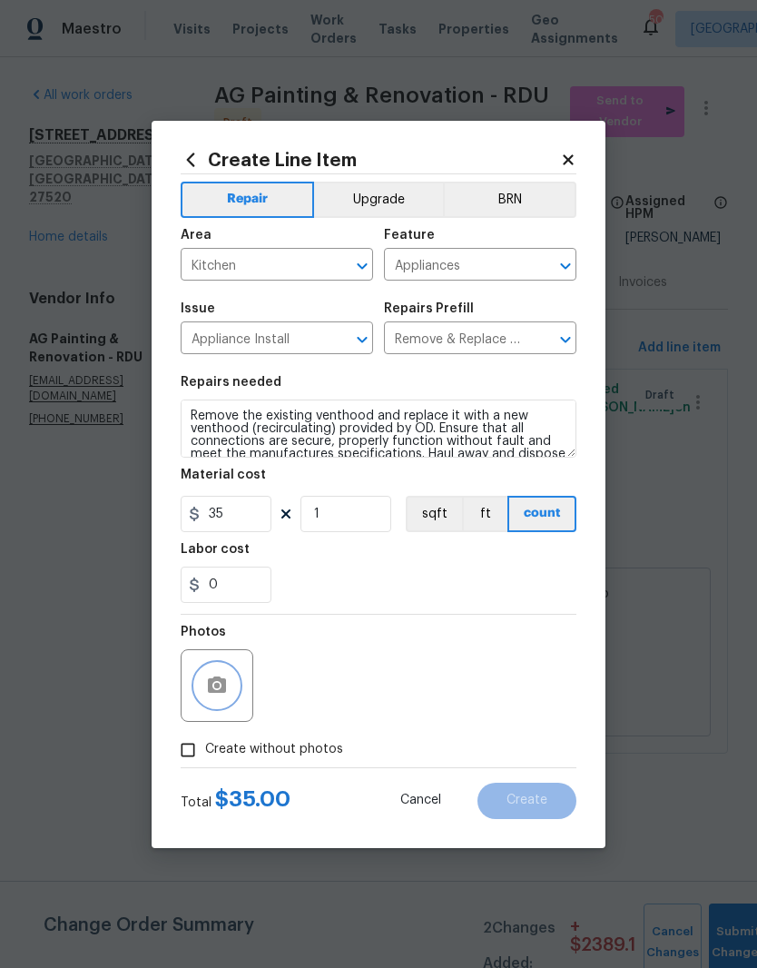
click at [235, 680] on button "button" at bounding box center [217, 686] width 44 height 44
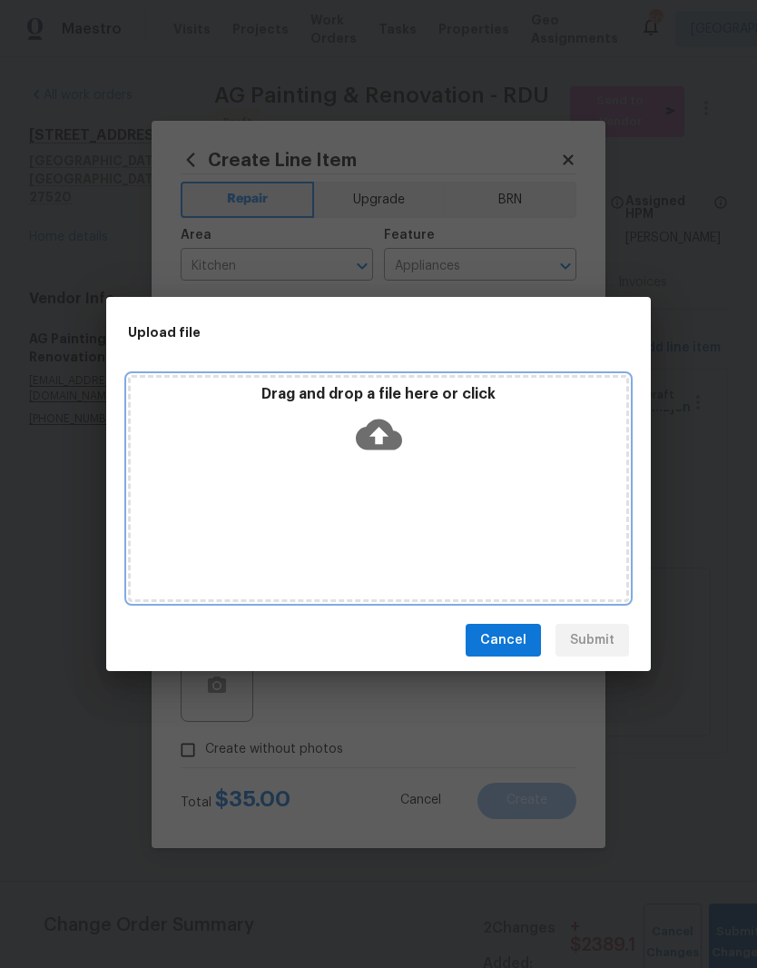
click at [392, 421] on icon at bounding box center [379, 434] width 46 height 46
click at [405, 441] on div "Drag and drop a file here or click" at bounding box center [379, 424] width 496 height 78
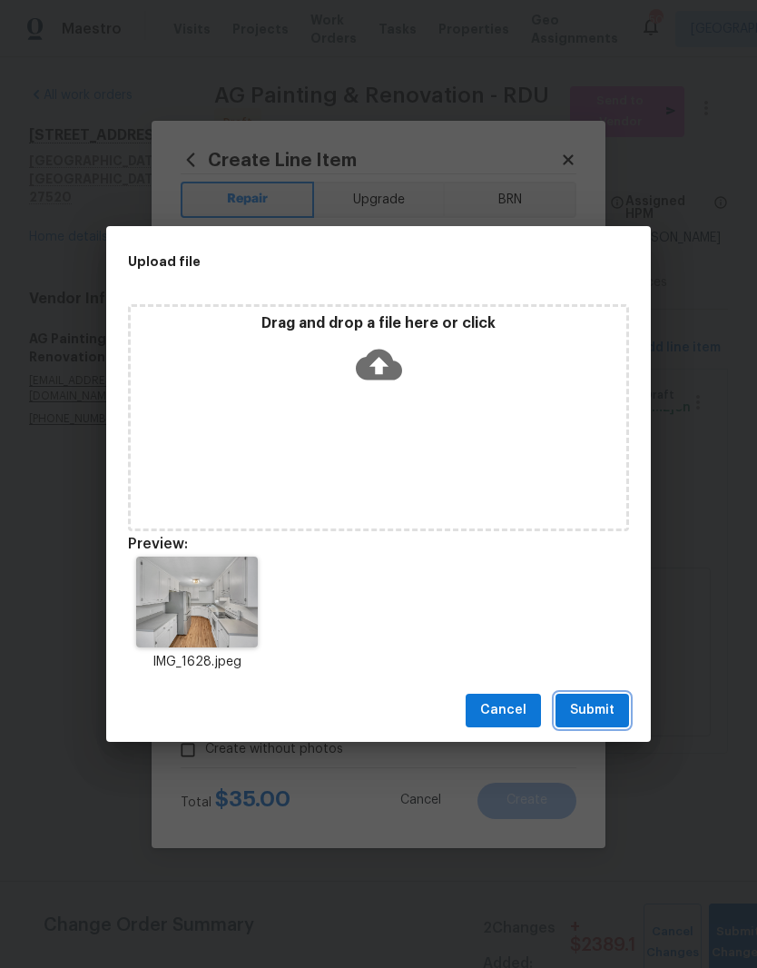
click at [621, 704] on button "Submit" at bounding box center [593, 711] width 74 height 34
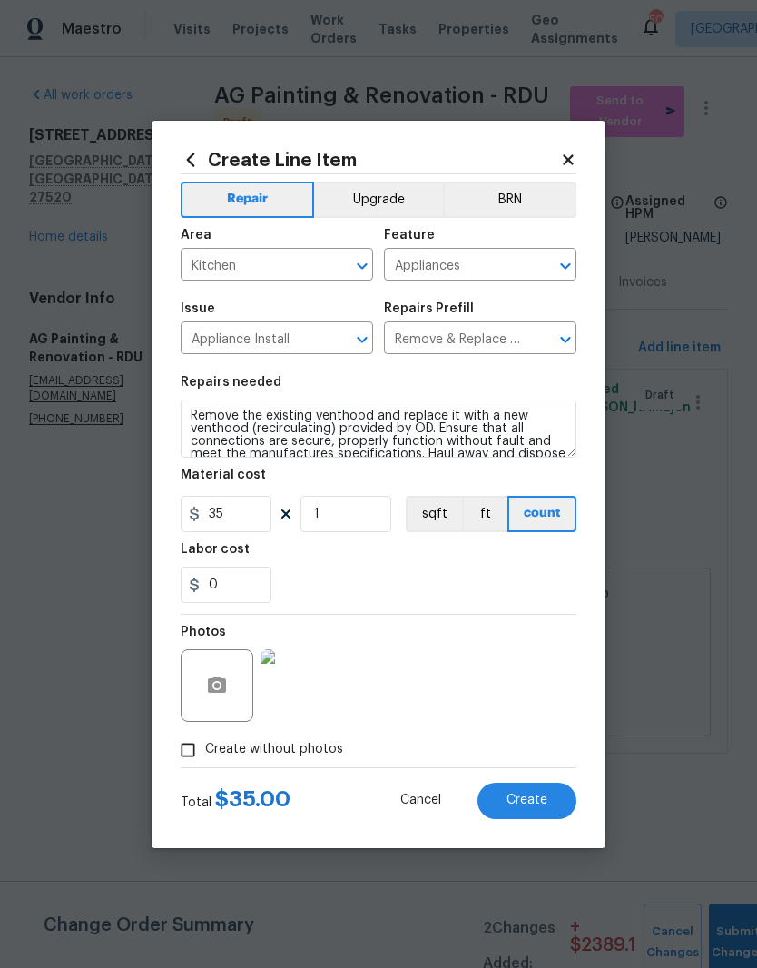
click at [552, 797] on button "Create" at bounding box center [527, 801] width 99 height 36
type input "0"
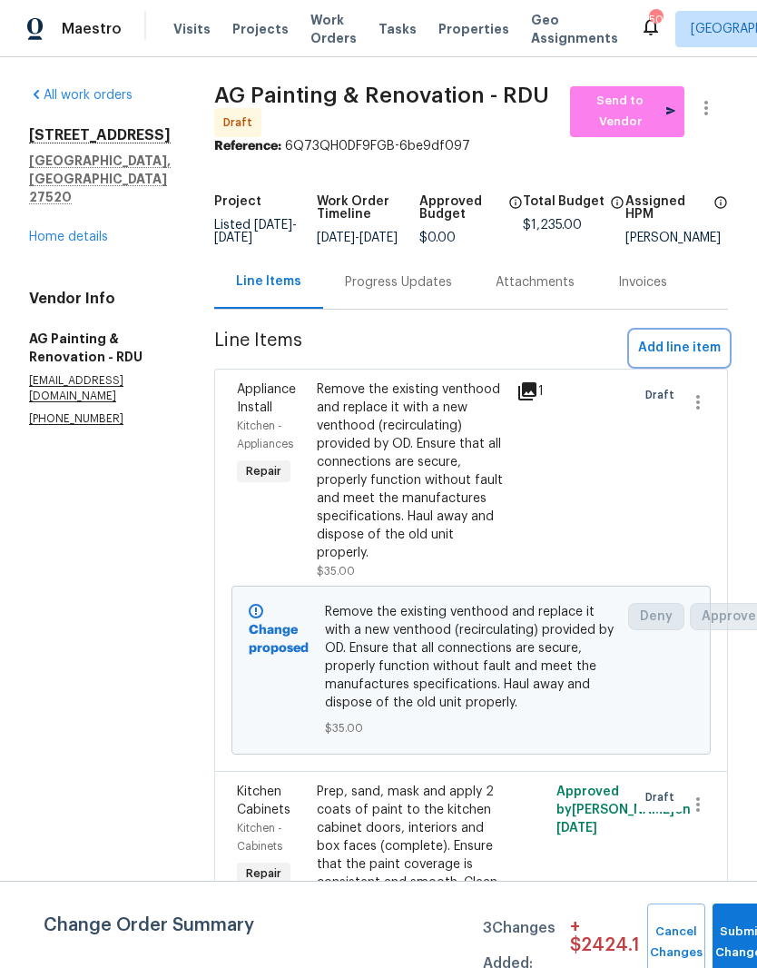
click at [708, 365] on button "Add line item" at bounding box center [679, 348] width 97 height 34
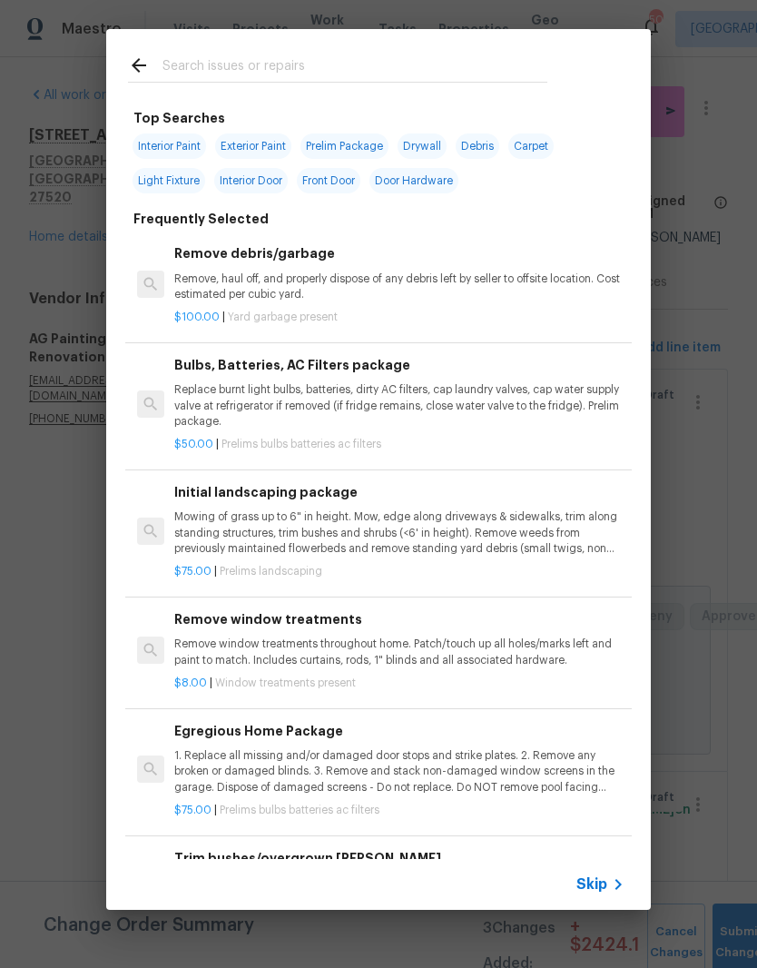
click at [351, 59] on input "text" at bounding box center [355, 67] width 385 height 27
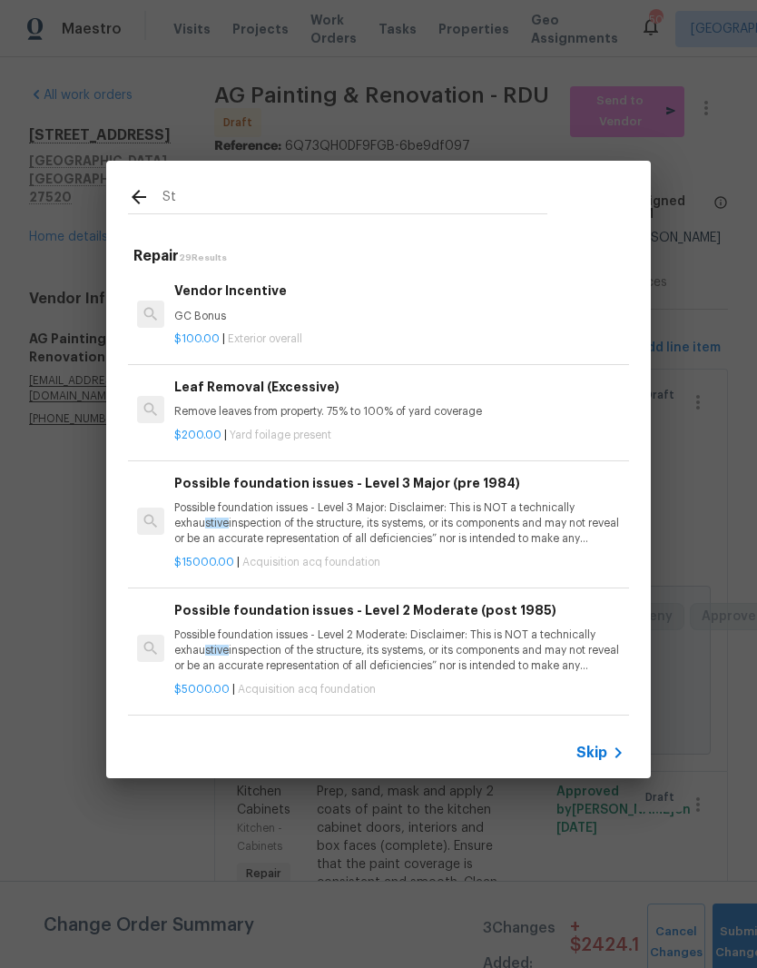
type input "S"
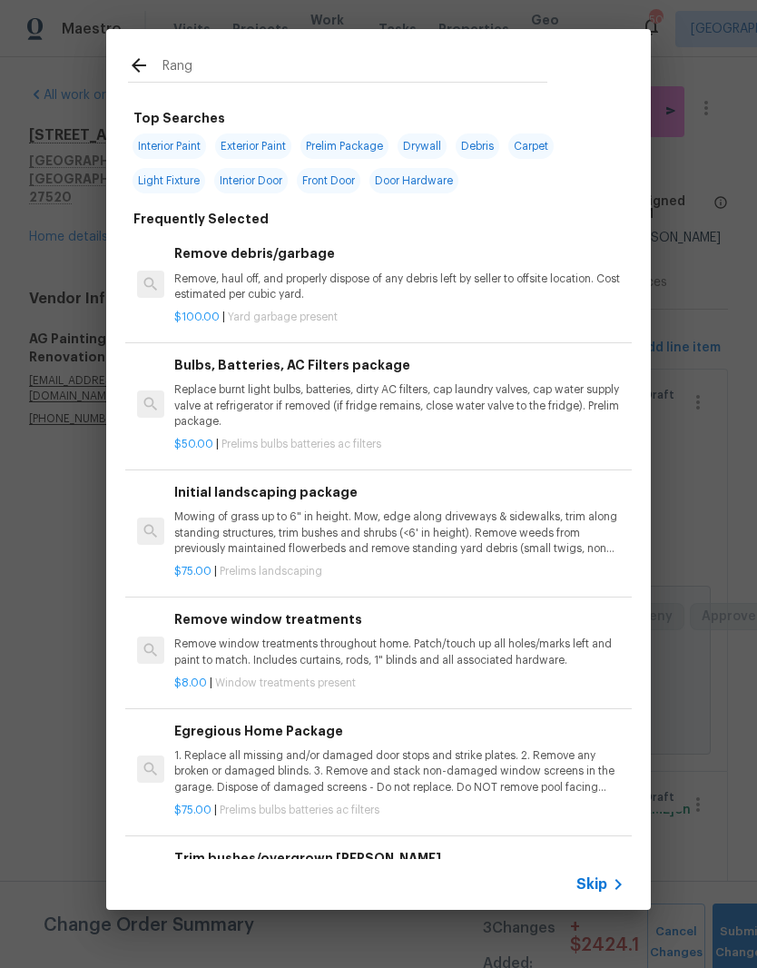
type input "Range"
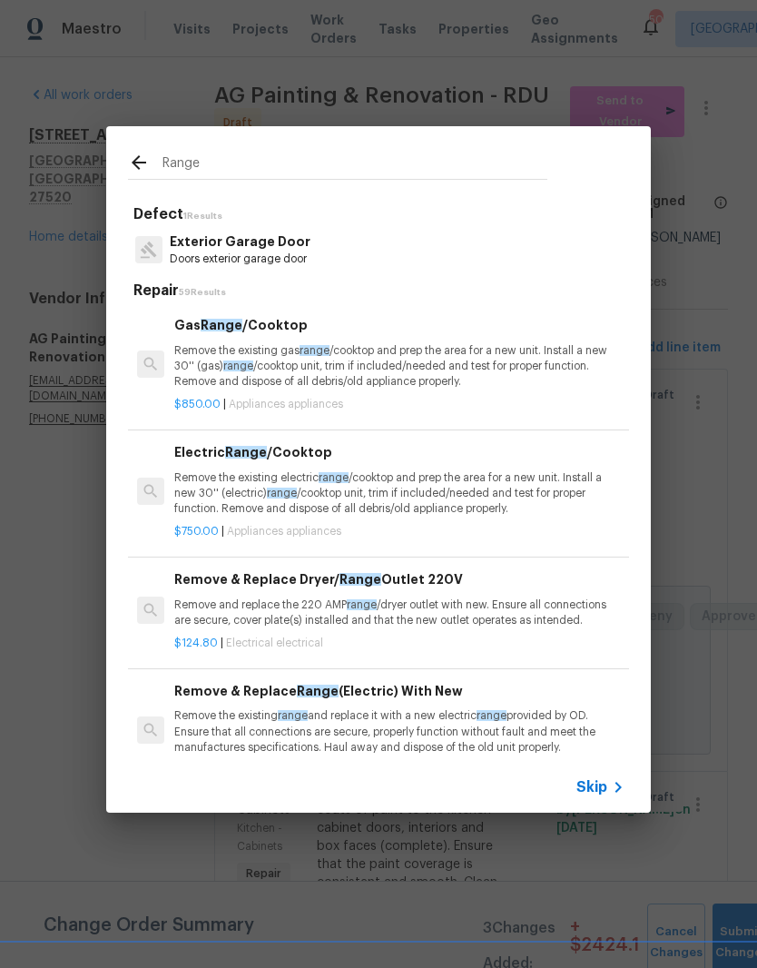
click at [491, 500] on p "Remove the existing electric range /cooktop and prep the area for a new unit. I…" at bounding box center [399, 493] width 450 height 46
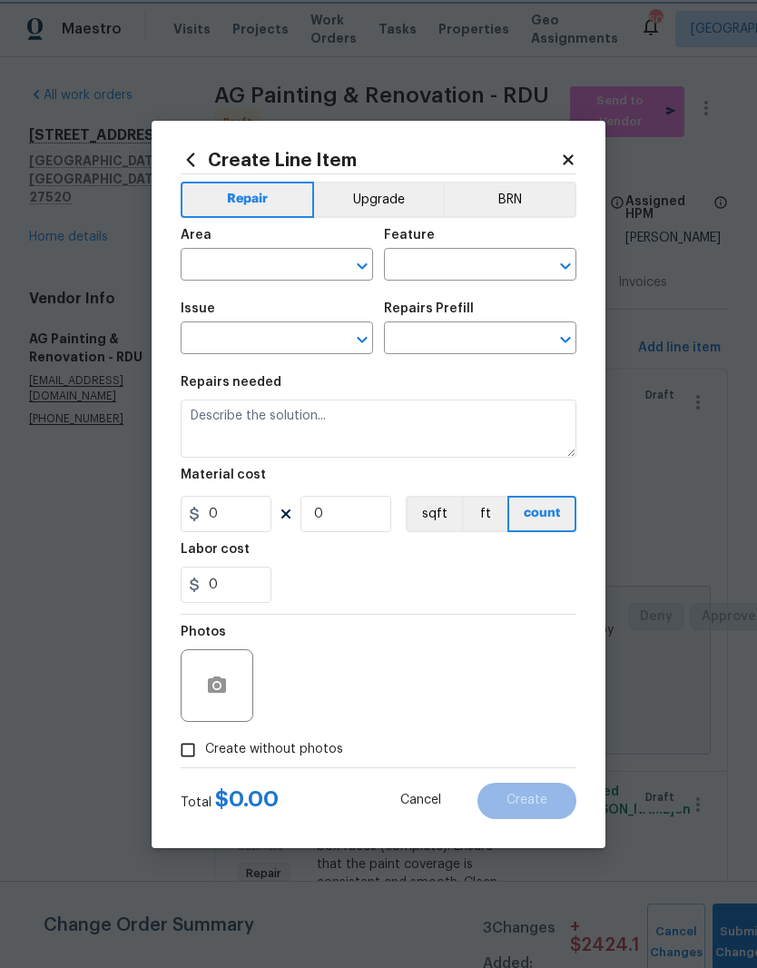
type input "Appliances"
type input "Electric Range/Cooktop $750.00"
type textarea "Remove the existing electric range/cooktop and prep the area for a new unit. In…"
type input "750"
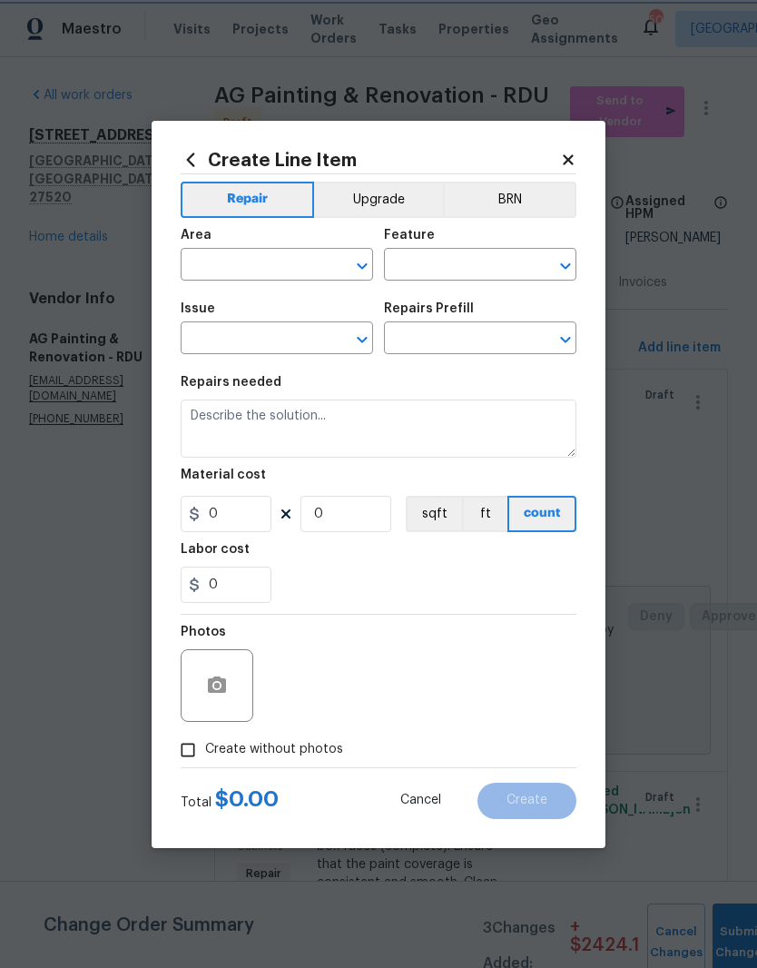
type input "1"
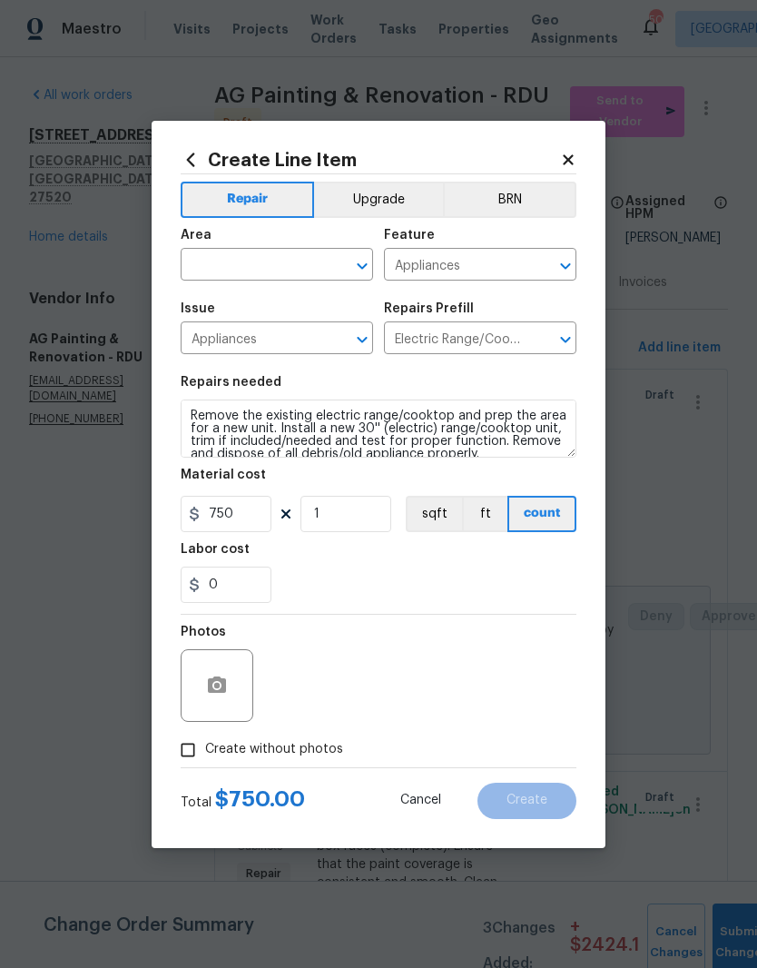
click at [193, 161] on icon at bounding box center [191, 160] width 8 height 14
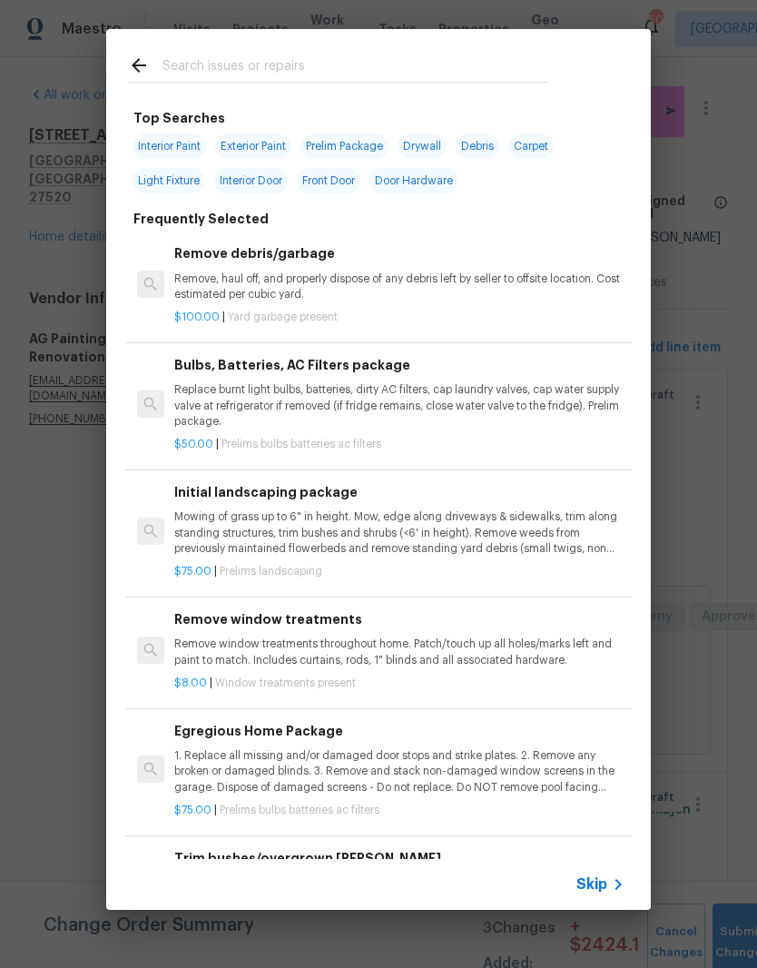
click at [446, 69] on input "text" at bounding box center [355, 67] width 385 height 27
type input "Range"
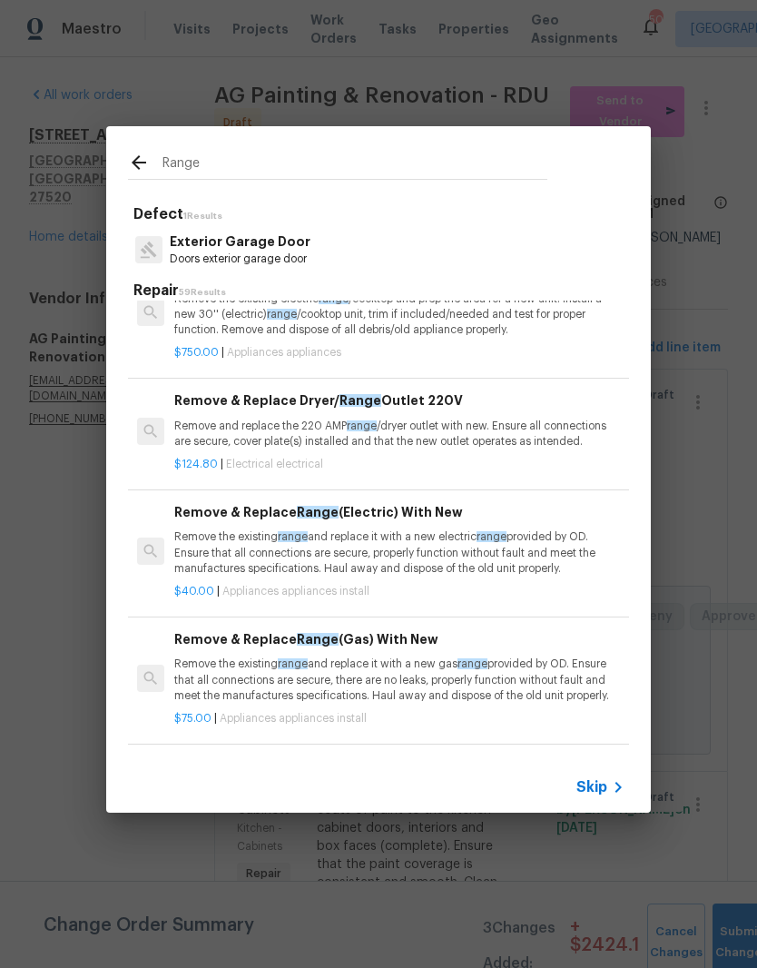
scroll to position [179, 0]
click at [472, 520] on div "Remove & Replace Range (Electric) With New Remove the existing range and replac…" at bounding box center [399, 539] width 450 height 74
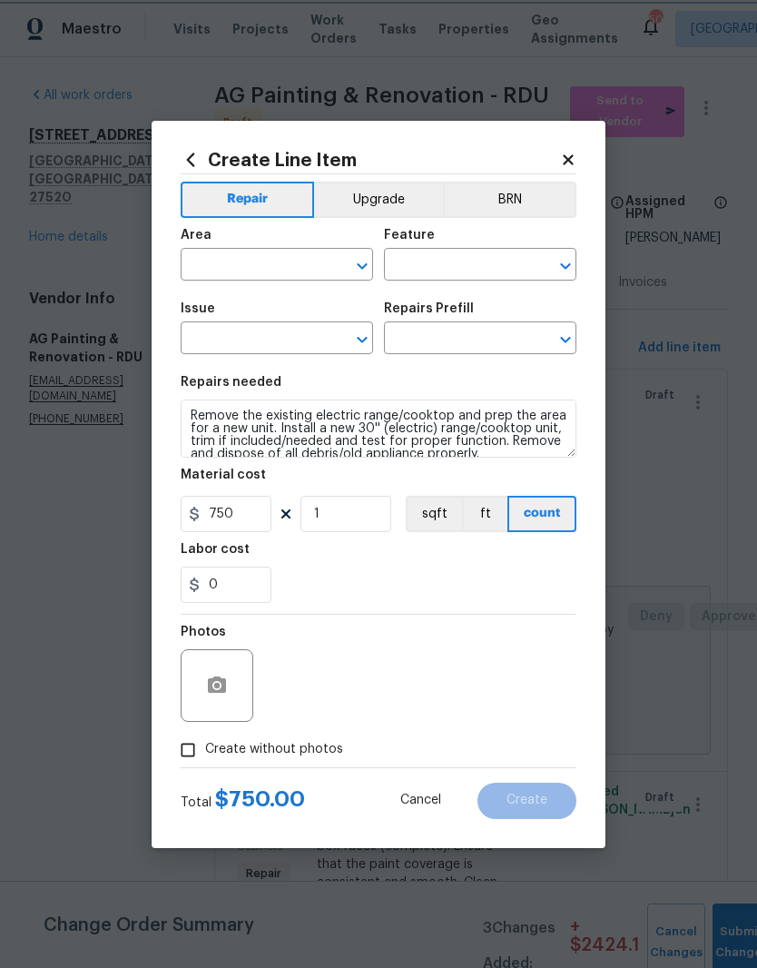
type input "Appliances"
type input "Appliance Install"
type input "Remove & Replace Range (Electric) With New $40.00"
type textarea "Remove the existing range and replace it with a new electric range provided by …"
type input "40"
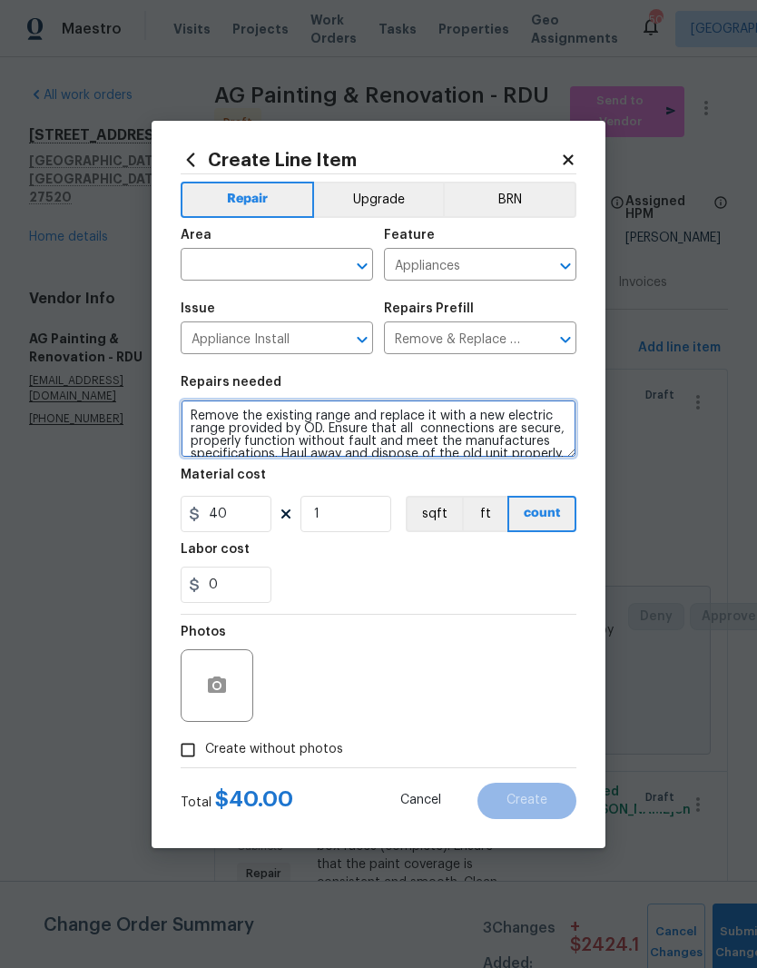
click at [193, 423] on textarea "Remove the existing range and replace it with a new electric range provided by …" at bounding box center [379, 429] width 396 height 58
click at [199, 414] on textarea "Remove the existing range and replace it with a new electric range provided by …" at bounding box center [379, 429] width 396 height 58
type textarea "USE RANGE CORD FROM CURRENT RANGE. Remove the existing range and replace it wit…"
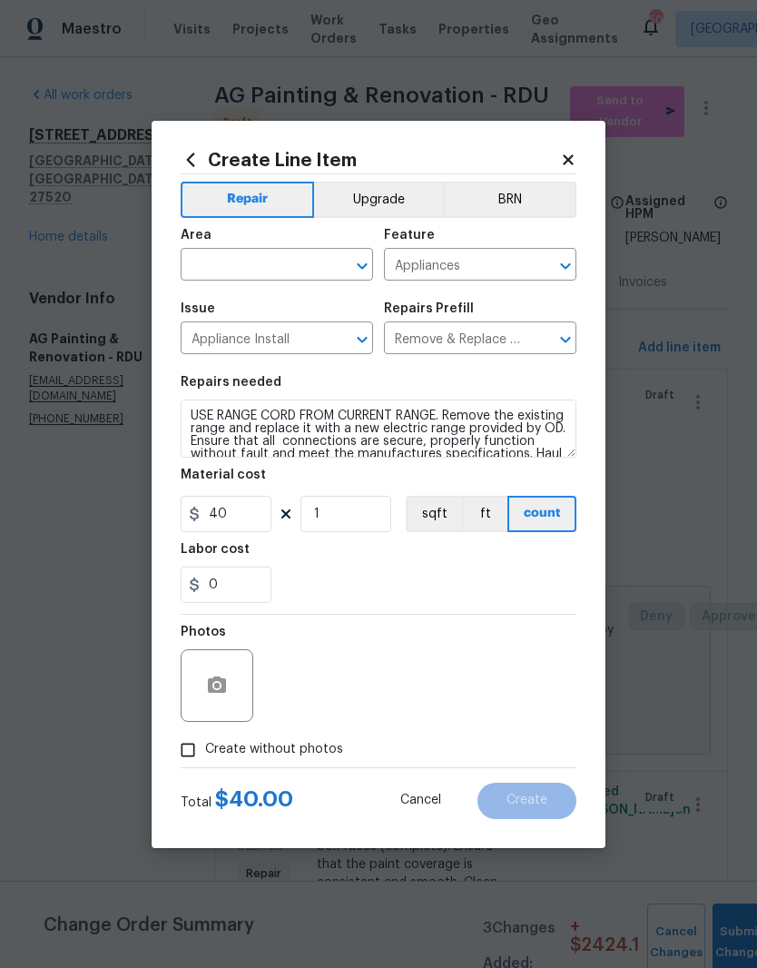
click at [374, 582] on div "0" at bounding box center [379, 585] width 396 height 36
click at [232, 699] on button "button" at bounding box center [217, 686] width 44 height 44
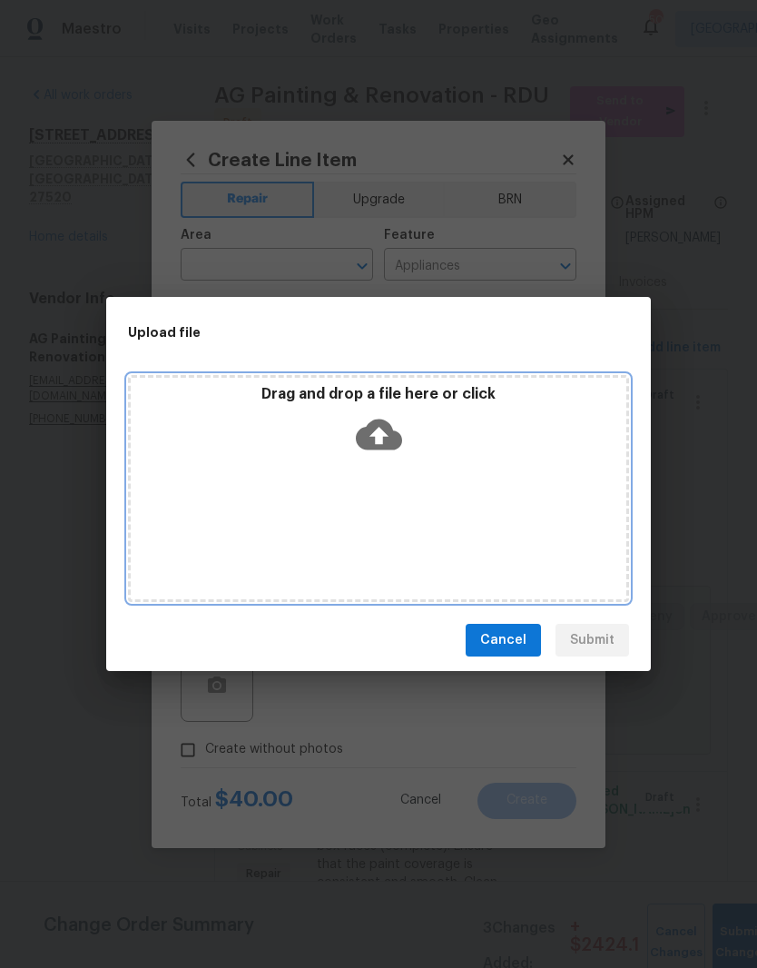
click at [411, 436] on div "Drag and drop a file here or click" at bounding box center [379, 424] width 496 height 78
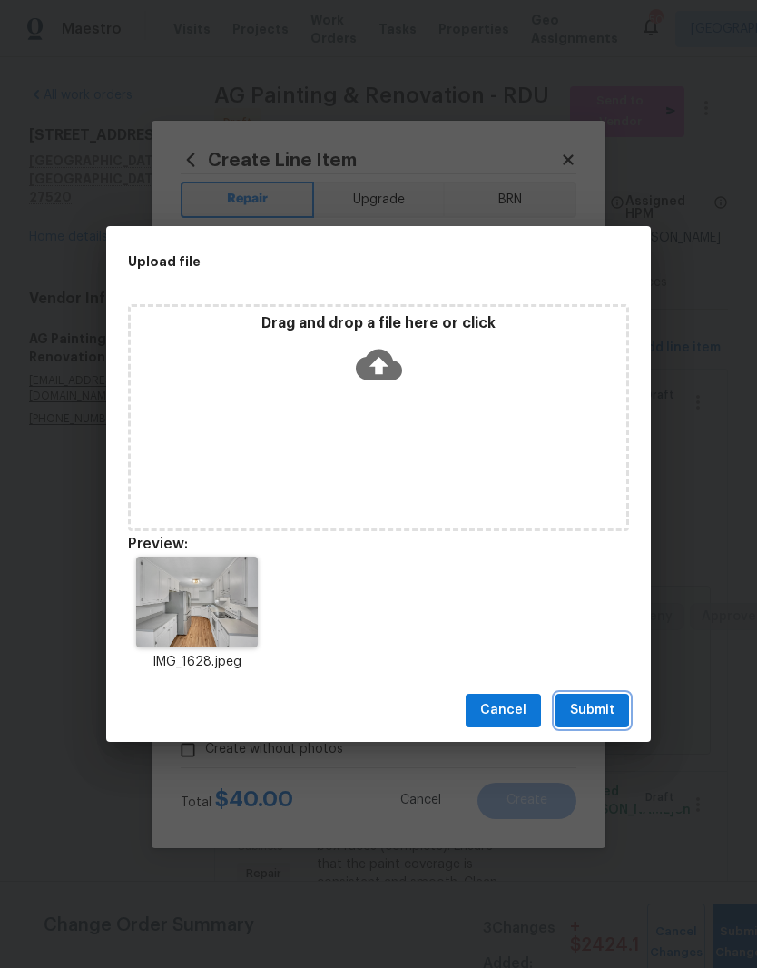
click at [618, 710] on button "Submit" at bounding box center [593, 711] width 74 height 34
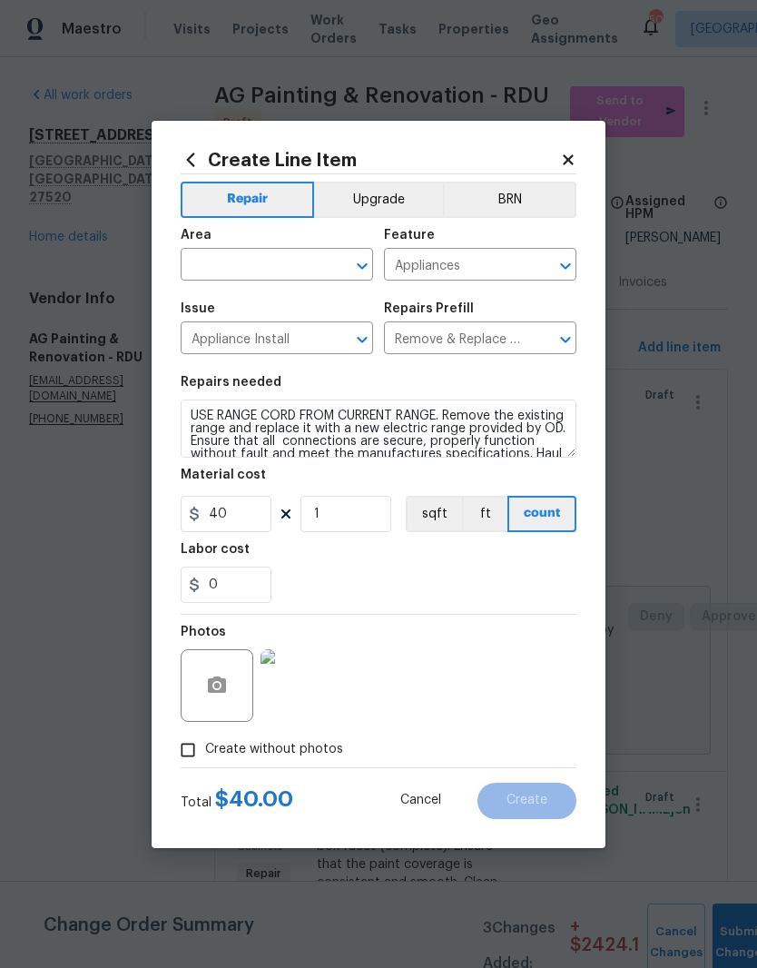
click at [279, 265] on input "text" at bounding box center [252, 266] width 142 height 28
click at [293, 295] on li "Kitchen" at bounding box center [277, 307] width 193 height 30
type input "Kitchen"
click at [424, 564] on div "Labor cost" at bounding box center [379, 555] width 396 height 24
click at [549, 797] on button "Create" at bounding box center [527, 801] width 99 height 36
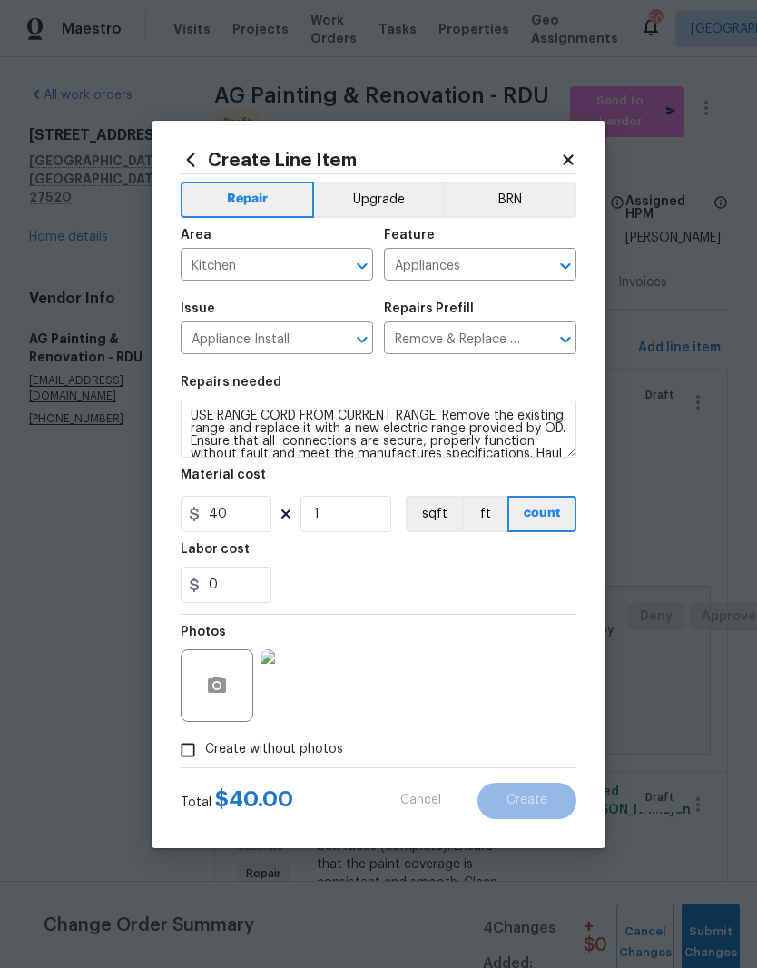
type input "0"
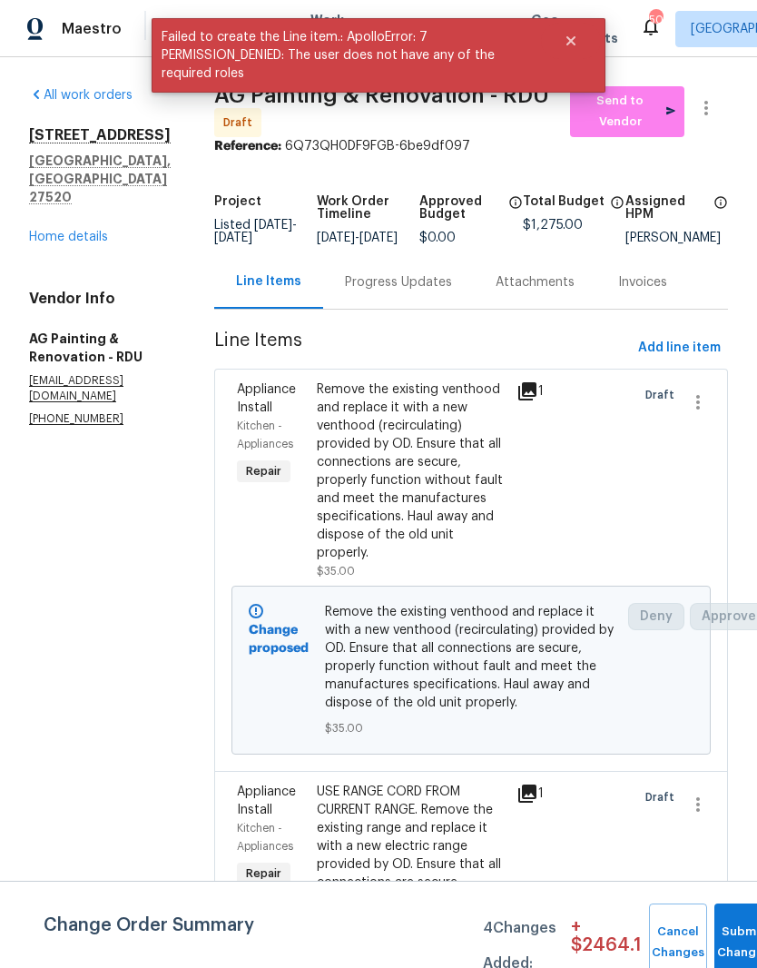
scroll to position [0, 0]
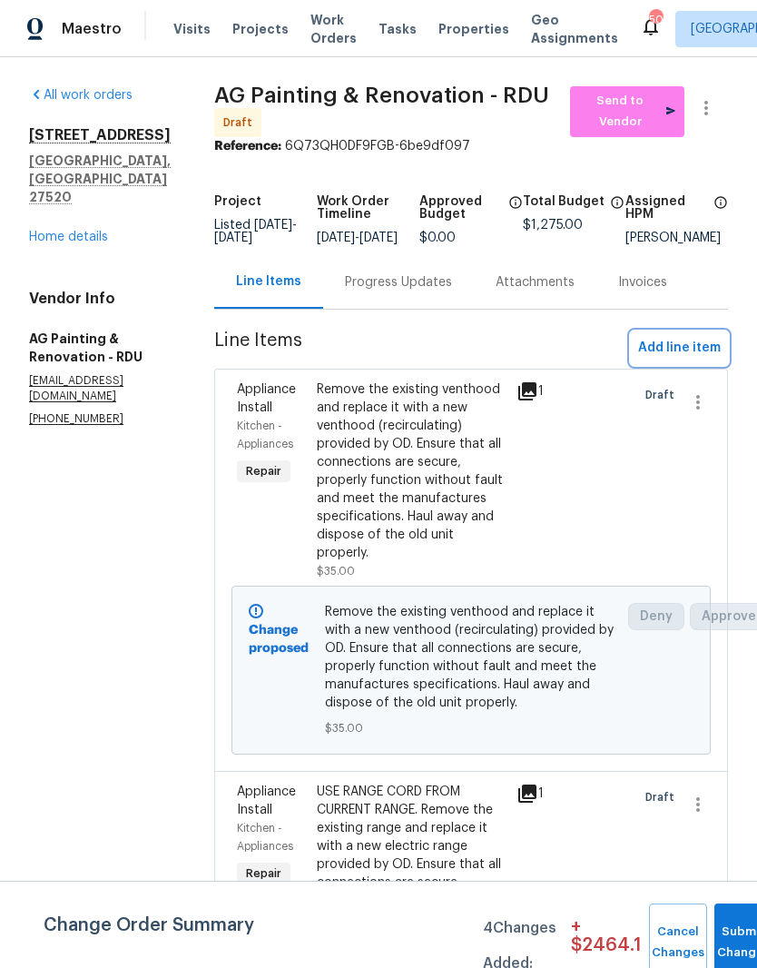
click at [709, 360] on span "Add line item" at bounding box center [679, 348] width 83 height 23
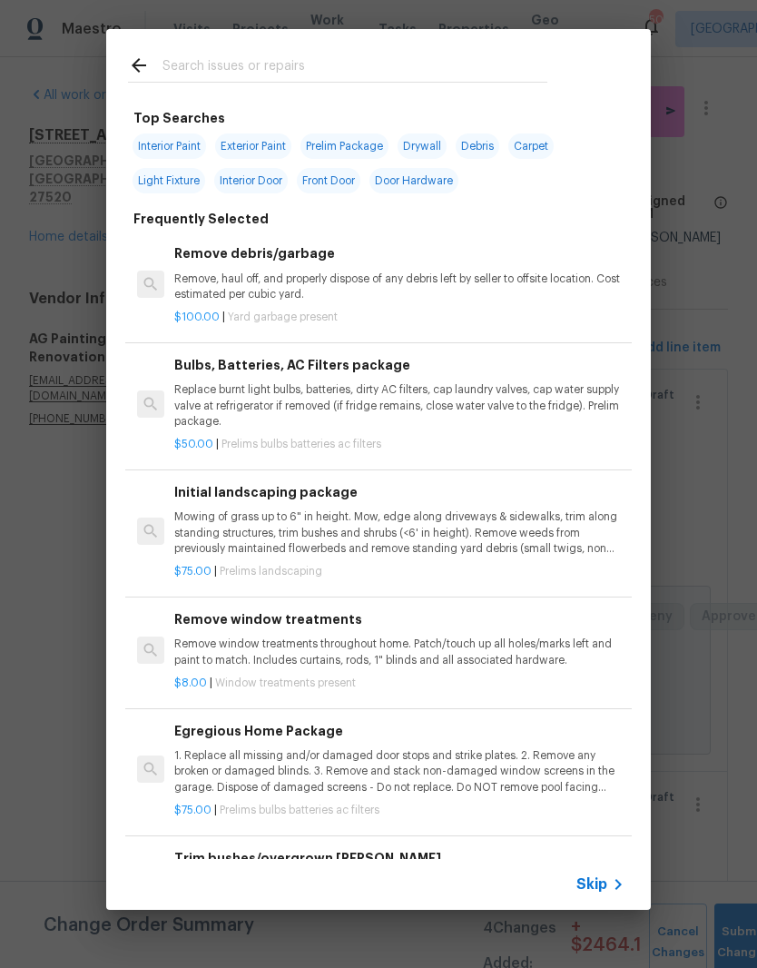
click at [422, 56] on input "text" at bounding box center [355, 67] width 385 height 27
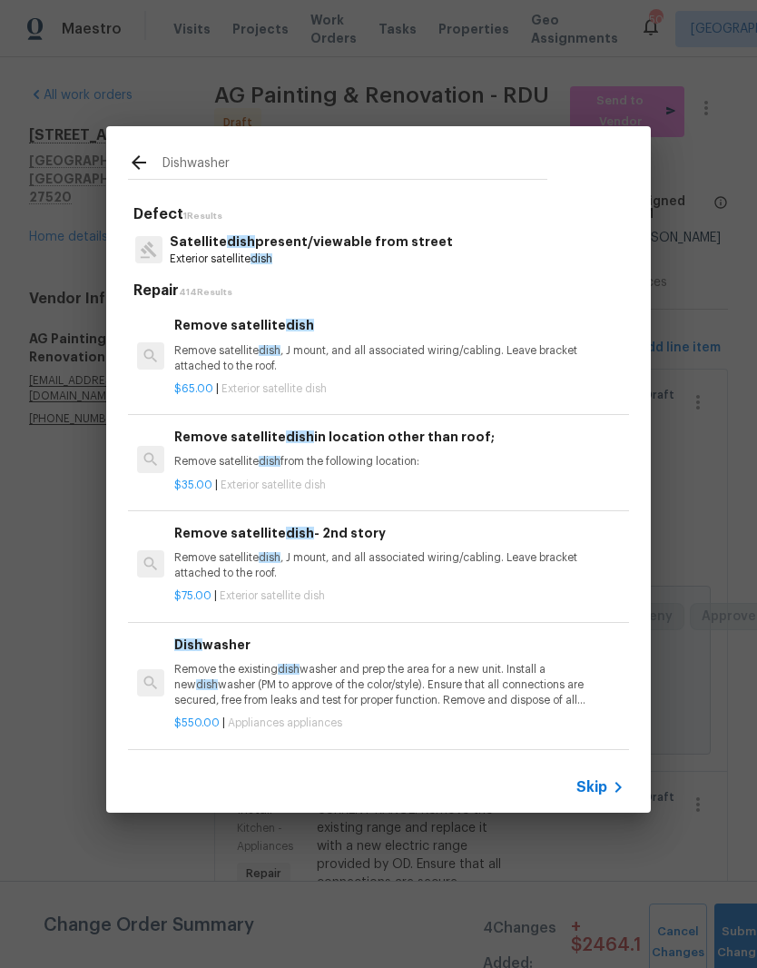
type input "Dishwasher"
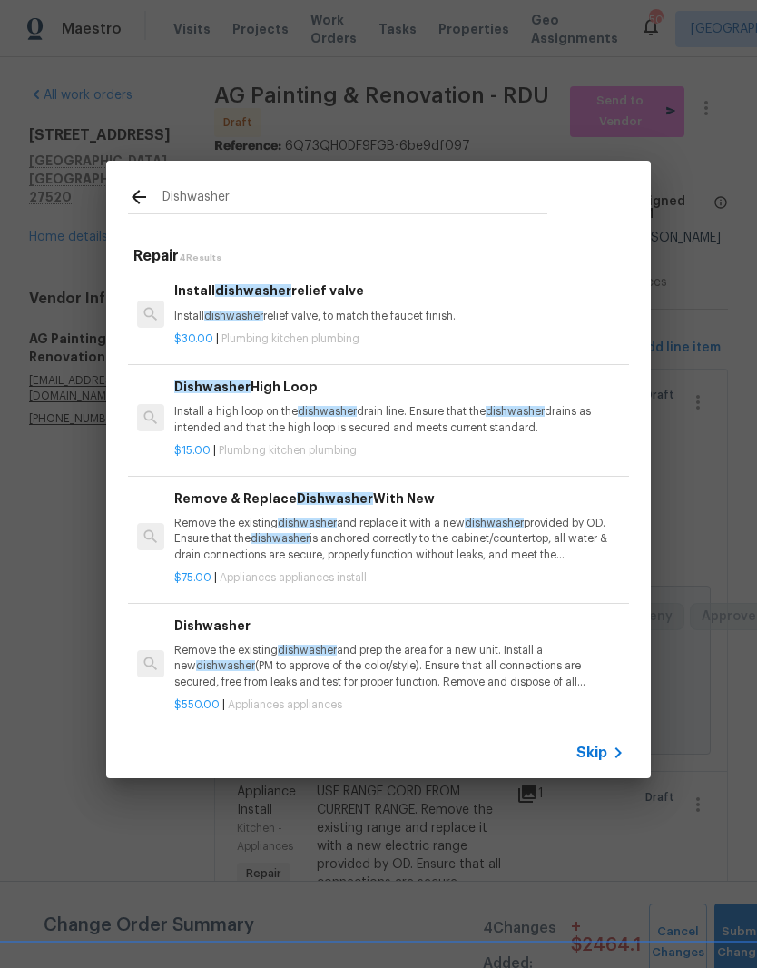
click at [435, 539] on p "Remove the existing dishwasher and replace it with a new dishwasher provided by…" at bounding box center [399, 539] width 450 height 46
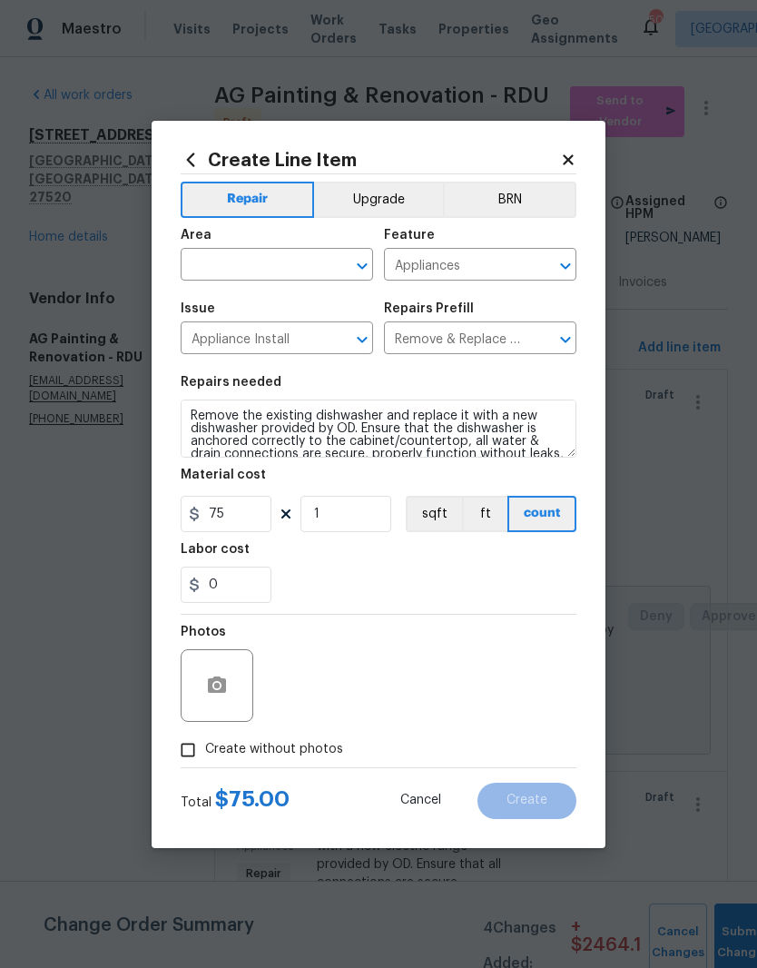
click at [451, 530] on button "sqft" at bounding box center [434, 514] width 56 height 36
click at [568, 523] on button "count" at bounding box center [543, 514] width 68 height 36
click at [278, 257] on input "text" at bounding box center [252, 266] width 142 height 28
click at [283, 309] on li "Kitchen" at bounding box center [277, 307] width 193 height 30
type input "Kitchen"
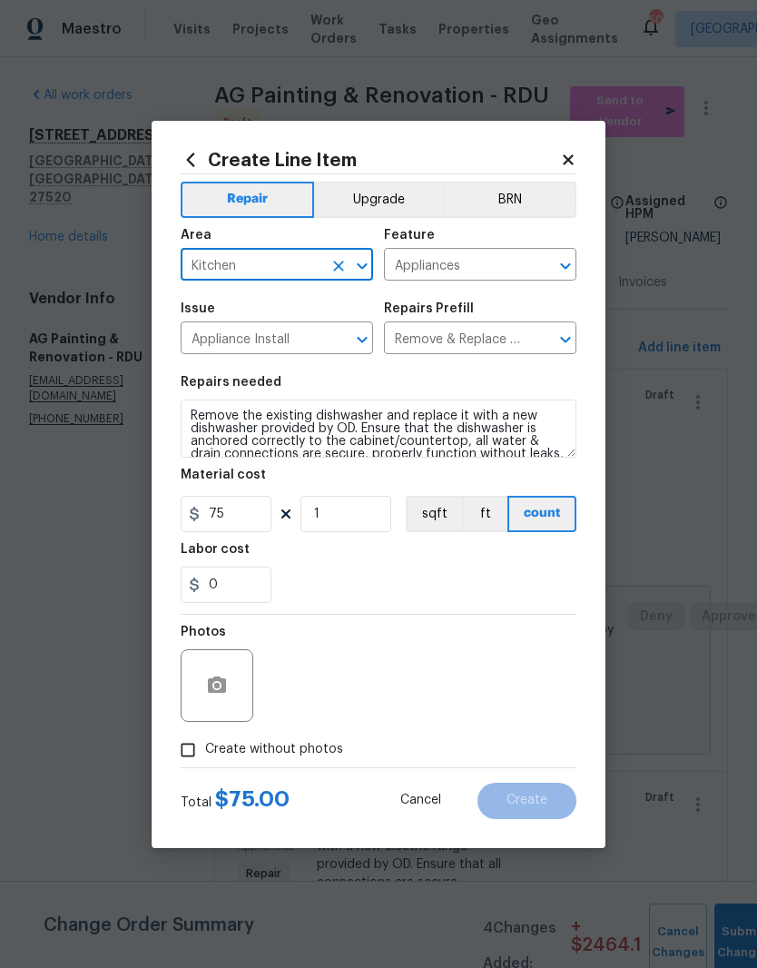
click at [283, 309] on div "Issue" at bounding box center [277, 314] width 193 height 24
click at [238, 687] on button "button" at bounding box center [217, 686] width 44 height 44
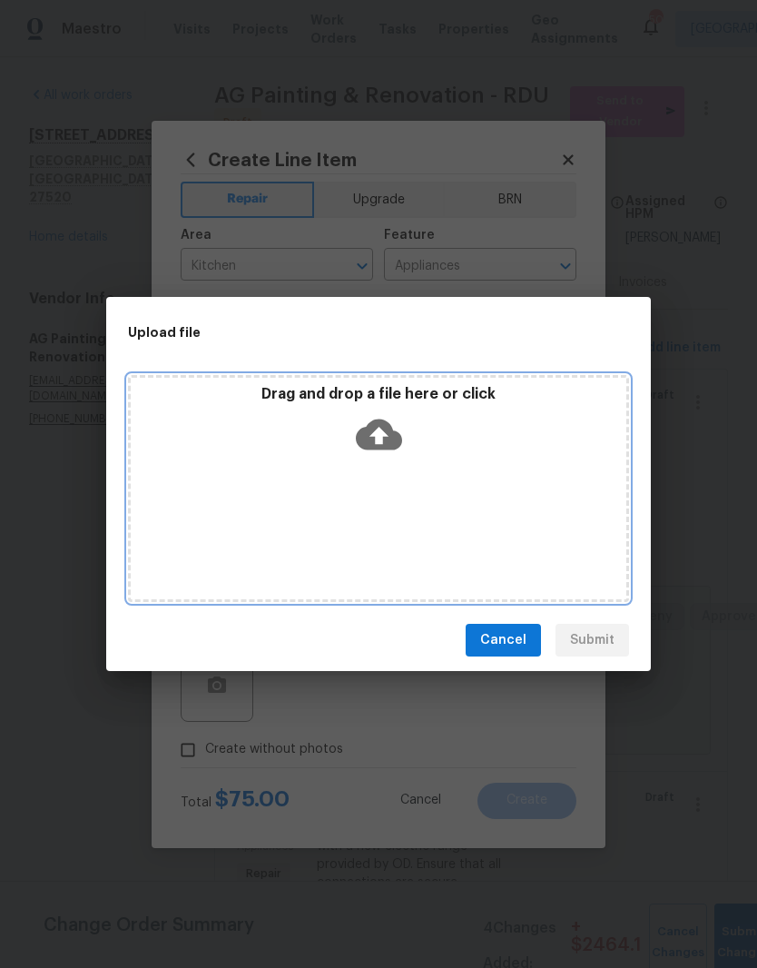
click at [433, 452] on div "Drag and drop a file here or click" at bounding box center [379, 424] width 496 height 78
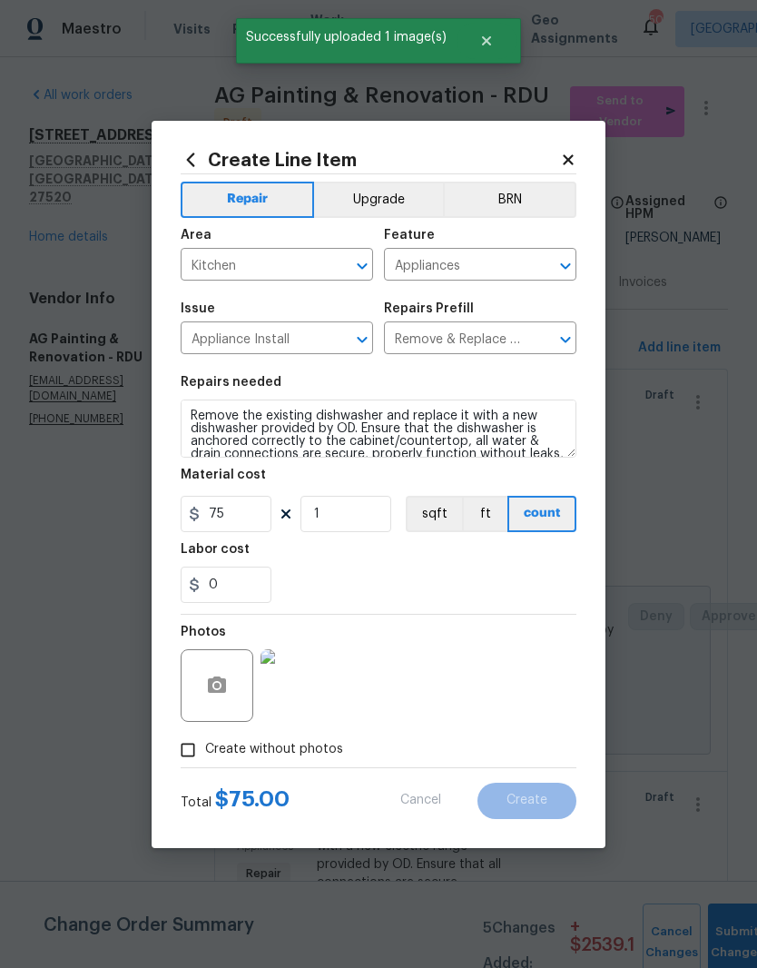
type input "0"
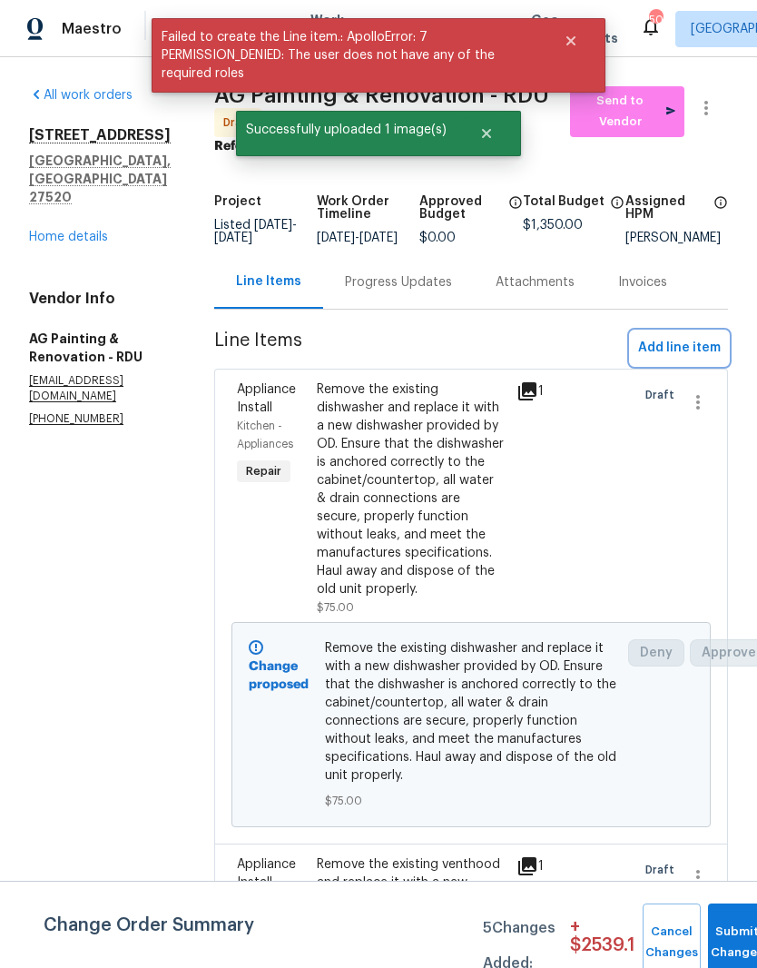
click at [696, 360] on span "Add line item" at bounding box center [679, 348] width 83 height 23
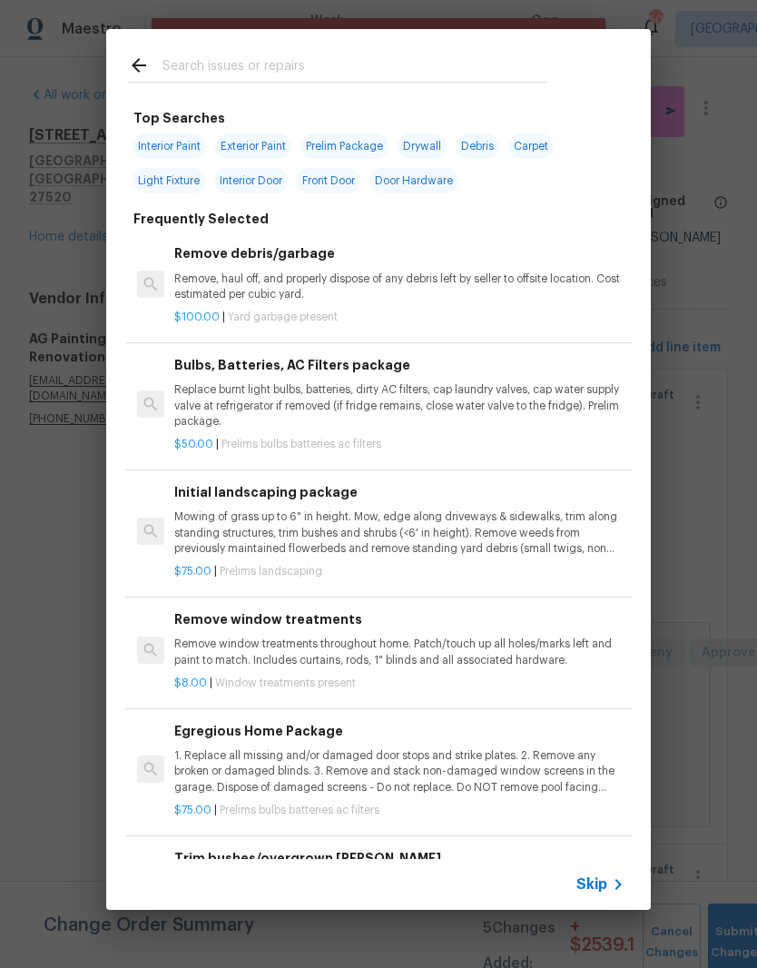
click at [352, 58] on input "text" at bounding box center [355, 67] width 385 height 27
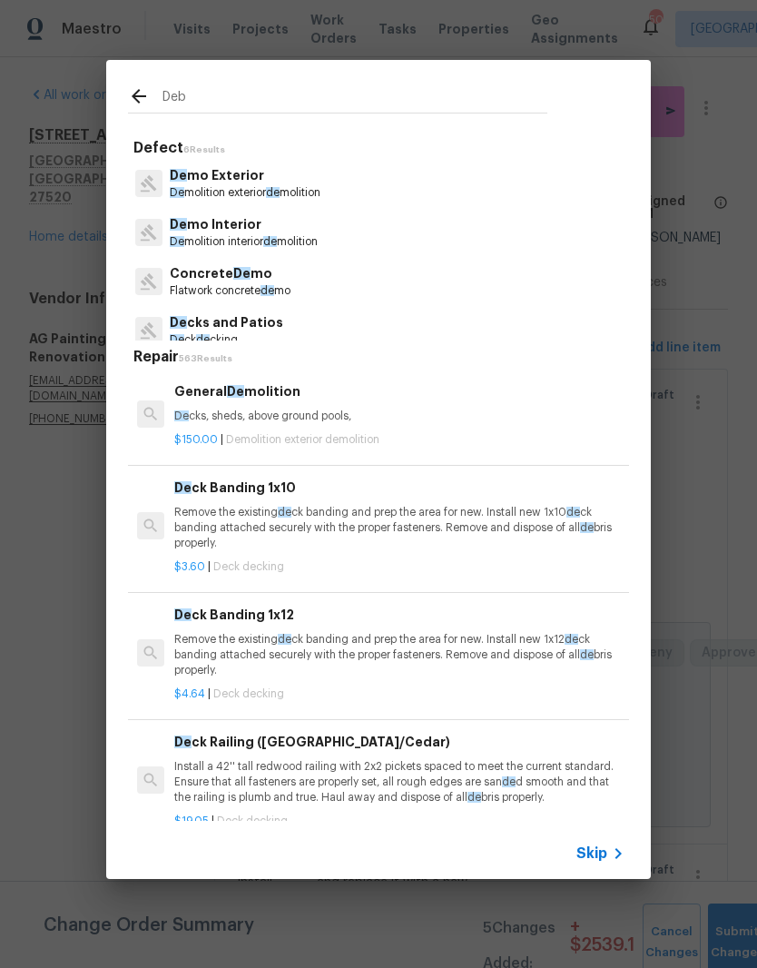
type input "Debr"
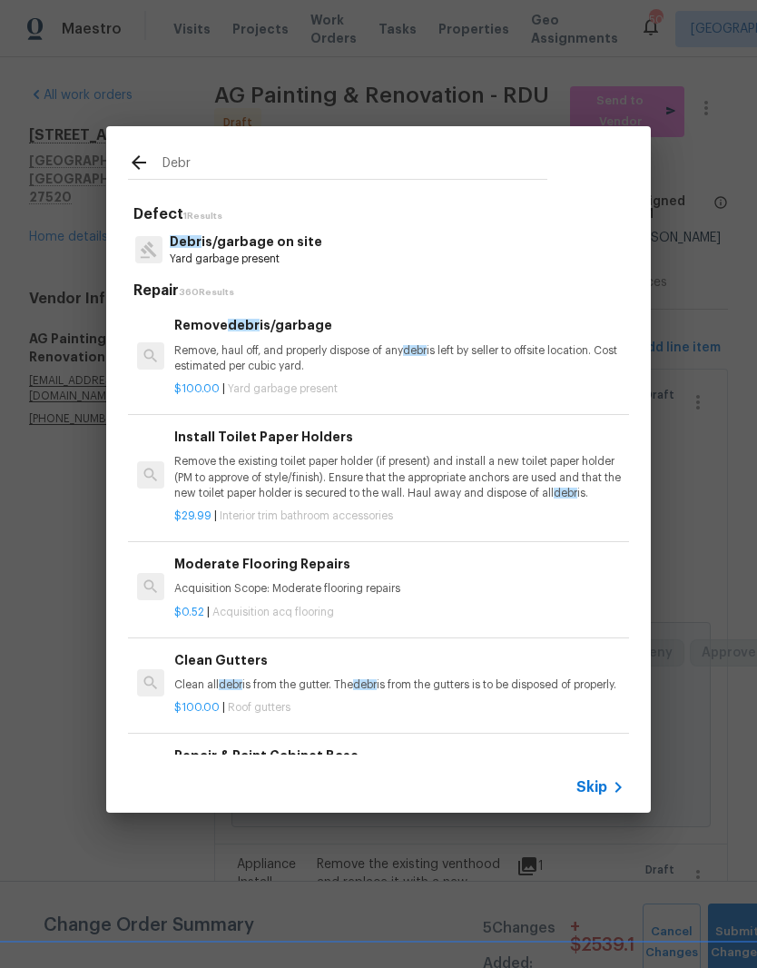
click at [415, 366] on p "Remove, haul off, and properly dispose of any debr is left by seller to offsite…" at bounding box center [399, 358] width 450 height 31
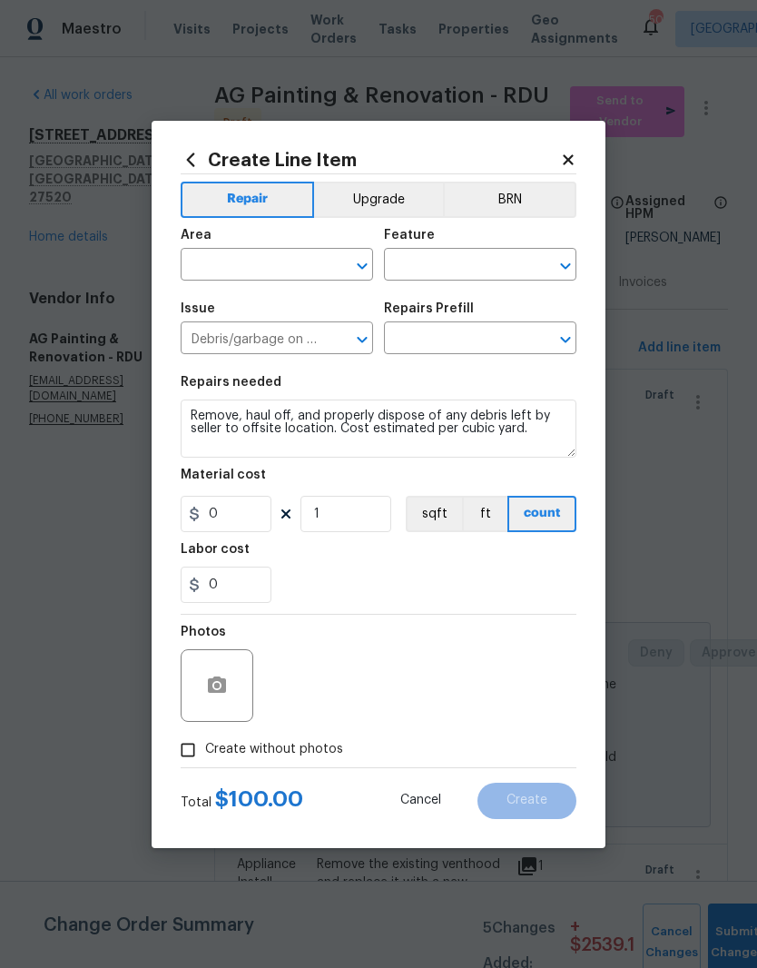
type input "Remove debris/garbage $100.00"
type input "100"
click at [288, 261] on input "text" at bounding box center [252, 266] width 142 height 28
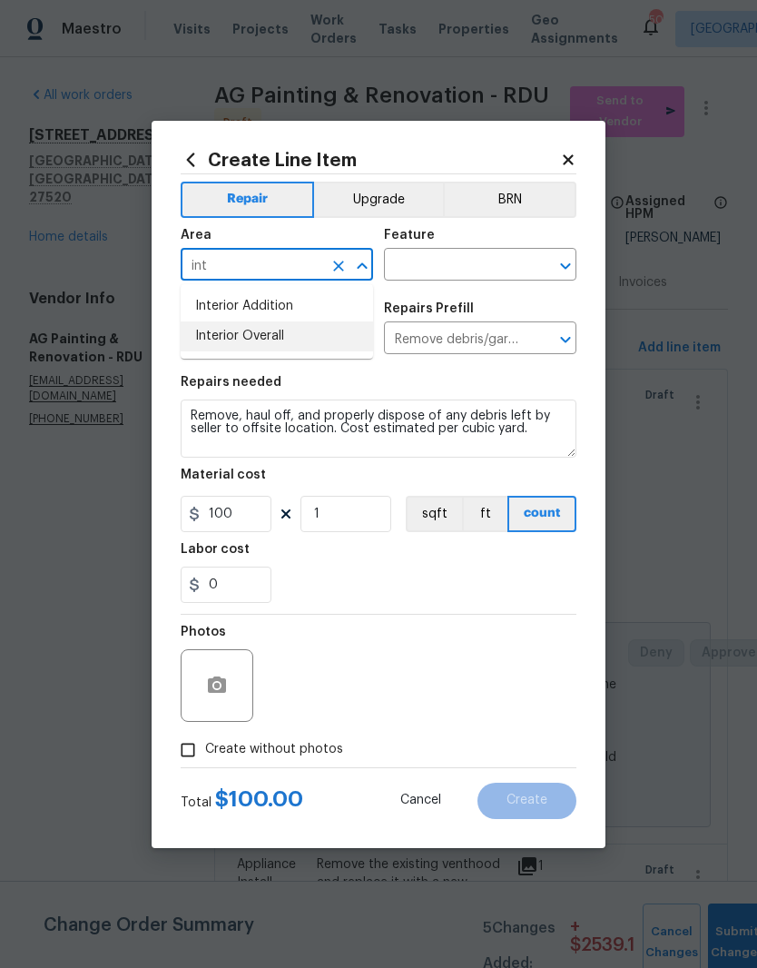
click at [322, 335] on li "Interior Overall" at bounding box center [277, 337] width 193 height 30
type input "Interior Overall"
click at [490, 265] on input "text" at bounding box center [455, 266] width 142 height 28
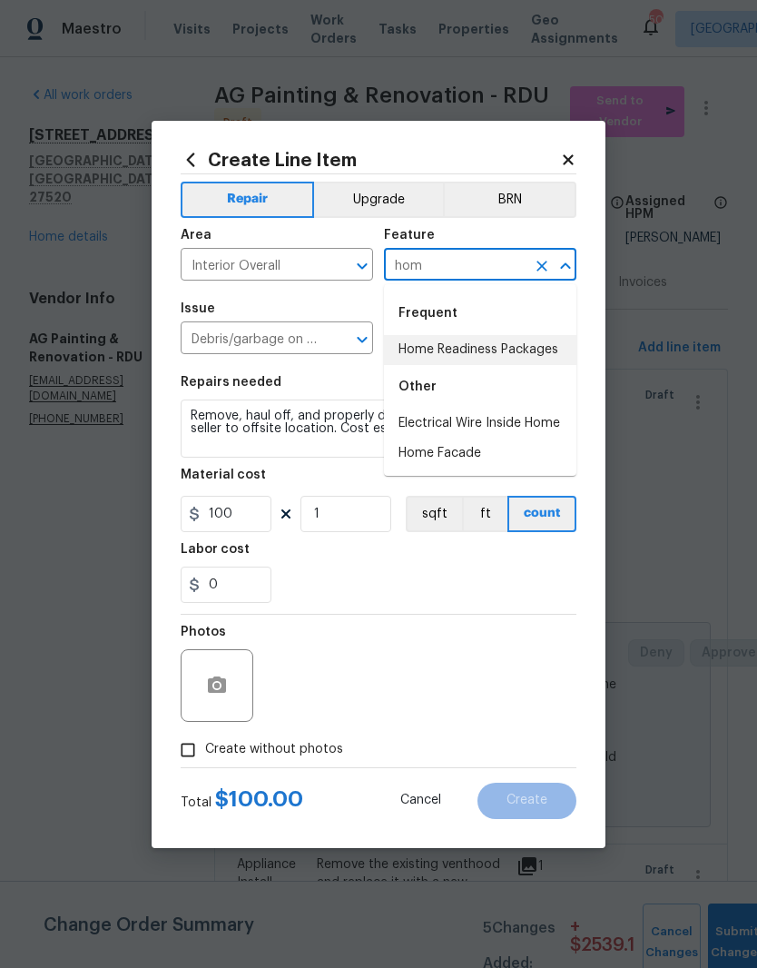
click at [541, 349] on li "Home Readiness Packages" at bounding box center [480, 350] width 193 height 30
type input "Home Readiness Packages"
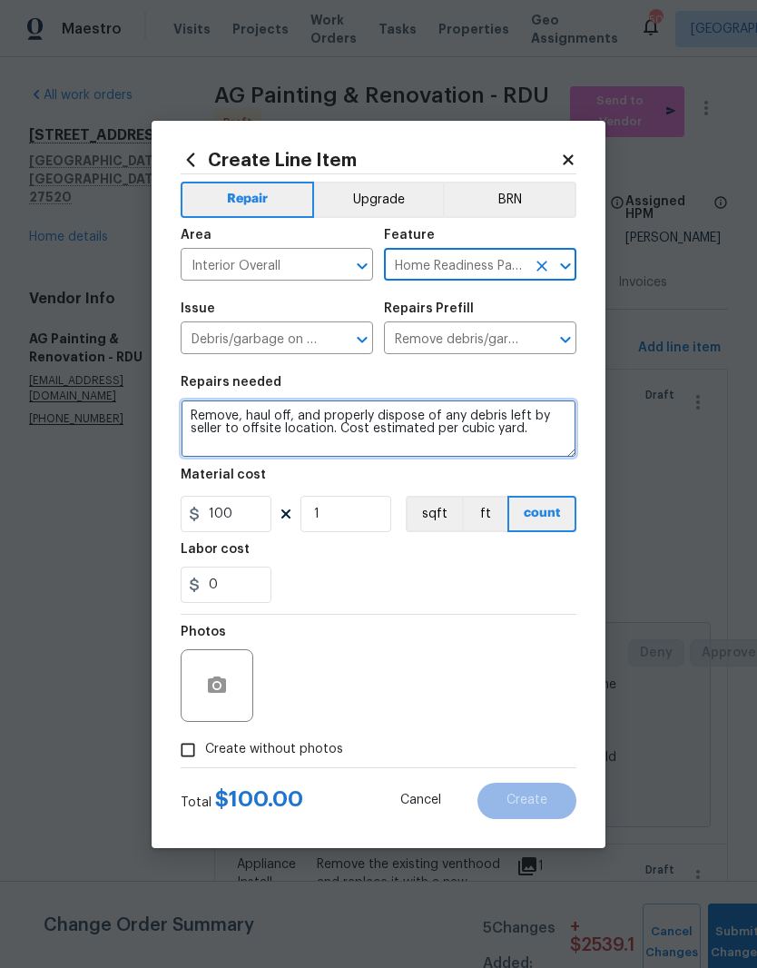
click at [311, 440] on textarea "Remove, haul off, and properly dispose of any debris left by seller to offsite …" at bounding box center [379, 429] width 396 height 58
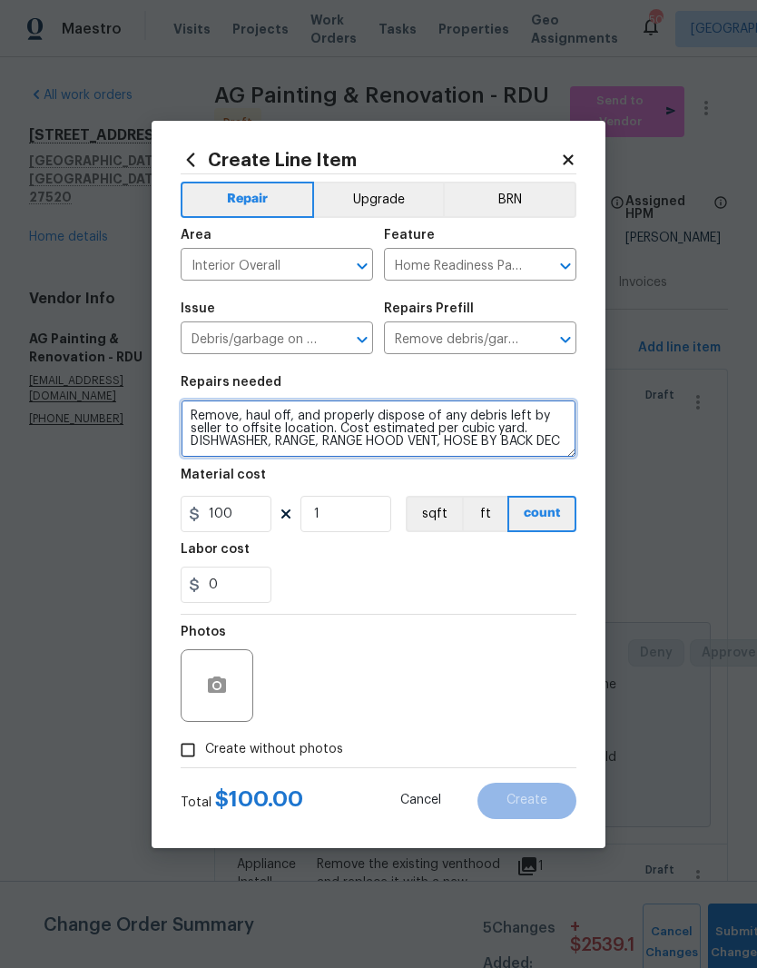
scroll to position [5, 0]
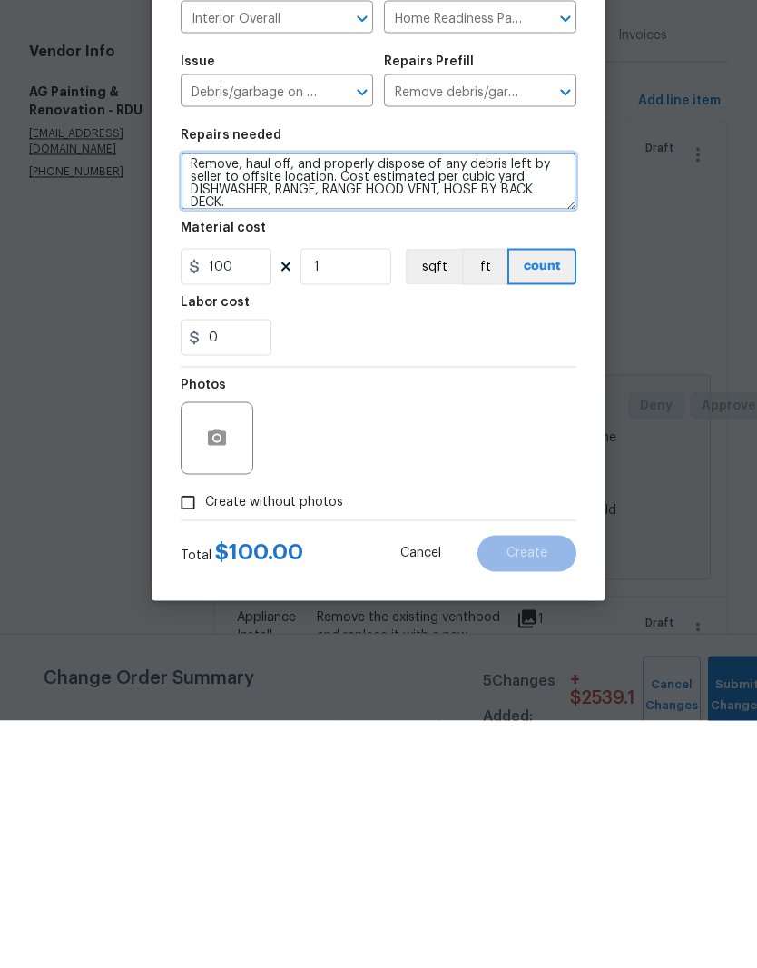
type textarea "Remove, haul off, and properly dispose of any debris left by seller to offsite …"
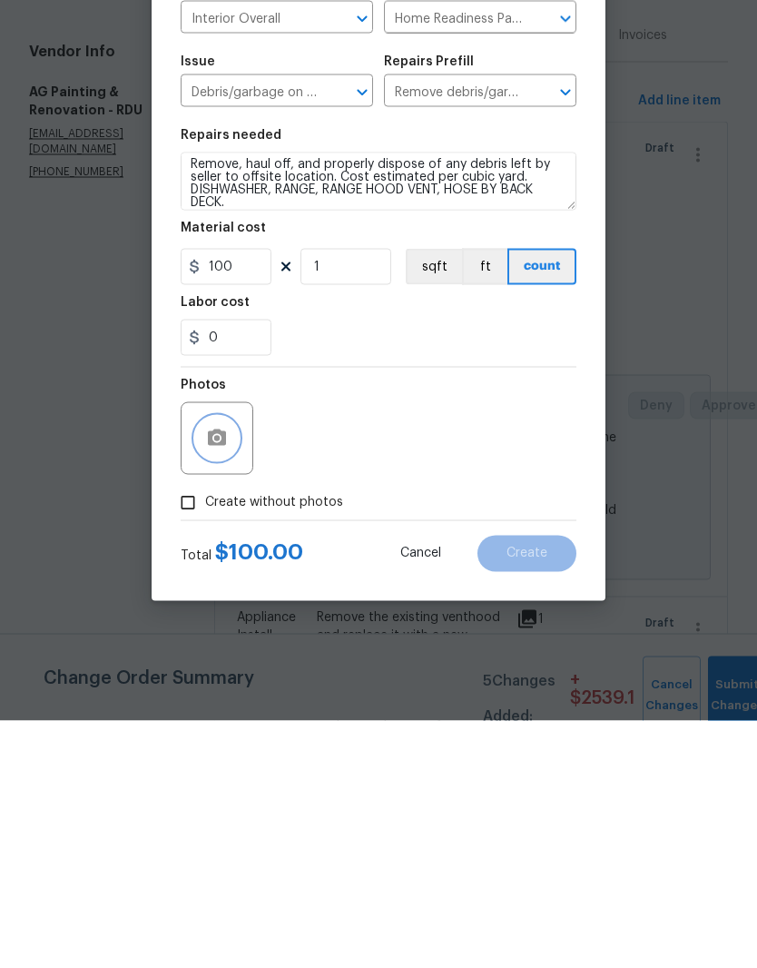
click at [220, 664] on button "button" at bounding box center [217, 686] width 44 height 44
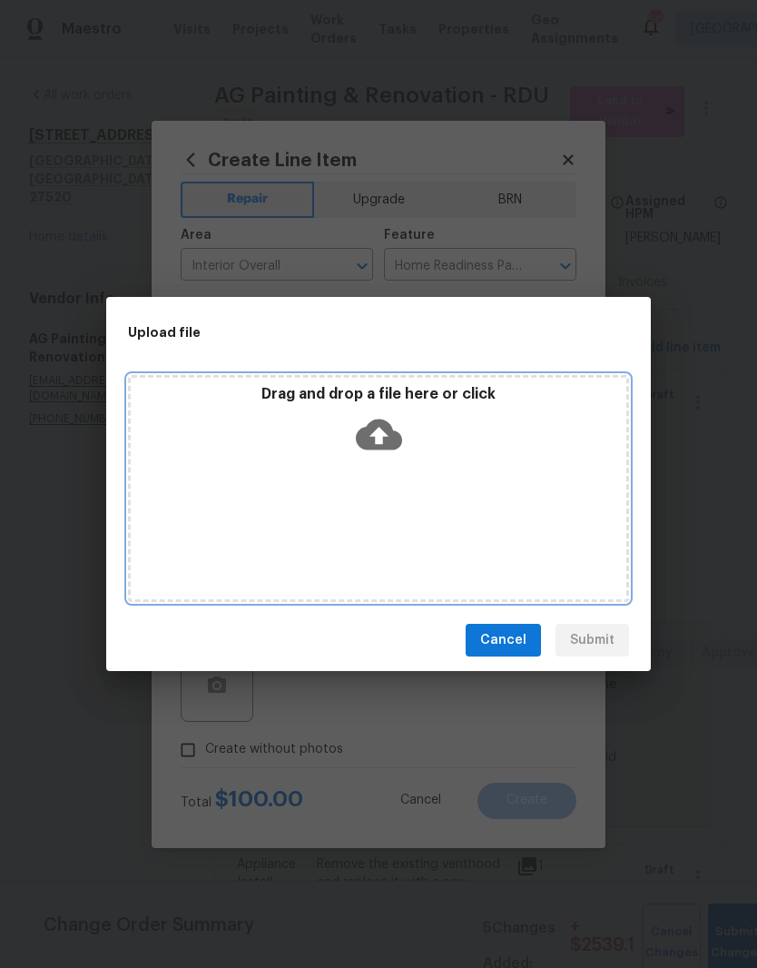
click at [453, 449] on div "Drag and drop a file here or click" at bounding box center [379, 424] width 496 height 78
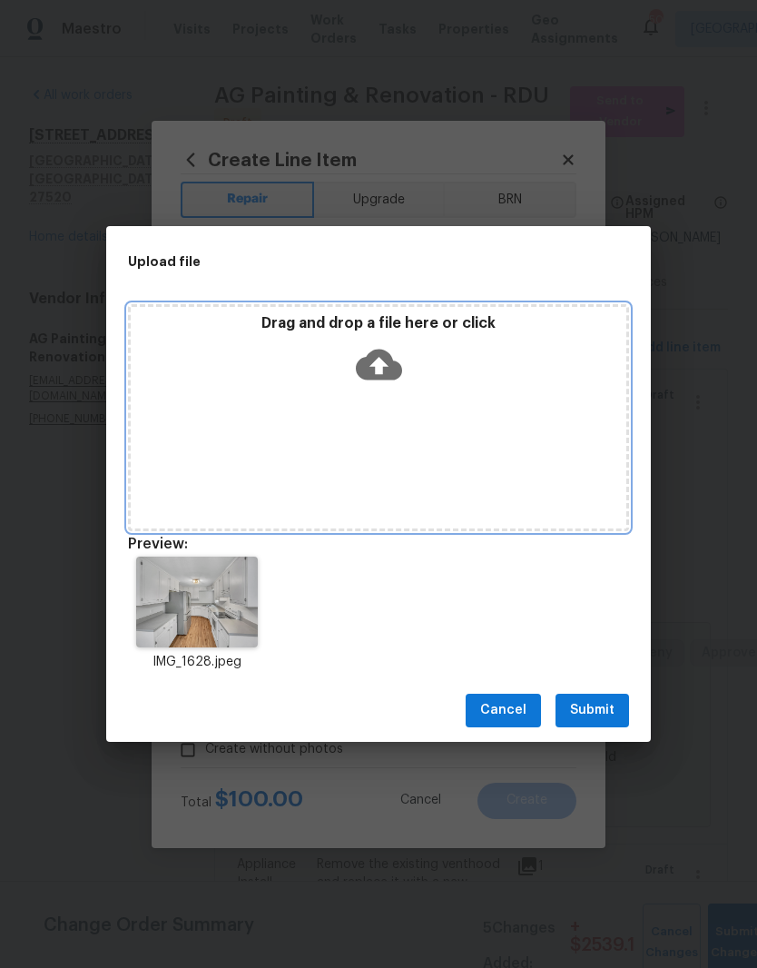
click at [418, 400] on div "Drag and drop a file here or click" at bounding box center [378, 417] width 501 height 227
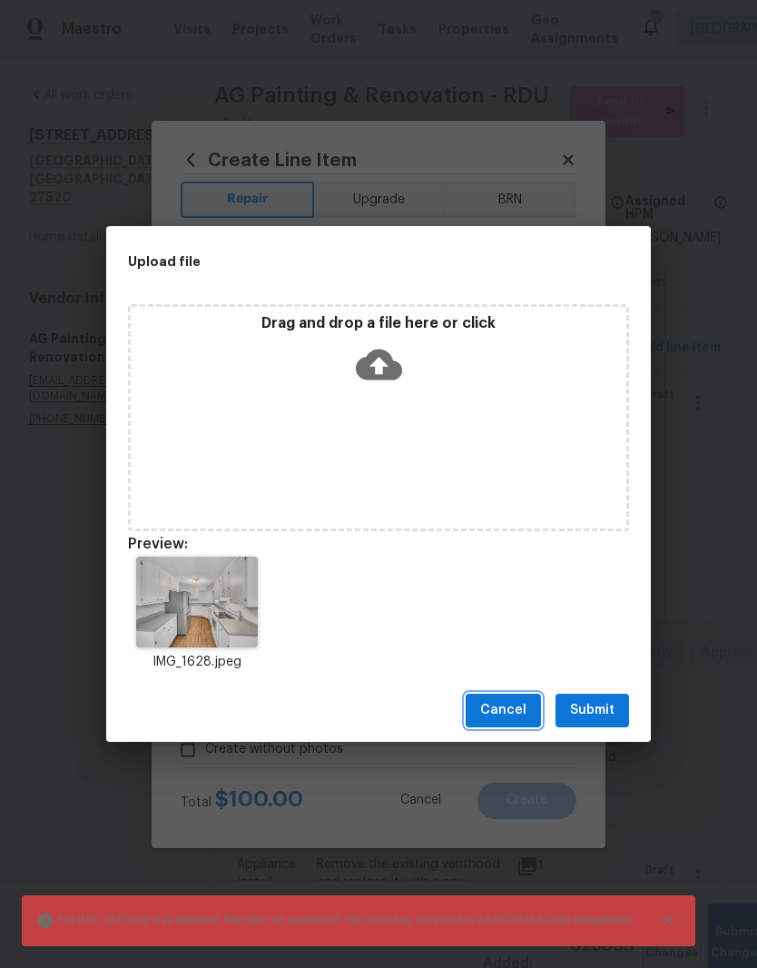
click at [517, 723] on button "Cancel" at bounding box center [503, 711] width 75 height 34
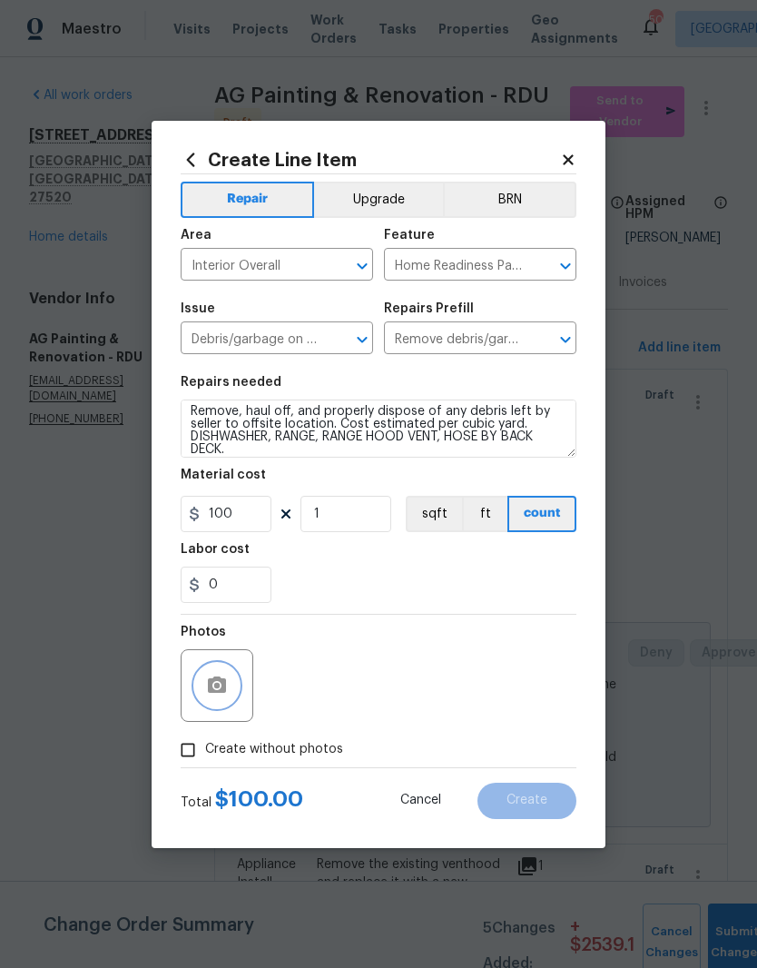
click at [234, 682] on button "button" at bounding box center [217, 686] width 44 height 44
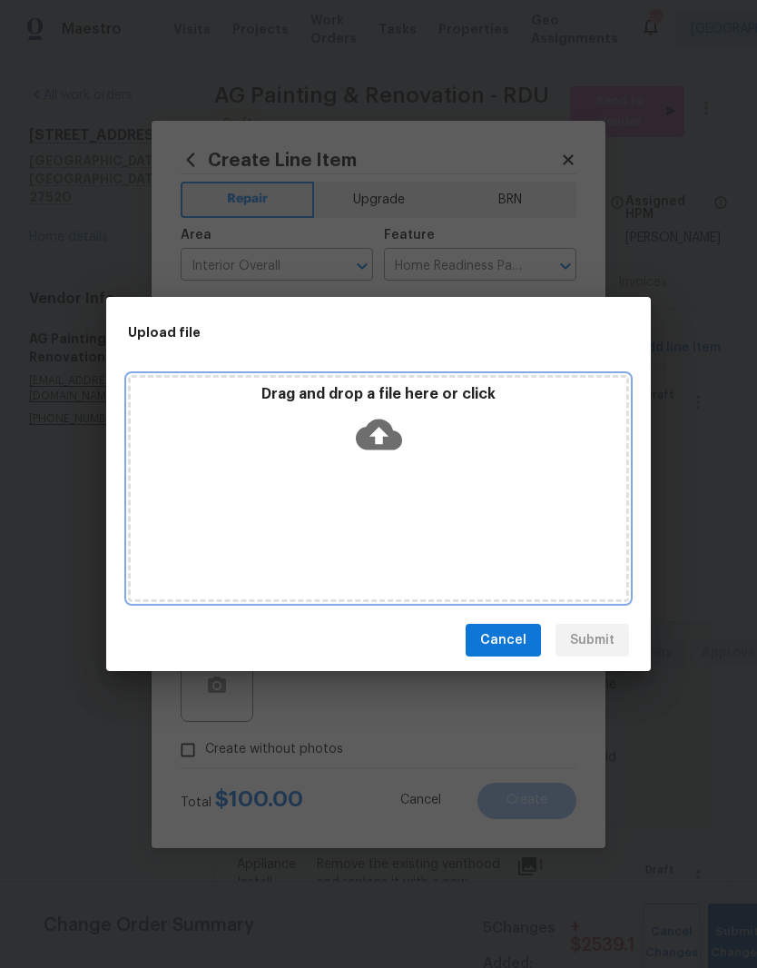
click at [517, 480] on div "Drag and drop a file here or click" at bounding box center [378, 488] width 501 height 227
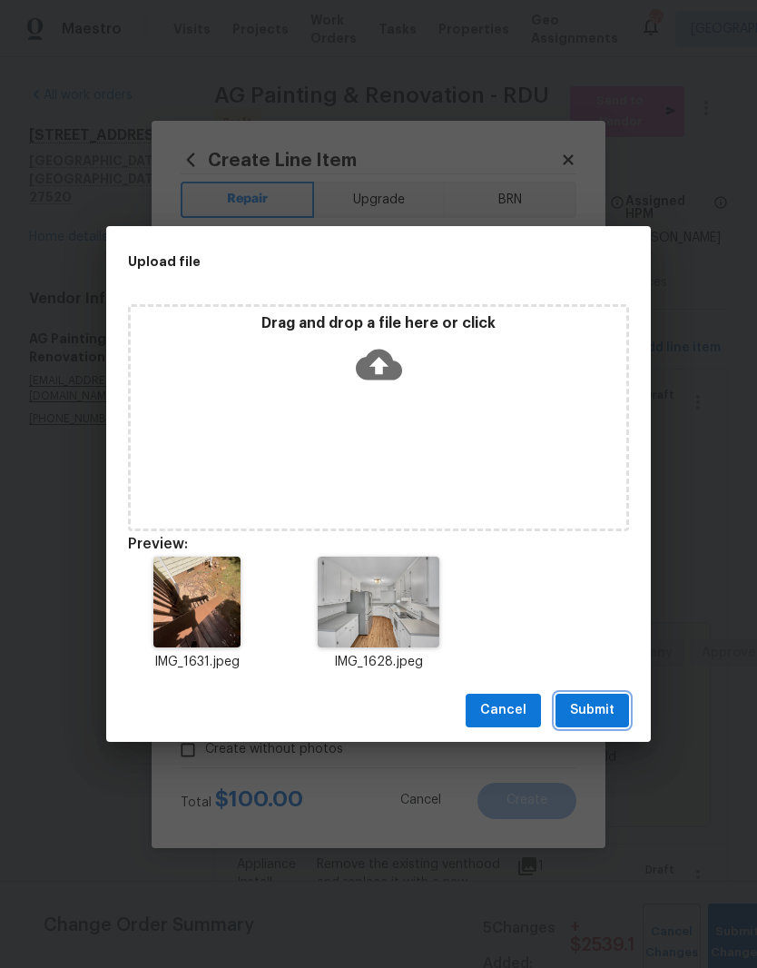
click at [611, 718] on span "Submit" at bounding box center [592, 710] width 45 height 23
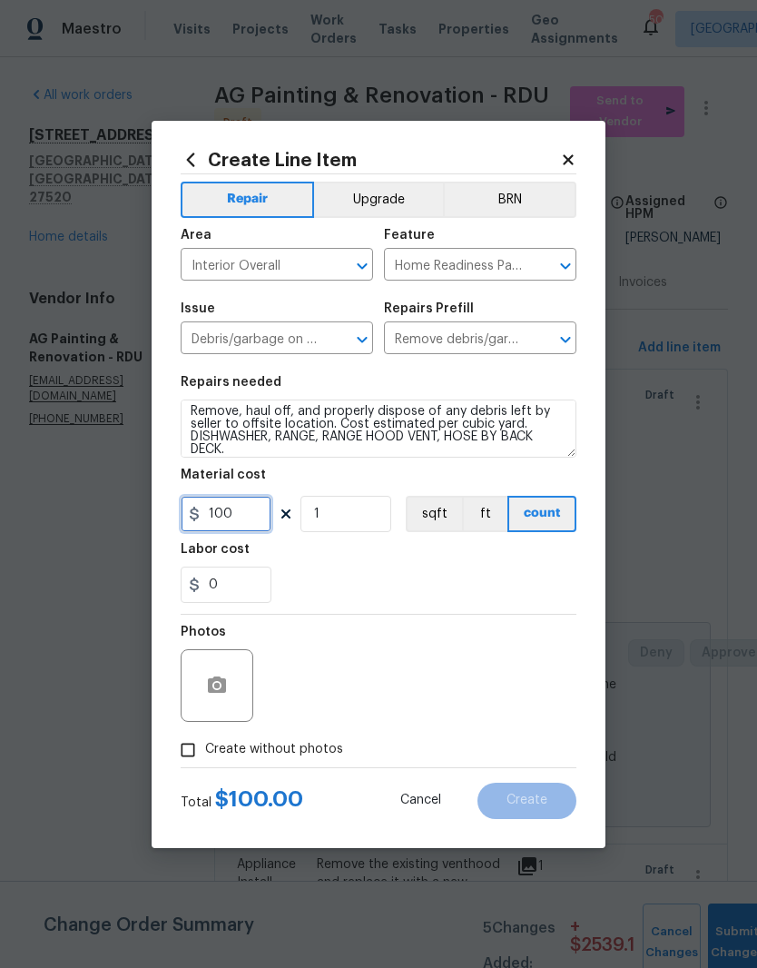
click at [252, 520] on input "100" at bounding box center [226, 514] width 91 height 36
type input "150"
click at [381, 585] on div "0" at bounding box center [379, 585] width 396 height 36
click at [535, 796] on span "Create" at bounding box center [527, 801] width 41 height 14
type input "0"
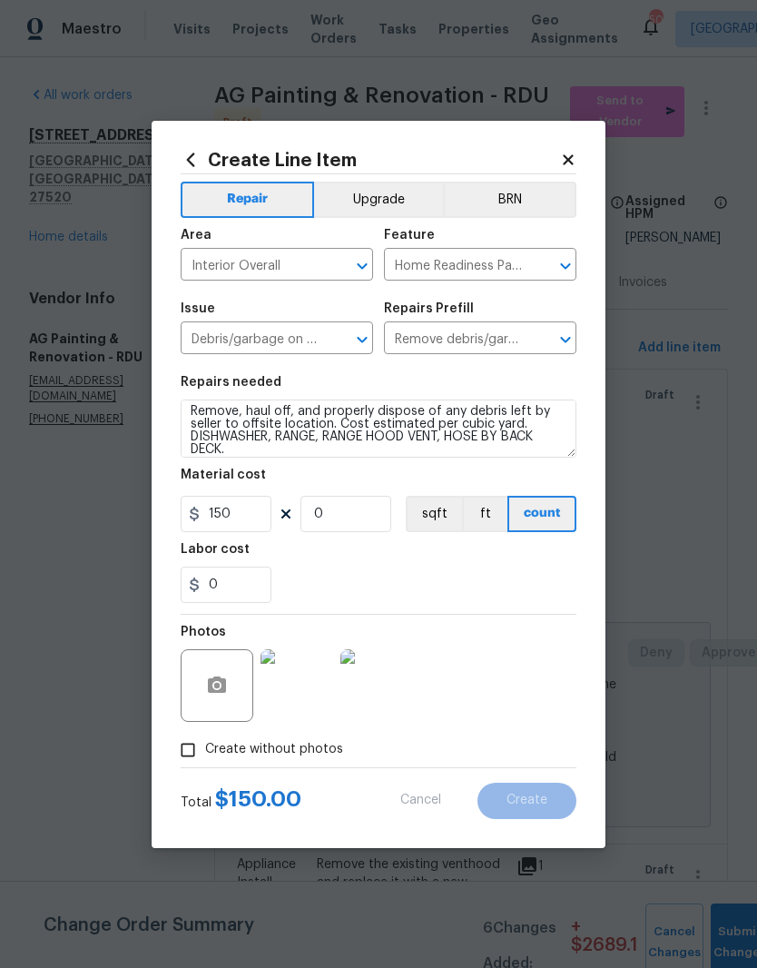
type input "0"
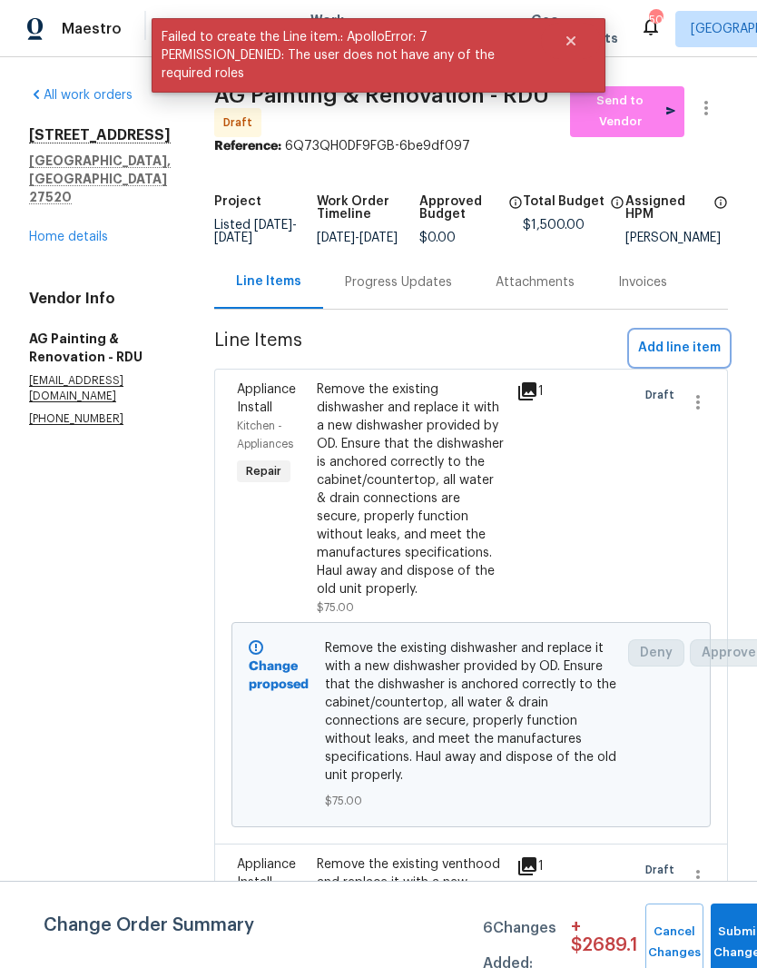
click at [696, 360] on span "Add line item" at bounding box center [679, 348] width 83 height 23
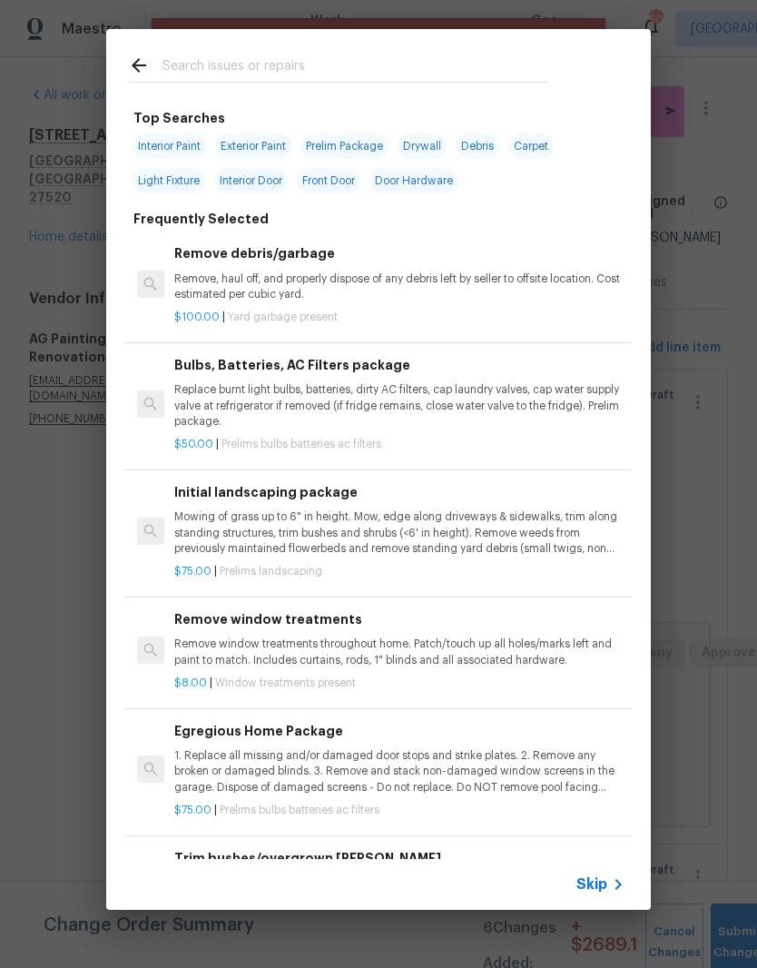
click at [381, 62] on input "text" at bounding box center [355, 67] width 385 height 27
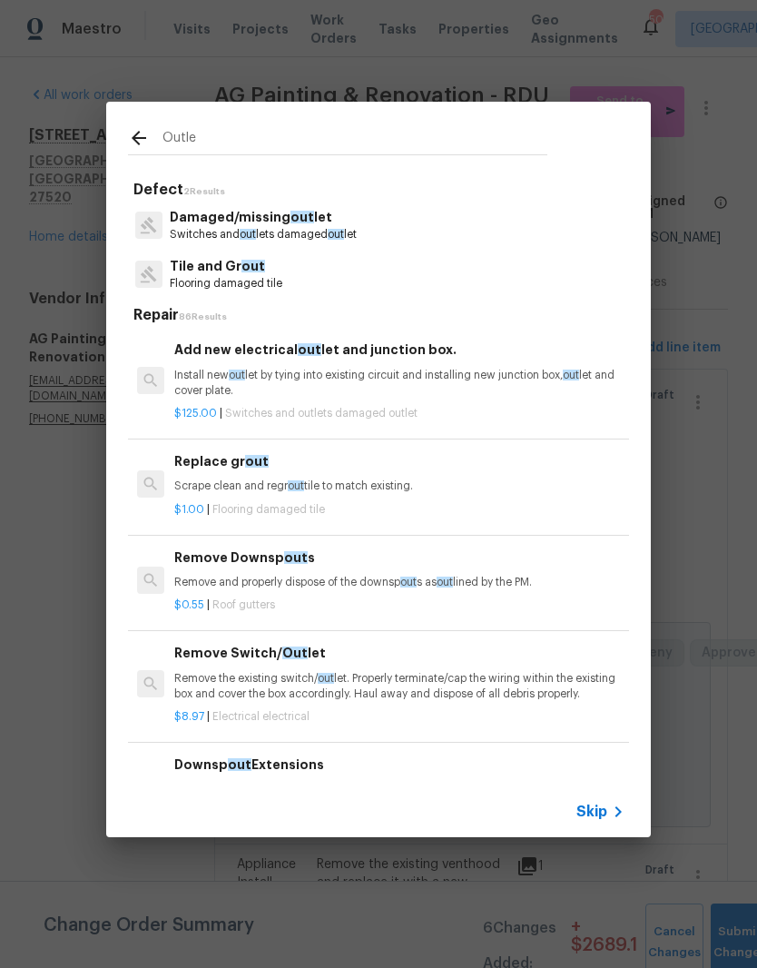
type input "Outlet"
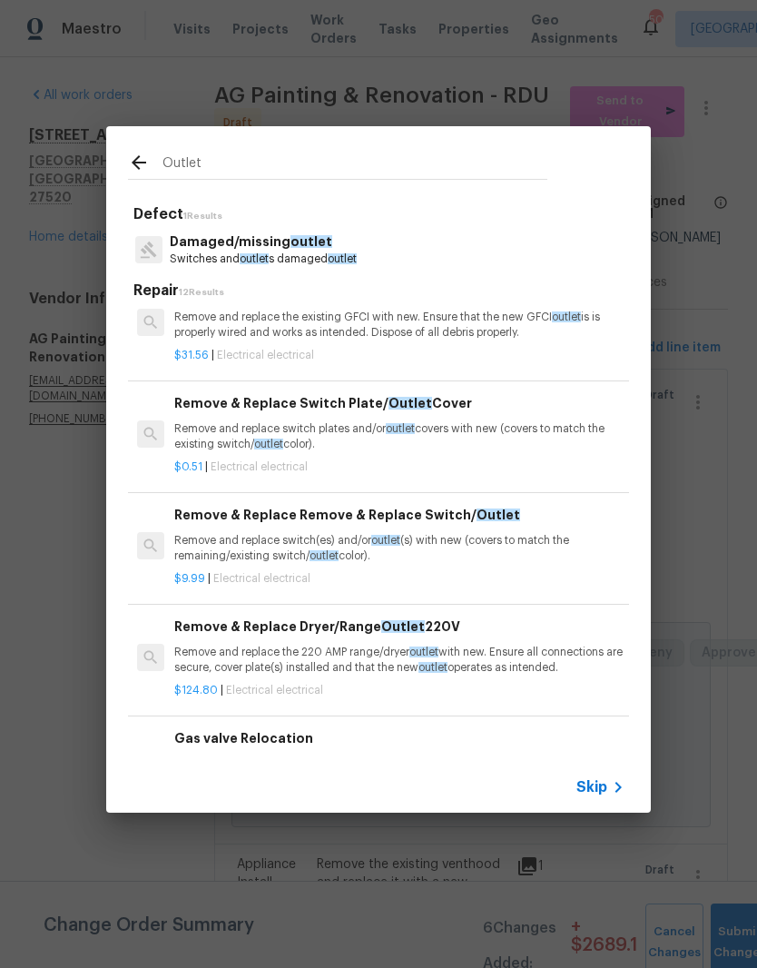
scroll to position [480, 0]
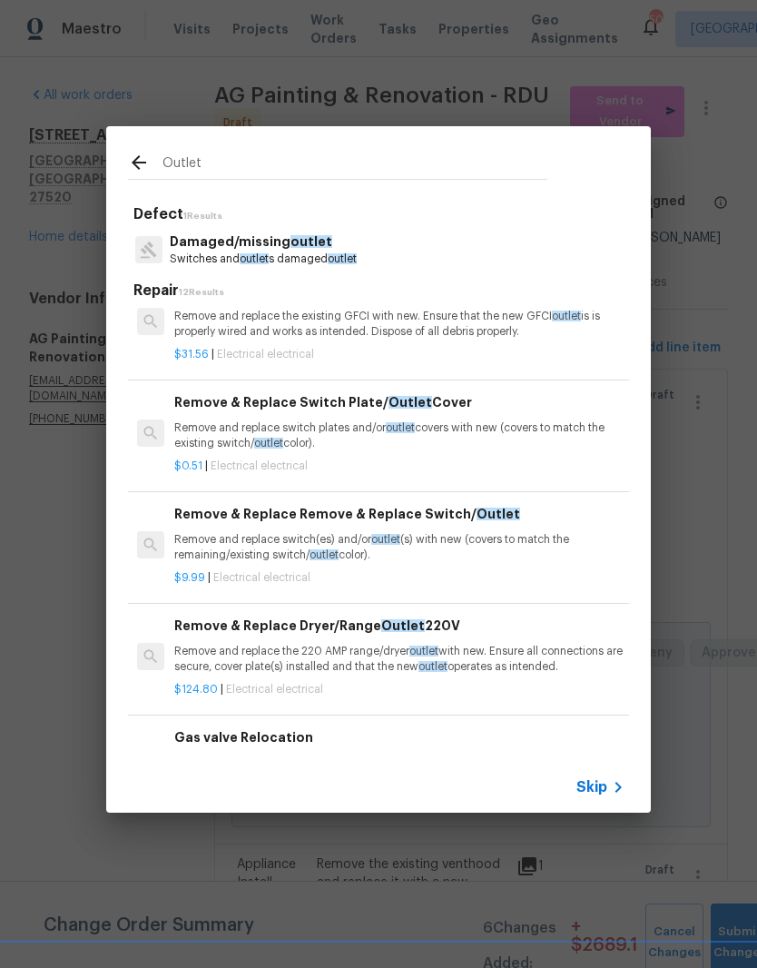
click at [485, 549] on p "Remove and replace switch(es) and/or outlet (s) with new (covers to match the r…" at bounding box center [399, 547] width 450 height 31
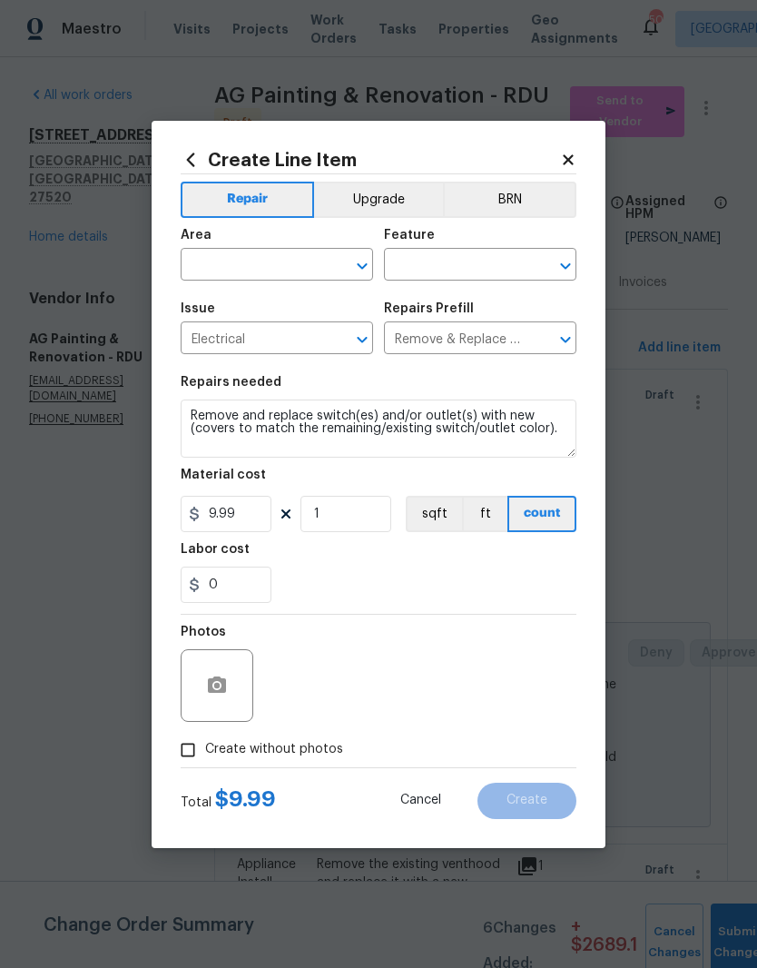
click at [483, 551] on div "Labor cost" at bounding box center [379, 555] width 396 height 24
click at [298, 246] on div "Area" at bounding box center [277, 241] width 193 height 24
click at [282, 265] on input "text" at bounding box center [252, 266] width 142 height 28
click at [317, 343] on li "Interior Overall" at bounding box center [277, 337] width 193 height 30
type input "Interior Overall"
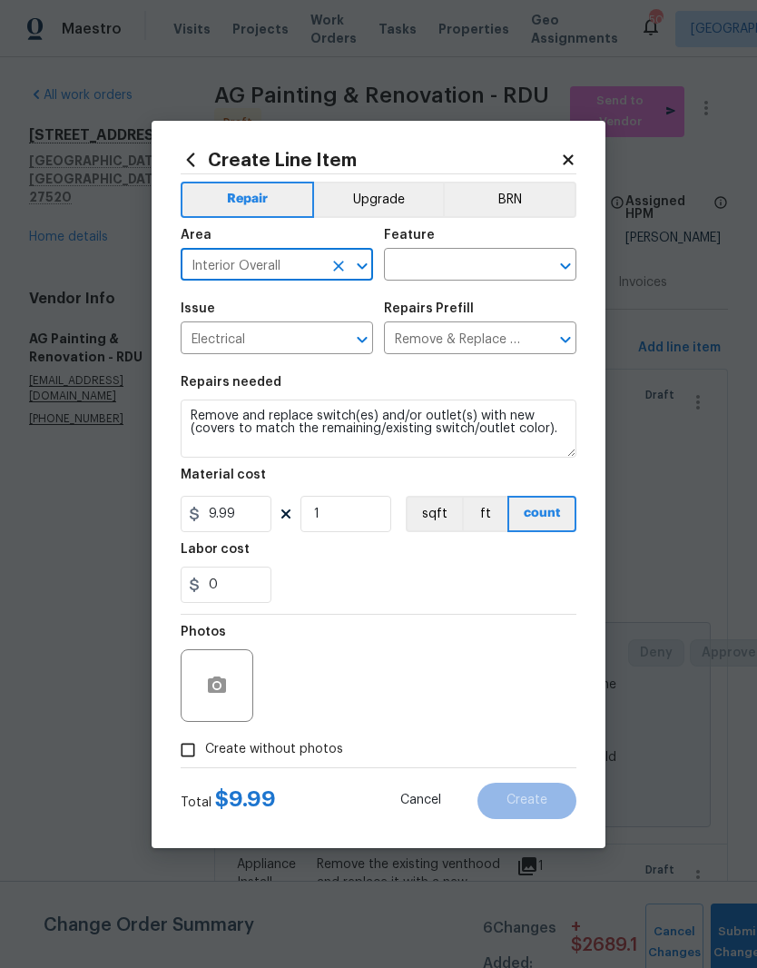
click at [498, 266] on input "text" at bounding box center [455, 266] width 142 height 28
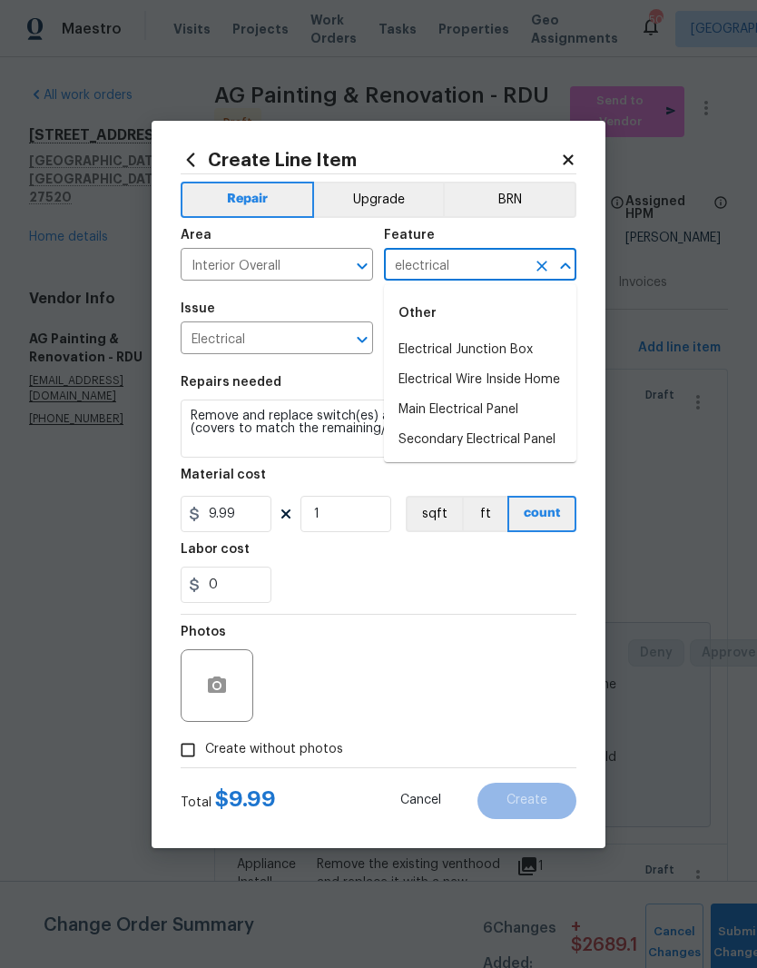
click at [548, 376] on li "Electrical Wire Inside Home" at bounding box center [480, 380] width 193 height 30
type input "Electrical Wire Inside Home"
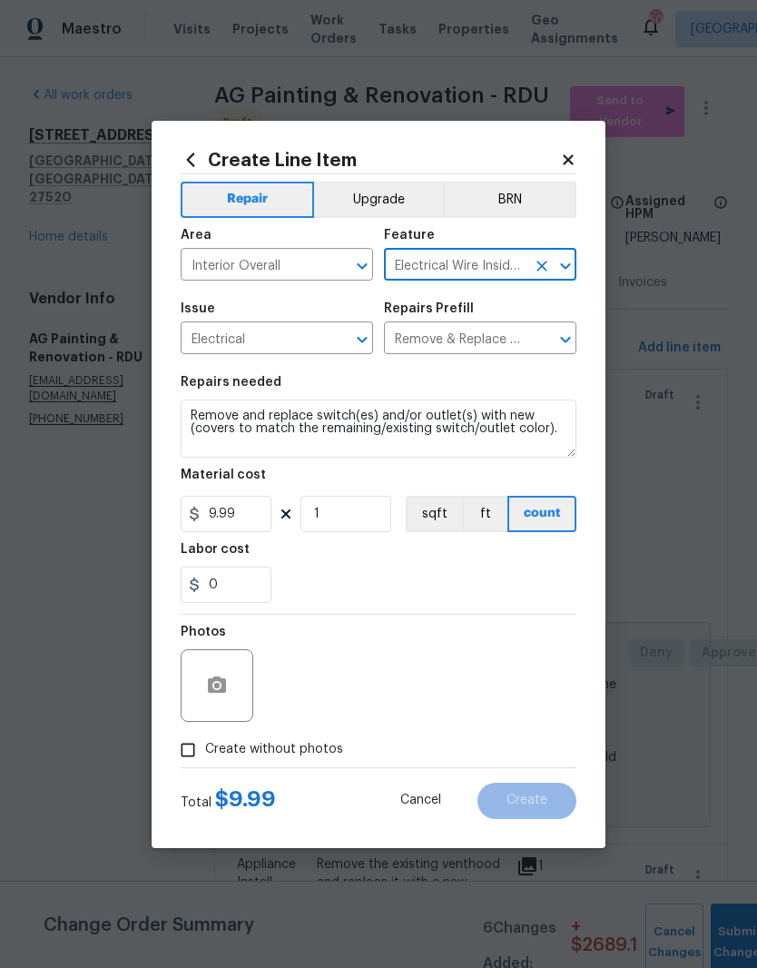
click at [388, 567] on div "Labor cost" at bounding box center [379, 555] width 396 height 24
click at [215, 675] on button "button" at bounding box center [217, 686] width 44 height 44
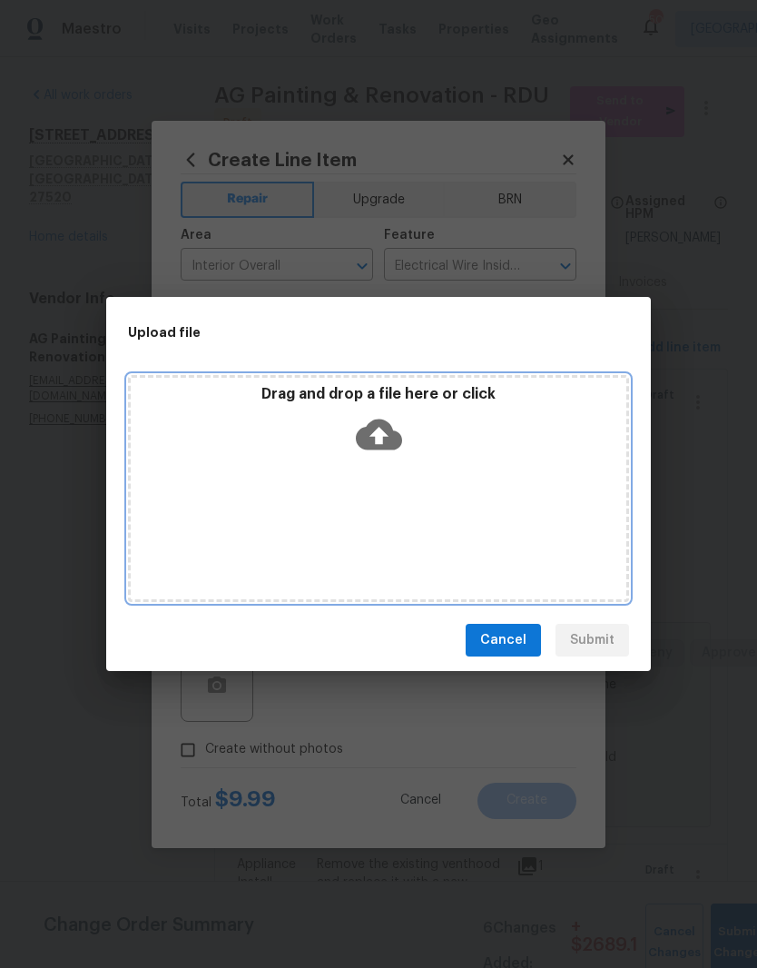
click at [464, 451] on div "Drag and drop a file here or click" at bounding box center [379, 424] width 496 height 78
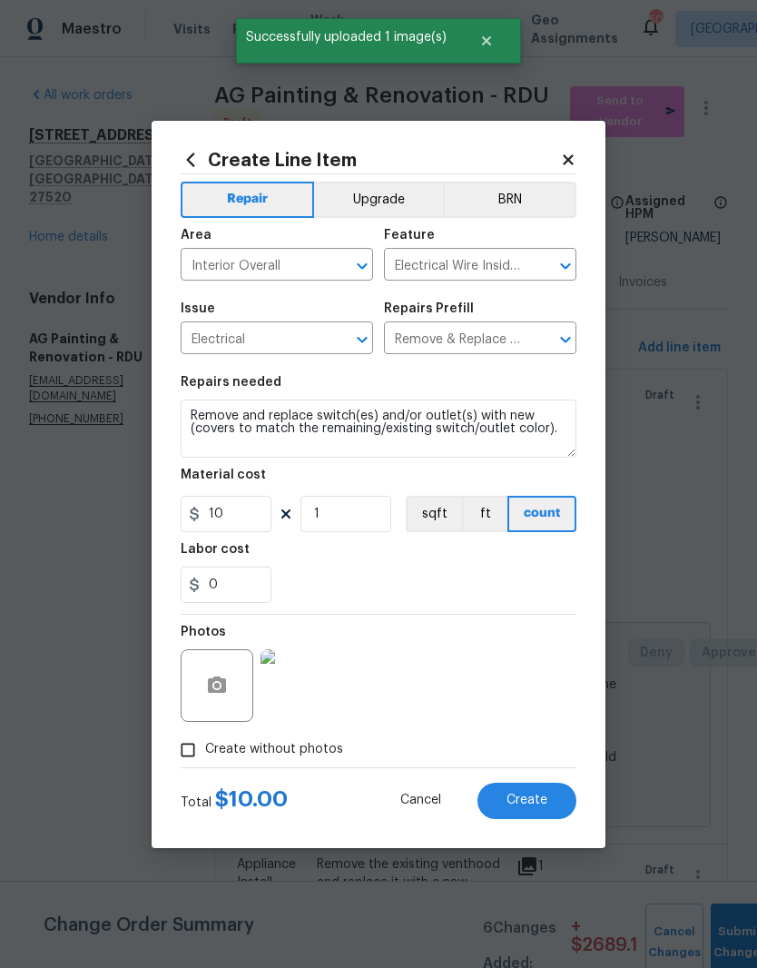
click at [550, 797] on button "Create" at bounding box center [527, 801] width 99 height 36
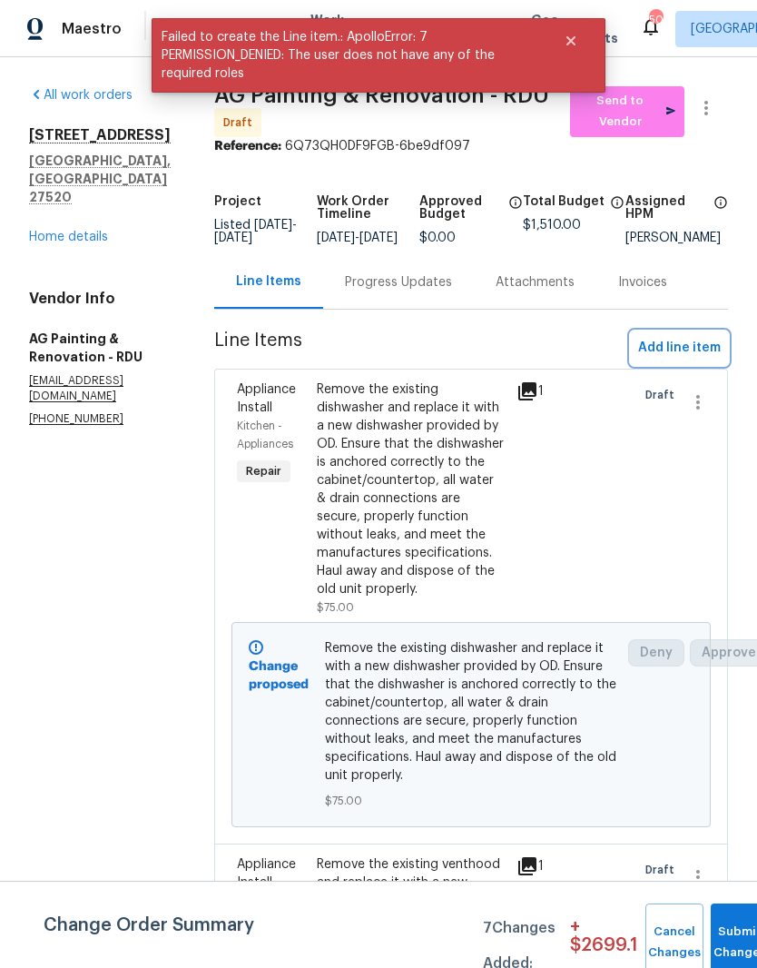
click at [706, 360] on span "Add line item" at bounding box center [679, 348] width 83 height 23
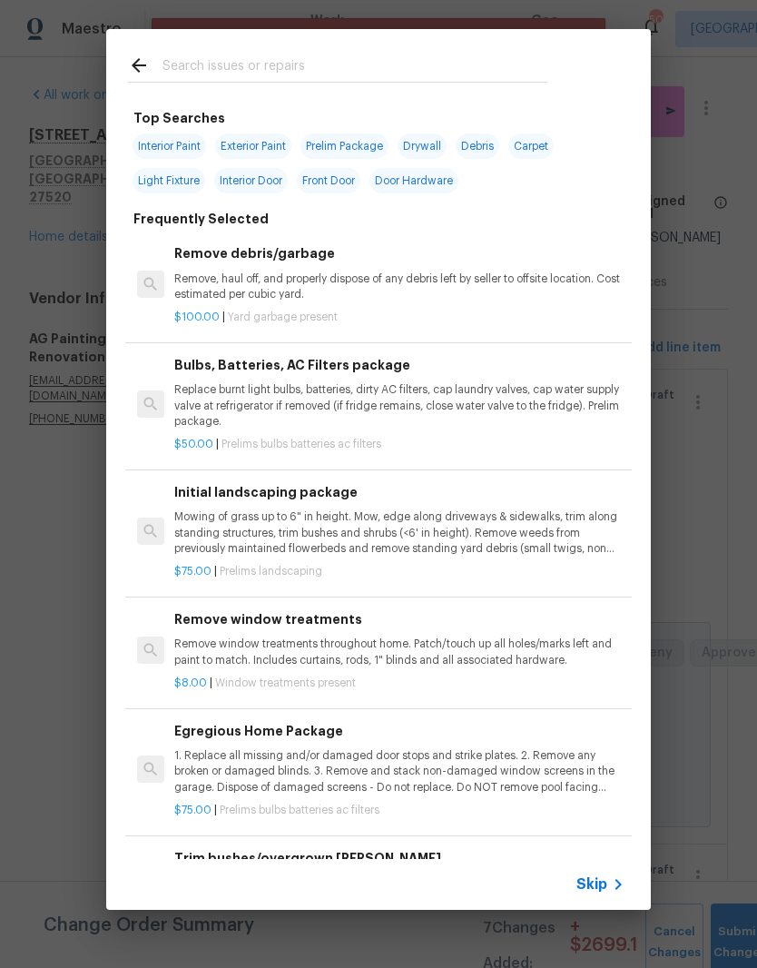
click at [452, 51] on div at bounding box center [337, 65] width 463 height 72
click at [440, 61] on input "text" at bounding box center [355, 67] width 385 height 27
type input "Outlet"
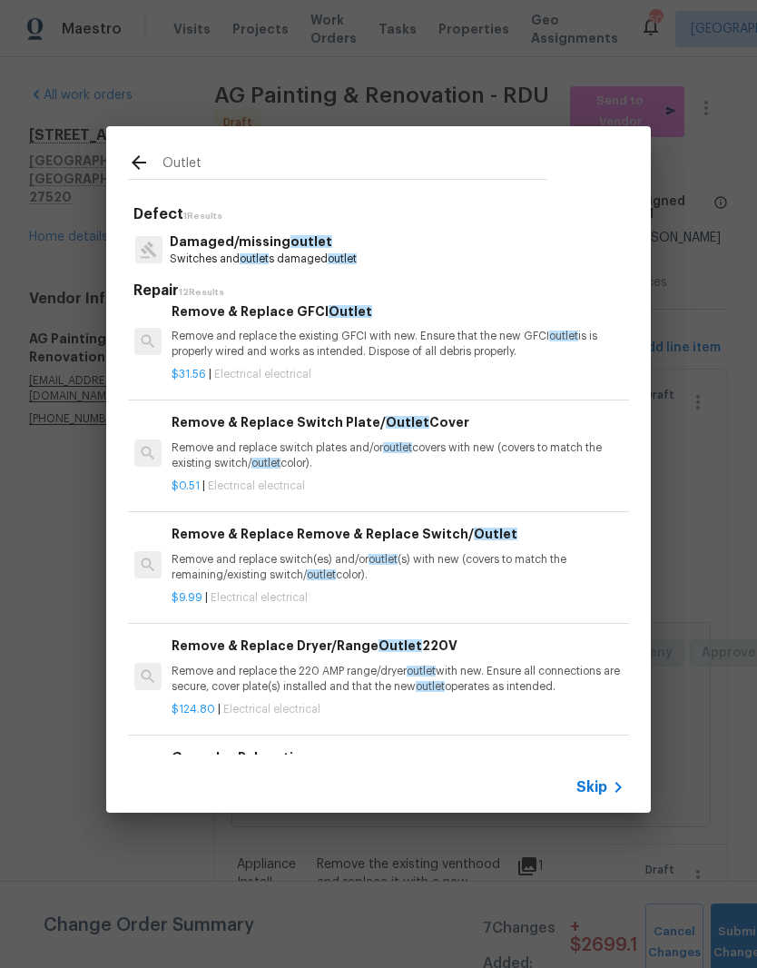
scroll to position [461, 3]
click at [529, 455] on p "Remove and replace switch plates and/or outlet covers with new (covers to match…" at bounding box center [397, 455] width 450 height 31
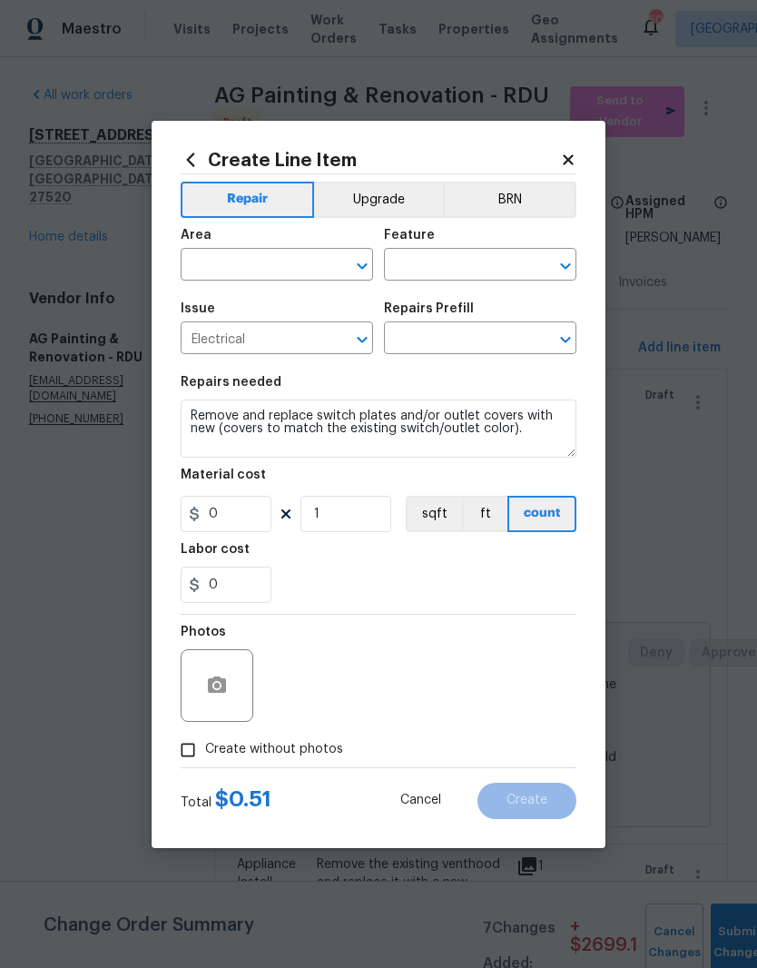
type input "Remove & Replace Switch Plate/Outlet Cover $0.51"
type input "0.51"
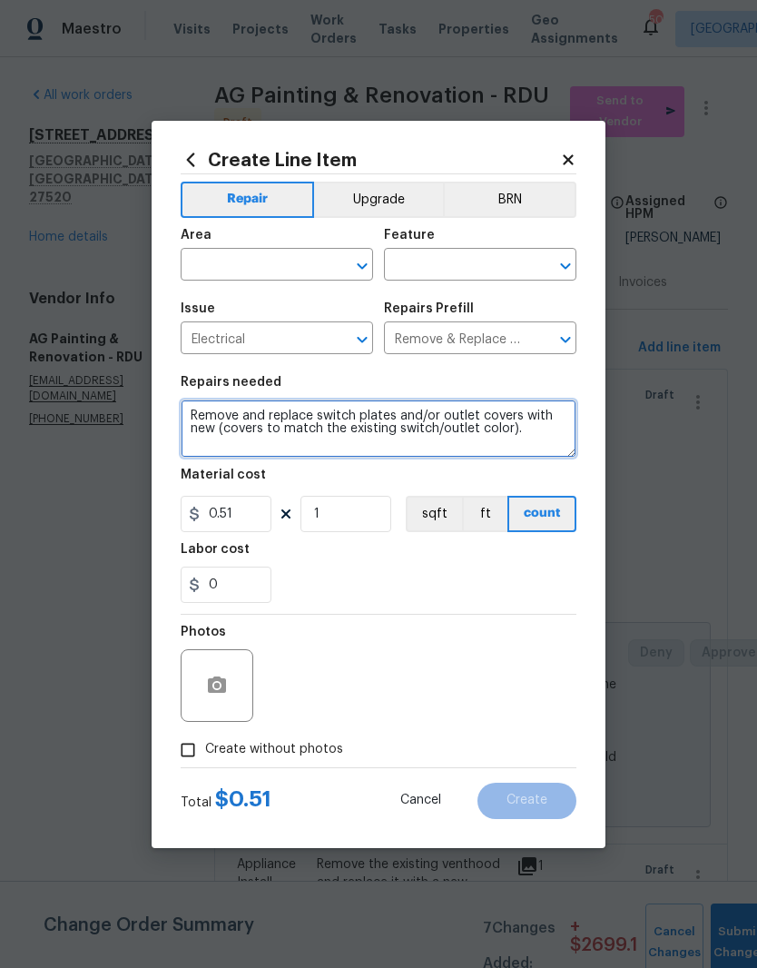
click at [519, 456] on textarea "Remove and replace switch plates and/or outlet covers with new (covers to match…" at bounding box center [379, 429] width 396 height 58
click at [505, 592] on div "0" at bounding box center [379, 585] width 396 height 36
click at [290, 268] on input "text" at bounding box center [252, 266] width 142 height 28
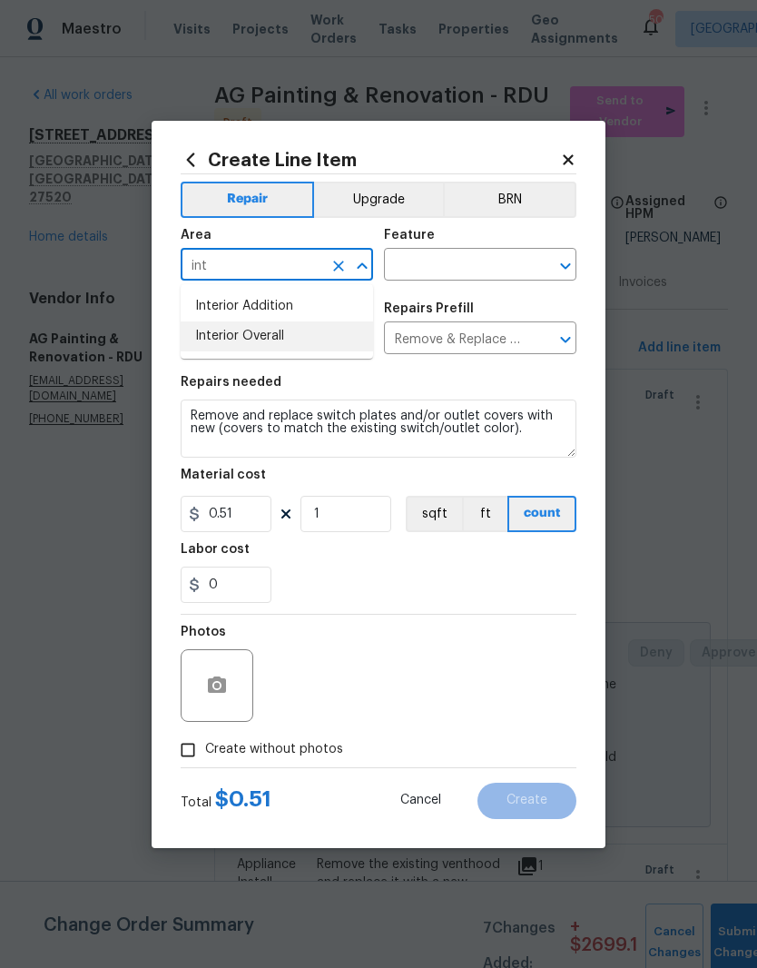
click at [314, 336] on li "Interior Overall" at bounding box center [277, 337] width 193 height 30
type input "Interior Overall"
click at [482, 255] on input "text" at bounding box center [455, 266] width 142 height 28
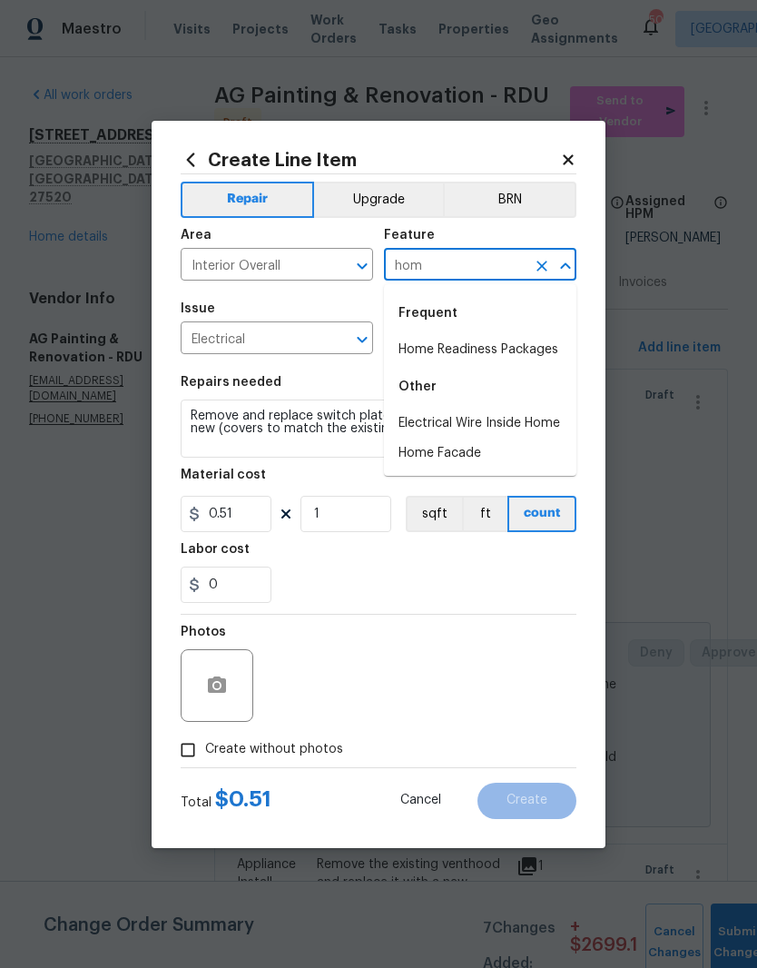
click at [537, 344] on li "Home Readiness Packages" at bounding box center [480, 350] width 193 height 30
type input "Home Readiness Packages"
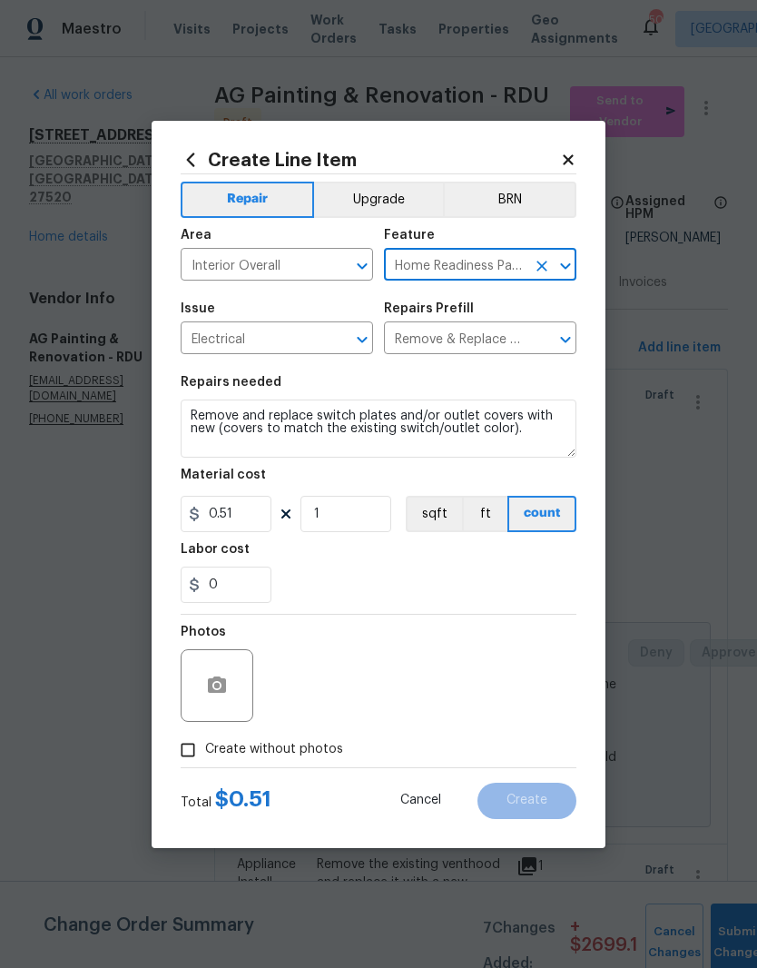
click at [384, 589] on div "0" at bounding box center [379, 585] width 396 height 36
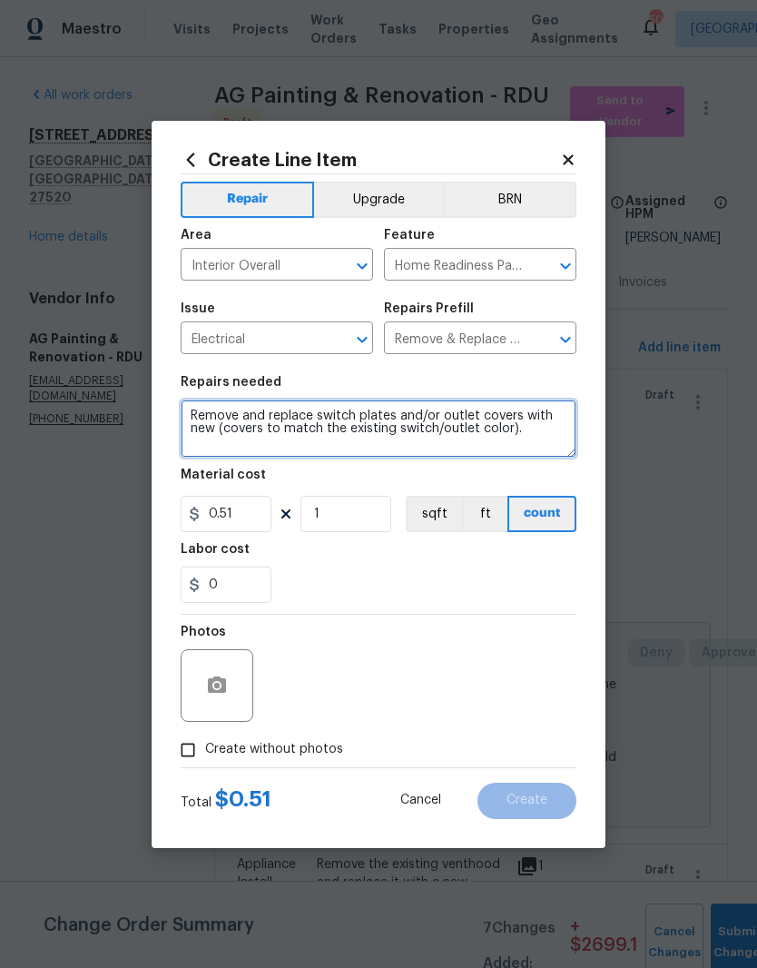
click at [188, 407] on textarea "Remove and replace switch plates and/or outlet covers with new (covers to match…" at bounding box center [379, 429] width 396 height 58
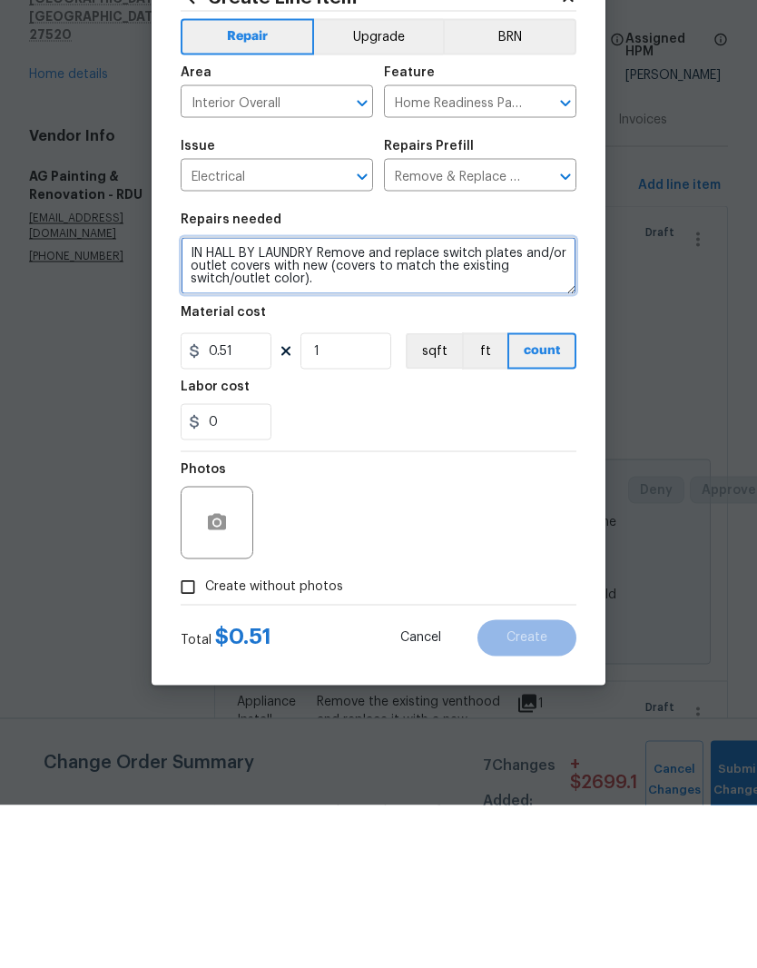
type textarea "IN HALL BY LAUNDRY Remove and replace switch plates and/or outlet covers with n…"
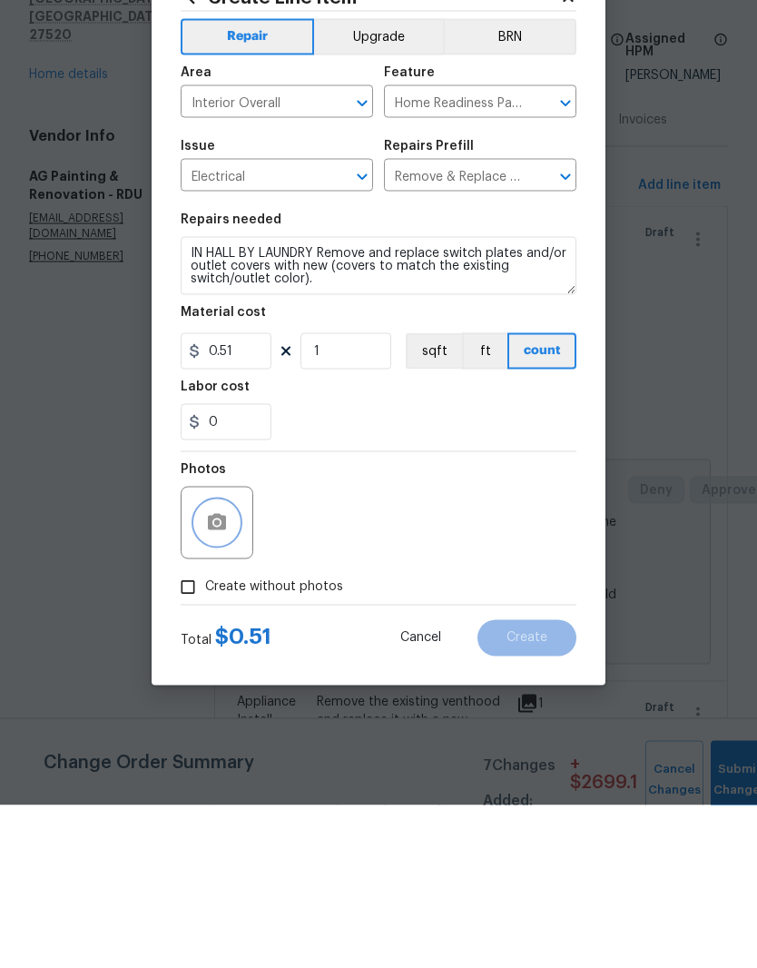
click at [228, 664] on button "button" at bounding box center [217, 686] width 44 height 44
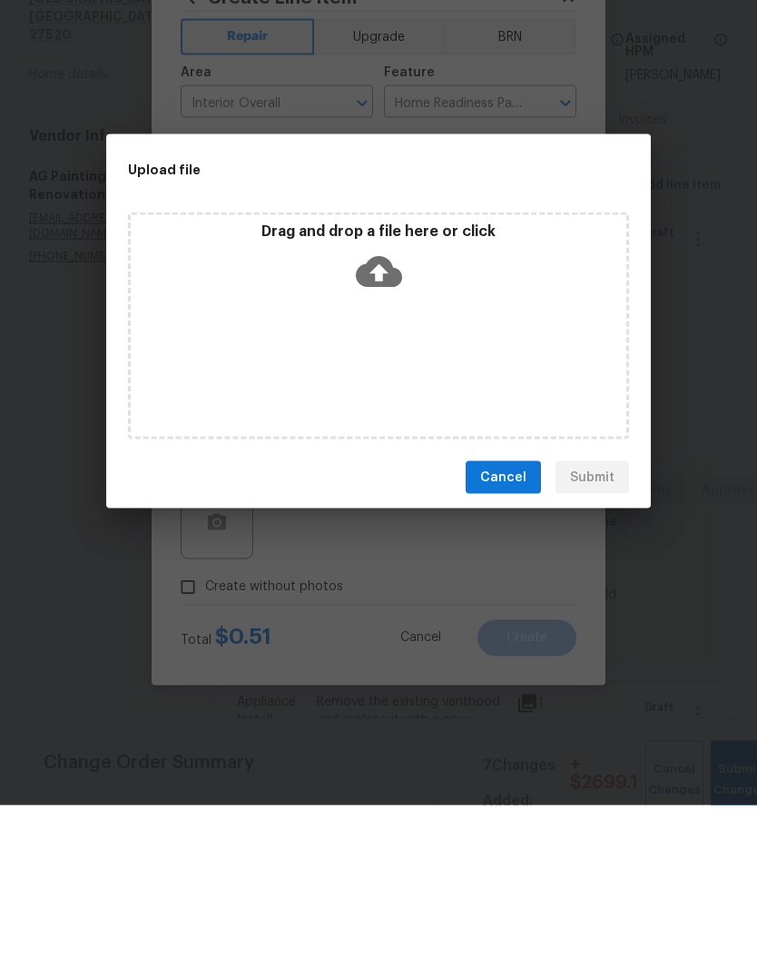
scroll to position [74, 0]
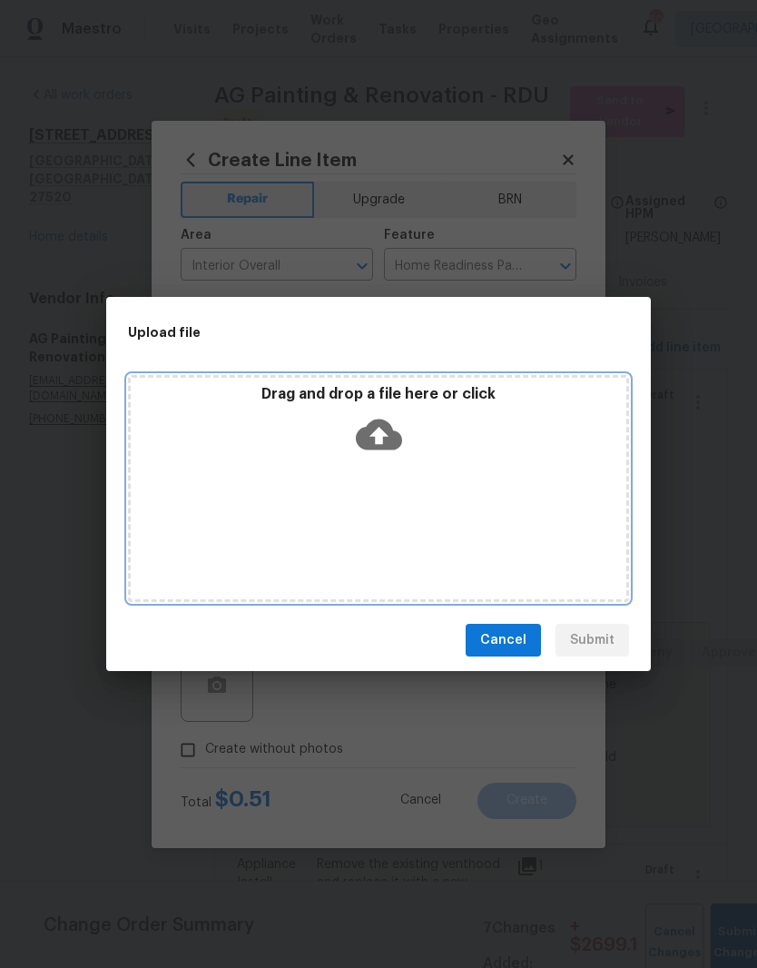
click at [470, 410] on div "Drag and drop a file here or click" at bounding box center [379, 424] width 496 height 78
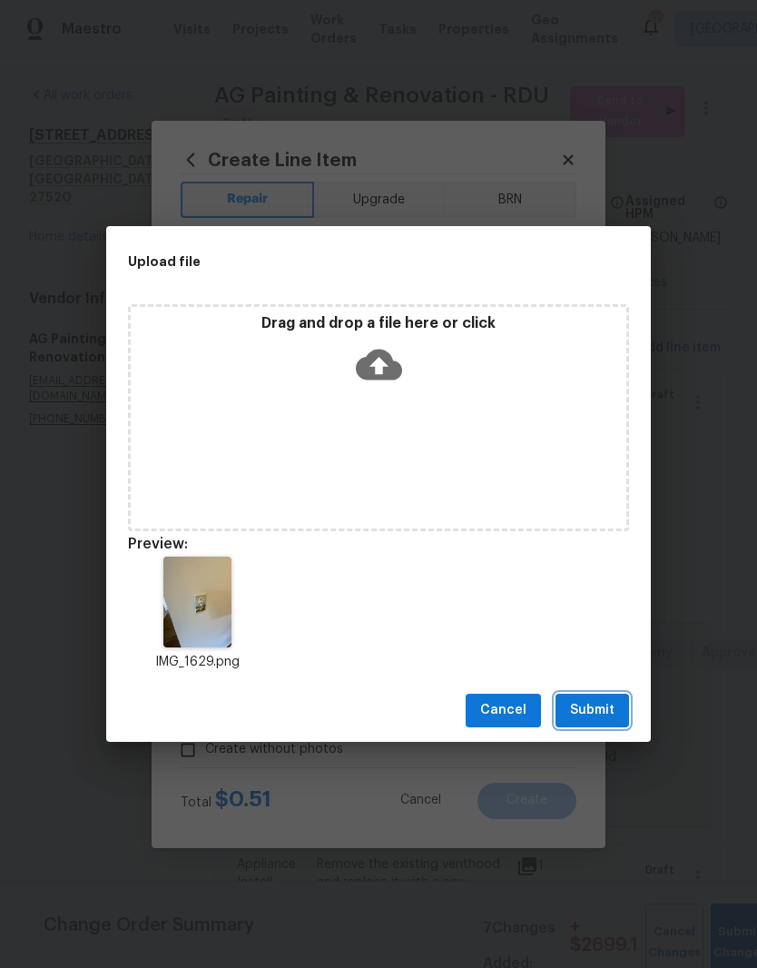
click at [609, 707] on span "Submit" at bounding box center [592, 710] width 45 height 23
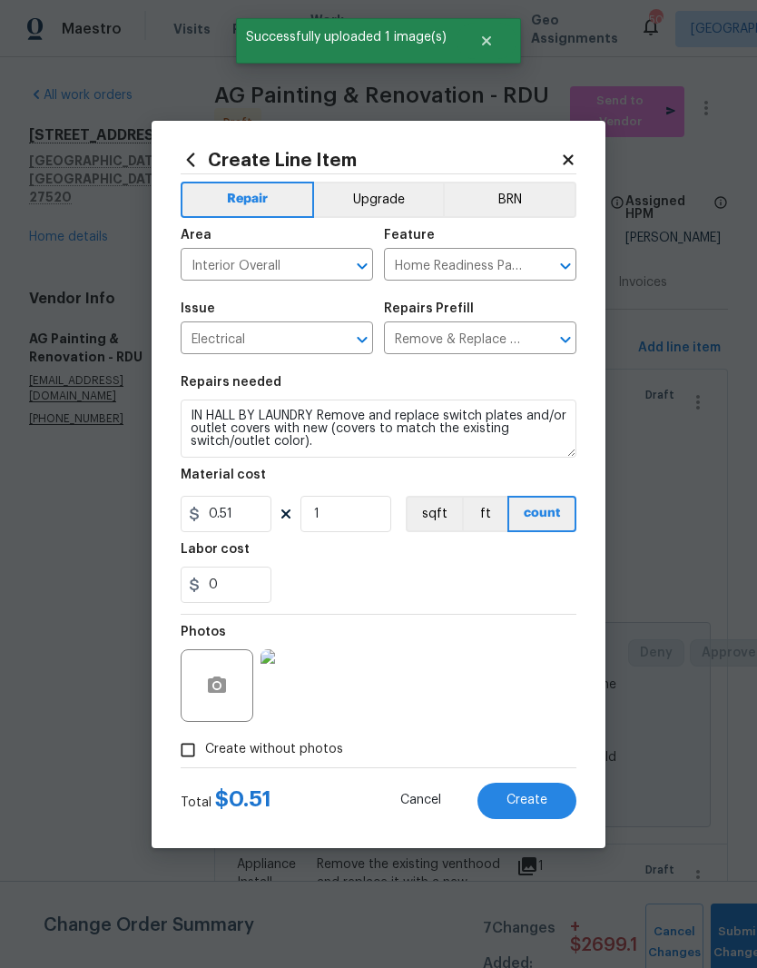
click at [569, 792] on button "Create" at bounding box center [527, 801] width 99 height 36
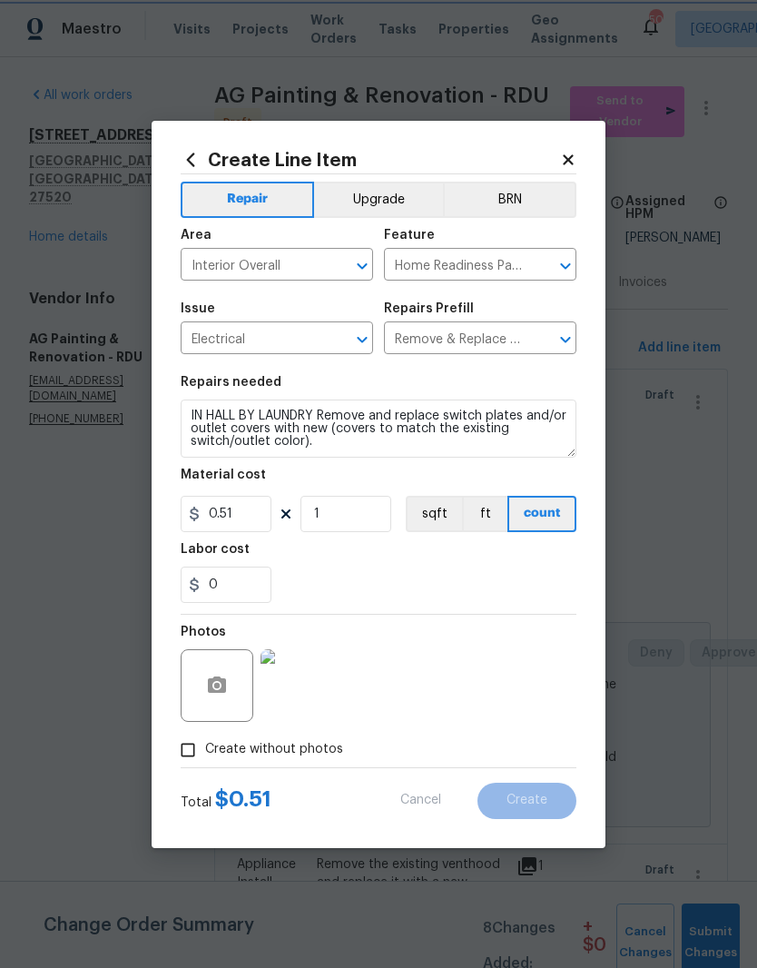
type input "0"
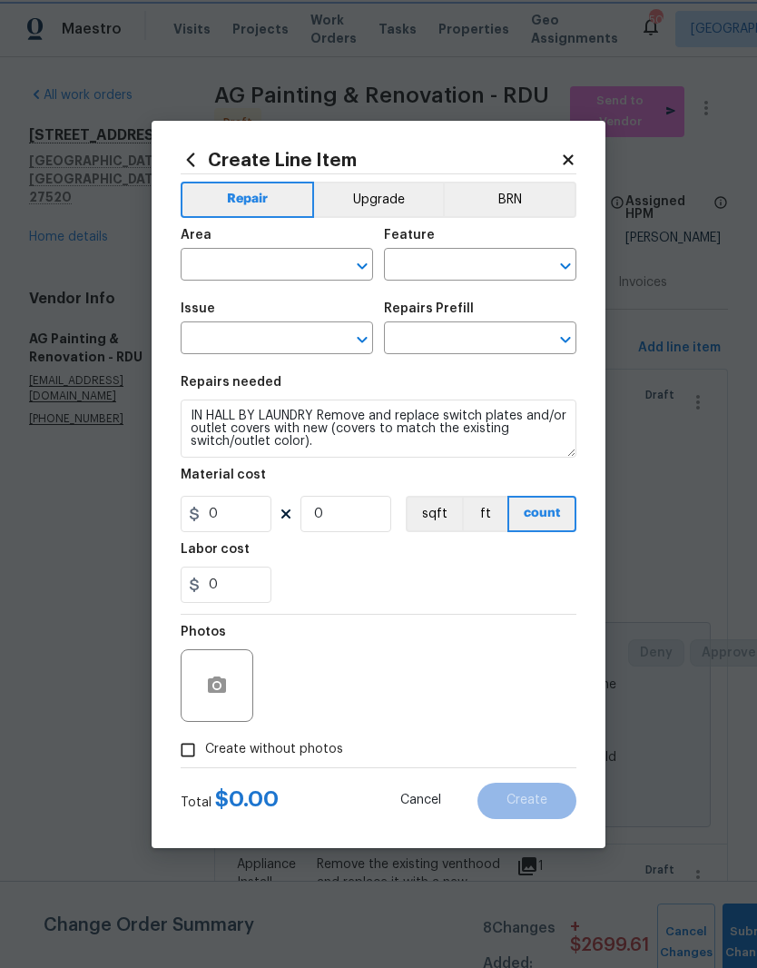
scroll to position [0, 0]
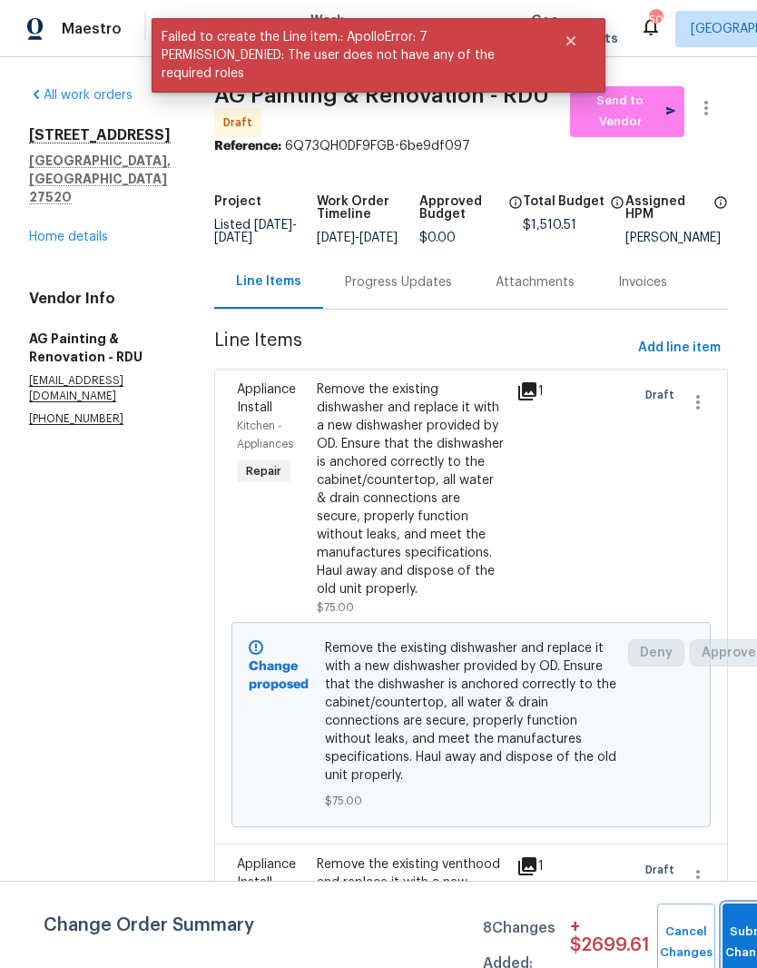
click at [736, 929] on button "Submit Changes" at bounding box center [752, 943] width 58 height 78
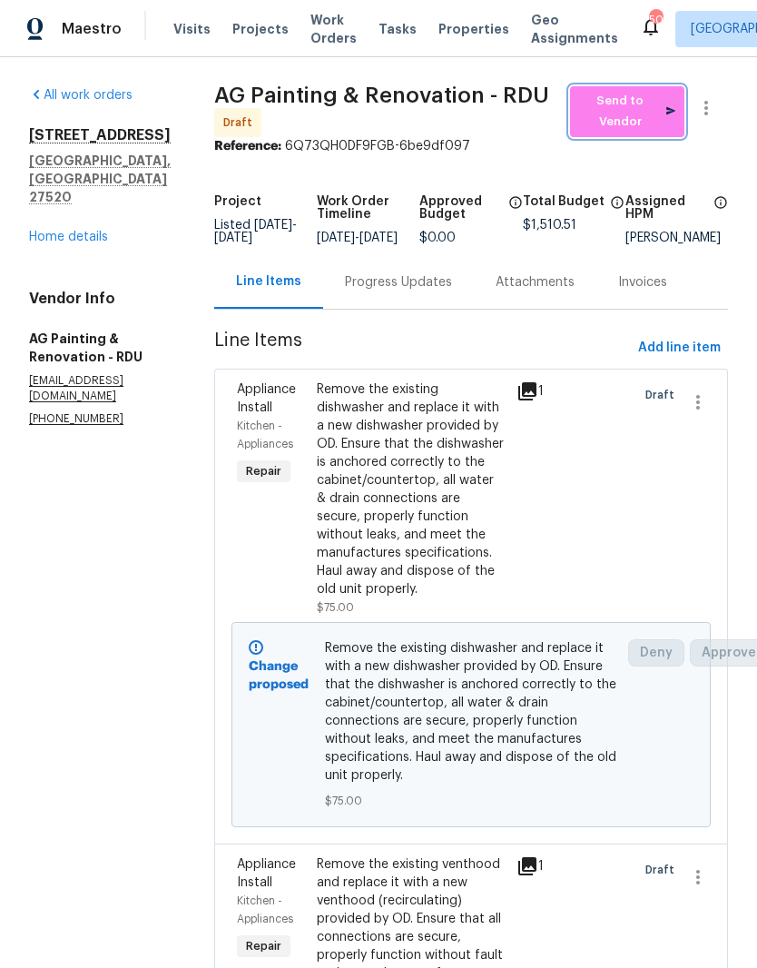
click at [658, 114] on span "Send to Vendor" at bounding box center [627, 112] width 96 height 42
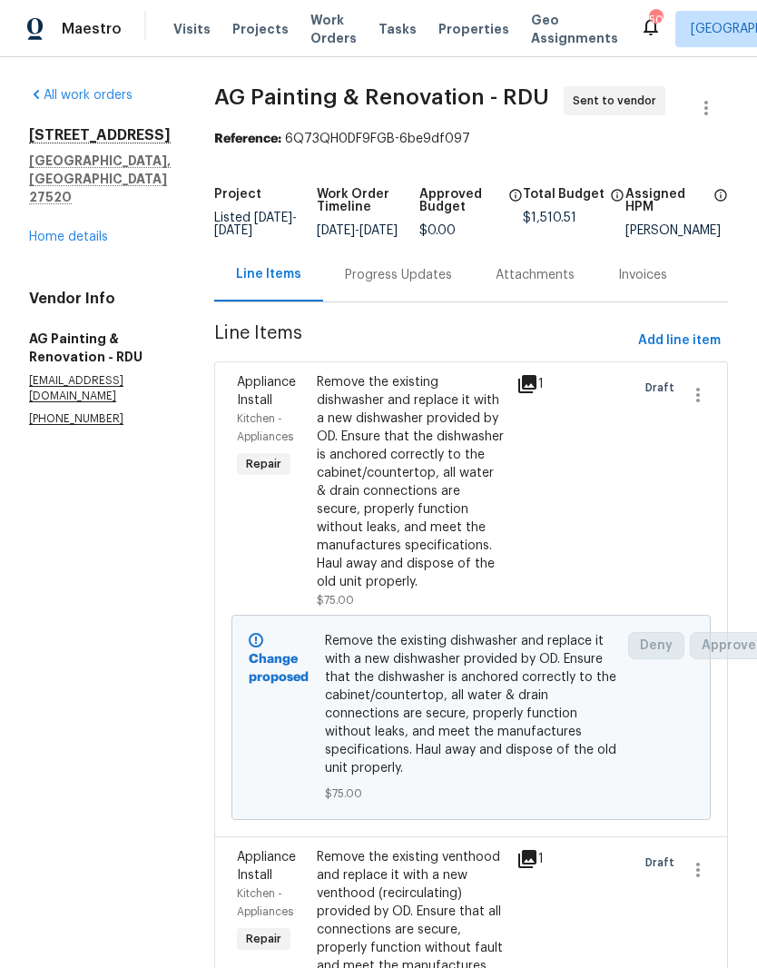
click at [432, 284] on div "Progress Updates" at bounding box center [398, 275] width 107 height 18
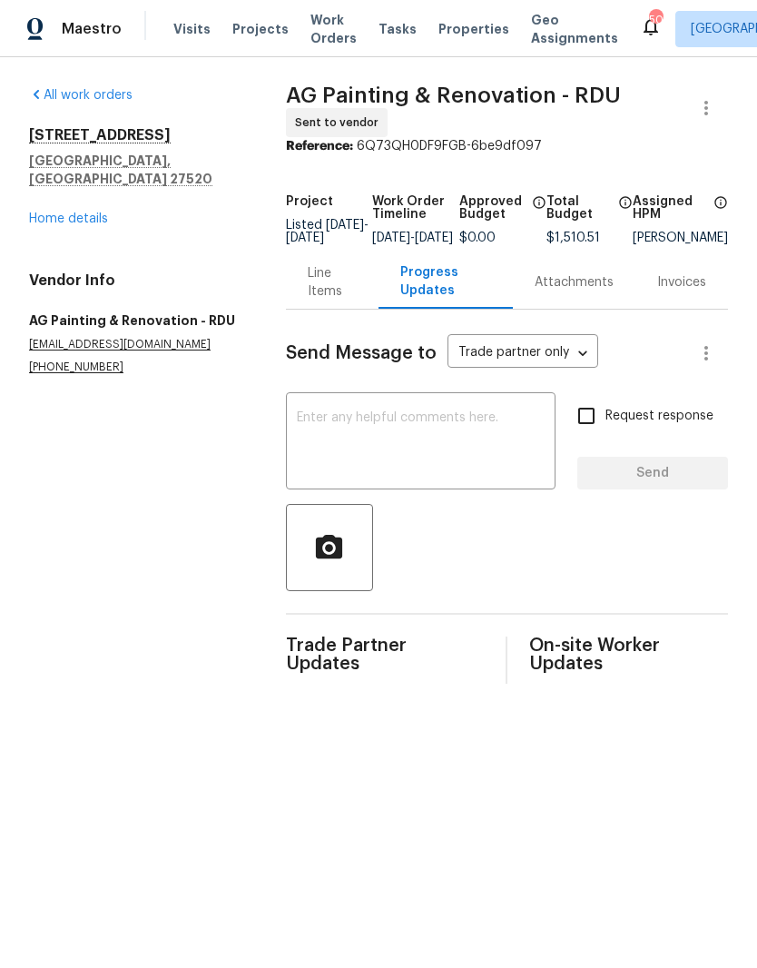
click at [332, 462] on textarea at bounding box center [421, 443] width 248 height 64
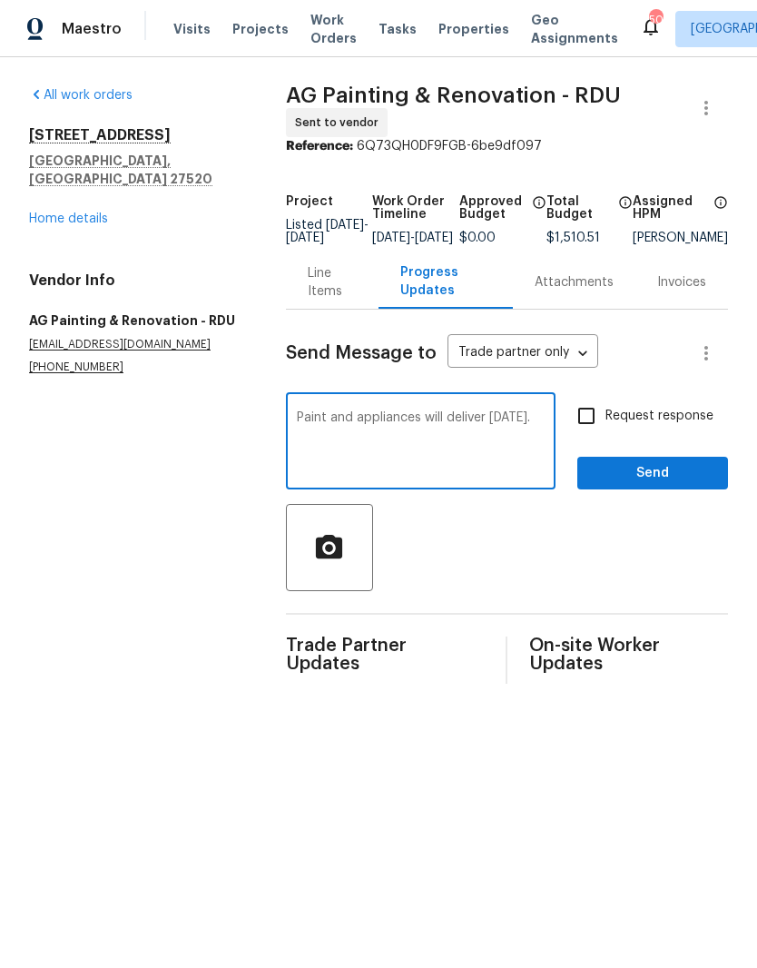
type textarea "Paint and appliances will deliver [DATE]."
click at [606, 420] on input "Request response" at bounding box center [587, 416] width 38 height 38
checkbox input "true"
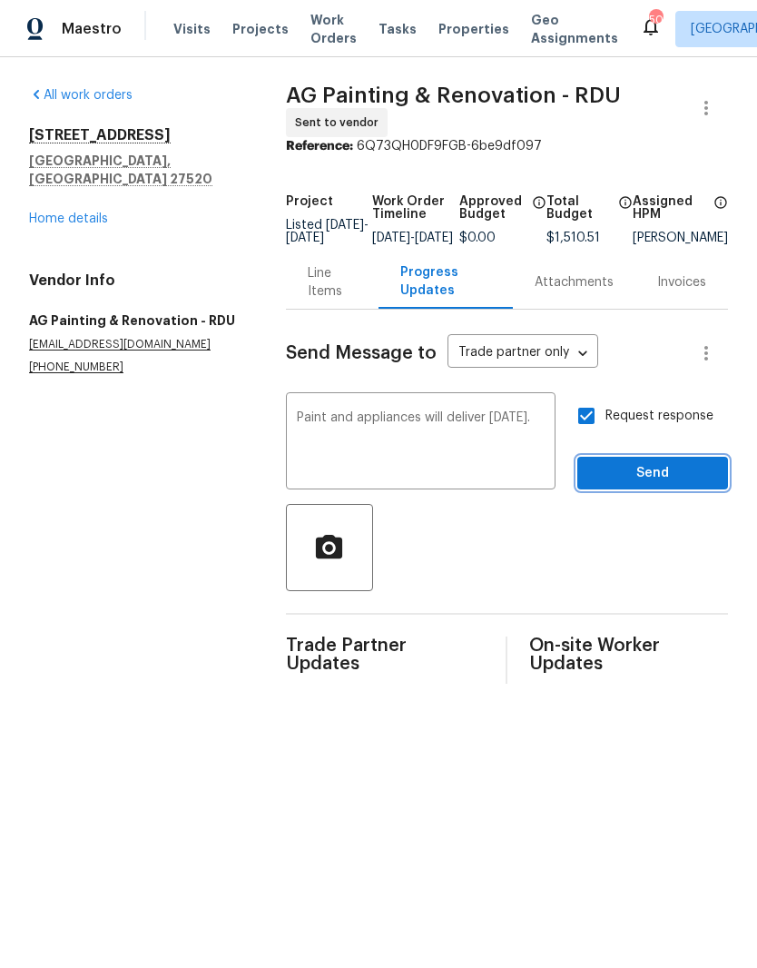
click at [683, 485] on span "Send" at bounding box center [653, 473] width 122 height 23
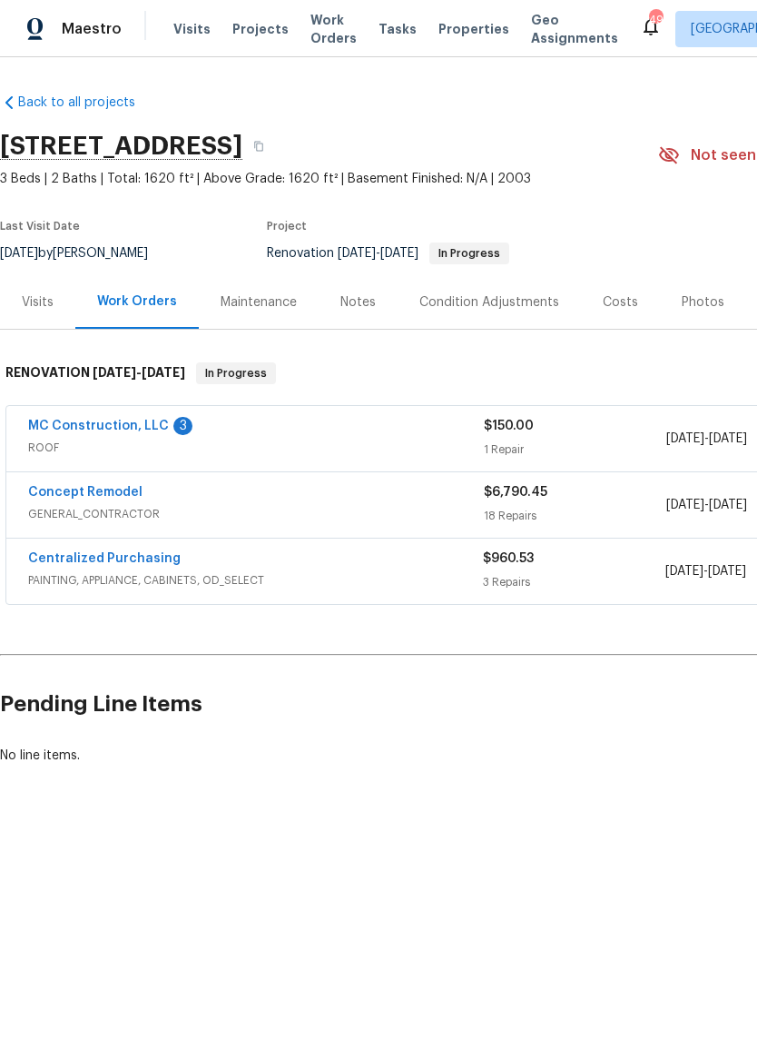
click at [82, 430] on link "MC Construction, LLC" at bounding box center [98, 426] width 141 height 13
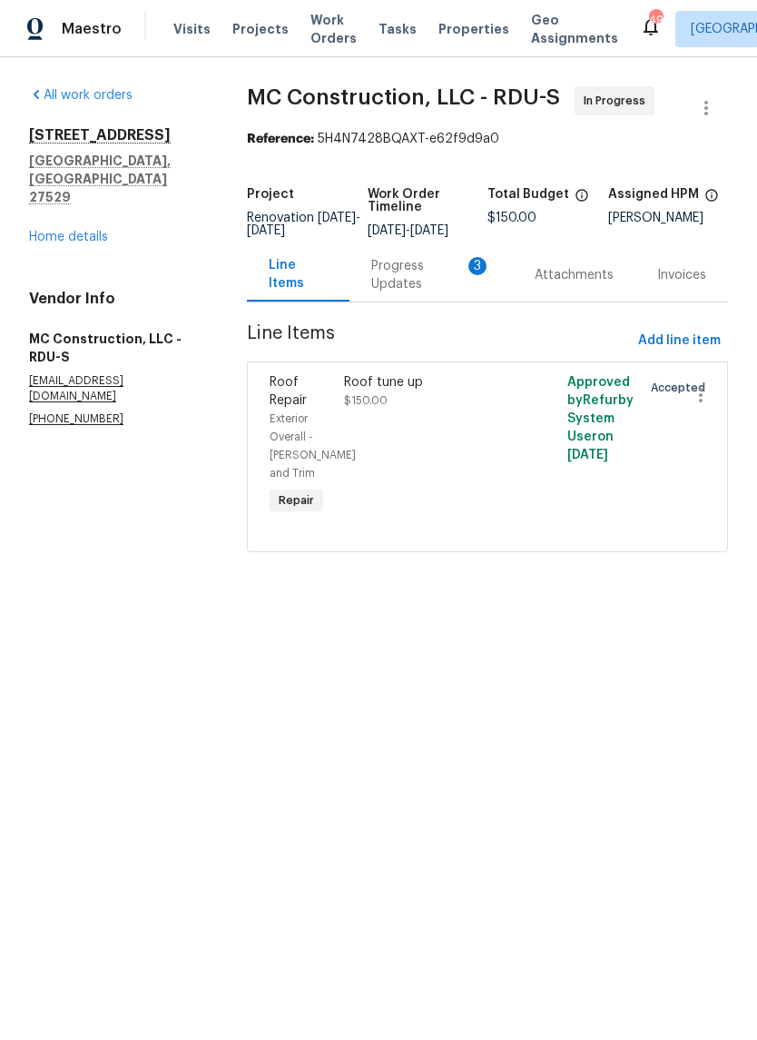
click at [423, 286] on div "Progress Updates 3" at bounding box center [431, 275] width 120 height 36
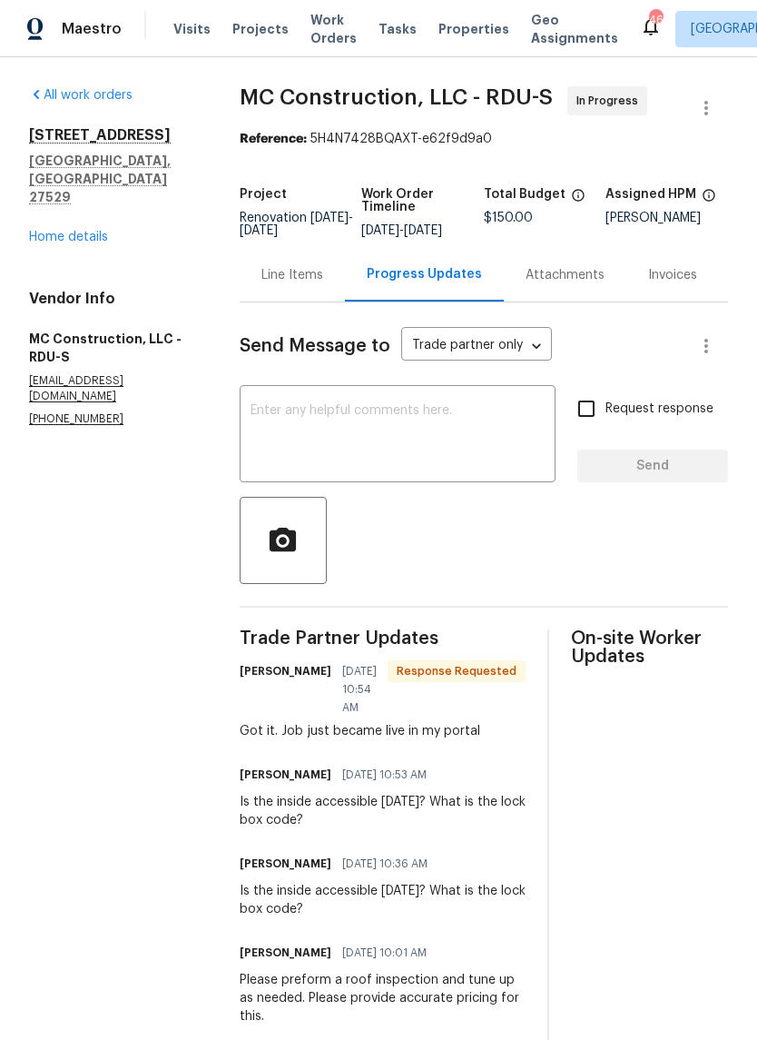
click at [470, 468] on textarea at bounding box center [398, 436] width 294 height 64
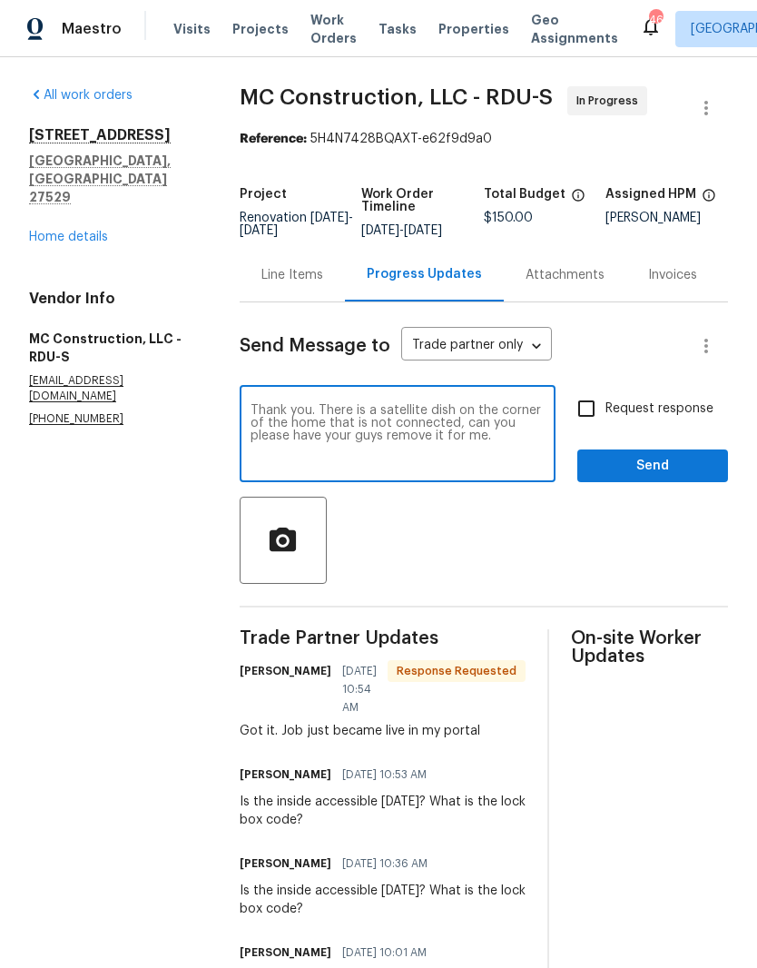
type textarea "Thank you. There is a satellite dish on the corner of the home that is not conn…"
click at [616, 411] on label "Request response" at bounding box center [641, 409] width 146 height 38
click at [606, 411] on input "Request response" at bounding box center [587, 409] width 38 height 38
checkbox input "true"
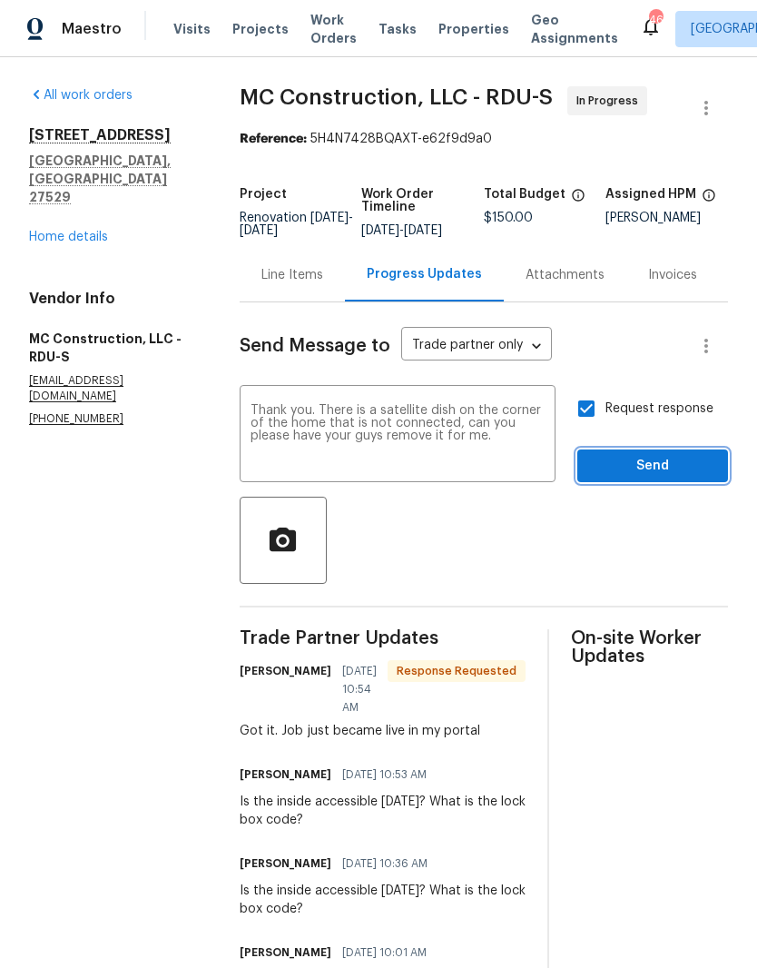
click at [648, 476] on span "Send" at bounding box center [653, 466] width 122 height 23
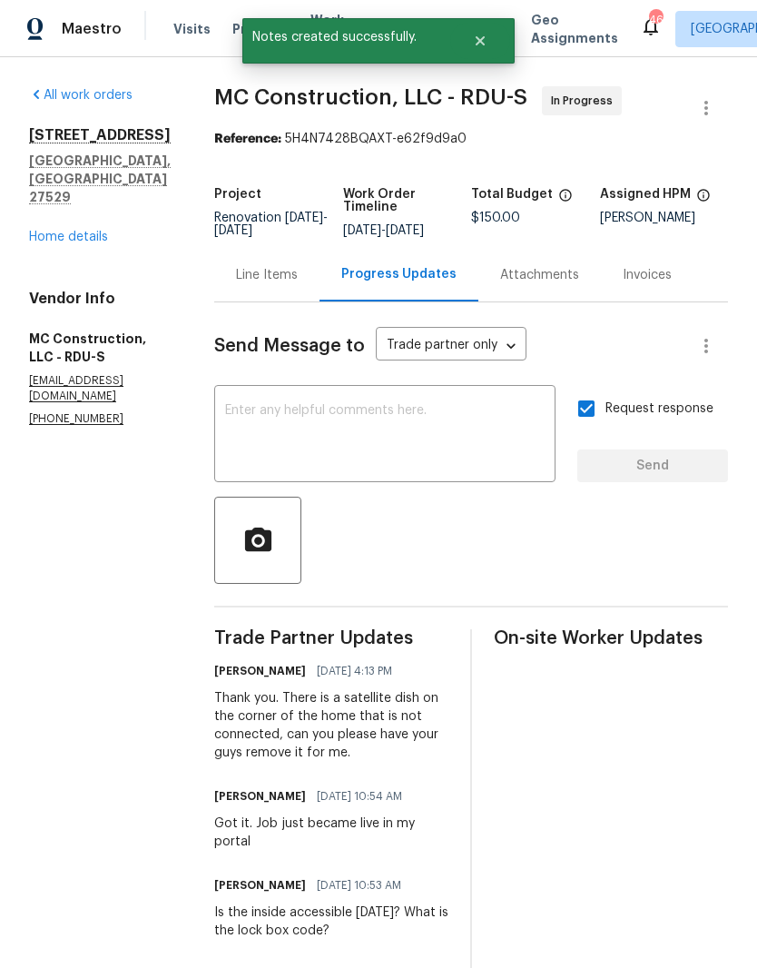
click at [55, 231] on link "Home details" at bounding box center [68, 237] width 79 height 13
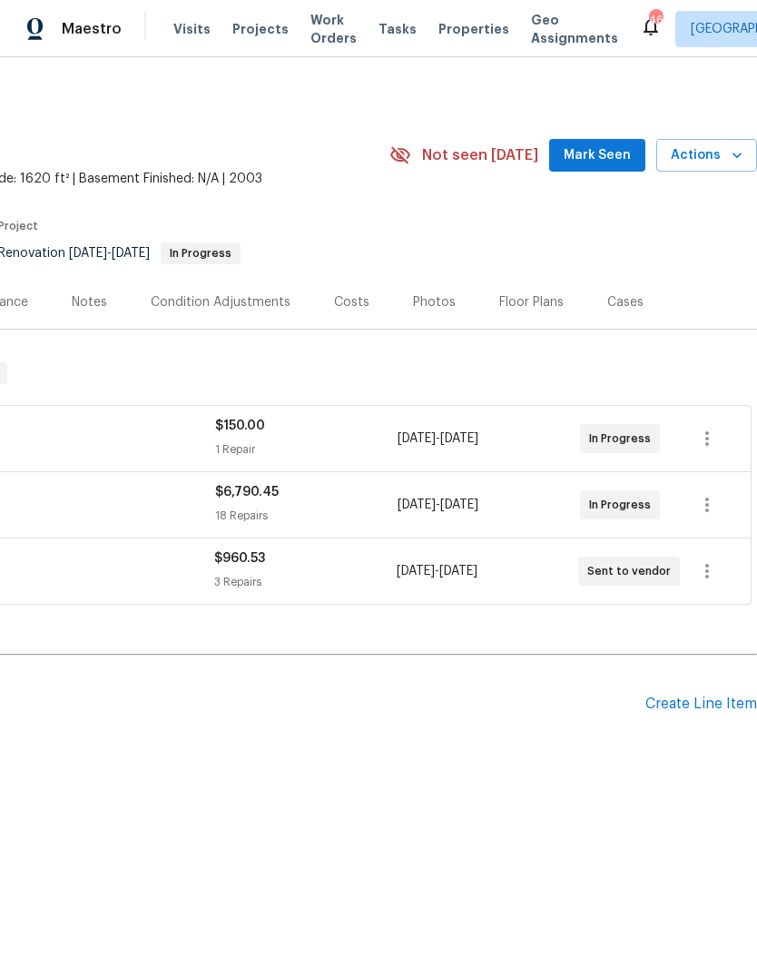
scroll to position [0, 269]
click at [728, 708] on div "Create Line Item" at bounding box center [702, 704] width 112 height 17
